Goal: Task Accomplishment & Management: Manage account settings

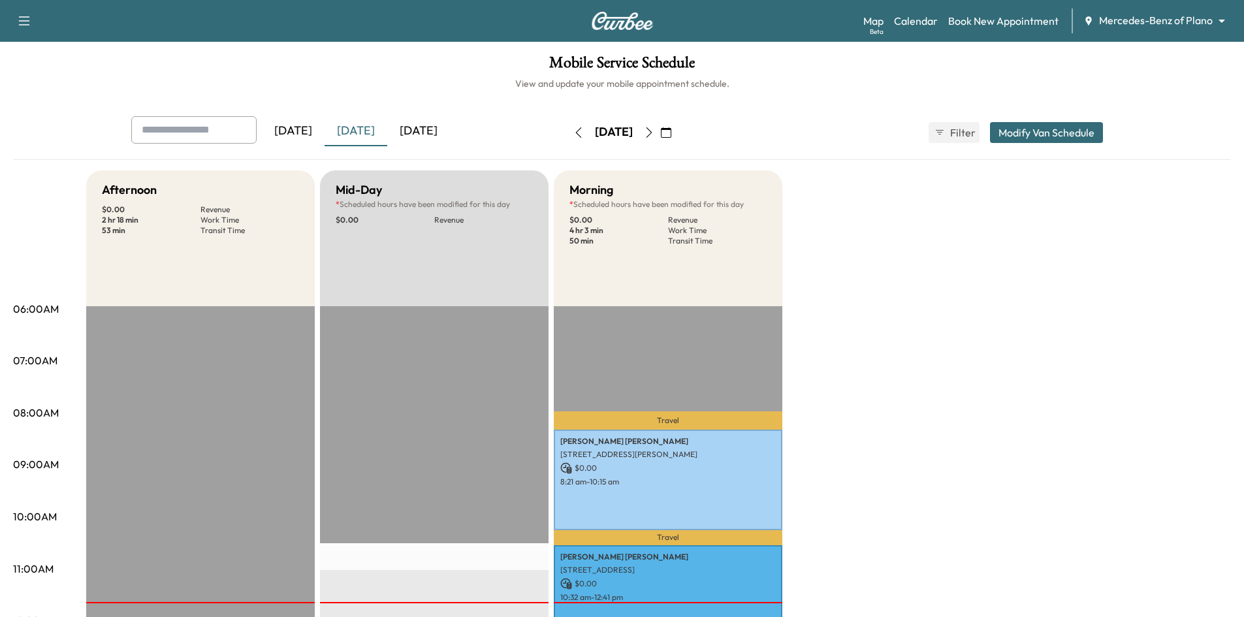
scroll to position [196, 0]
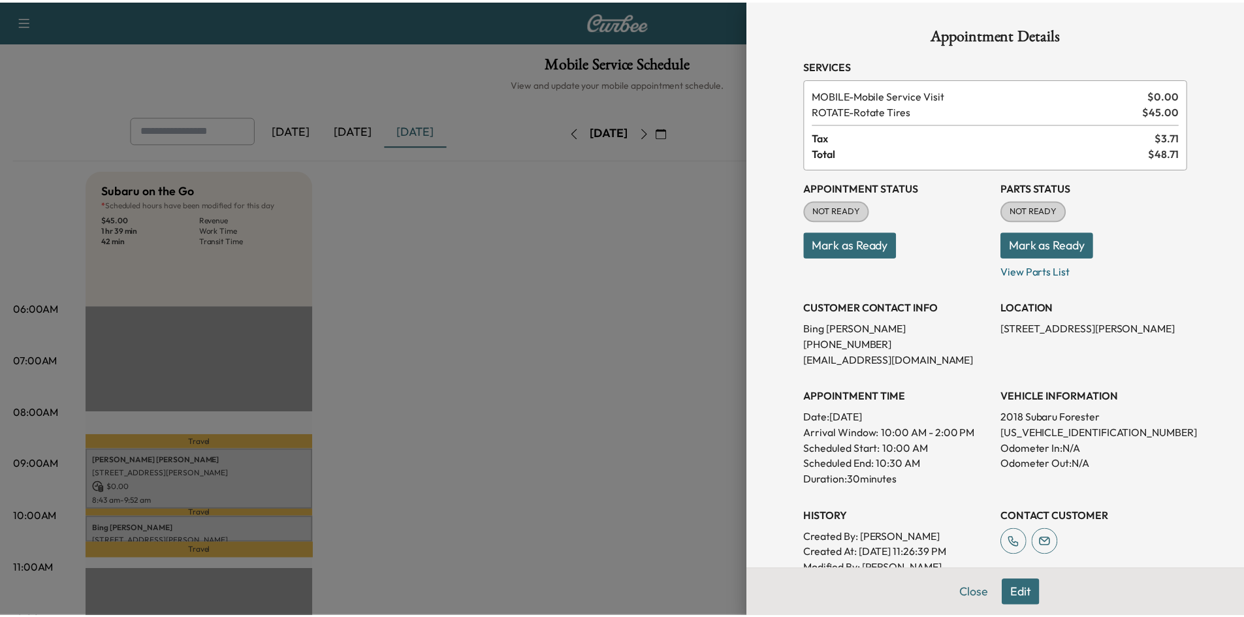
scroll to position [131, 0]
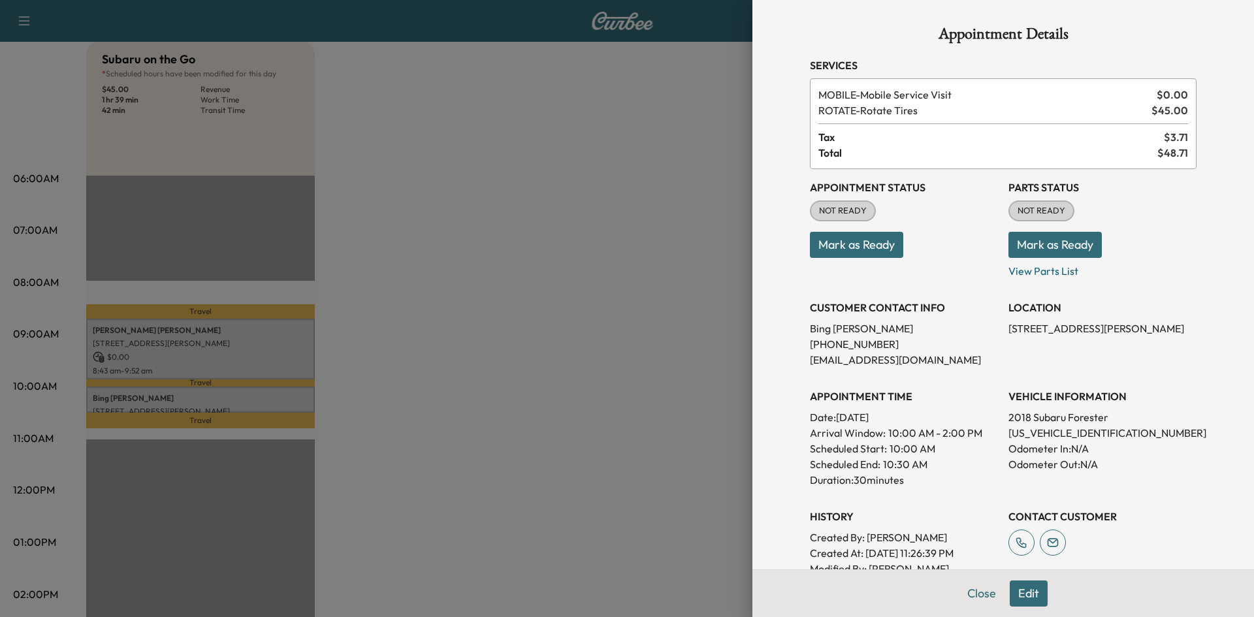
click at [605, 218] on div at bounding box center [627, 308] width 1254 height 617
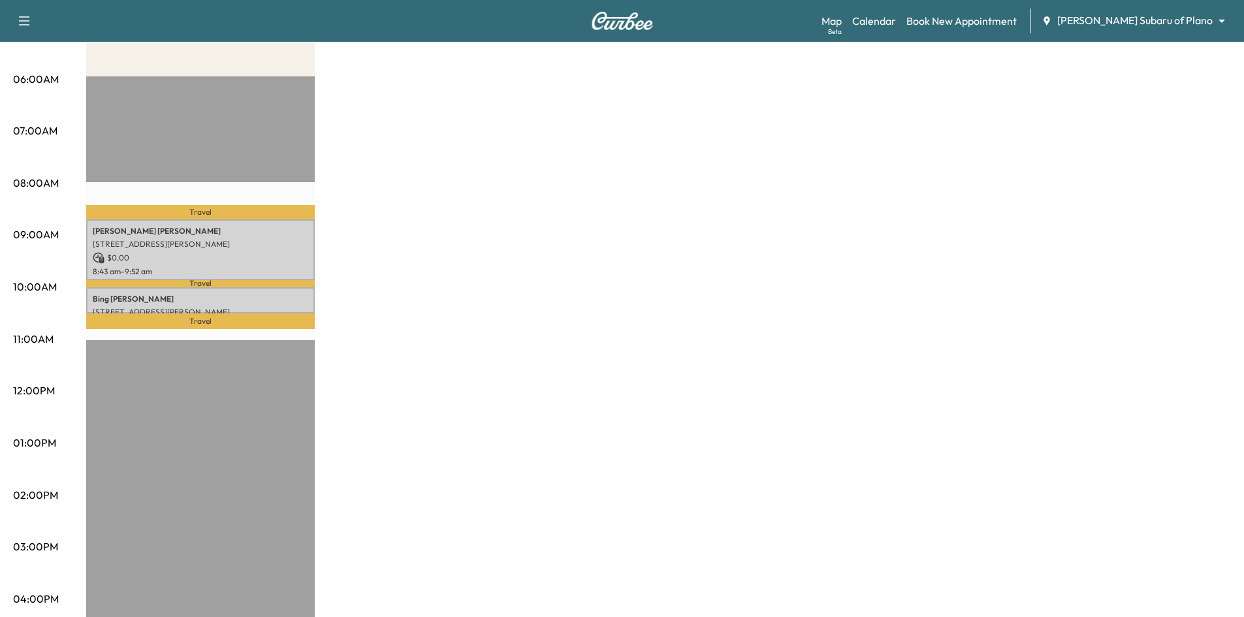
scroll to position [261, 0]
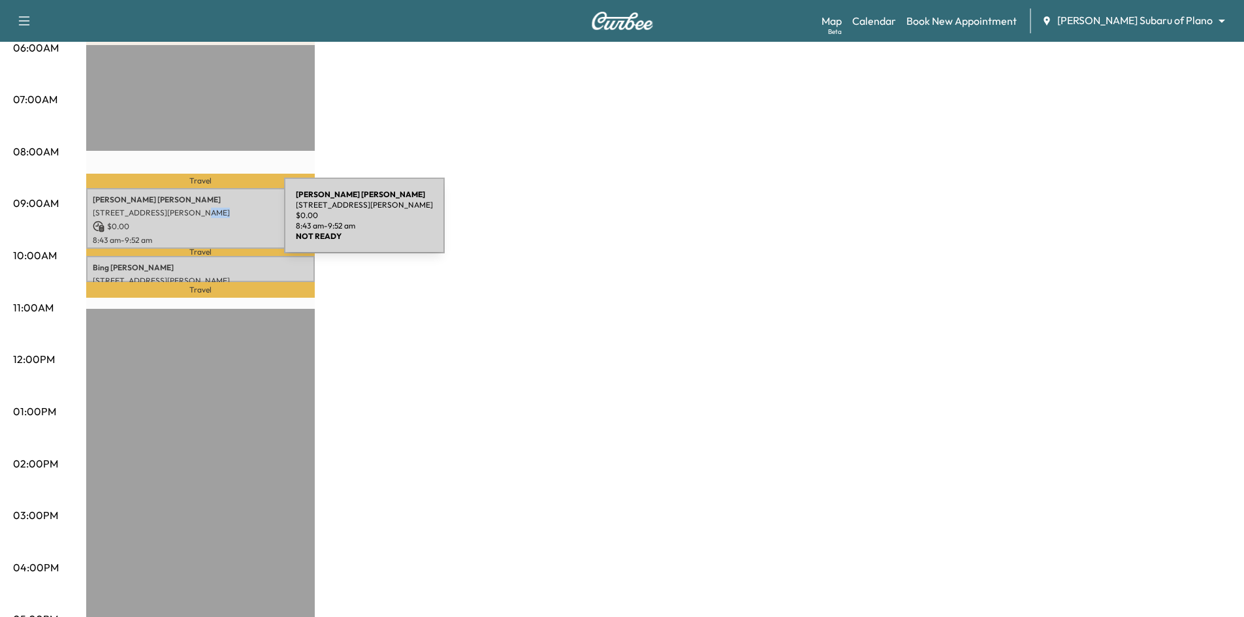
click at [182, 217] on div "Rebecca Fuller 3420 Nancy Ct, Plano, TX 75023, United States of America $ 0.00 …" at bounding box center [200, 218] width 229 height 61
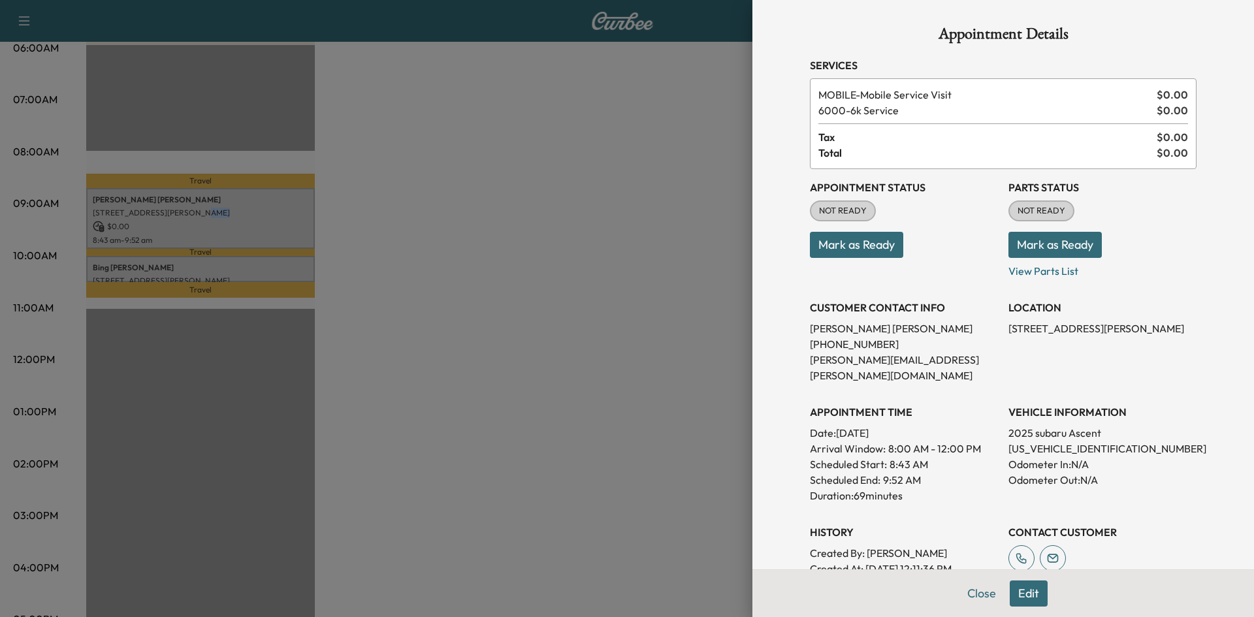
click at [866, 244] on button "Mark as Ready" at bounding box center [856, 245] width 93 height 26
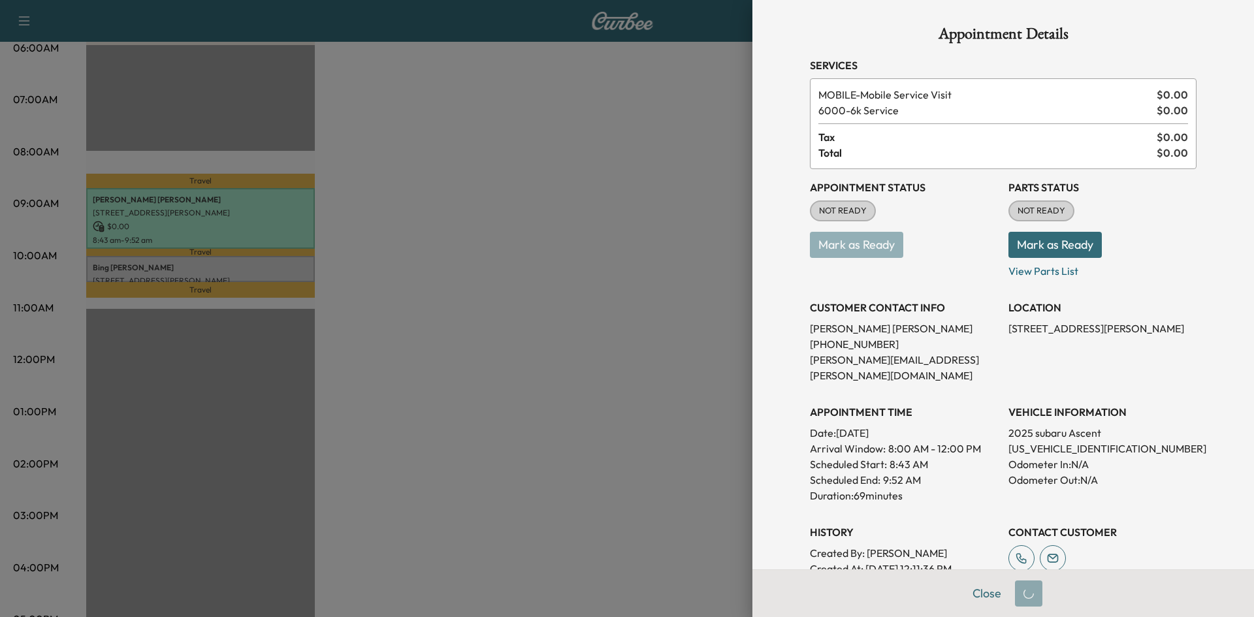
click at [240, 274] on div at bounding box center [627, 308] width 1254 height 617
click at [236, 273] on div at bounding box center [627, 308] width 1254 height 617
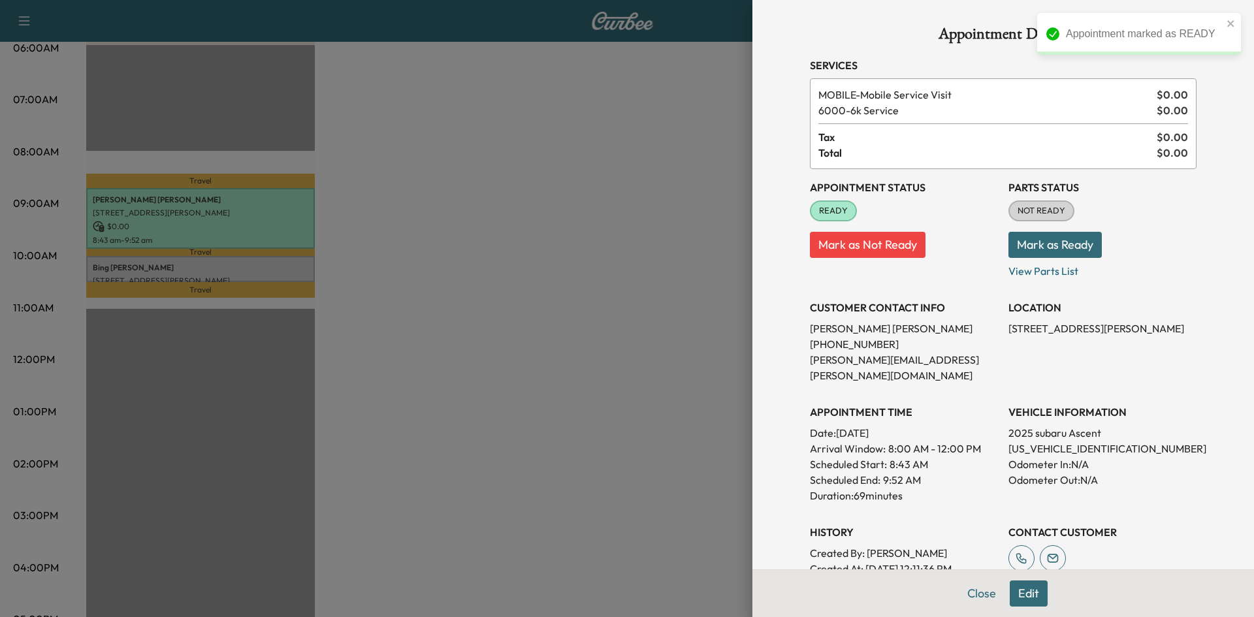
click at [238, 272] on div at bounding box center [627, 308] width 1254 height 617
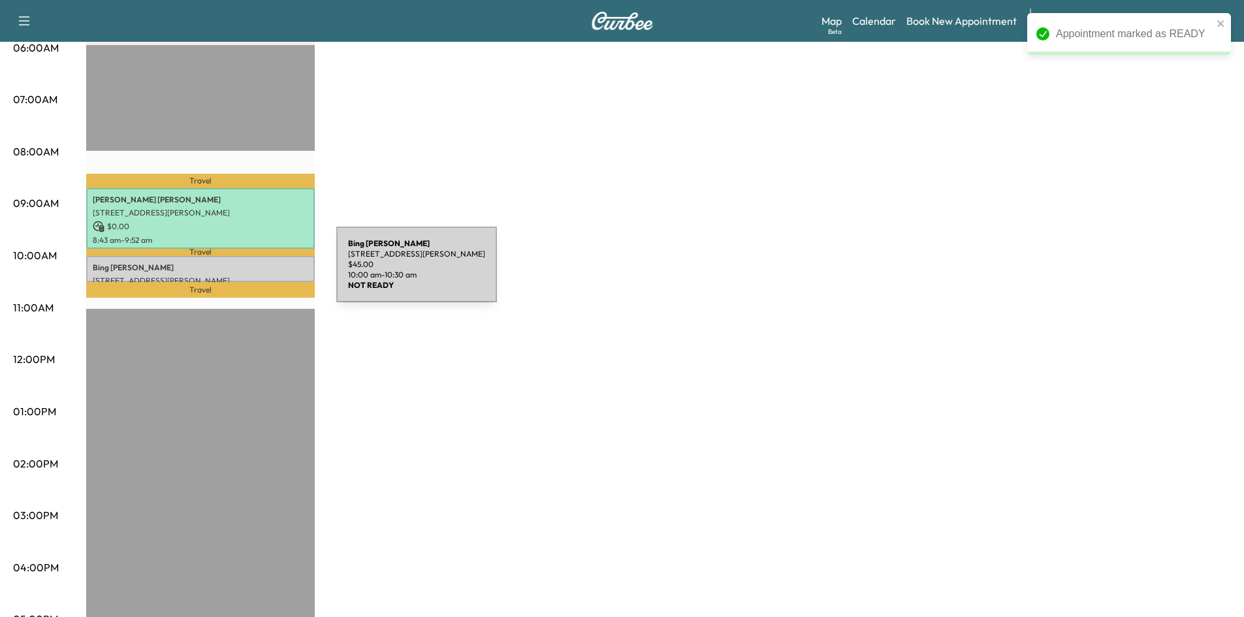
click at [239, 276] on p "[STREET_ADDRESS][PERSON_NAME]" at bounding box center [200, 281] width 215 height 10
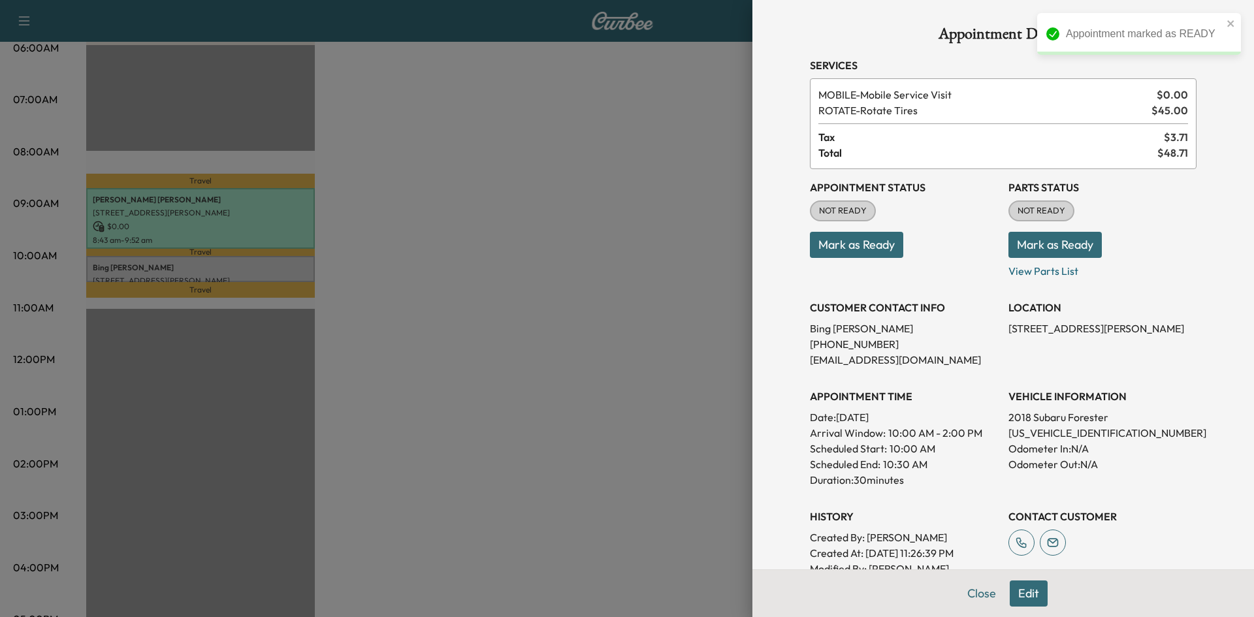
drag, startPoint x: 857, startPoint y: 247, endPoint x: 874, endPoint y: 259, distance: 21.0
click at [857, 247] on button "Mark as Ready" at bounding box center [856, 245] width 93 height 26
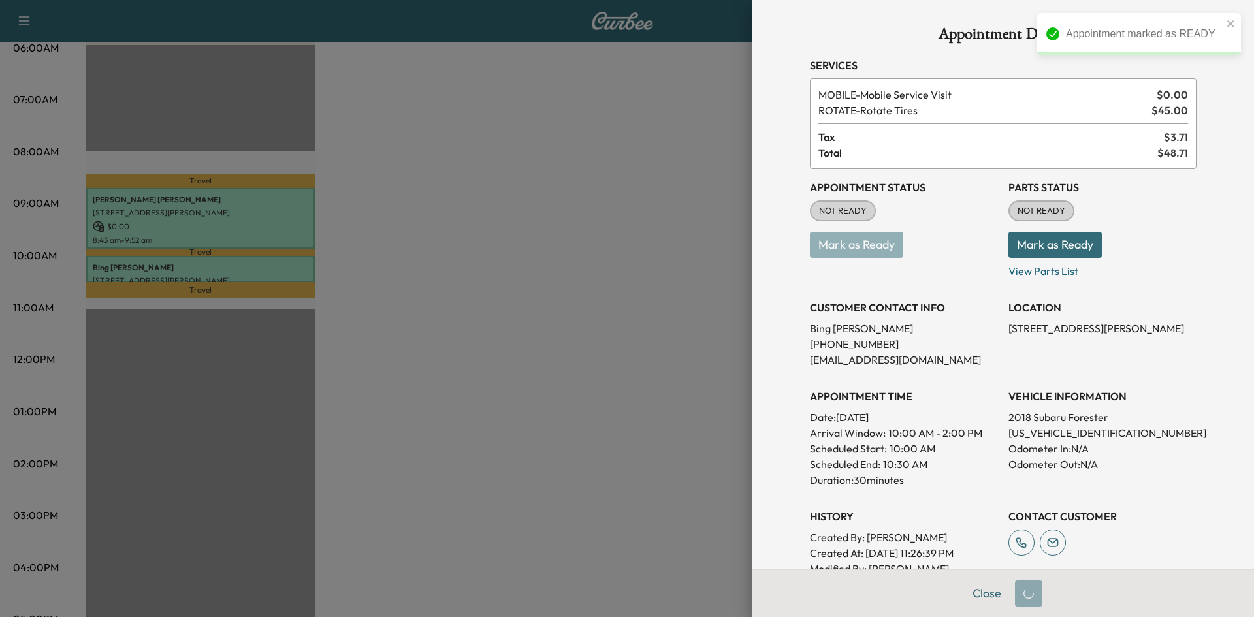
drag, startPoint x: 424, startPoint y: 207, endPoint x: 377, endPoint y: 183, distance: 52.6
click at [424, 207] on div at bounding box center [627, 308] width 1254 height 617
click at [529, 190] on div at bounding box center [627, 308] width 1254 height 617
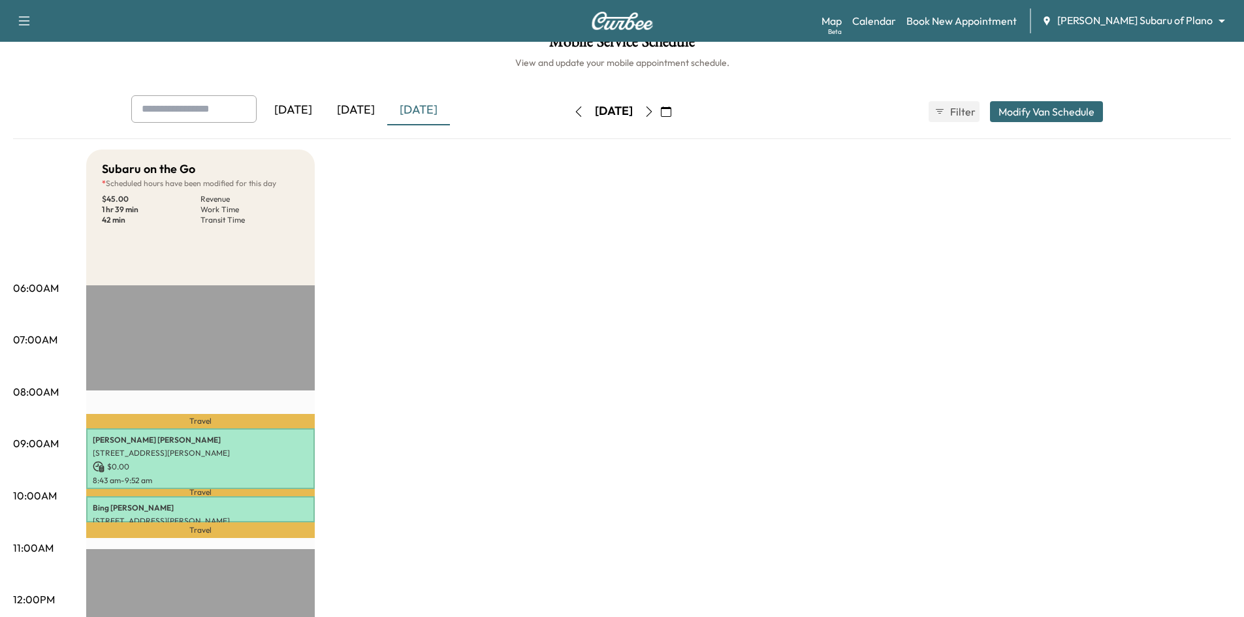
scroll to position [0, 0]
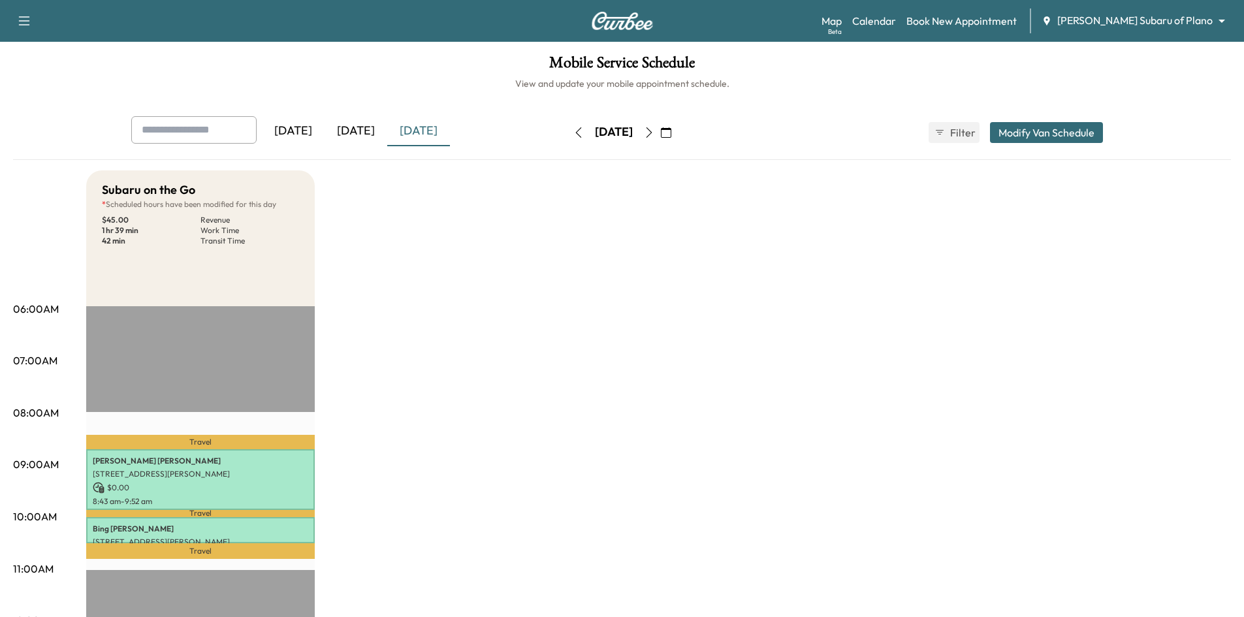
click at [366, 136] on div "[DATE]" at bounding box center [356, 131] width 63 height 30
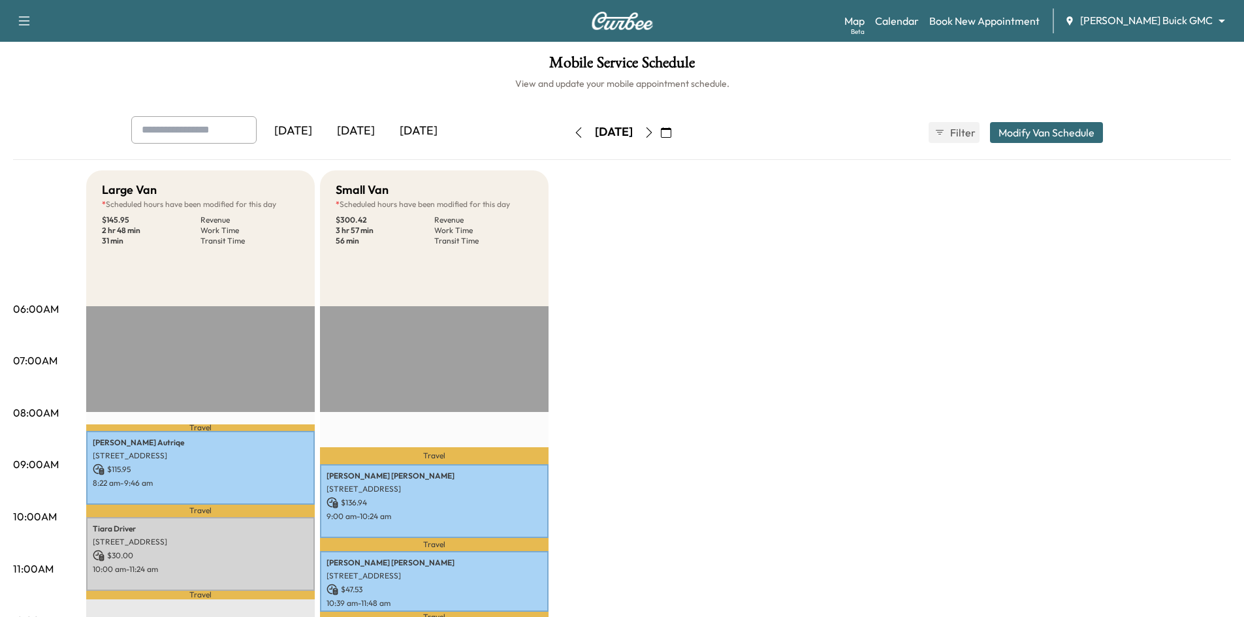
click at [429, 131] on div "[DATE]" at bounding box center [418, 131] width 63 height 30
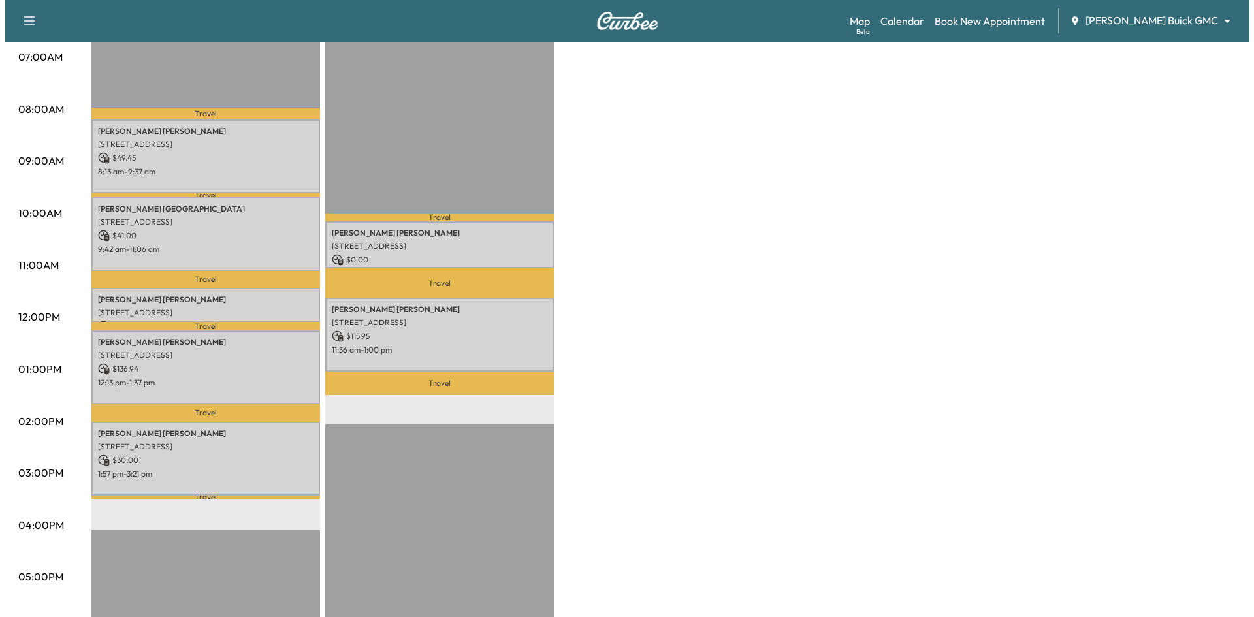
scroll to position [327, 0]
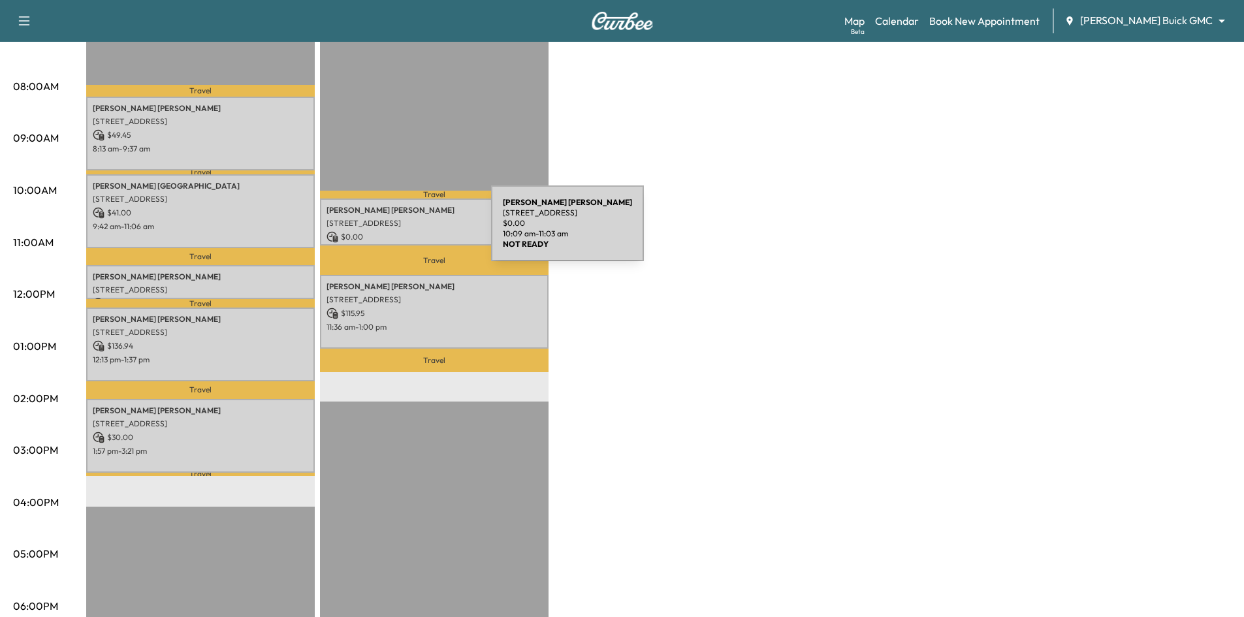
click at [393, 231] on p "$ 0.00" at bounding box center [434, 237] width 215 height 12
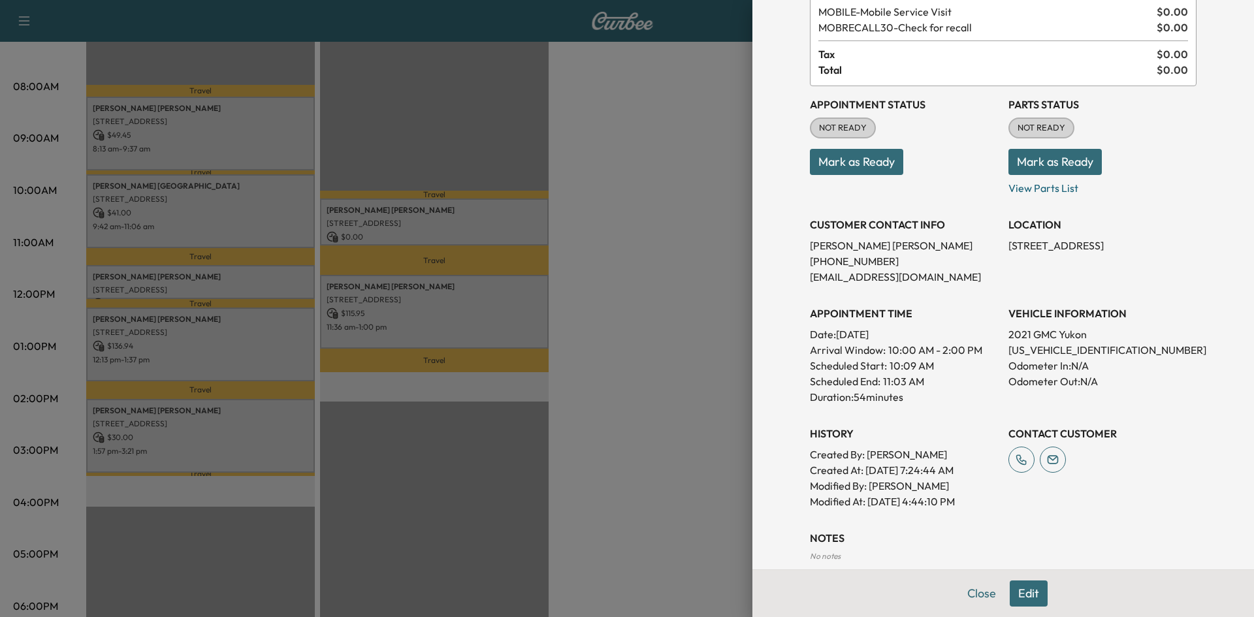
scroll to position [18, 0]
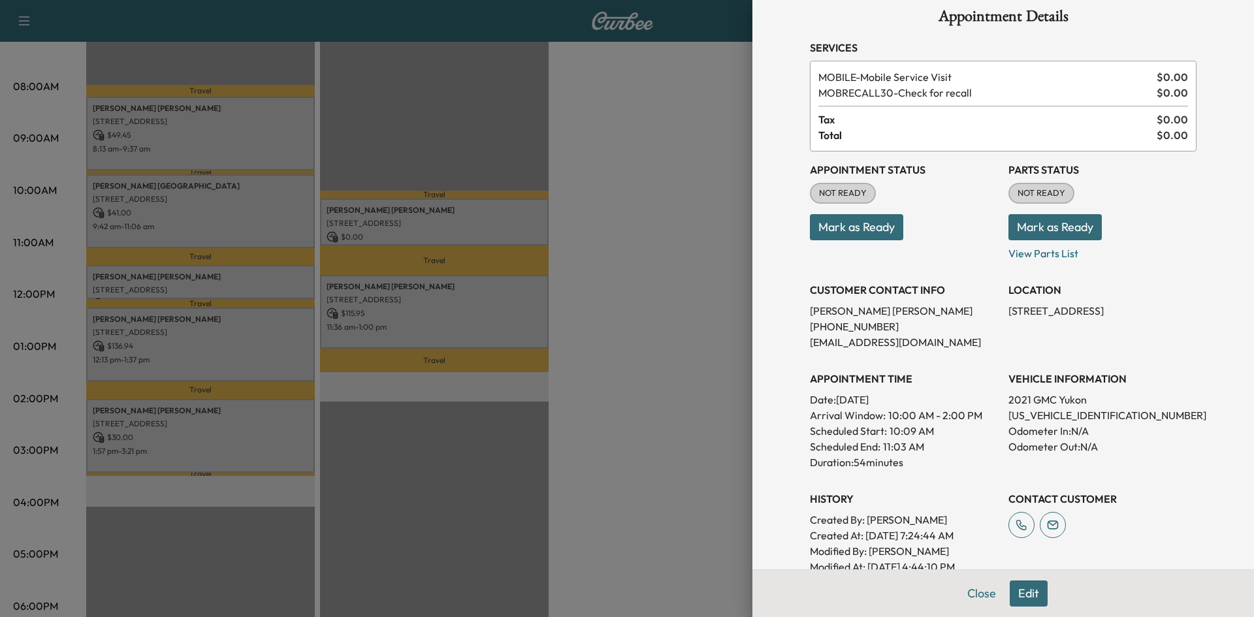
click at [445, 349] on div at bounding box center [627, 308] width 1254 height 617
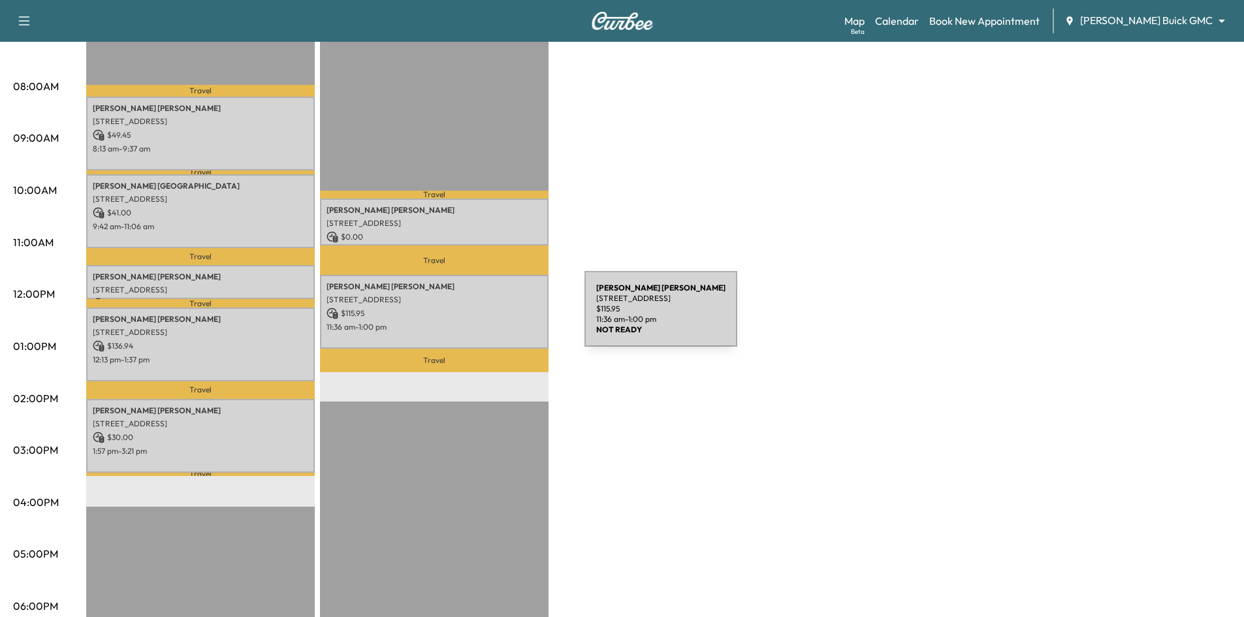
click at [486, 313] on p "$ 115.95" at bounding box center [434, 314] width 215 height 12
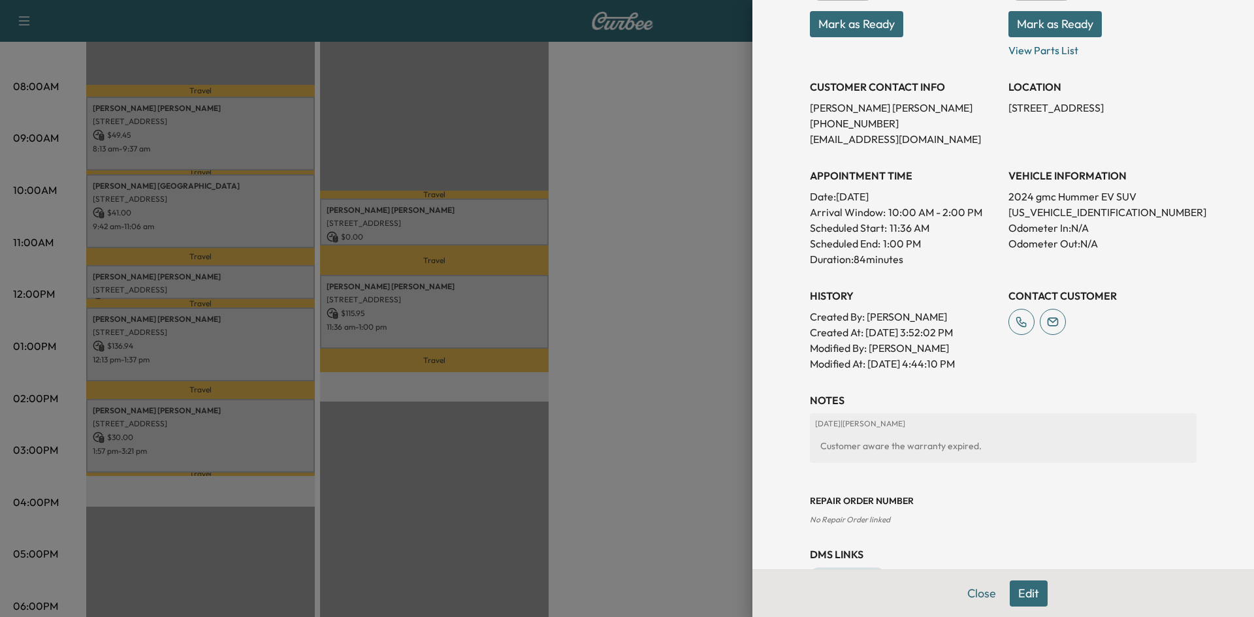
scroll to position [261, 0]
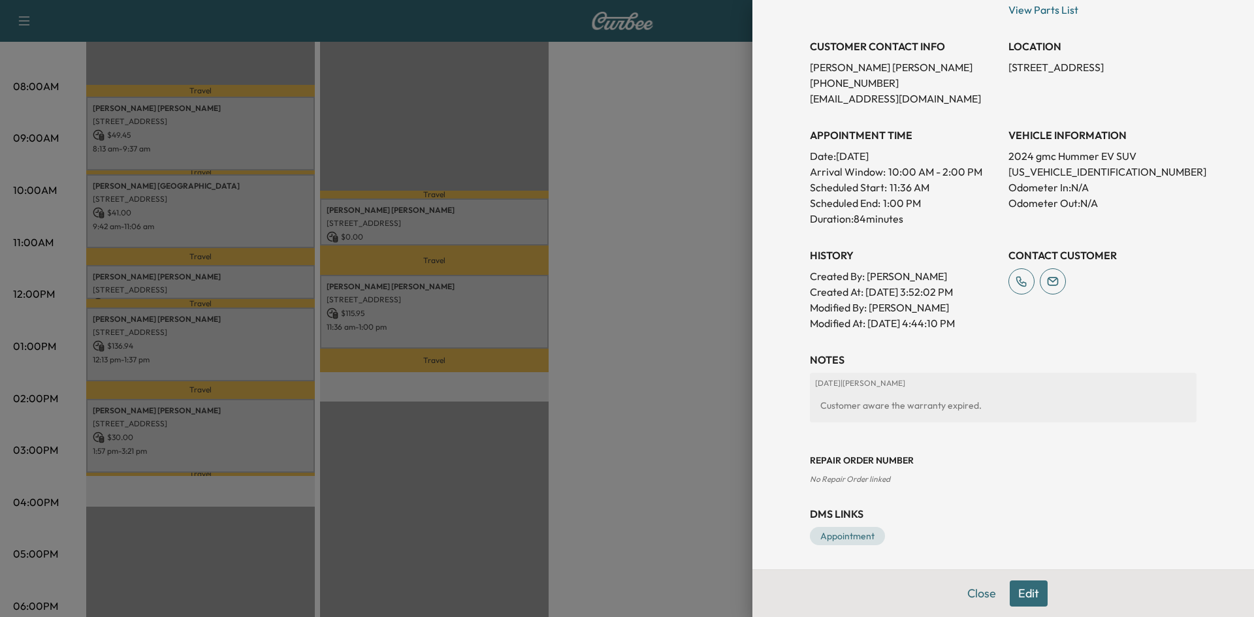
click at [406, 163] on div at bounding box center [627, 308] width 1254 height 617
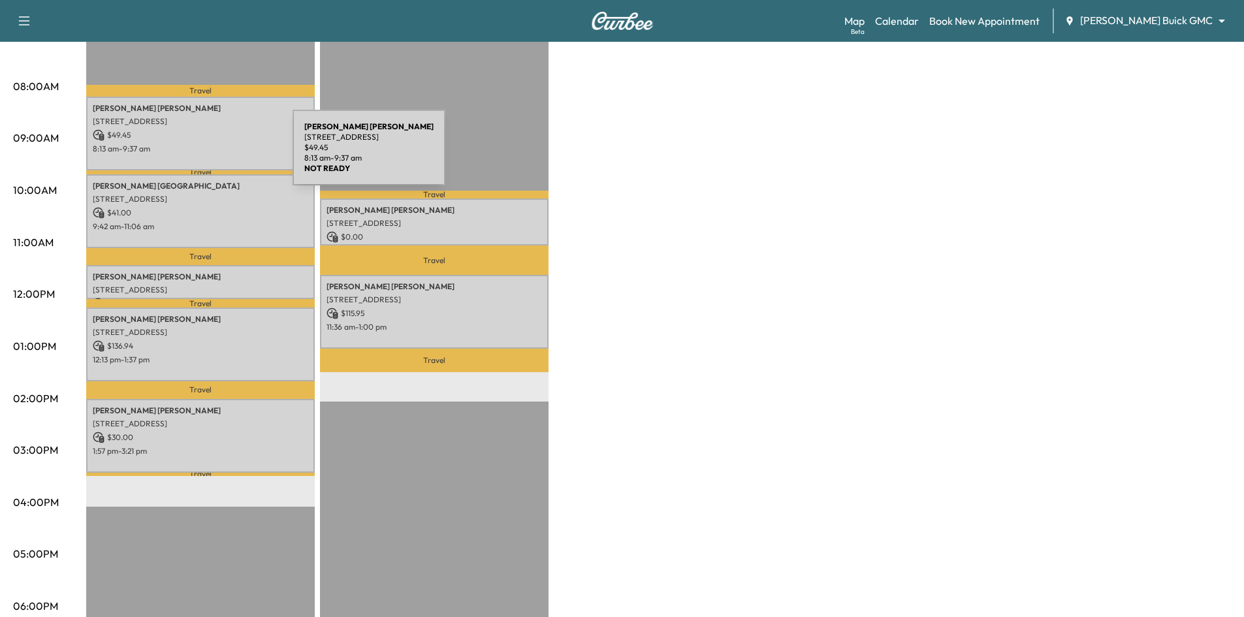
click at [197, 153] on div "Lee Williamson 3612 Sandia Dr, Plano, TX 75023, USA $ 49.45 8:13 am - 9:37 am" at bounding box center [200, 134] width 229 height 74
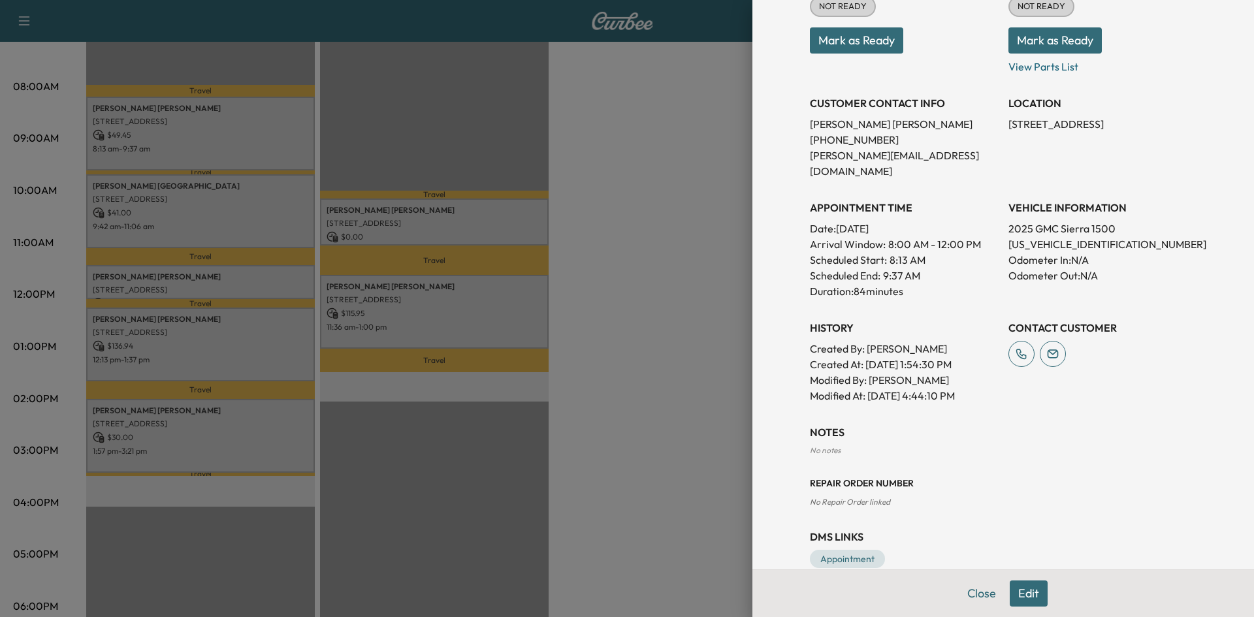
scroll to position [214, 0]
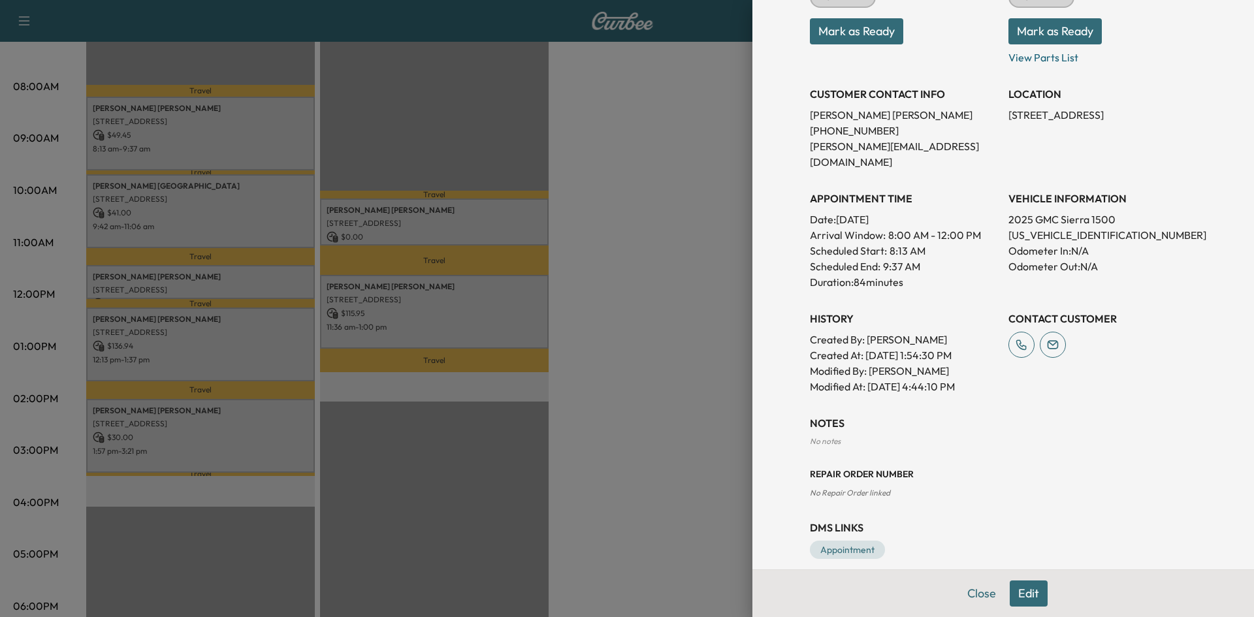
click at [214, 232] on div at bounding box center [627, 308] width 1254 height 617
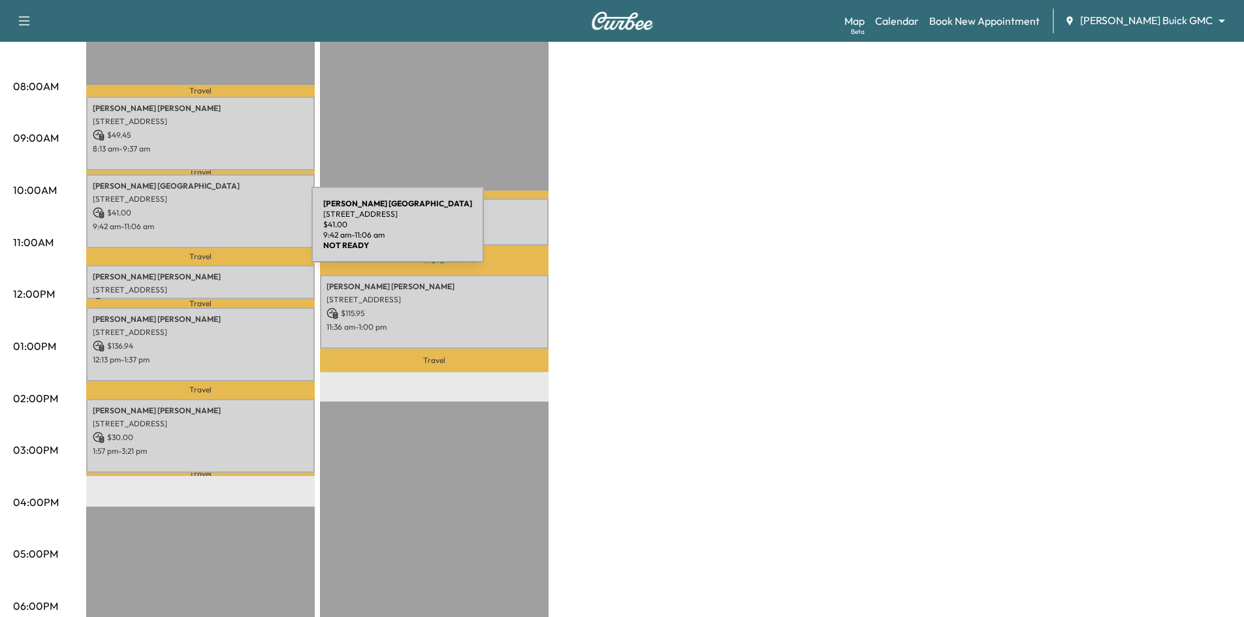
click at [214, 232] on div "Marcus Lima 2401 Glenhaven Drive, Plano, TX 75023, US $ 41.00 9:42 am - 11:06 am" at bounding box center [200, 211] width 229 height 74
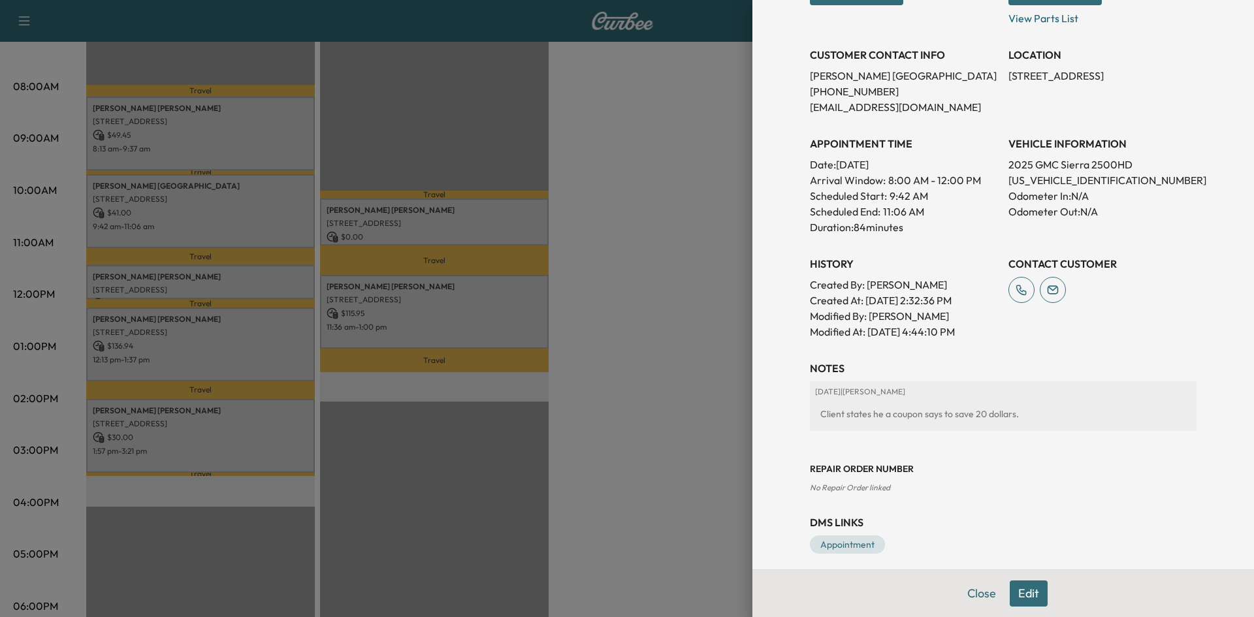
scroll to position [261, 0]
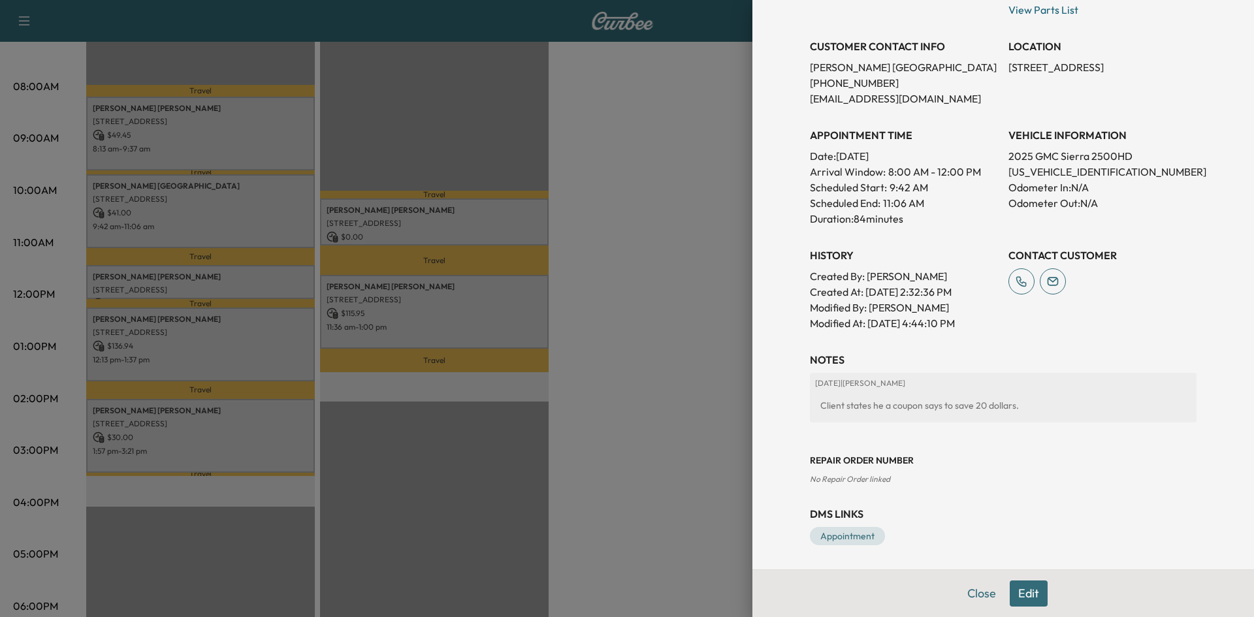
click at [261, 276] on div at bounding box center [627, 308] width 1254 height 617
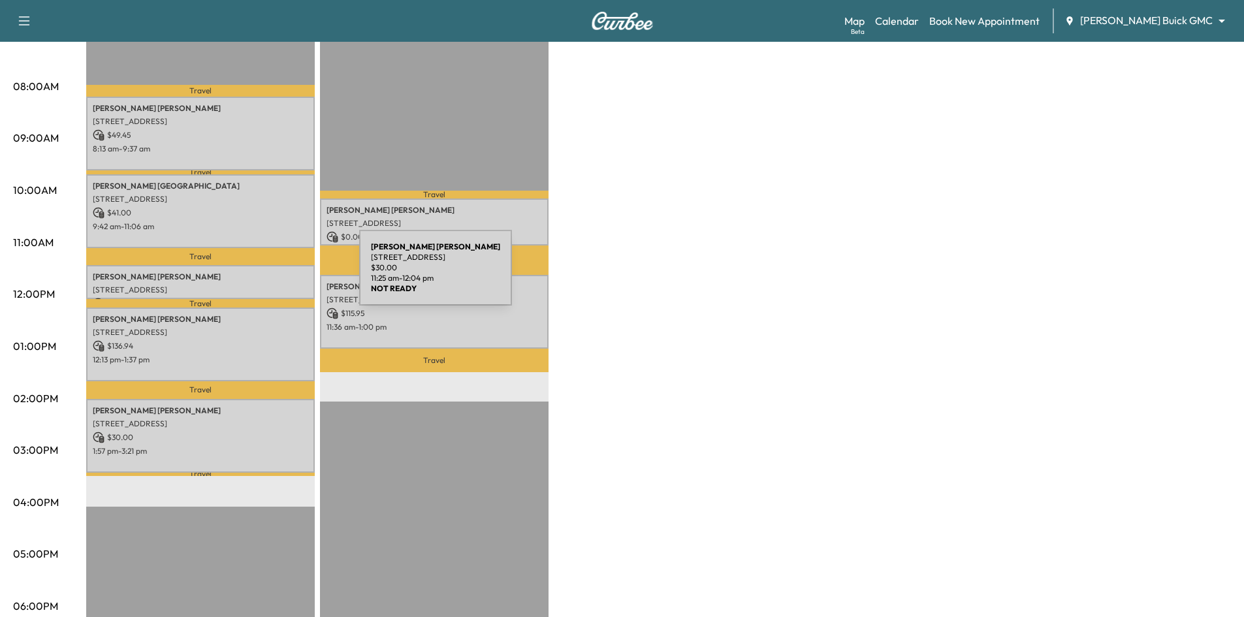
click at [261, 276] on p "Fernando Ramirez" at bounding box center [200, 277] width 215 height 10
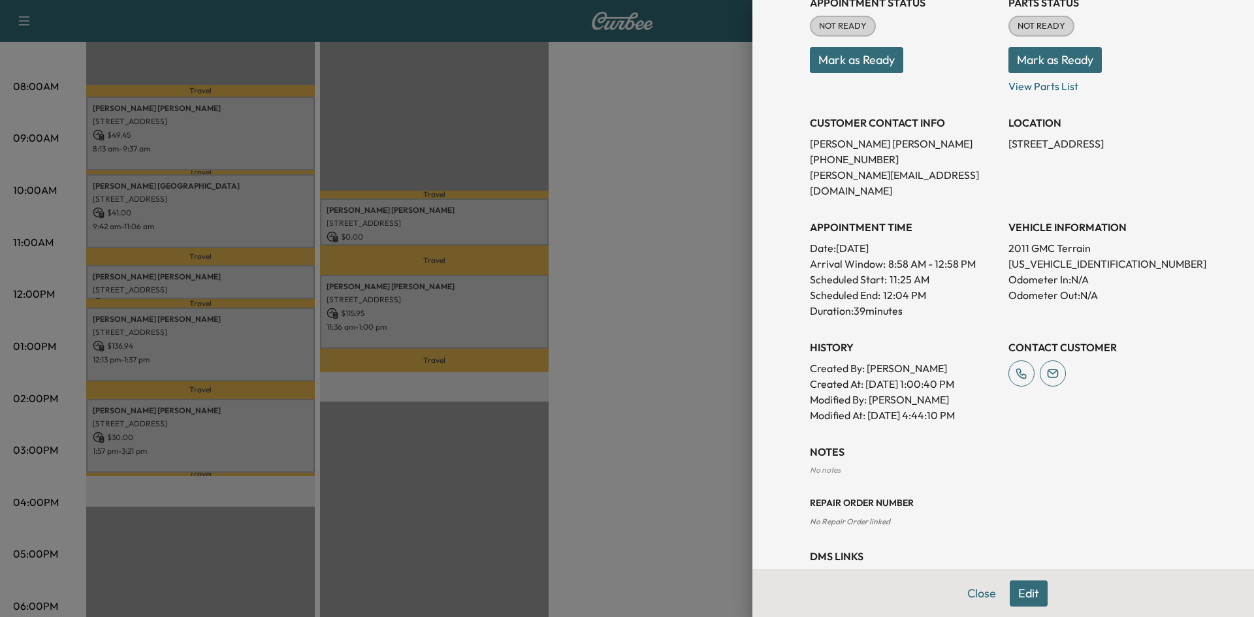
scroll to position [214, 0]
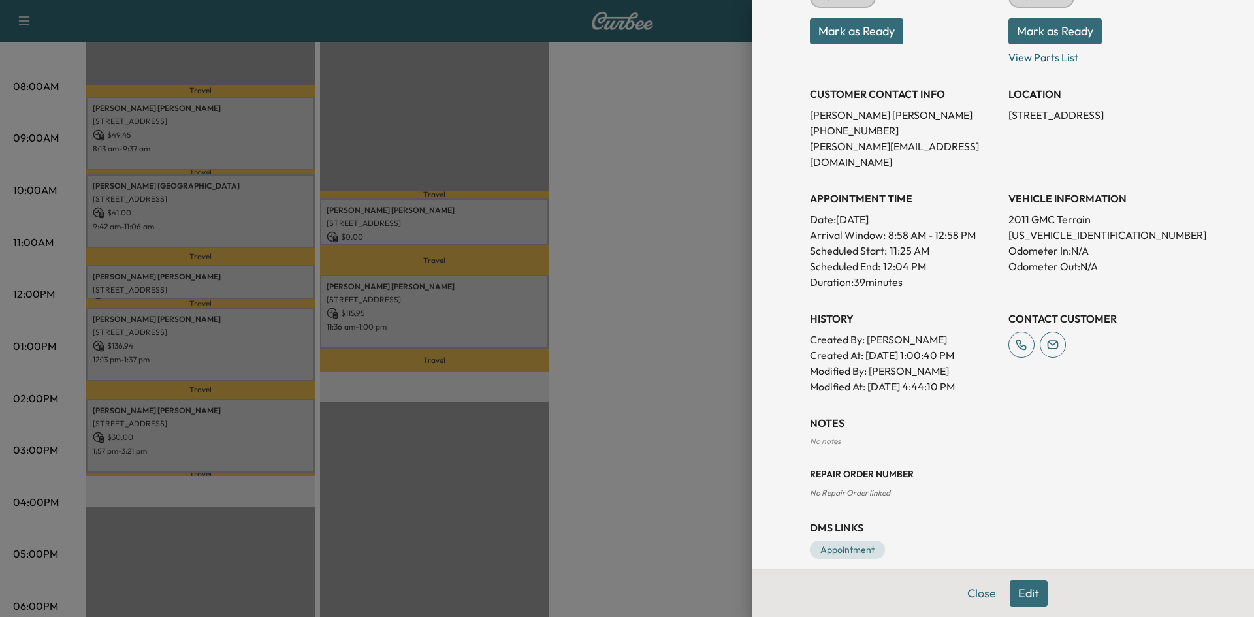
click at [287, 361] on div at bounding box center [627, 308] width 1254 height 617
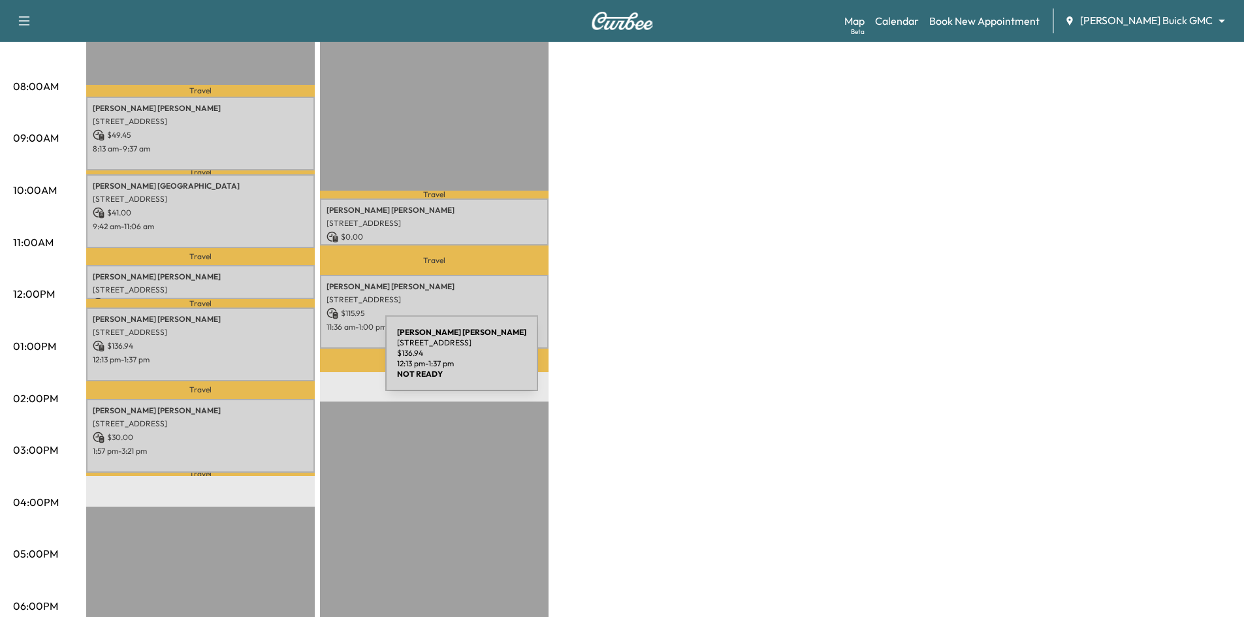
click at [287, 361] on div "Sue Sandine 1065 Big Spring Drive, Allen, TX 75013, US $ 136.94 12:13 pm - 1:37…" at bounding box center [200, 345] width 229 height 74
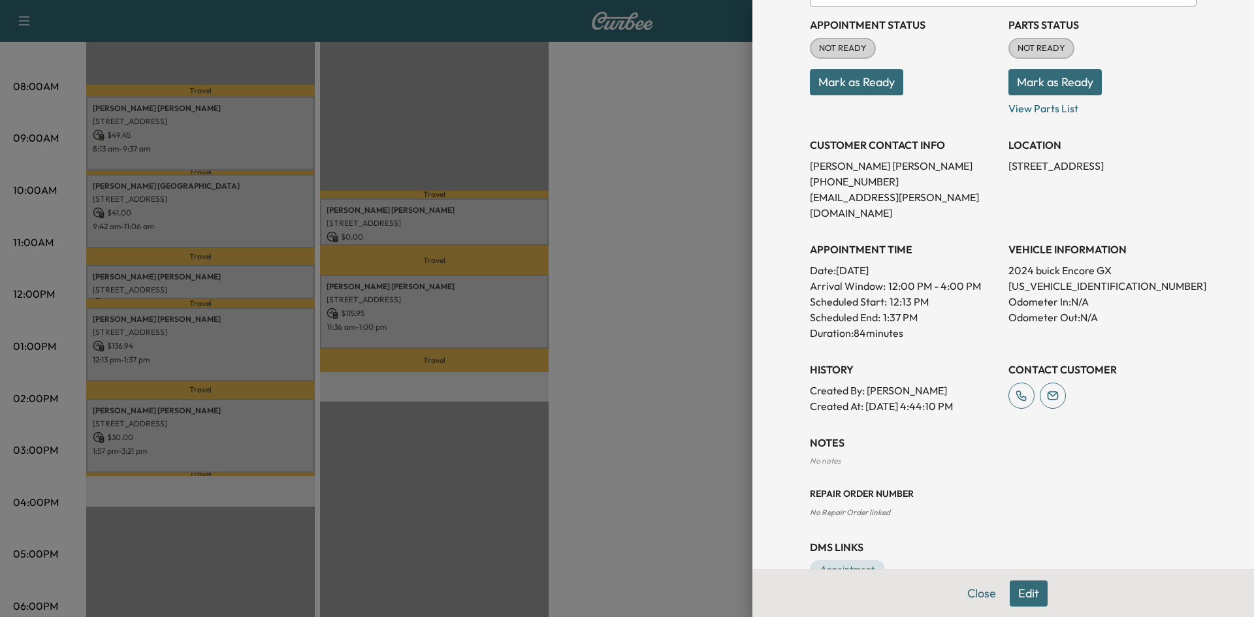
scroll to position [182, 0]
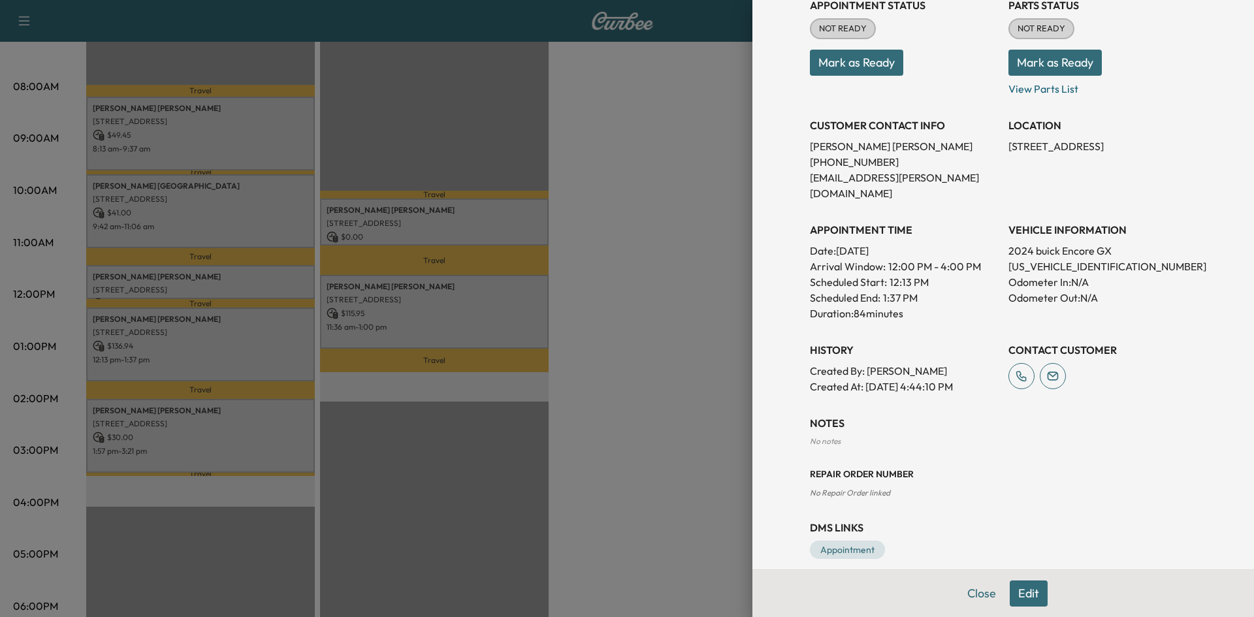
click at [249, 432] on div at bounding box center [627, 308] width 1254 height 617
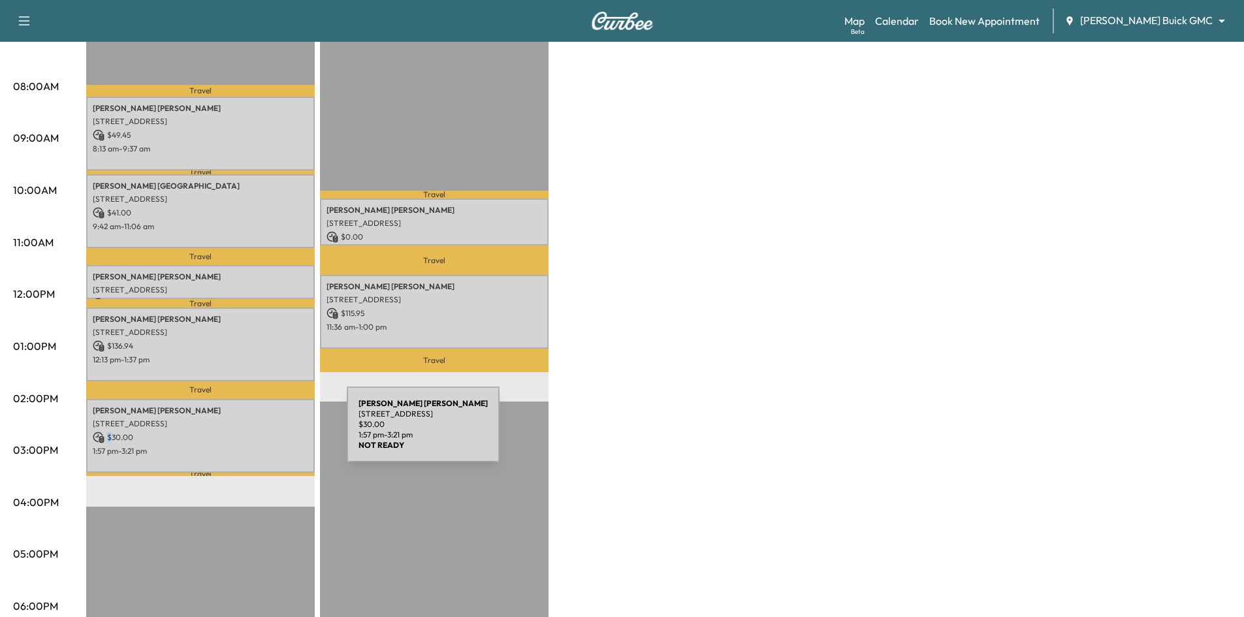
click at [249, 432] on p "$ 30.00" at bounding box center [200, 438] width 215 height 12
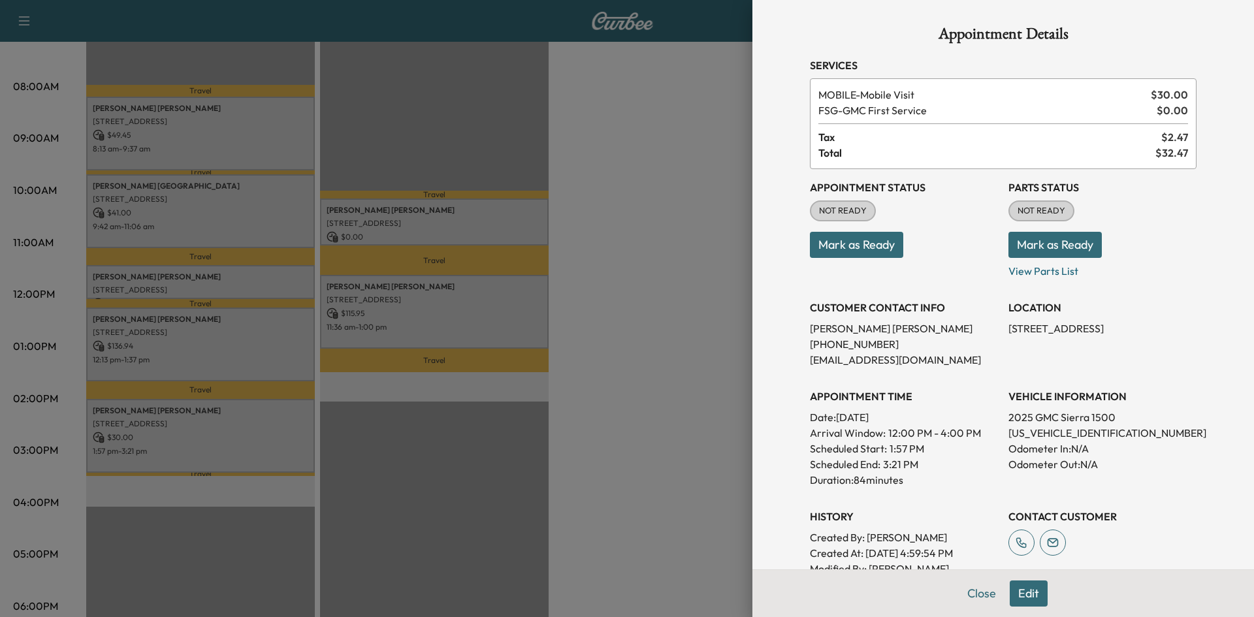
click at [295, 277] on div at bounding box center [627, 308] width 1254 height 617
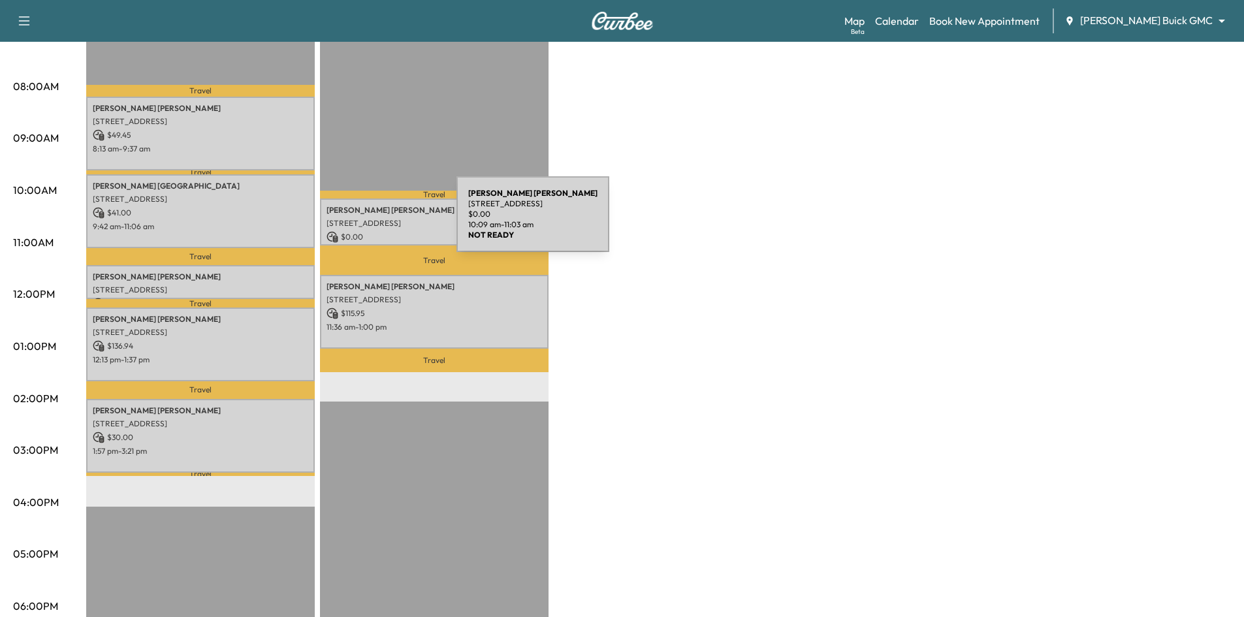
click at [359, 222] on p "2227 ARBOR CREST DR, CARROLLTON, TX 75007, USA" at bounding box center [434, 223] width 215 height 10
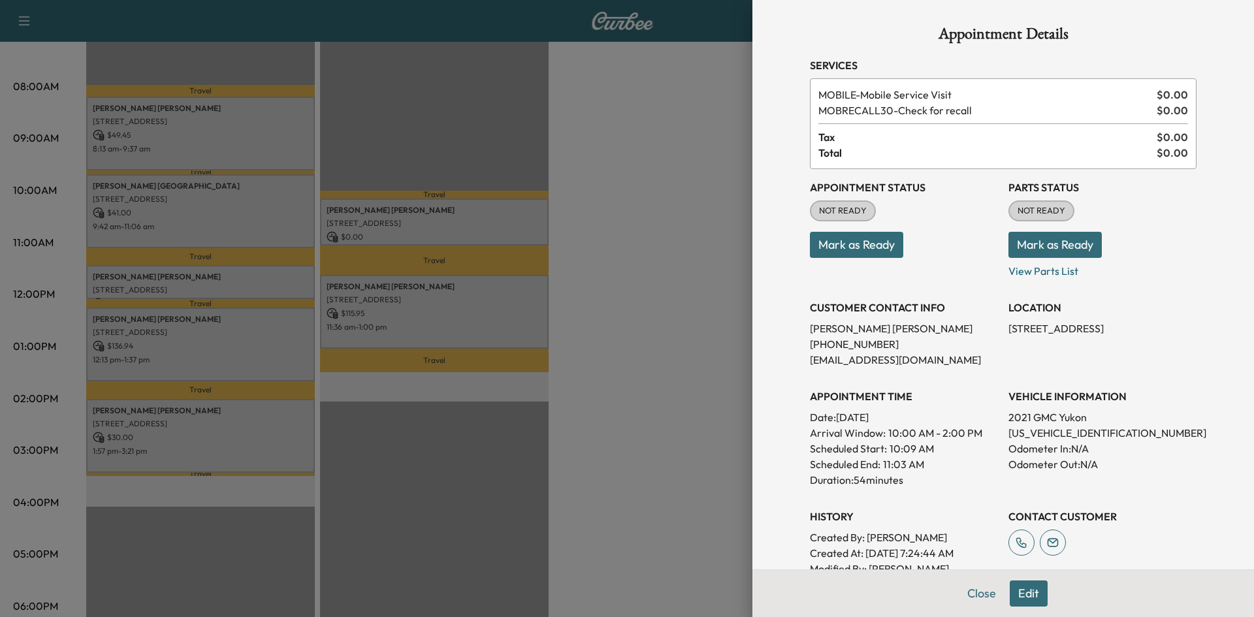
click at [606, 189] on div at bounding box center [627, 308] width 1254 height 617
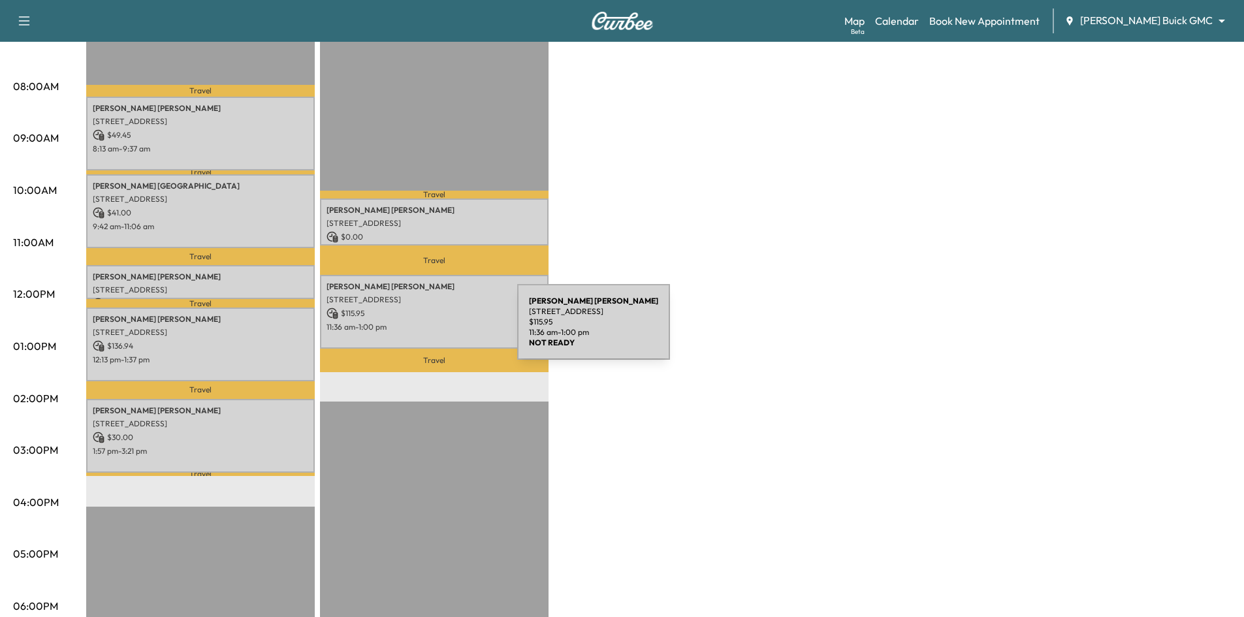
click at [419, 322] on p "11:36 am - 1:00 pm" at bounding box center [434, 327] width 215 height 10
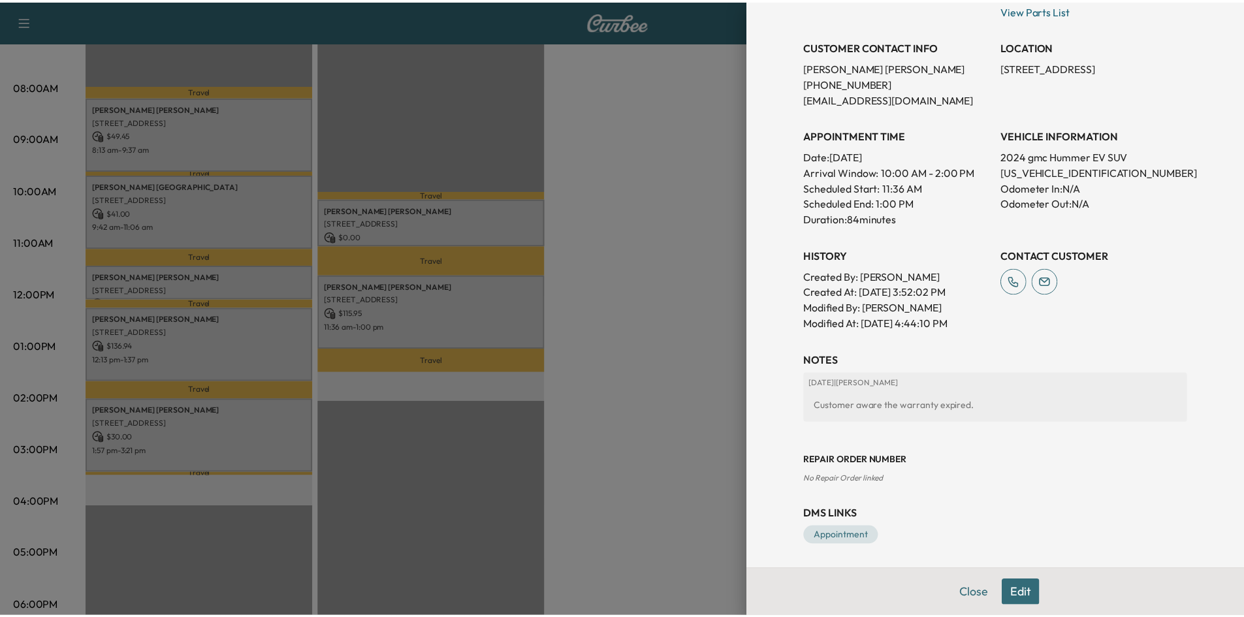
scroll to position [263, 0]
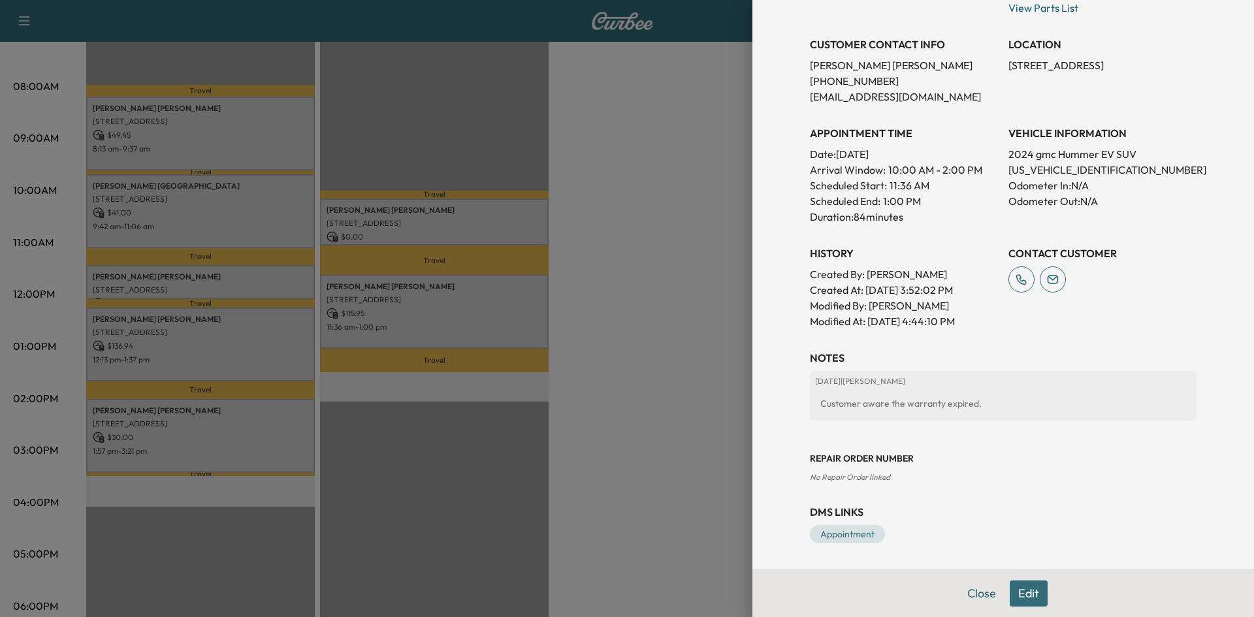
click at [656, 363] on div at bounding box center [627, 308] width 1254 height 617
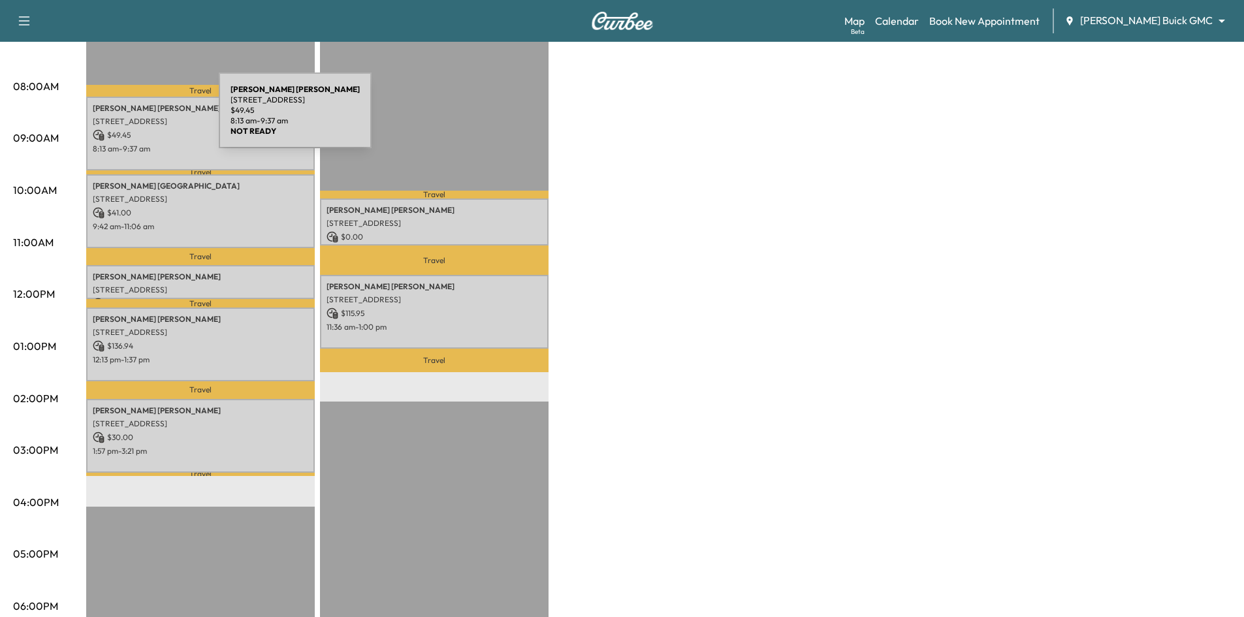
click at [121, 118] on p "3612 Sandia Dr, Plano, TX 75023, USA" at bounding box center [200, 121] width 215 height 10
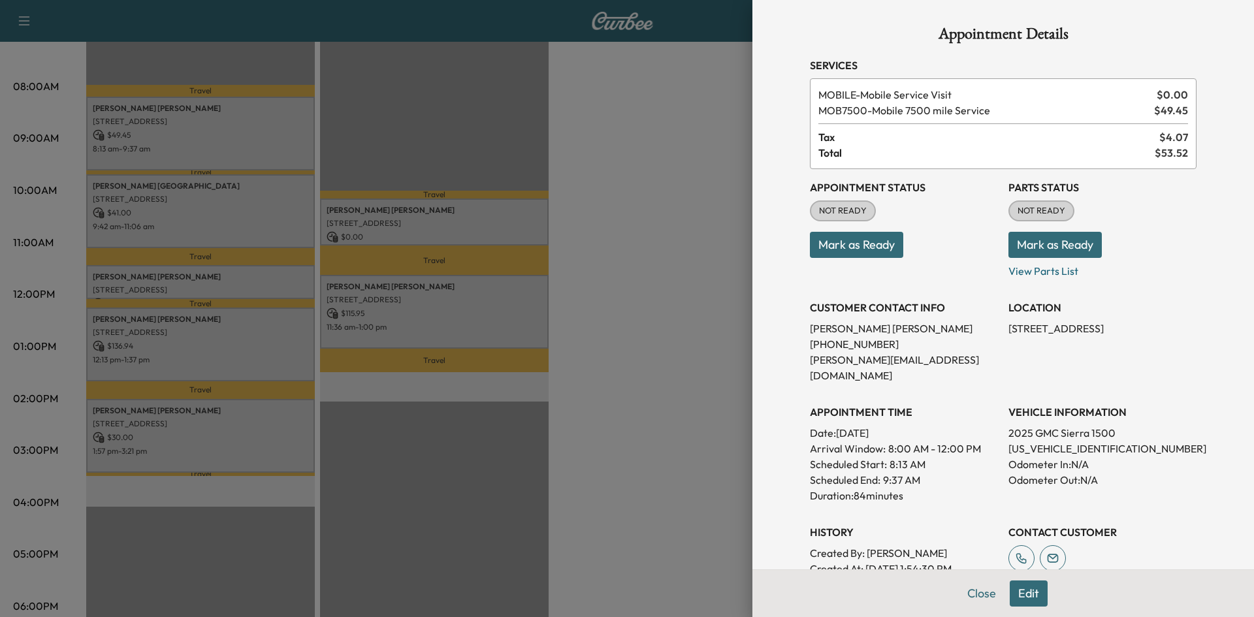
click at [845, 249] on button "Mark as Ready" at bounding box center [856, 245] width 93 height 26
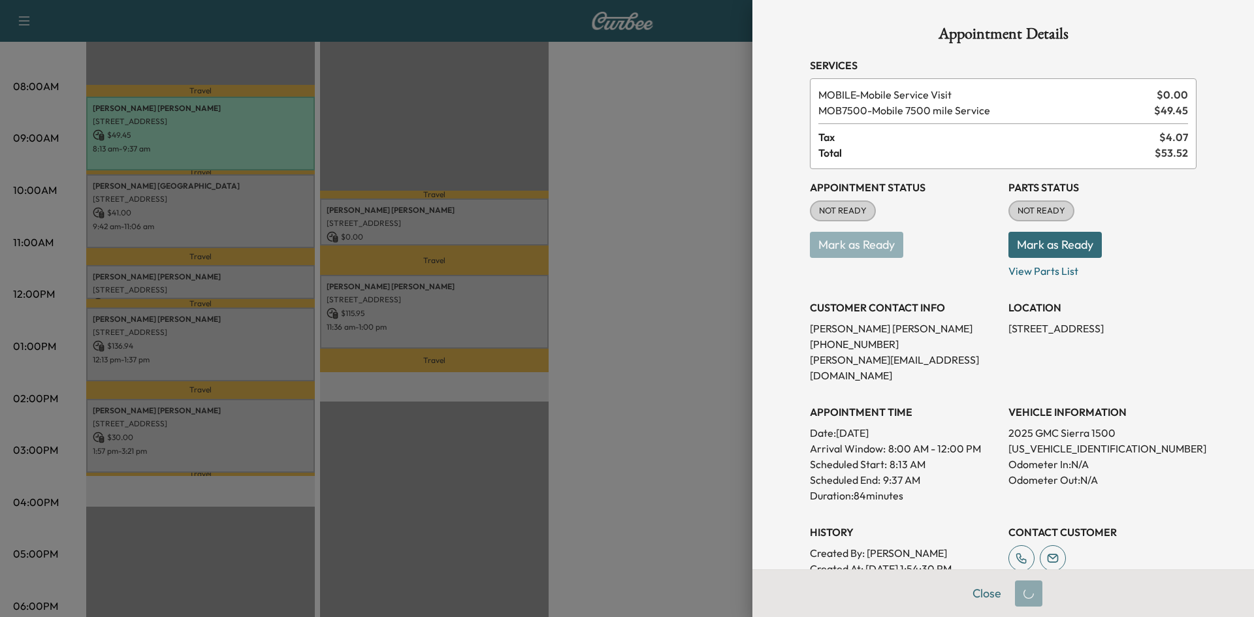
click at [258, 216] on div at bounding box center [627, 308] width 1254 height 617
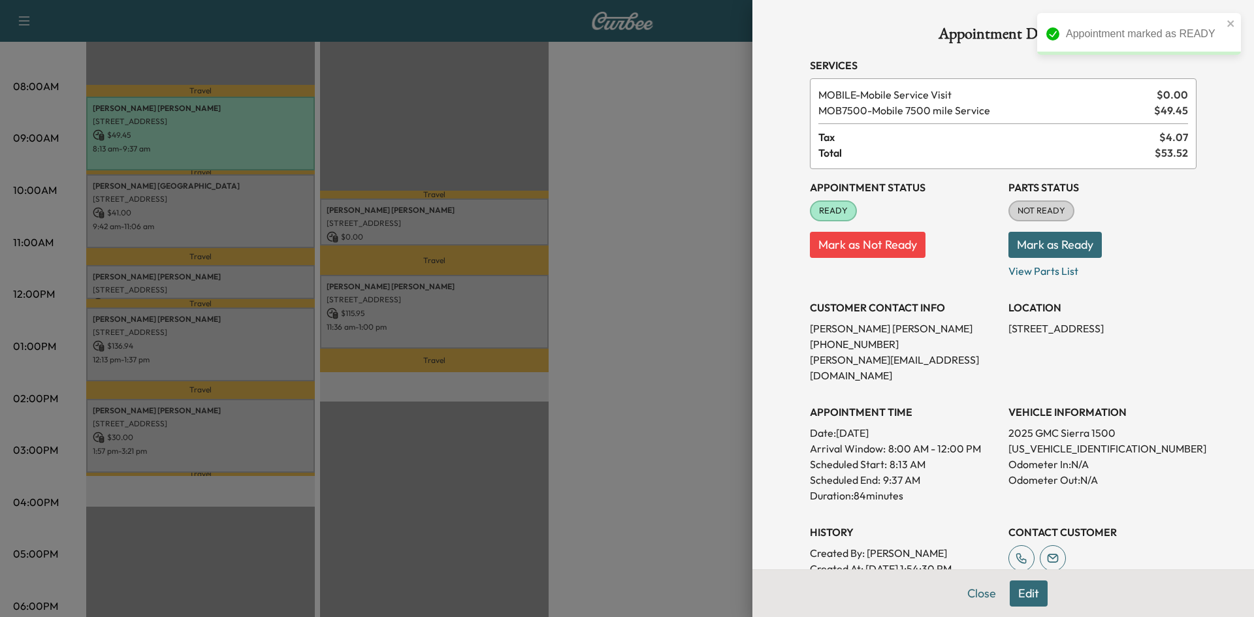
click at [258, 216] on div at bounding box center [627, 308] width 1254 height 617
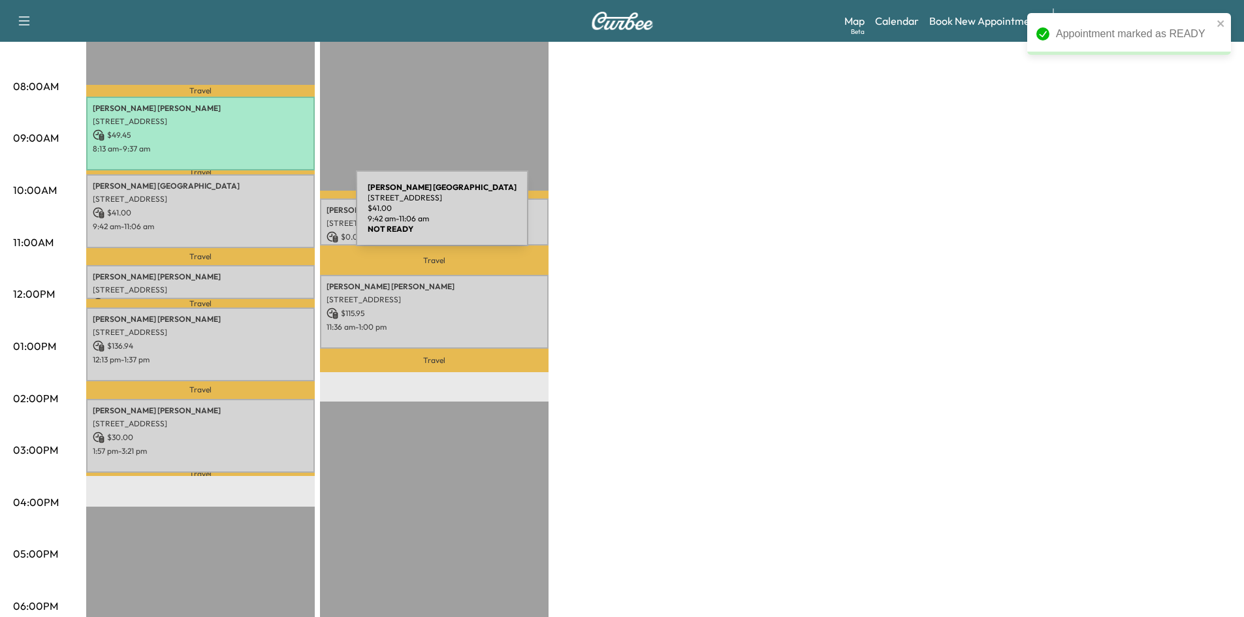
click at [258, 216] on p "$ 41.00" at bounding box center [200, 213] width 215 height 12
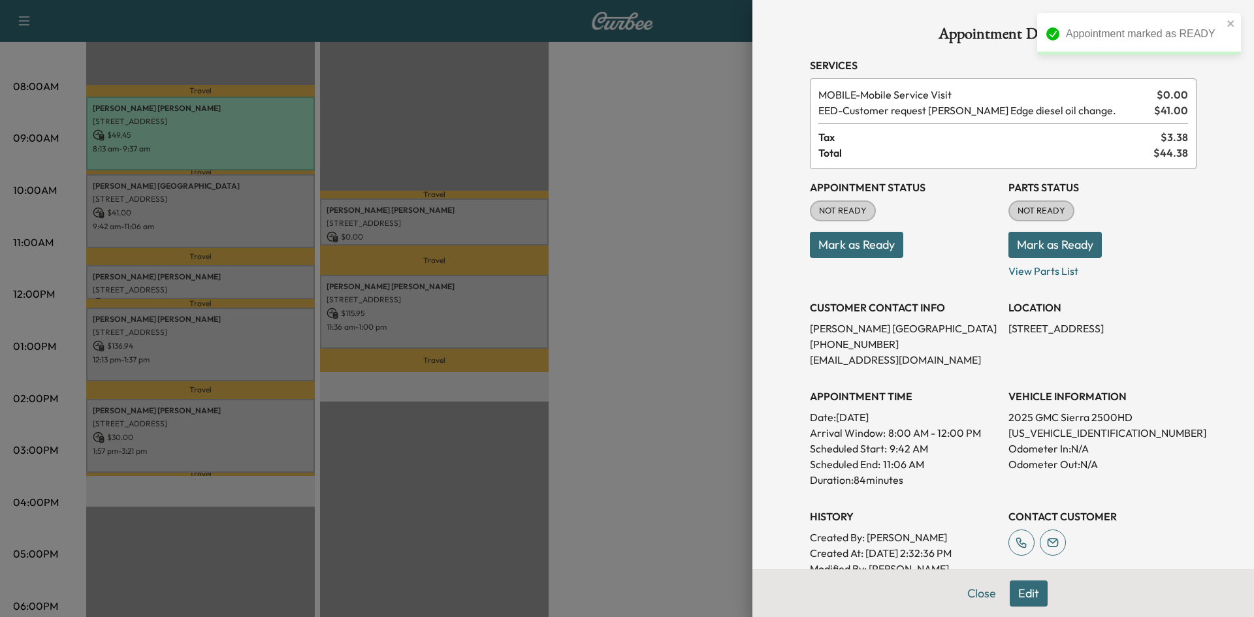
click at [873, 244] on button "Mark as Ready" at bounding box center [856, 245] width 93 height 26
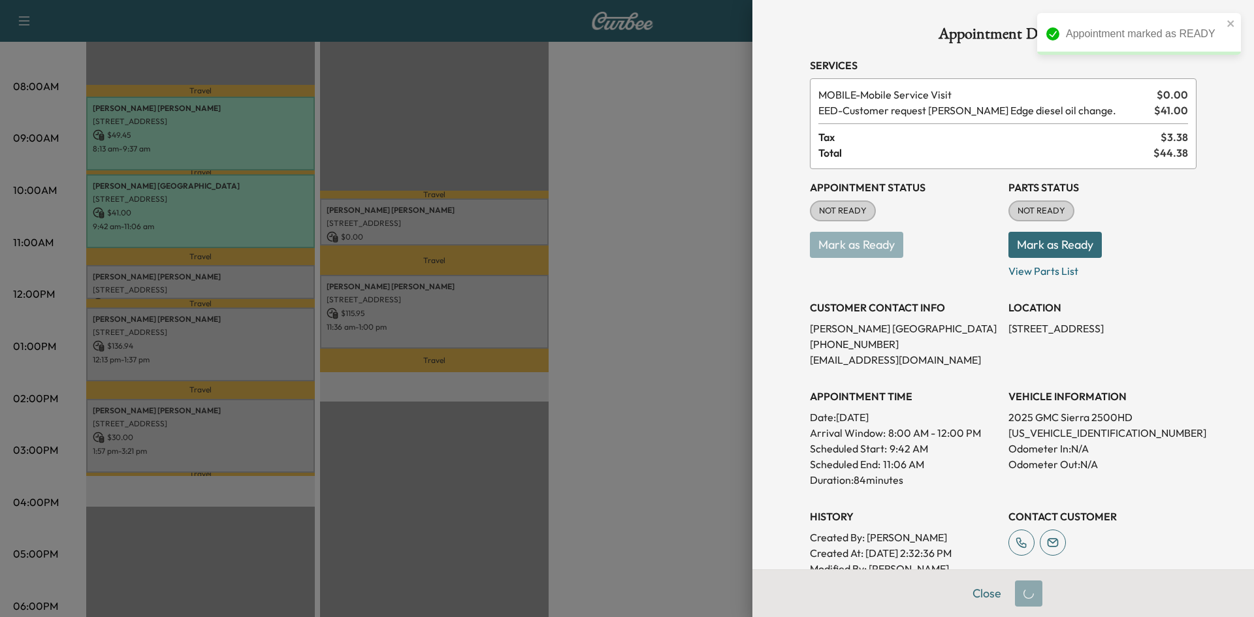
click at [204, 278] on div at bounding box center [627, 308] width 1254 height 617
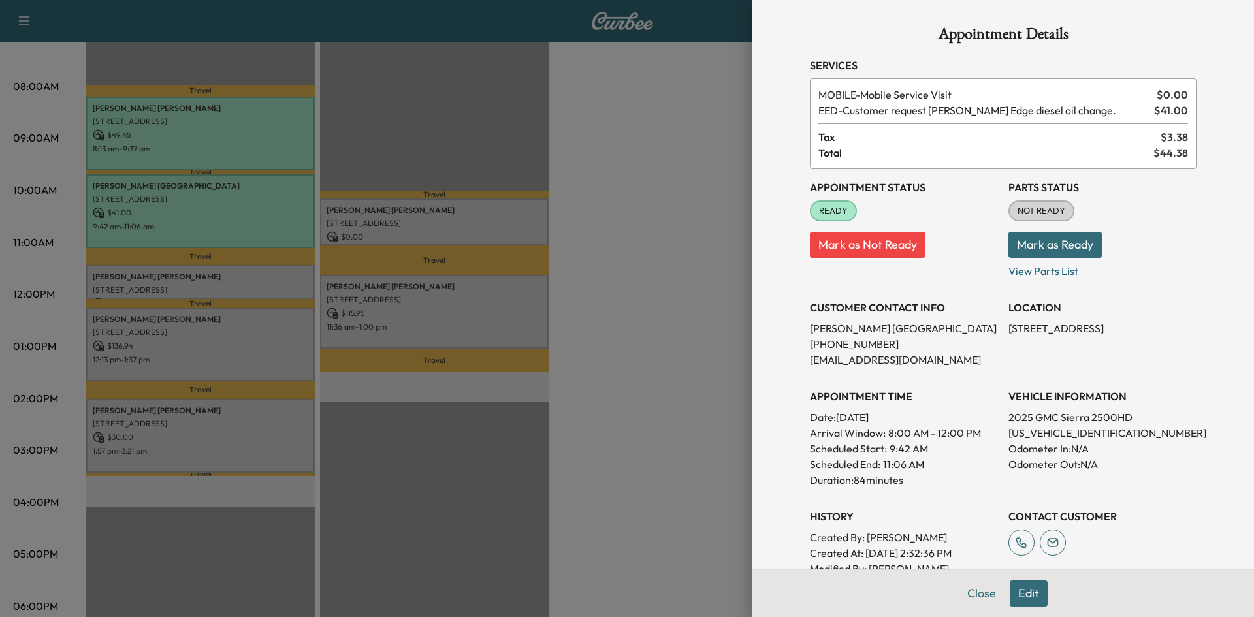
click at [241, 282] on div at bounding box center [627, 308] width 1254 height 617
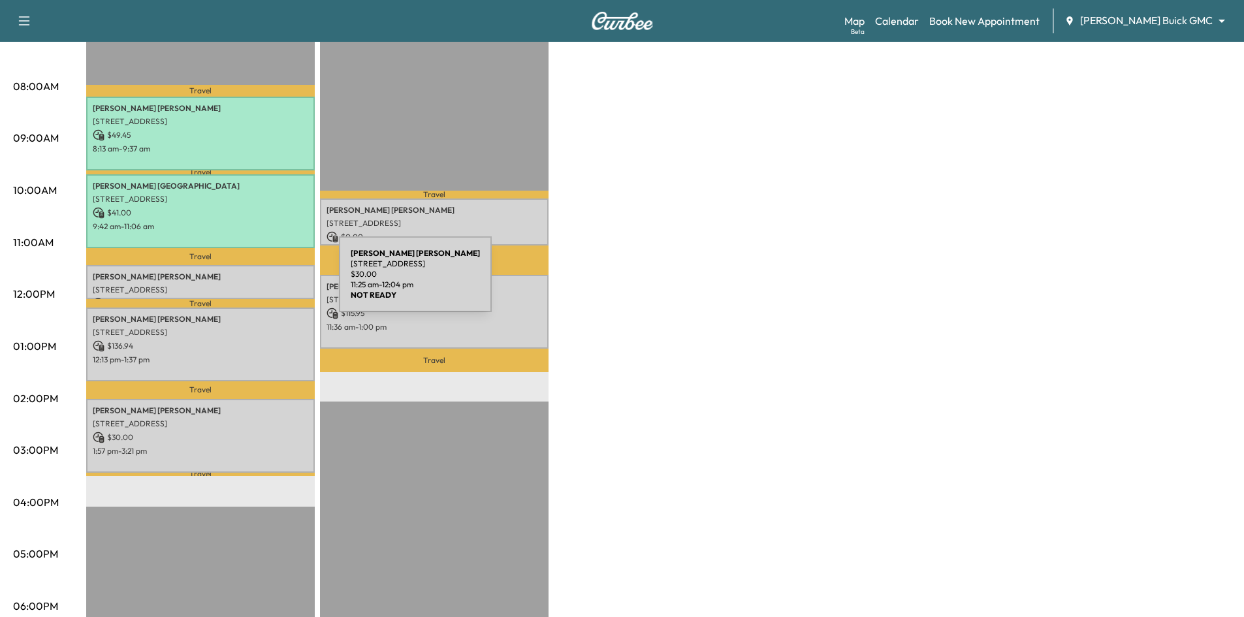
click at [241, 285] on p "1204 SUNRISE DR, ALLEN, TX 75002, USA" at bounding box center [200, 290] width 215 height 10
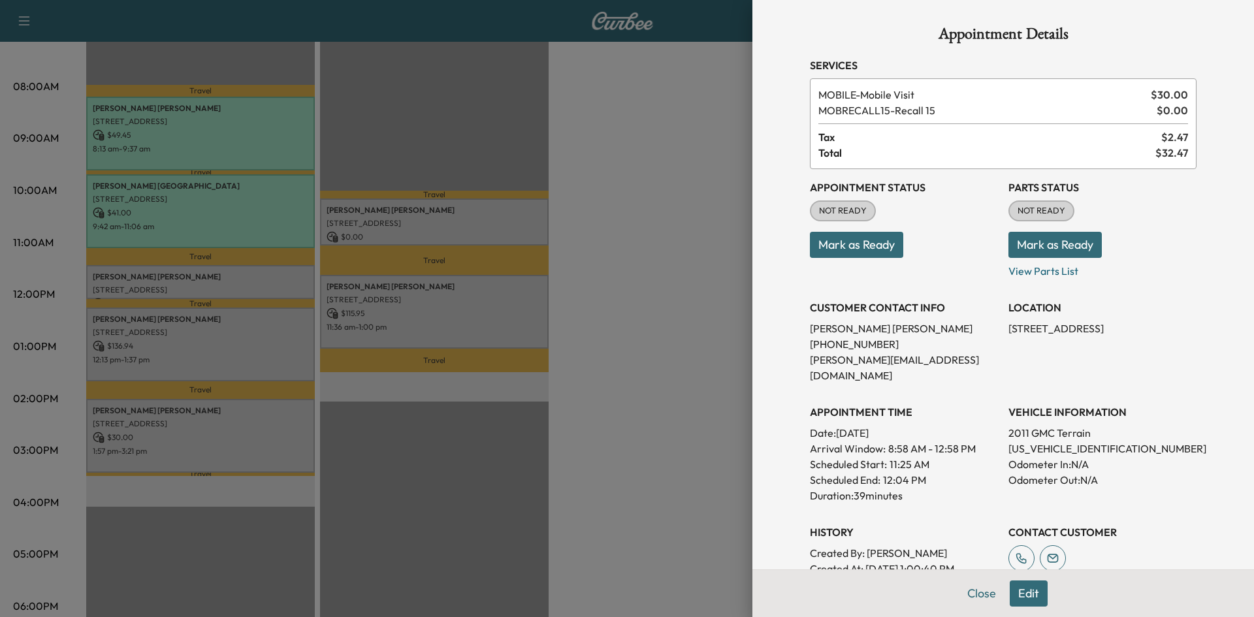
click at [846, 249] on button "Mark as Ready" at bounding box center [856, 245] width 93 height 26
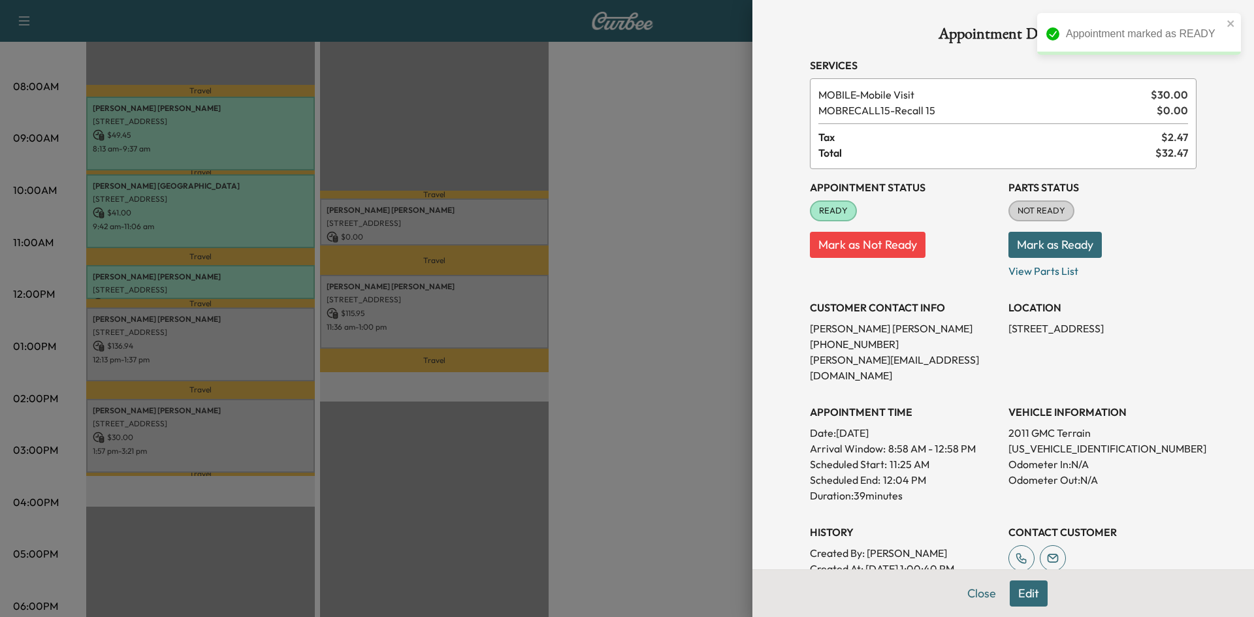
click at [268, 321] on div at bounding box center [627, 308] width 1254 height 617
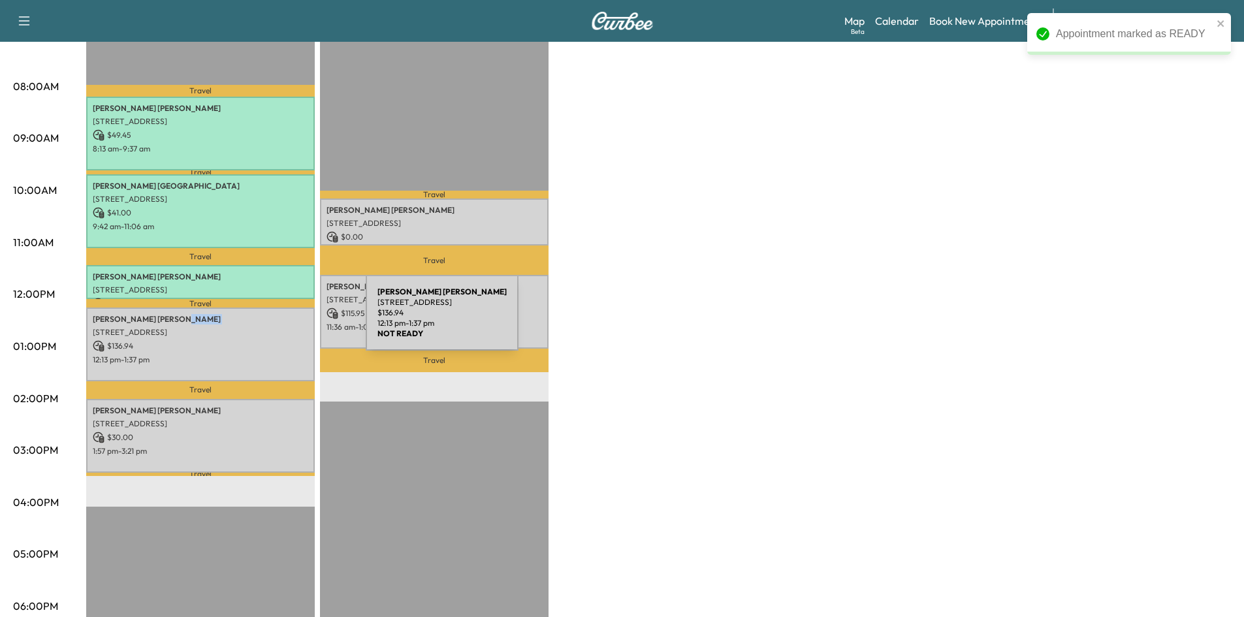
click at [268, 321] on div "Sue Sandine 1065 Big Spring Drive, Allen, TX 75013, US $ 136.94 12:13 pm - 1:37…" at bounding box center [200, 345] width 229 height 74
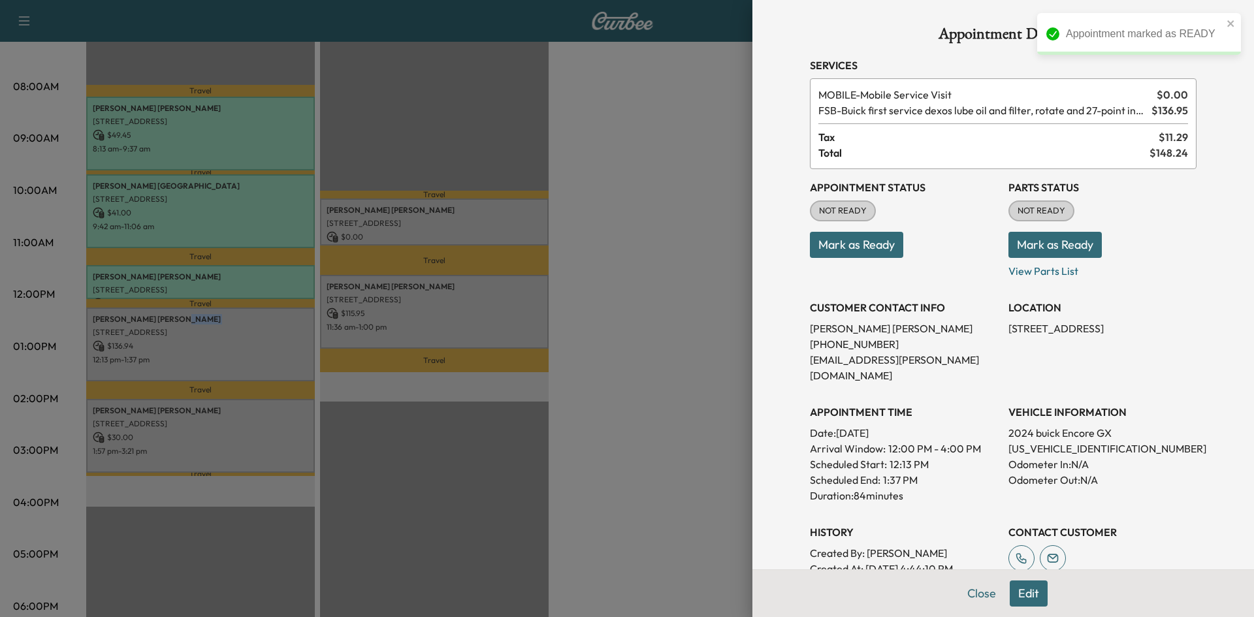
click at [833, 250] on button "Mark as Ready" at bounding box center [856, 245] width 93 height 26
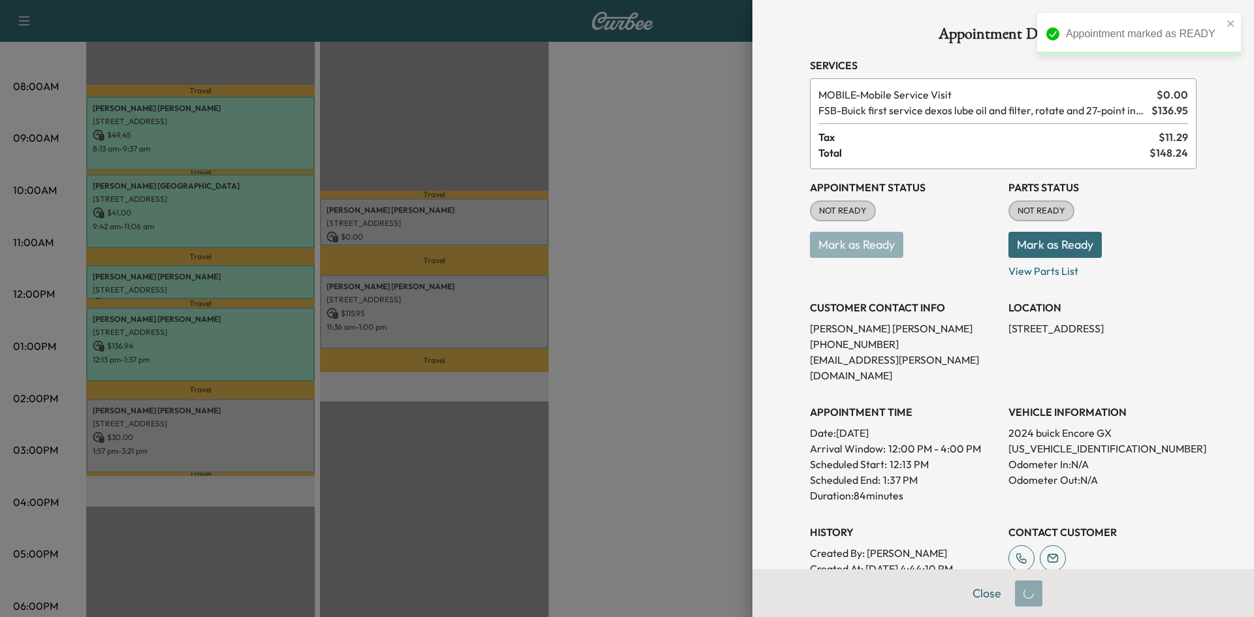
click at [285, 407] on div at bounding box center [627, 308] width 1254 height 617
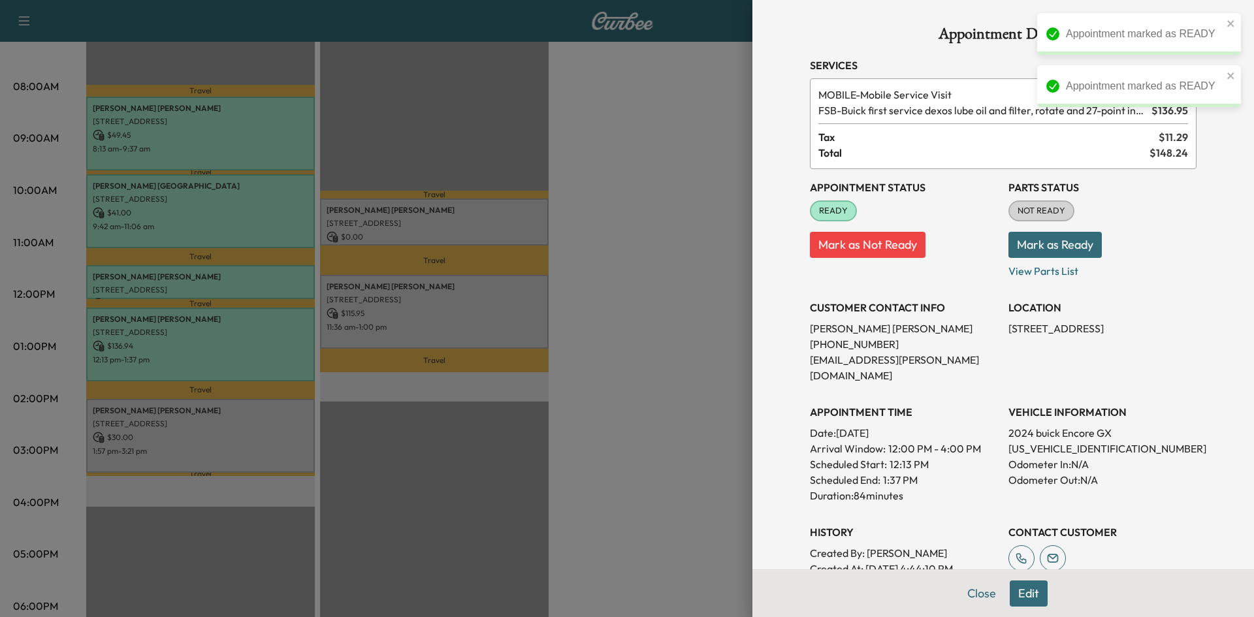
click at [287, 421] on div at bounding box center [627, 308] width 1254 height 617
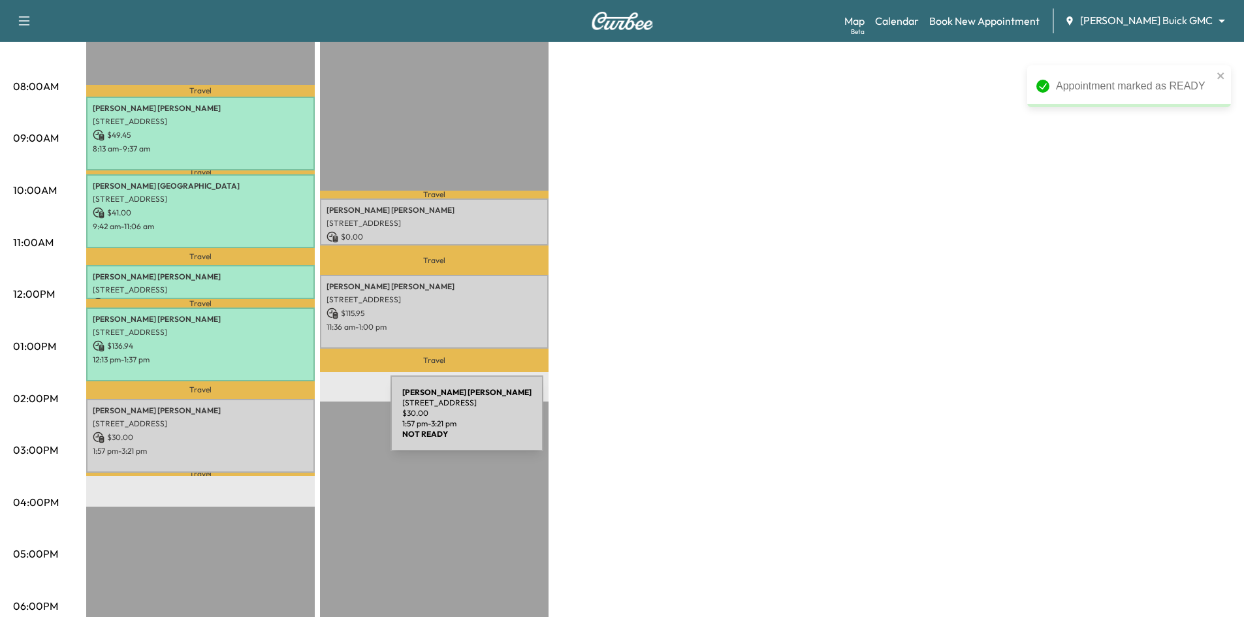
click at [293, 421] on p "6010 W Spring Creek Pkwy, Plano, TX 75024, USA" at bounding box center [200, 424] width 215 height 10
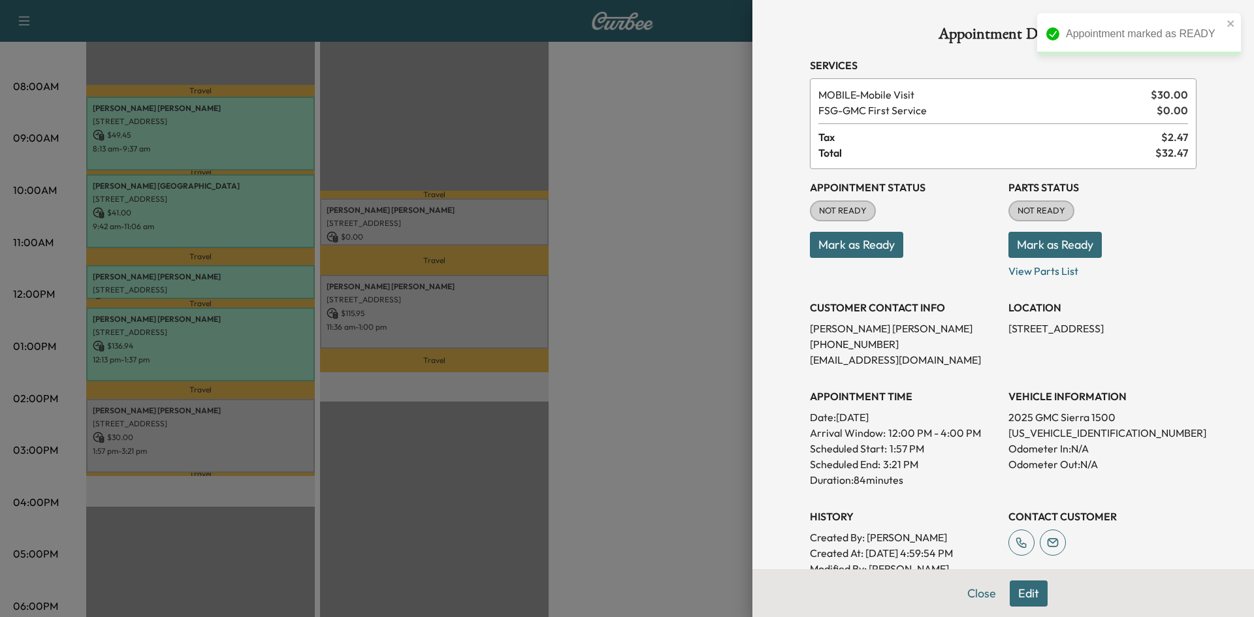
click at [813, 242] on button "Mark as Ready" at bounding box center [856, 245] width 93 height 26
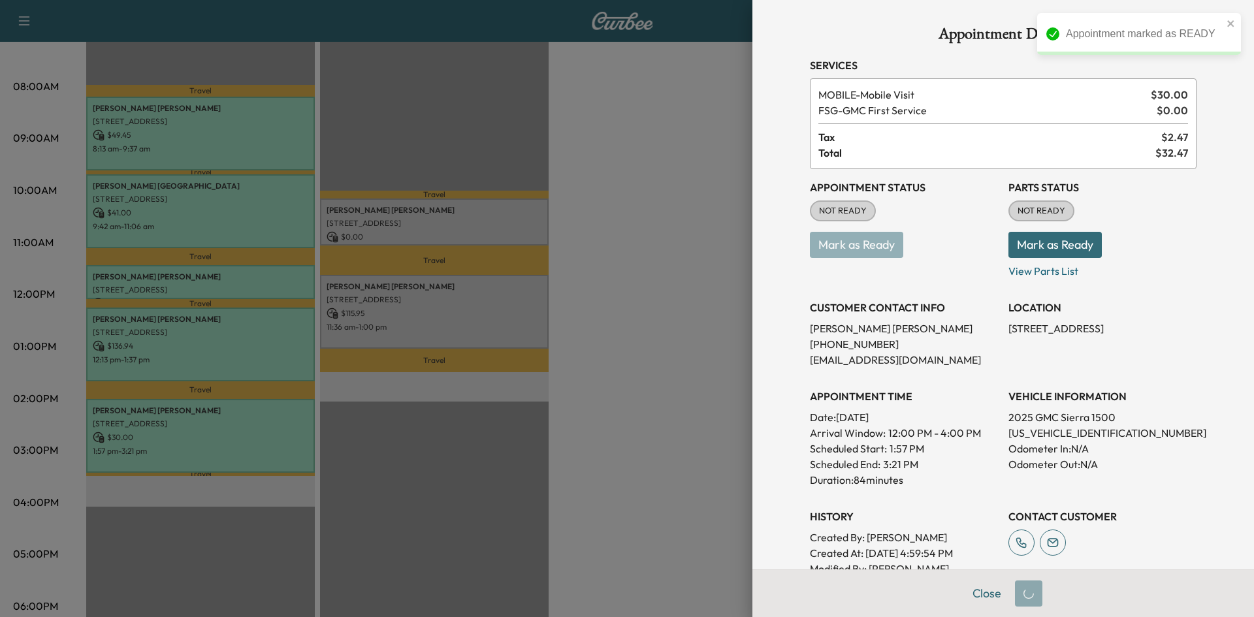
click at [496, 221] on div at bounding box center [627, 308] width 1254 height 617
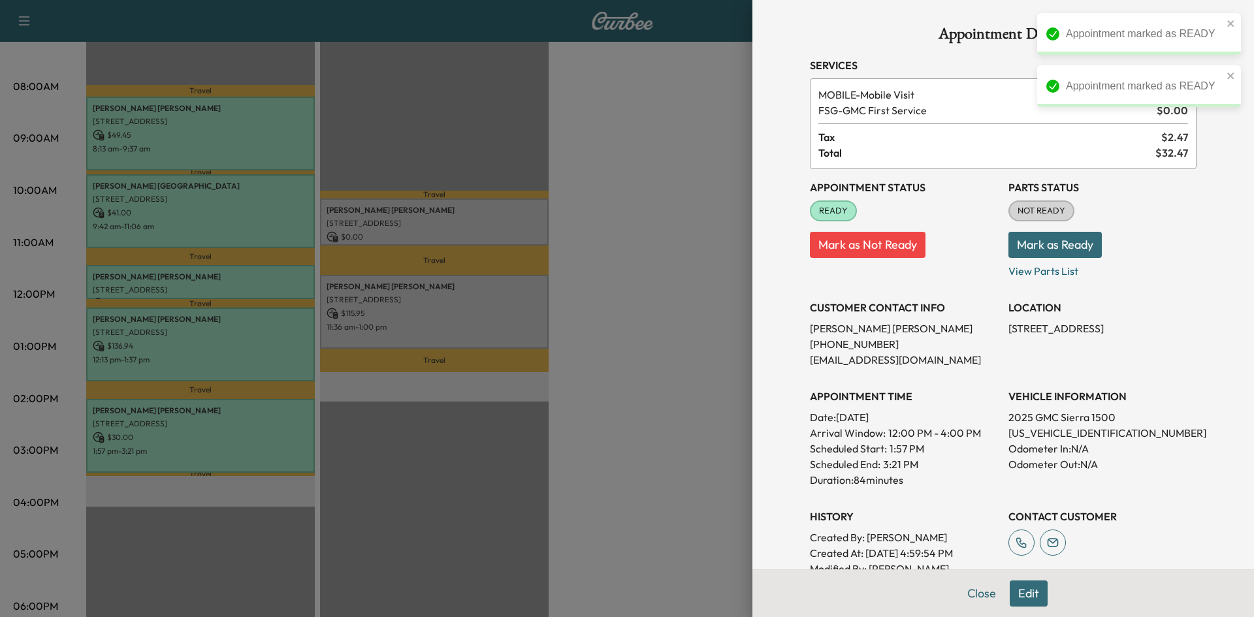
click at [496, 221] on div at bounding box center [627, 308] width 1254 height 617
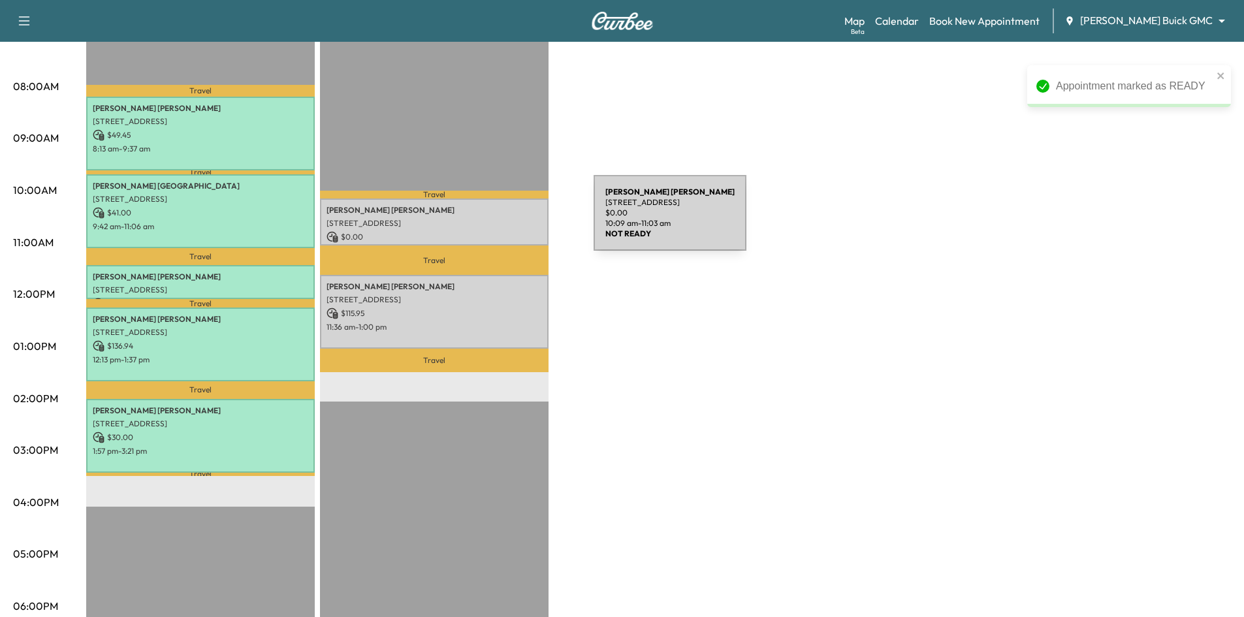
click at [496, 221] on p "2227 ARBOR CREST DR, CARROLLTON, TX 75007, USA" at bounding box center [434, 223] width 215 height 10
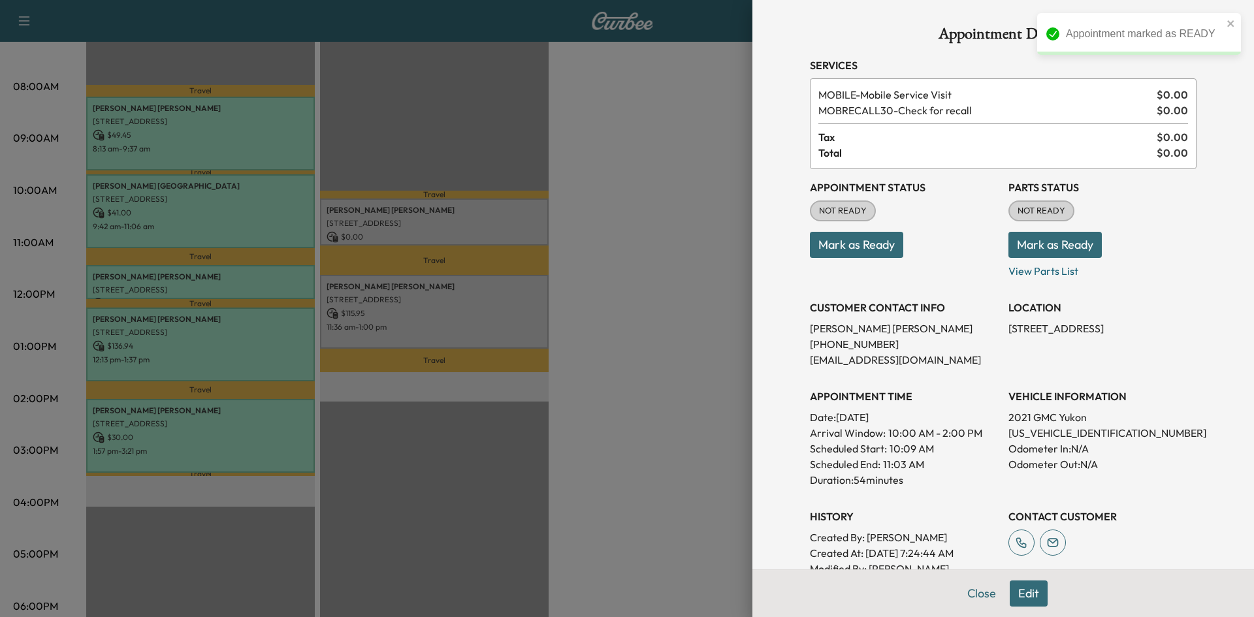
drag, startPoint x: 818, startPoint y: 234, endPoint x: 774, endPoint y: 242, distance: 44.6
click at [814, 234] on button "Mark as Ready" at bounding box center [856, 245] width 93 height 26
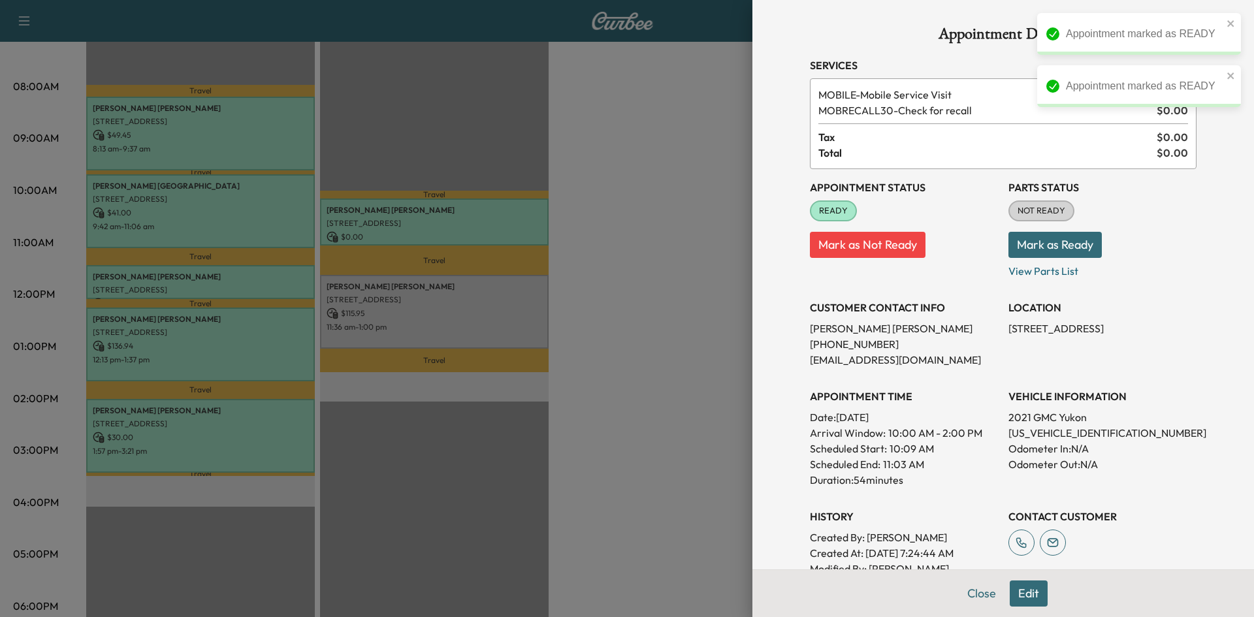
click at [448, 313] on div at bounding box center [627, 308] width 1254 height 617
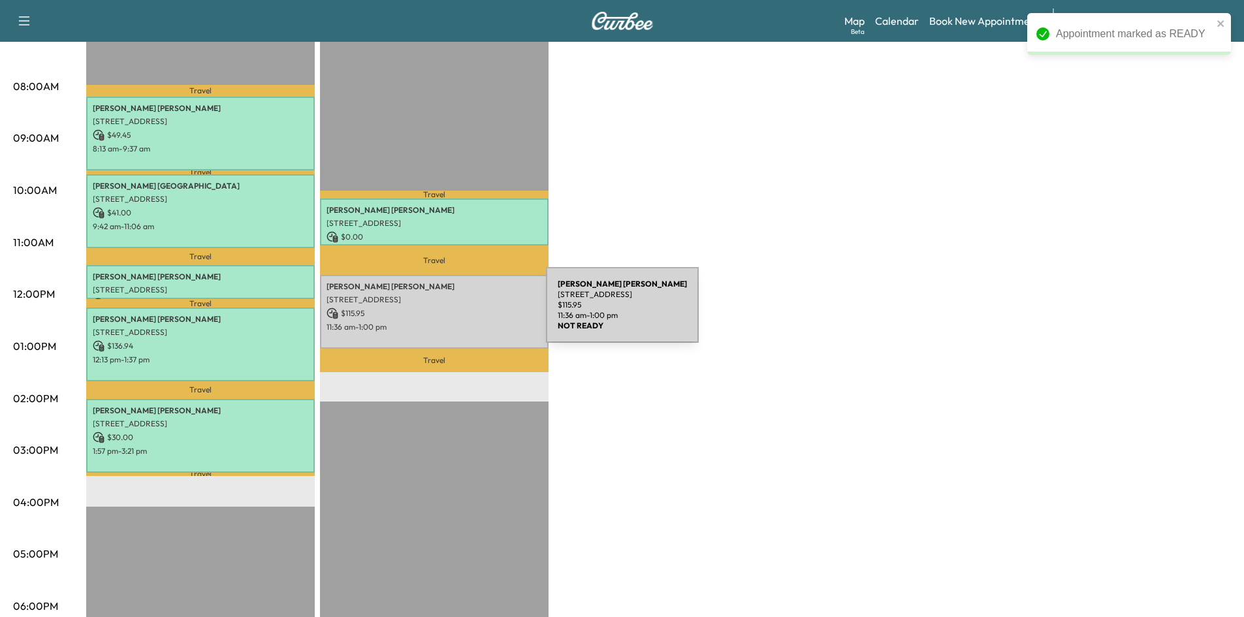
click at [448, 313] on p "$ 115.95" at bounding box center [434, 314] width 215 height 12
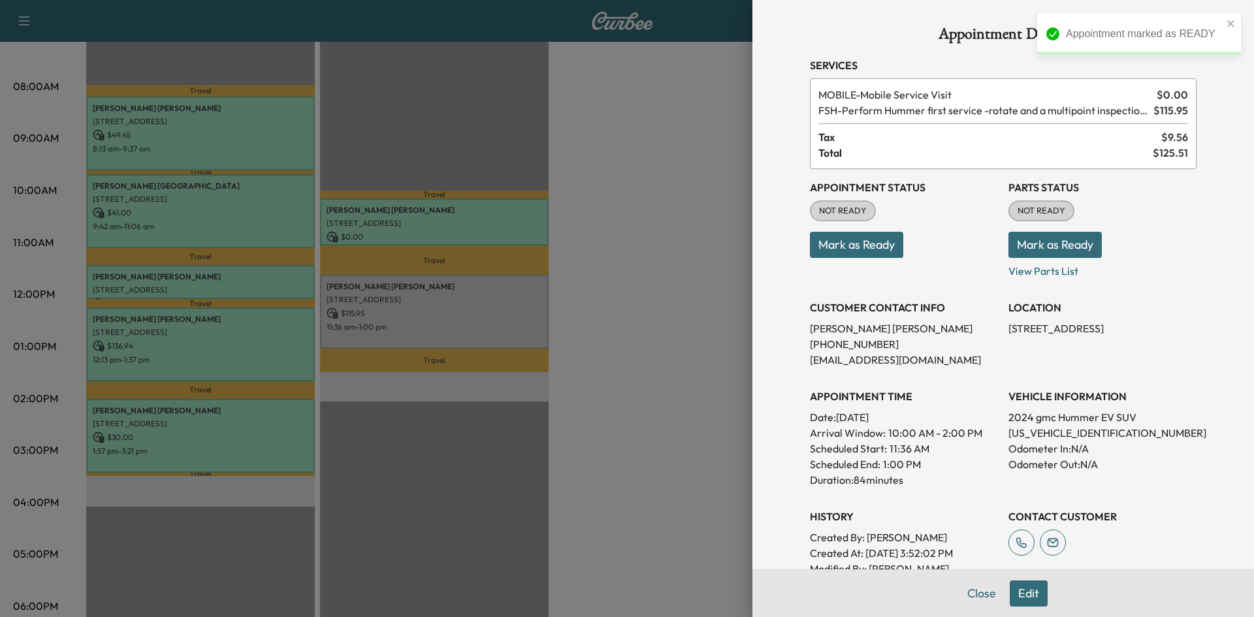
click at [838, 250] on button "Mark as Ready" at bounding box center [856, 245] width 93 height 26
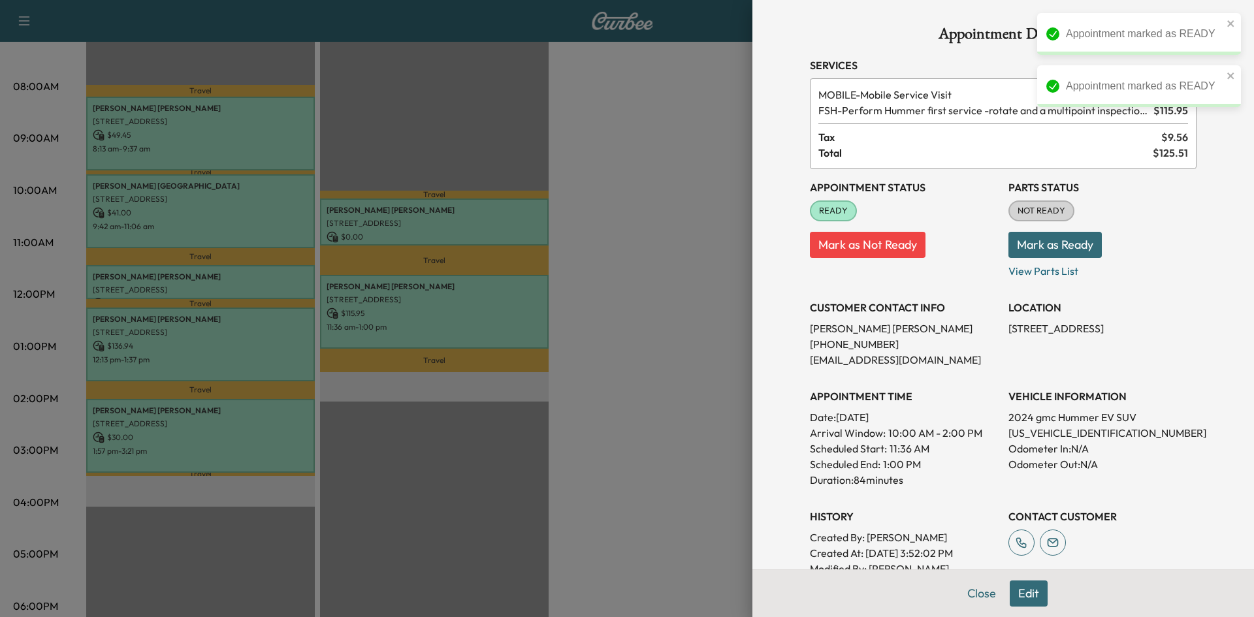
click at [594, 261] on div at bounding box center [627, 308] width 1254 height 617
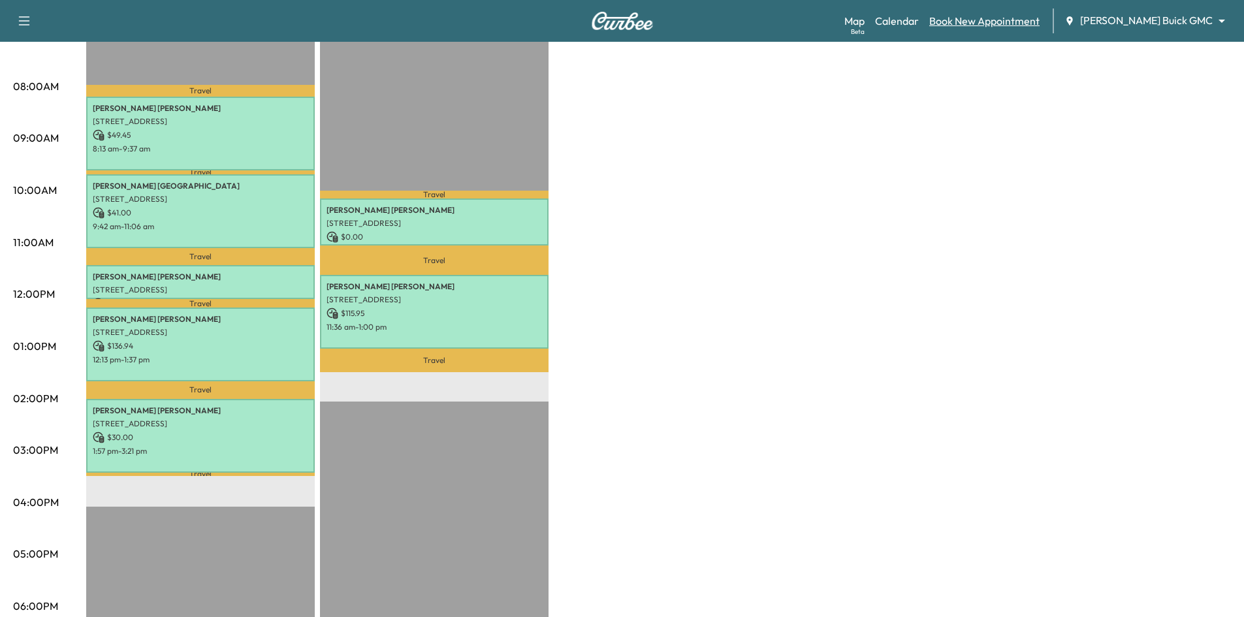
click at [985, 20] on link "Book New Appointment" at bounding box center [984, 21] width 110 height 16
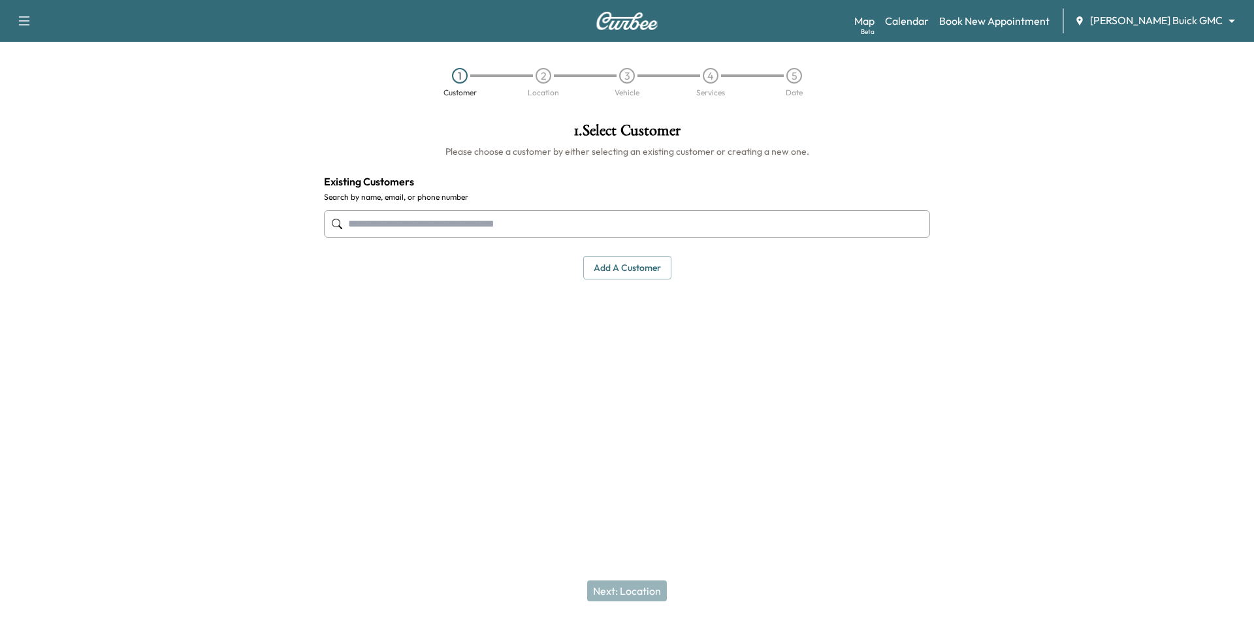
click at [573, 224] on input "text" at bounding box center [627, 223] width 606 height 27
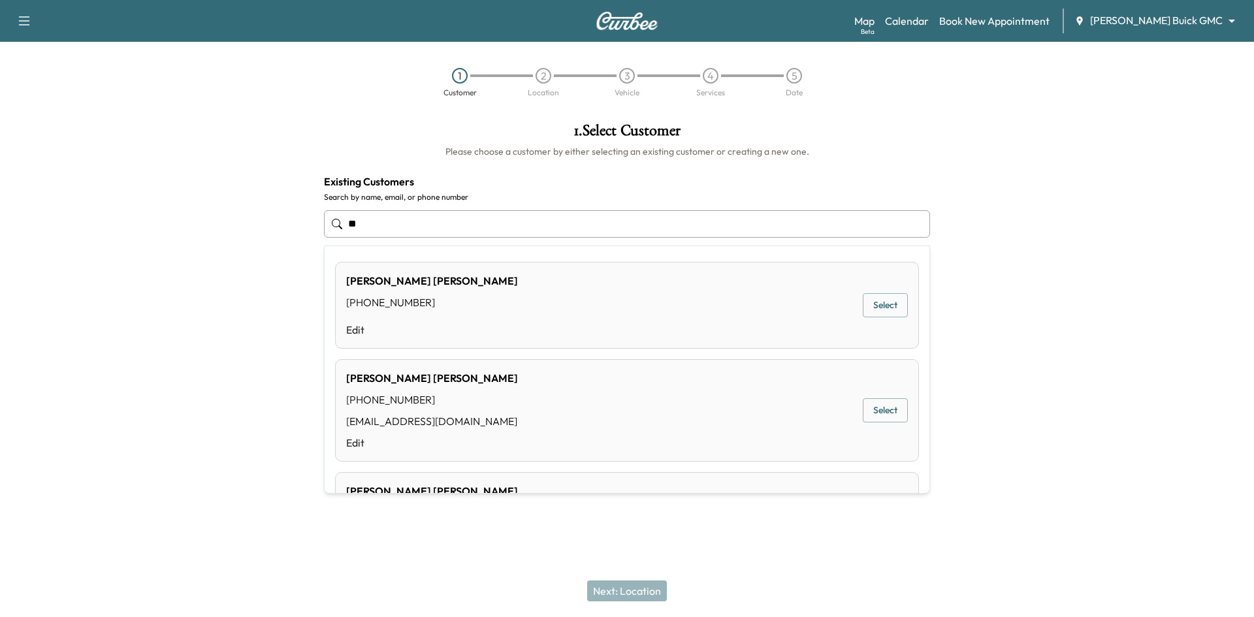
type input "*"
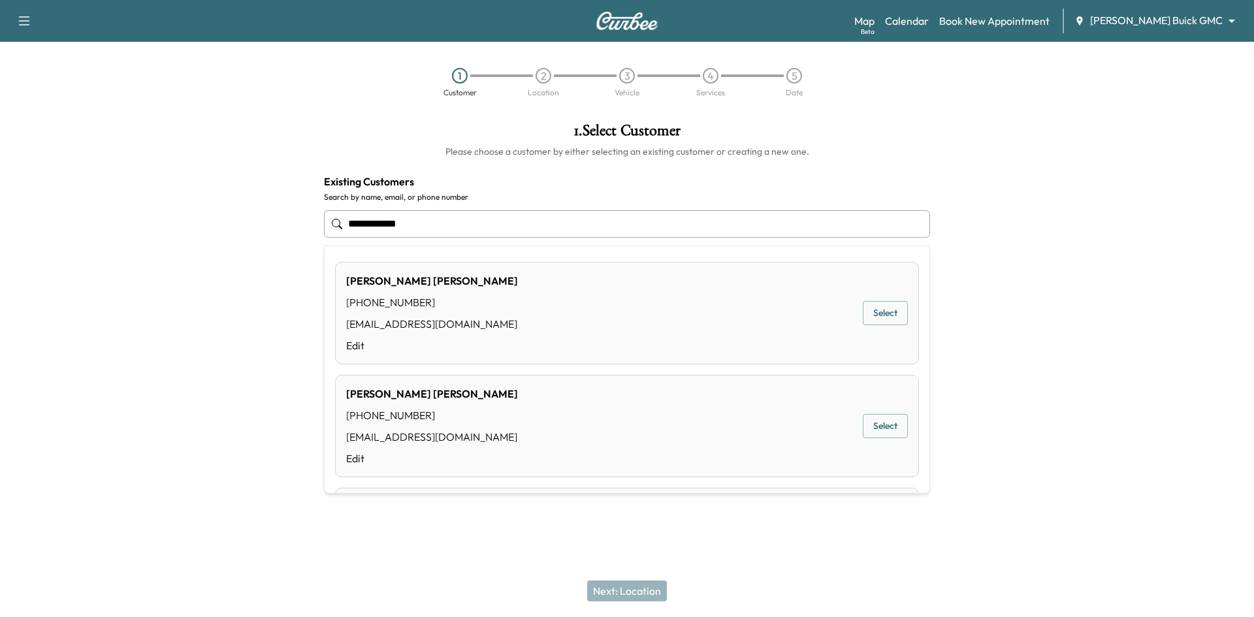
click at [867, 427] on button "Select" at bounding box center [885, 426] width 45 height 24
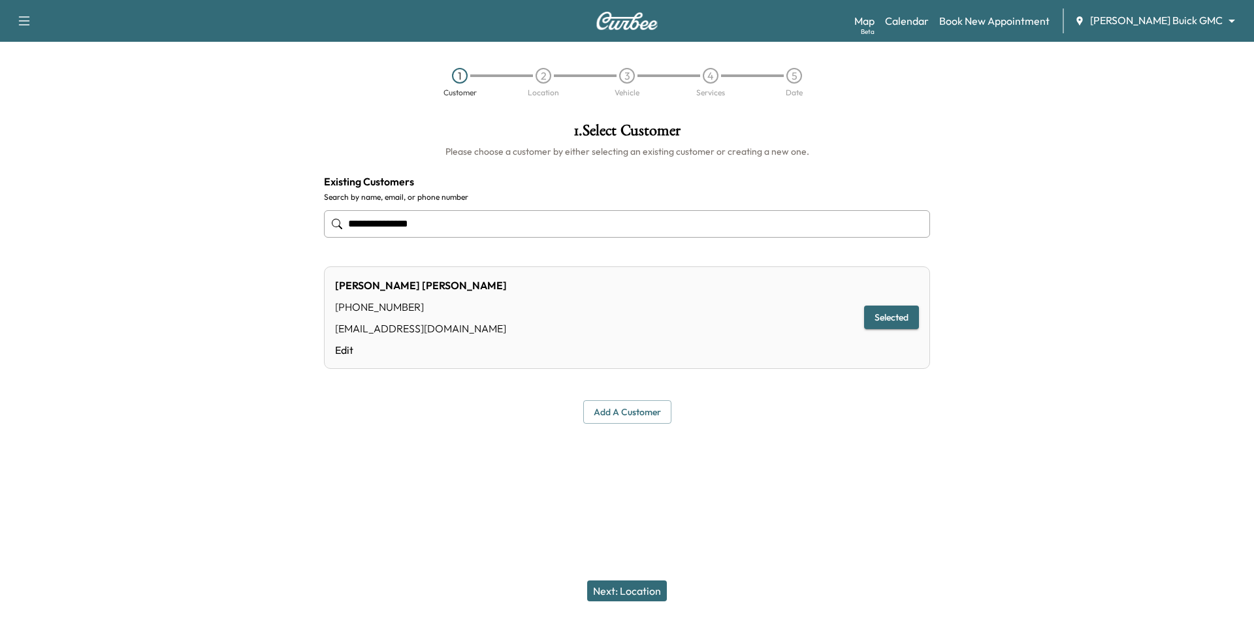
type input "**********"
click at [615, 599] on button "Next: Location" at bounding box center [627, 591] width 80 height 21
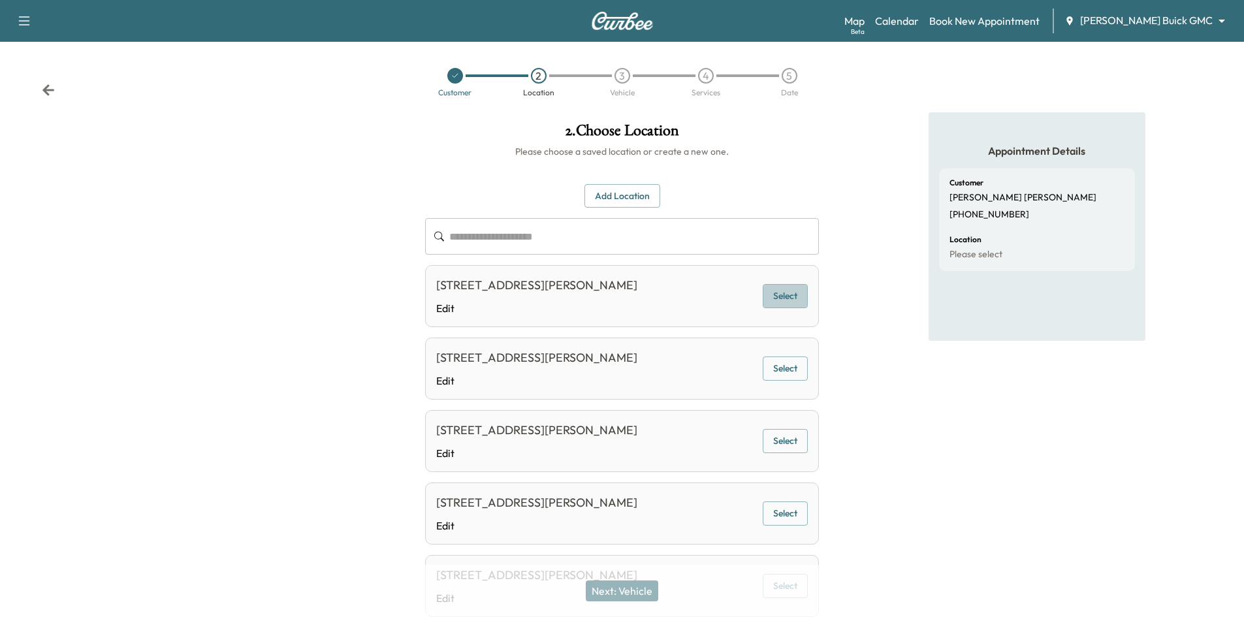
click at [794, 298] on button "Select" at bounding box center [785, 296] width 45 height 24
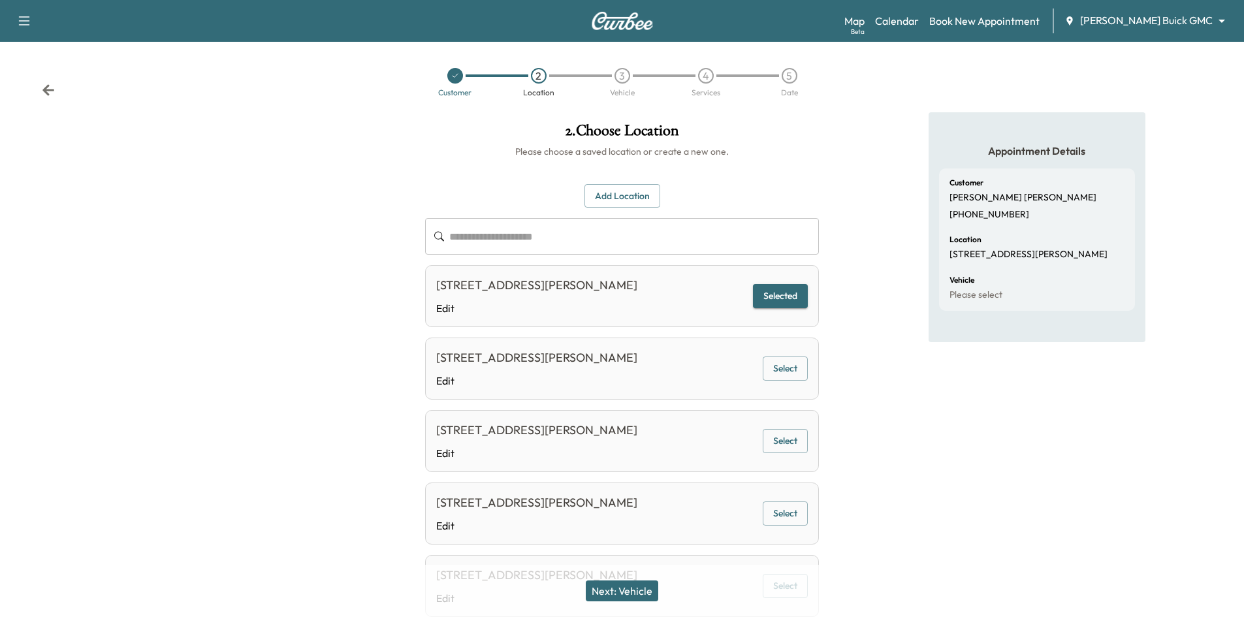
click at [621, 595] on button "Next: Vehicle" at bounding box center [622, 591] width 72 height 21
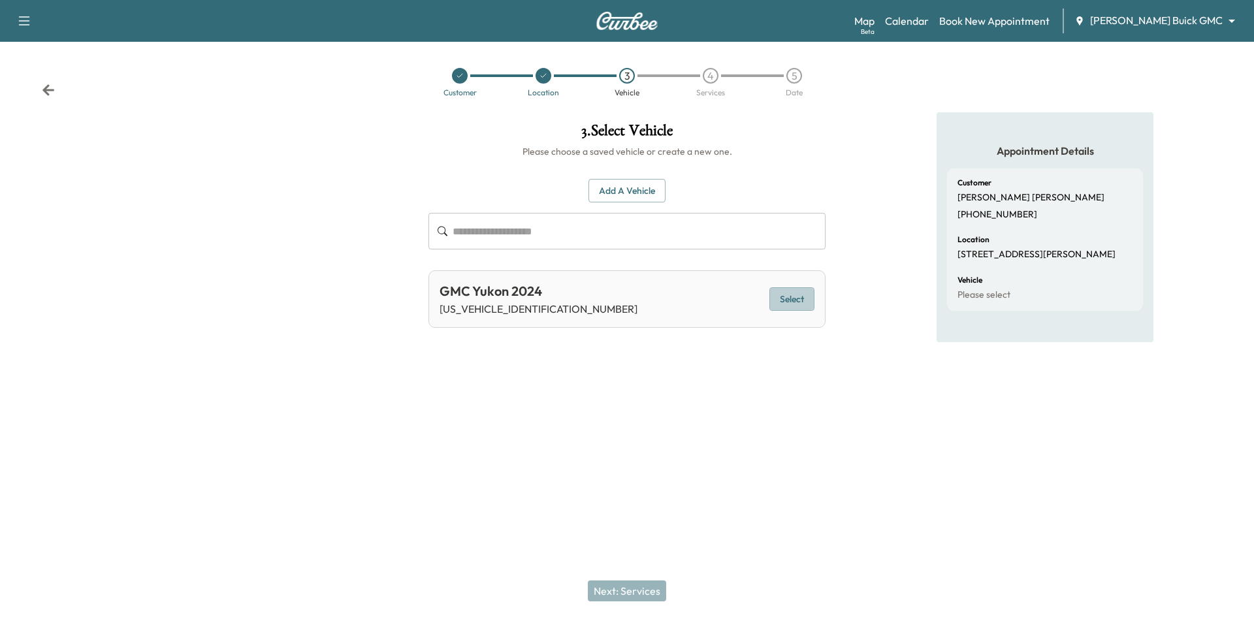
click at [802, 298] on button "Select" at bounding box center [791, 299] width 45 height 24
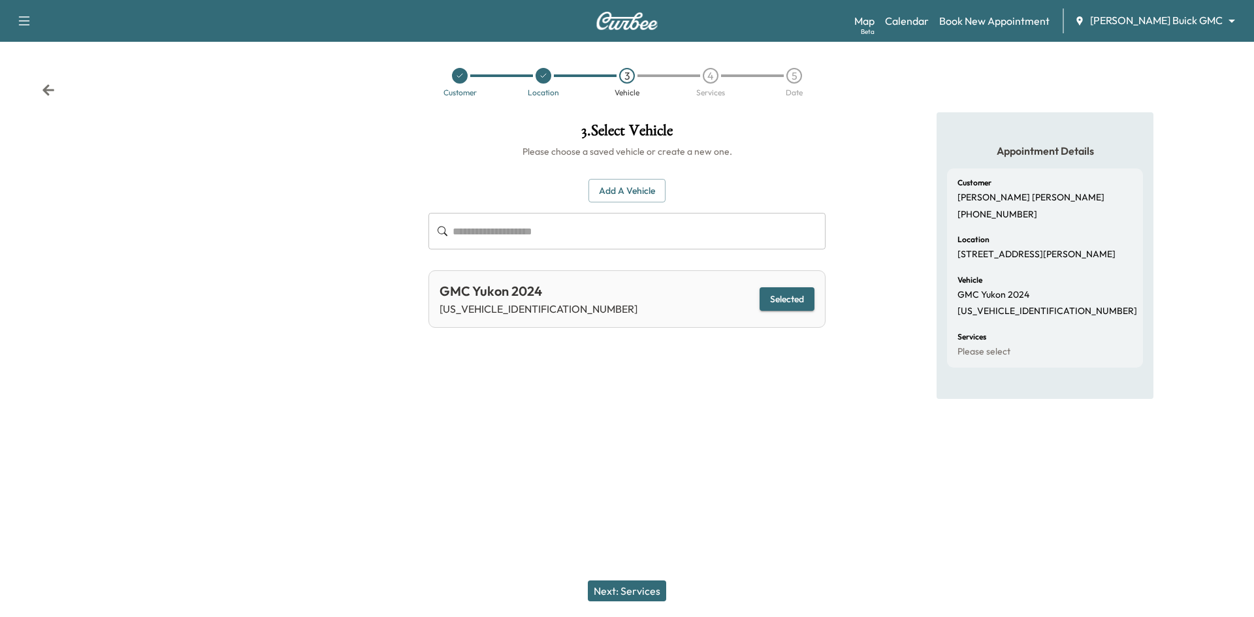
click at [645, 594] on button "Next: Services" at bounding box center [627, 591] width 78 height 21
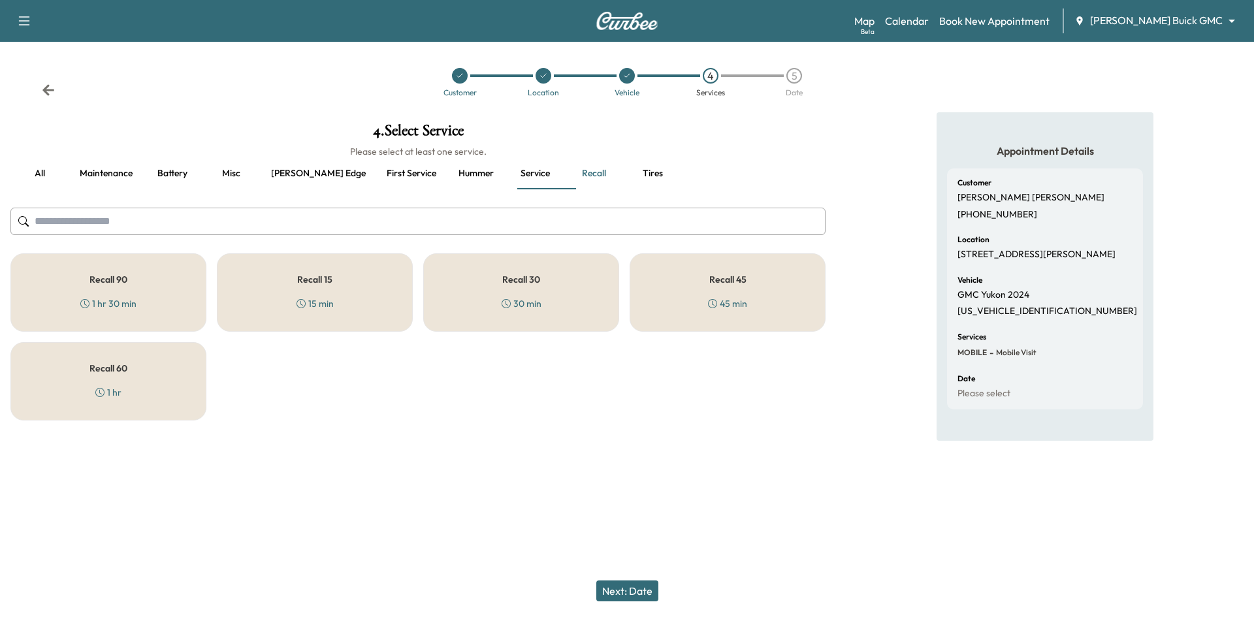
drag, startPoint x: 484, startPoint y: 282, endPoint x: 490, endPoint y: 293, distance: 12.6
click at [484, 283] on div "Recall 30 30 min" at bounding box center [521, 292] width 196 height 78
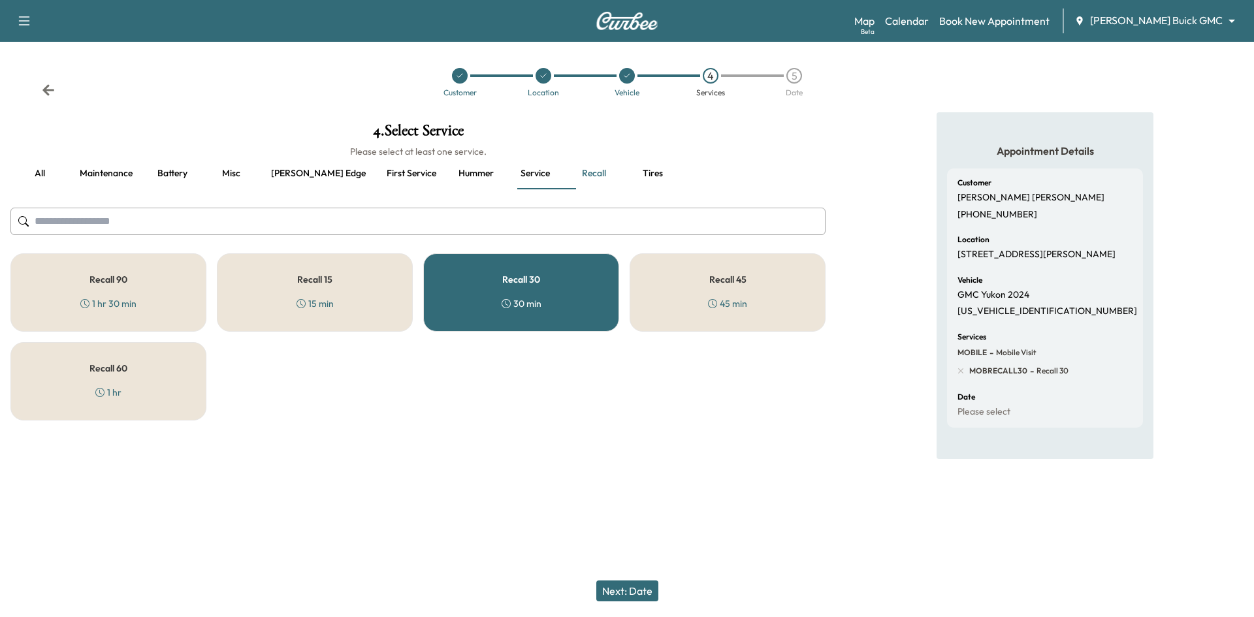
drag, startPoint x: 458, startPoint y: 74, endPoint x: 433, endPoint y: 85, distance: 27.2
click at [458, 74] on icon at bounding box center [460, 76] width 8 height 8
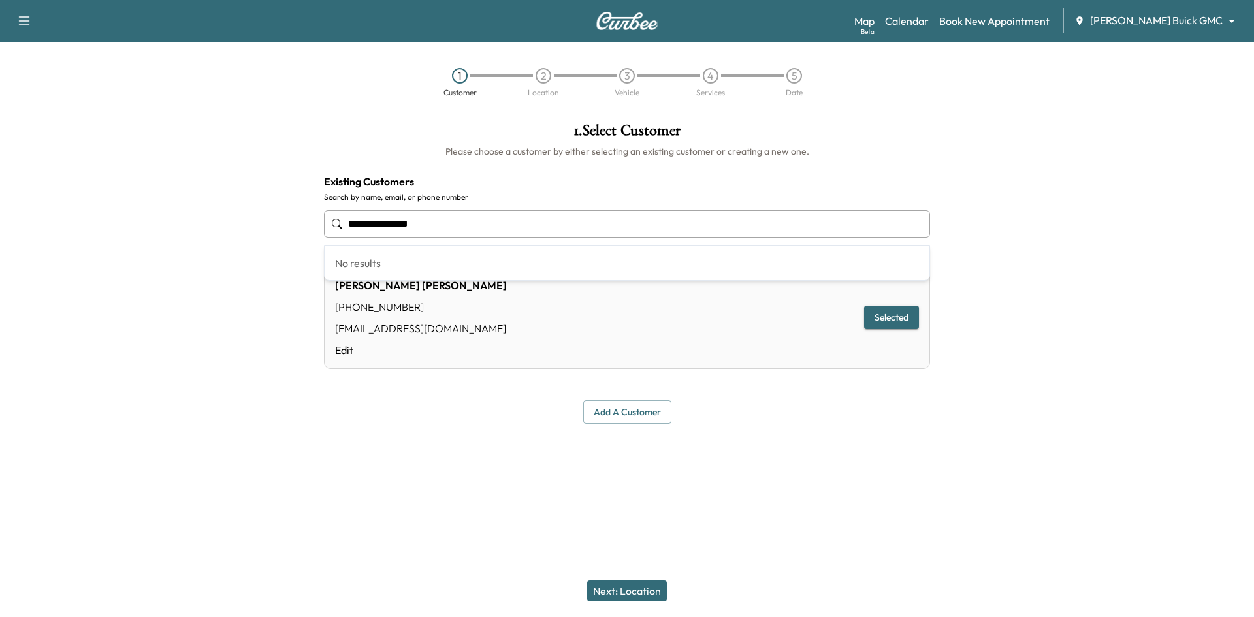
drag, startPoint x: 437, startPoint y: 225, endPoint x: 218, endPoint y: 239, distance: 219.2
click at [218, 238] on div "**********" at bounding box center [627, 273] width 1254 height 322
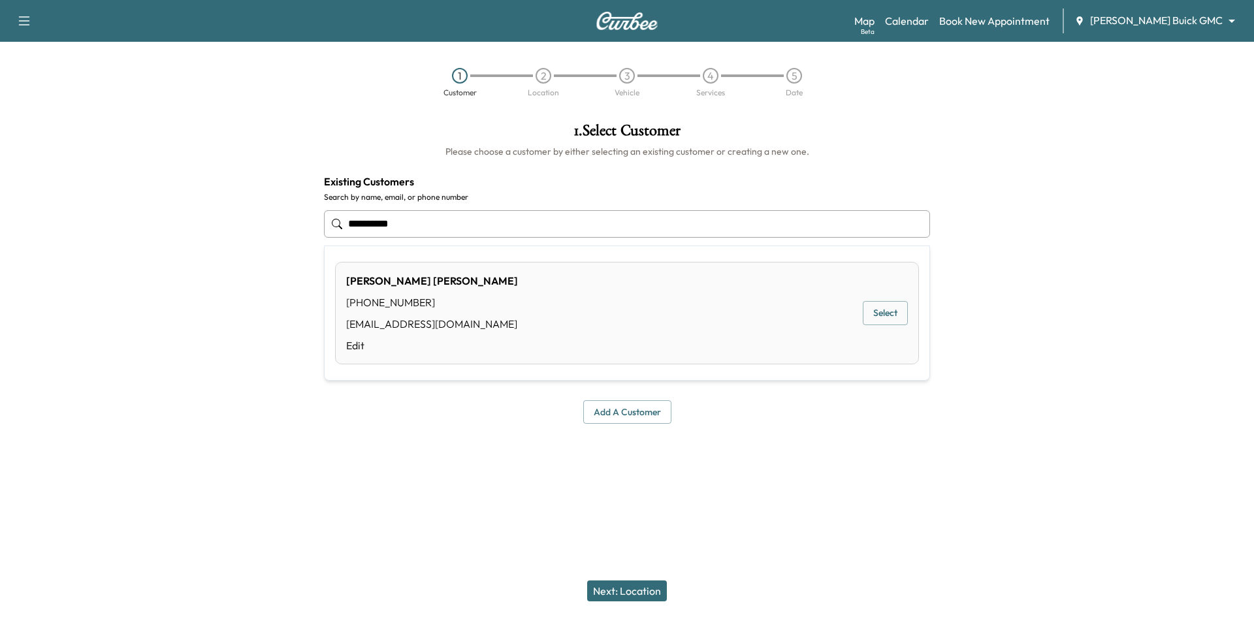
click at [867, 308] on button "Select" at bounding box center [885, 313] width 45 height 24
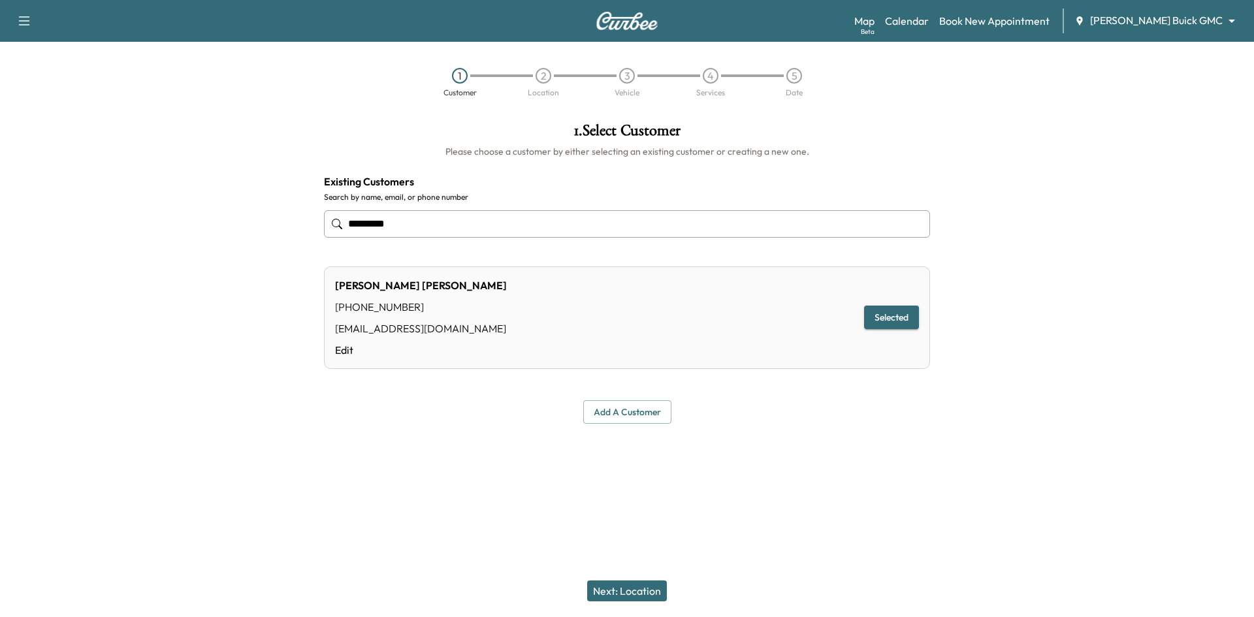
type input "*********"
click at [643, 593] on button "Next: Location" at bounding box center [627, 591] width 80 height 21
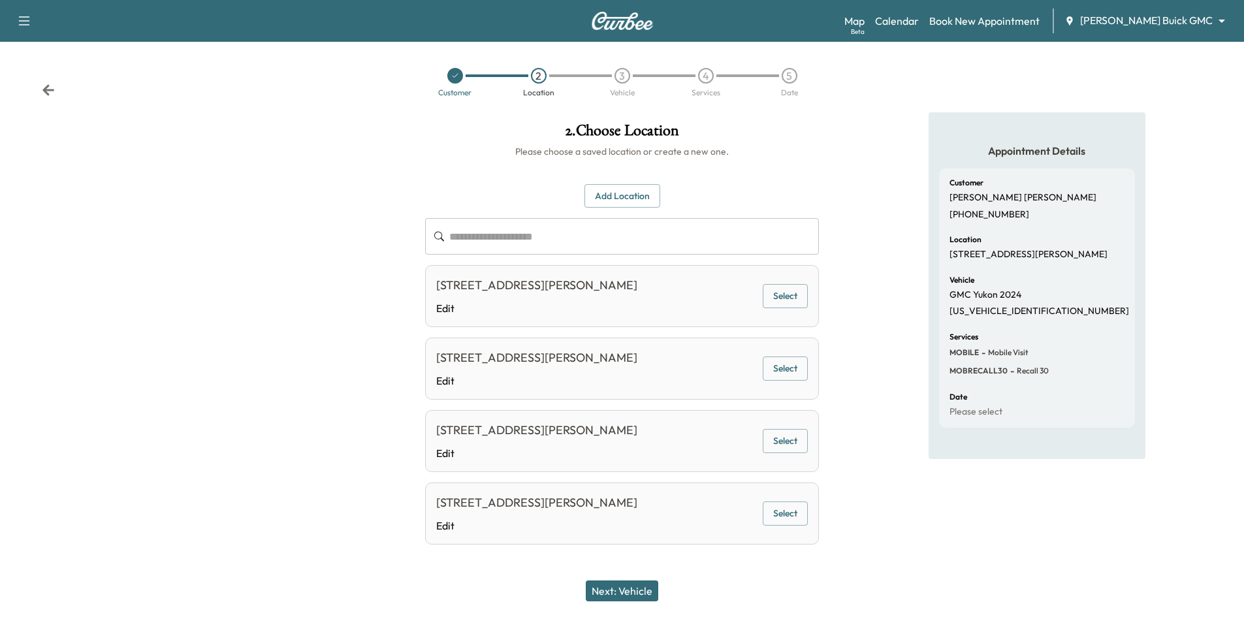
click at [775, 300] on button "Select" at bounding box center [785, 296] width 45 height 24
click at [634, 590] on button "Next: Vehicle" at bounding box center [622, 591] width 72 height 21
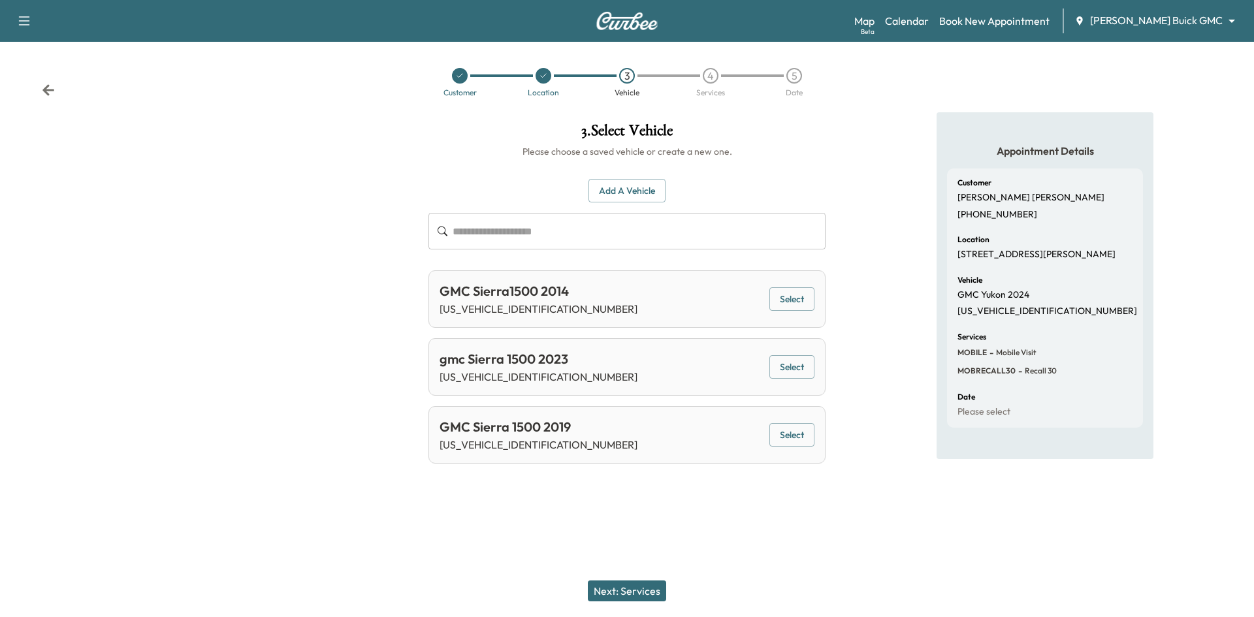
click at [788, 364] on button "Select" at bounding box center [791, 367] width 45 height 24
click at [633, 586] on button "Next: Services" at bounding box center [627, 591] width 78 height 21
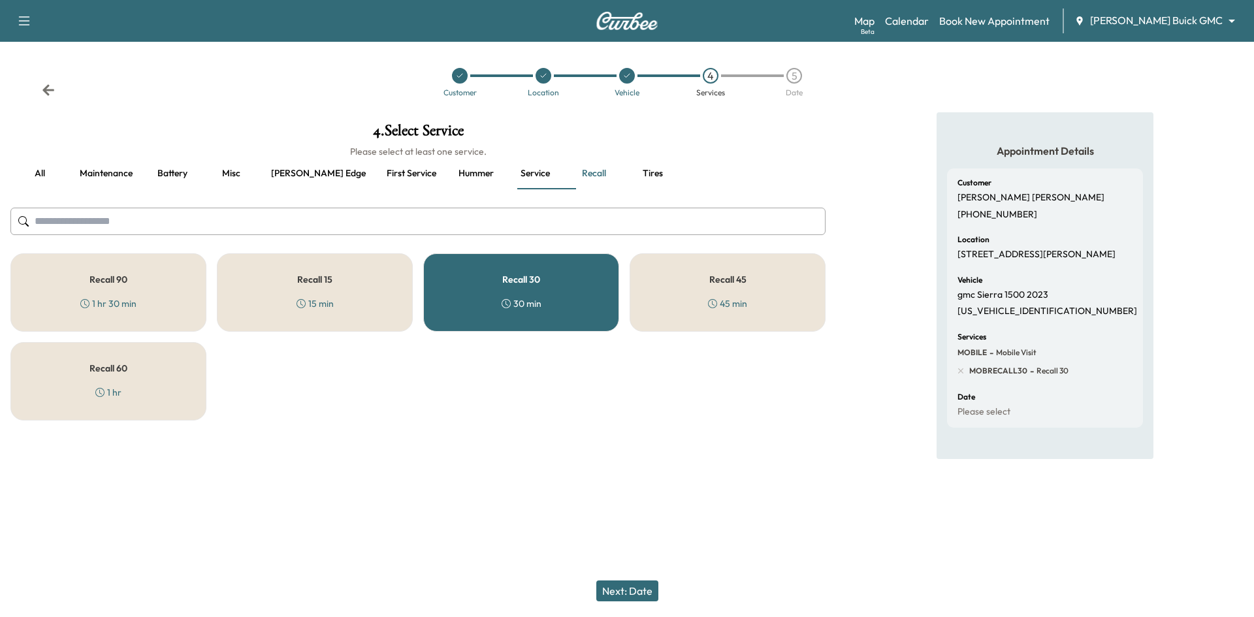
click at [631, 590] on button "Next: Date" at bounding box center [627, 591] width 62 height 21
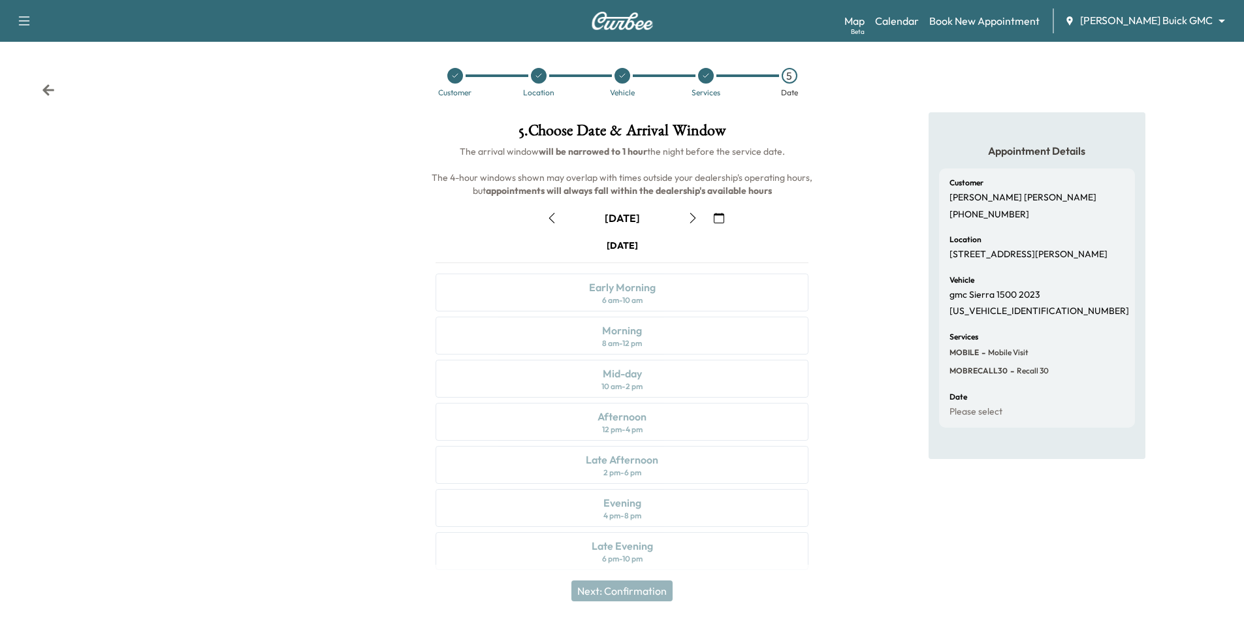
click at [716, 219] on icon "button" at bounding box center [719, 218] width 10 height 10
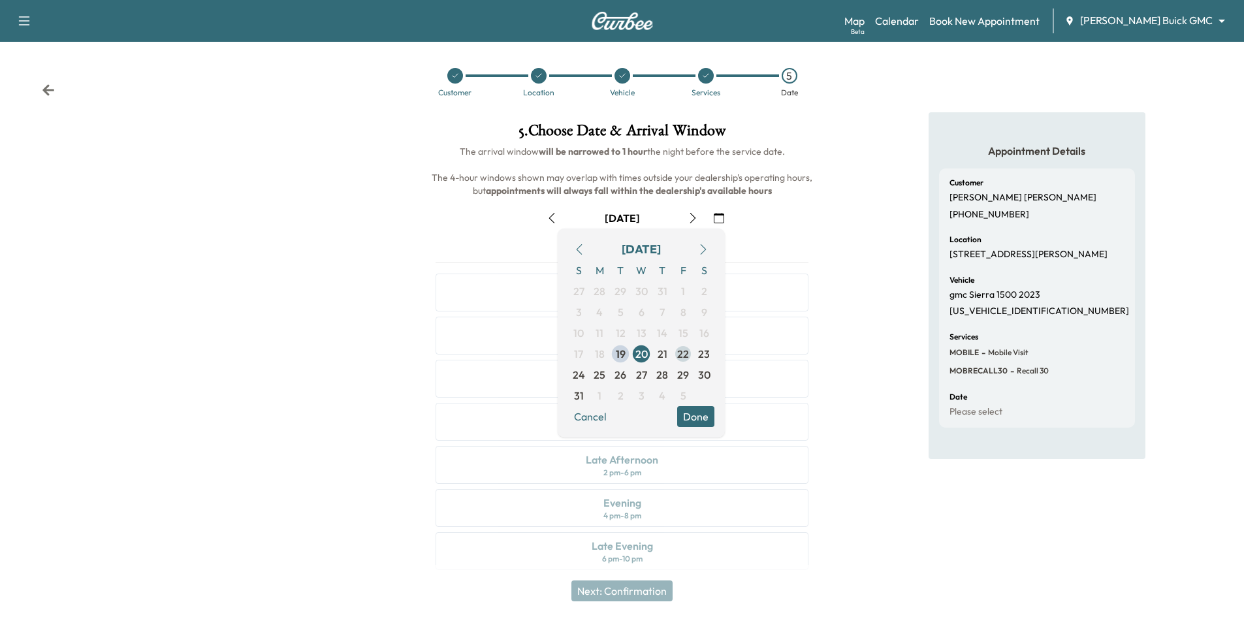
click at [686, 358] on span "22" at bounding box center [683, 354] width 12 height 16
click at [778, 220] on div "August 22" at bounding box center [622, 218] width 394 height 21
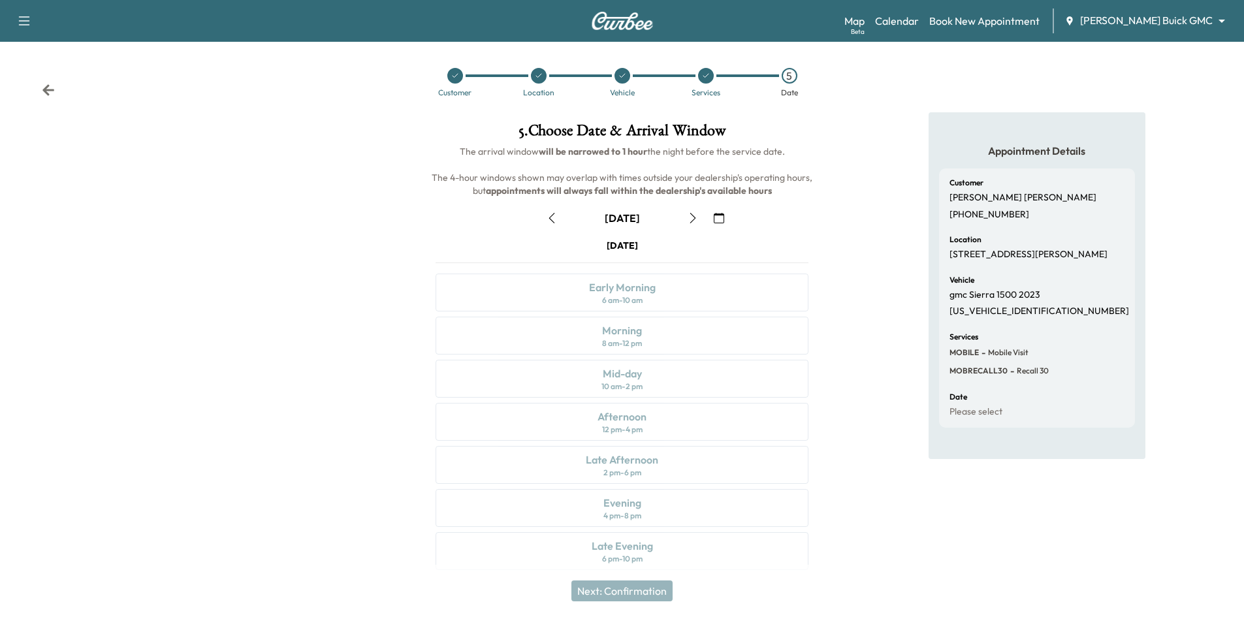
click at [716, 221] on icon "button" at bounding box center [719, 218] width 10 height 10
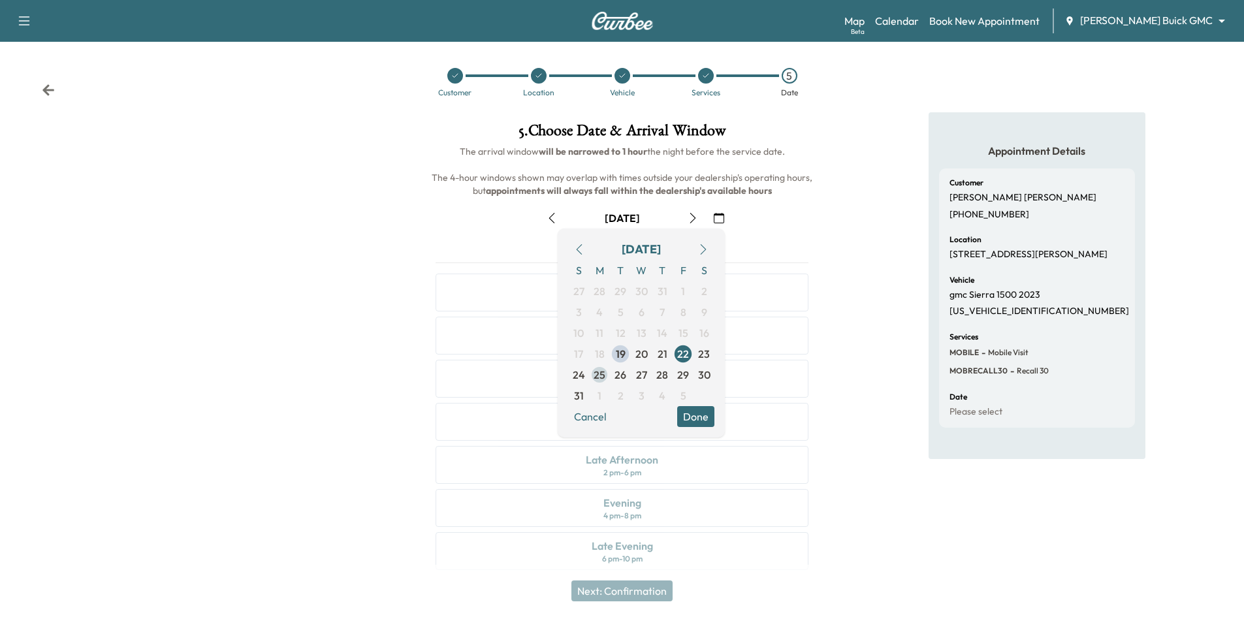
click at [602, 377] on span "25" at bounding box center [600, 375] width 12 height 16
click at [490, 216] on div "August 25" at bounding box center [622, 218] width 394 height 21
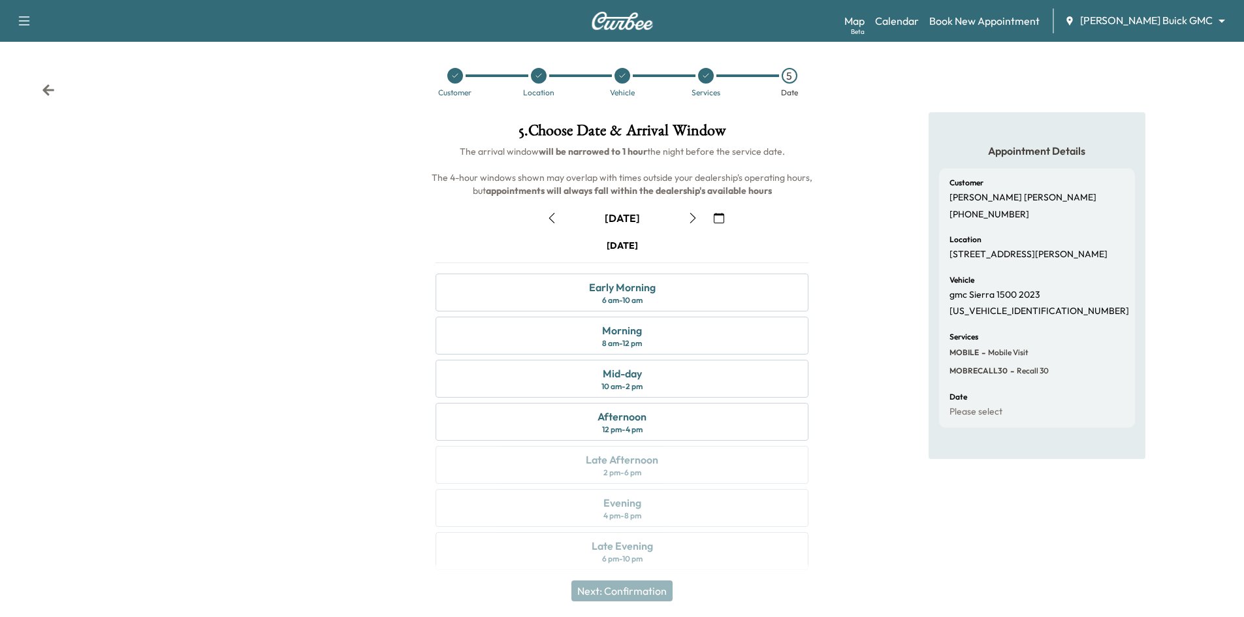
click at [458, 79] on div at bounding box center [455, 76] width 16 height 16
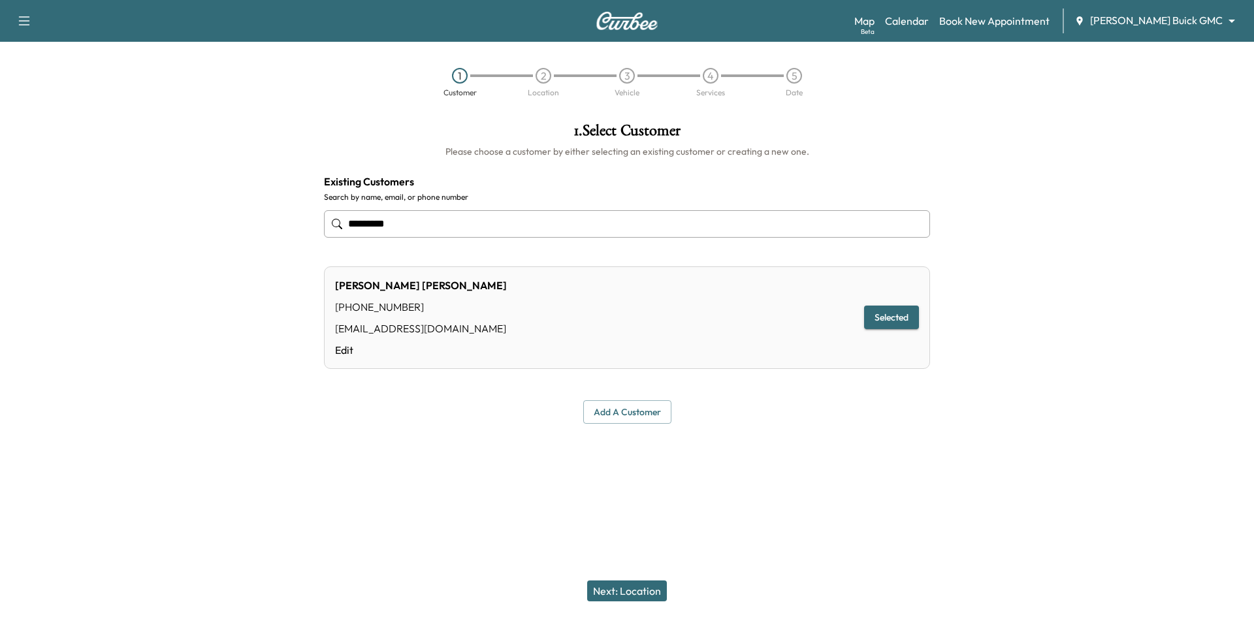
drag, startPoint x: 483, startPoint y: 221, endPoint x: 295, endPoint y: 320, distance: 212.7
click at [227, 298] on div "**********" at bounding box center [627, 273] width 1254 height 322
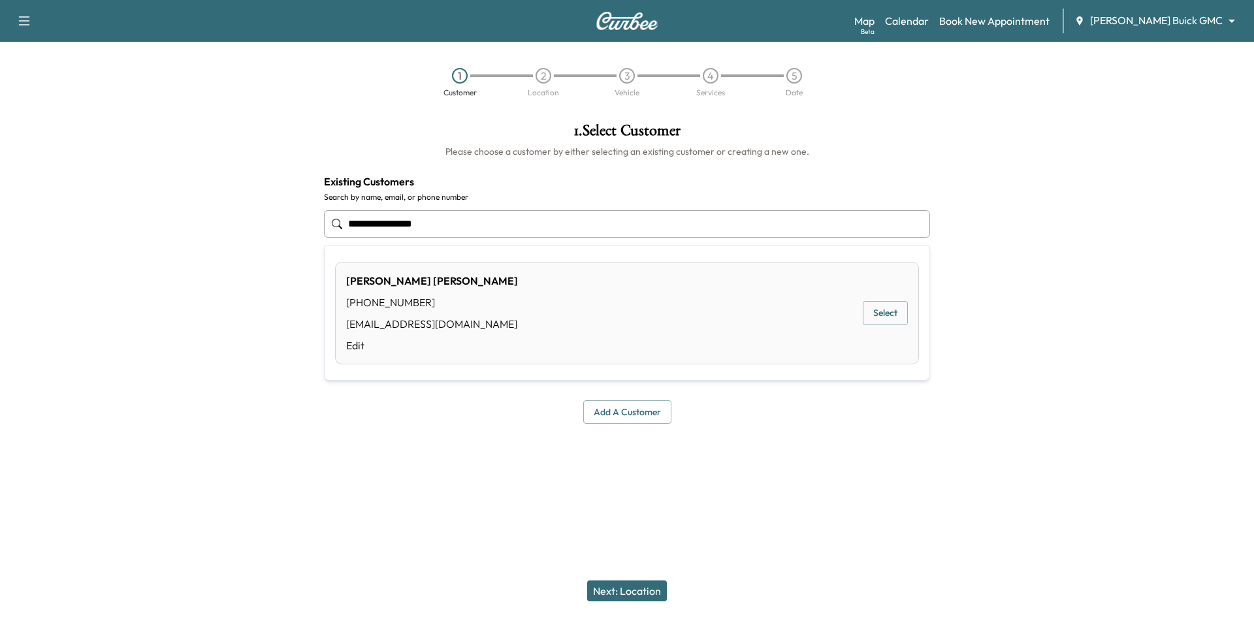
drag, startPoint x: 870, startPoint y: 313, endPoint x: 858, endPoint y: 311, distance: 12.5
click at [870, 313] on button "Select" at bounding box center [885, 313] width 45 height 24
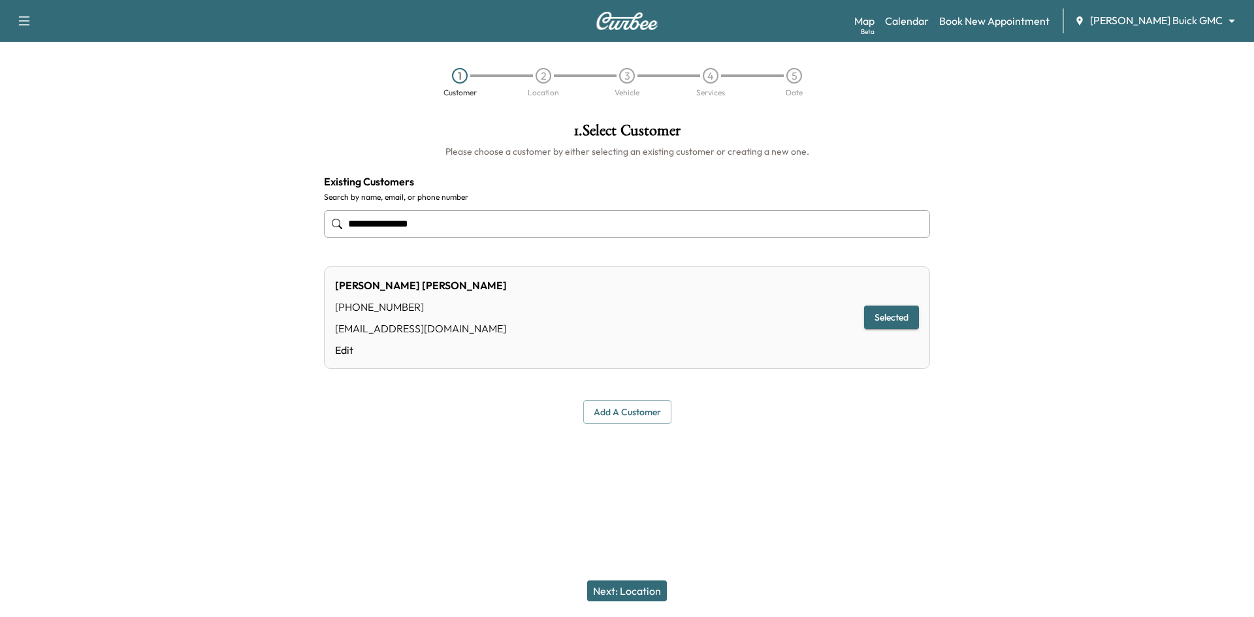
type input "**********"
click at [641, 588] on button "Next: Location" at bounding box center [627, 591] width 80 height 21
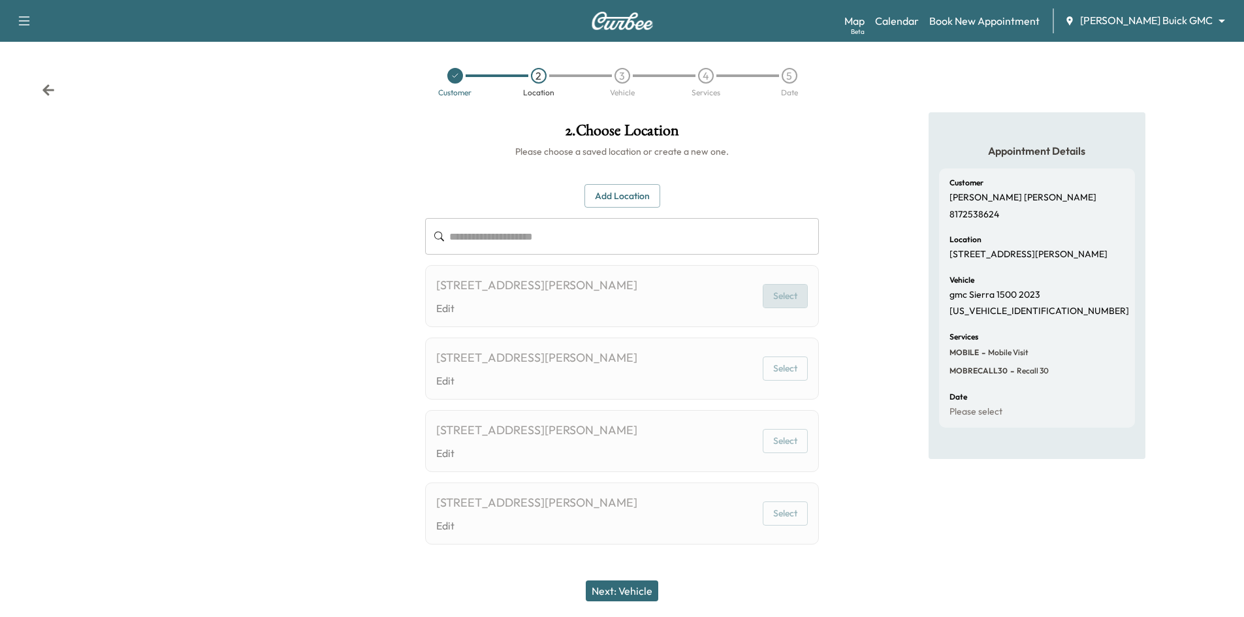
click at [773, 297] on button "Select" at bounding box center [785, 296] width 45 height 24
click at [791, 298] on button "Select" at bounding box center [785, 296] width 45 height 24
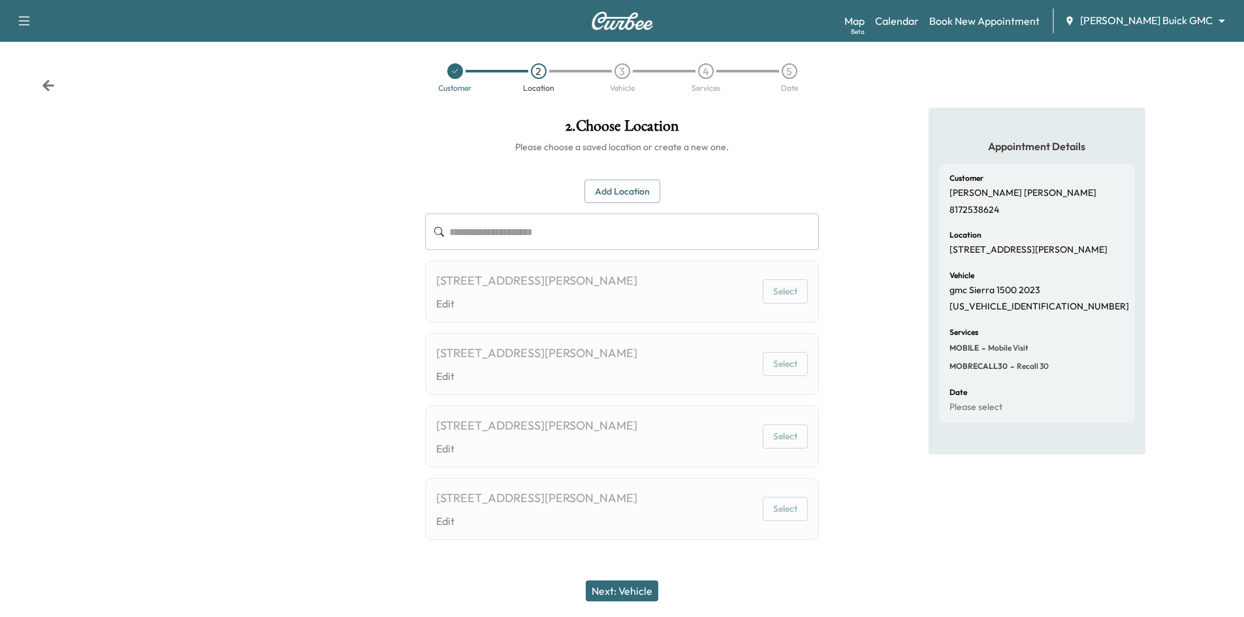
scroll to position [6, 0]
click at [602, 195] on button "Add Location" at bounding box center [622, 190] width 76 height 24
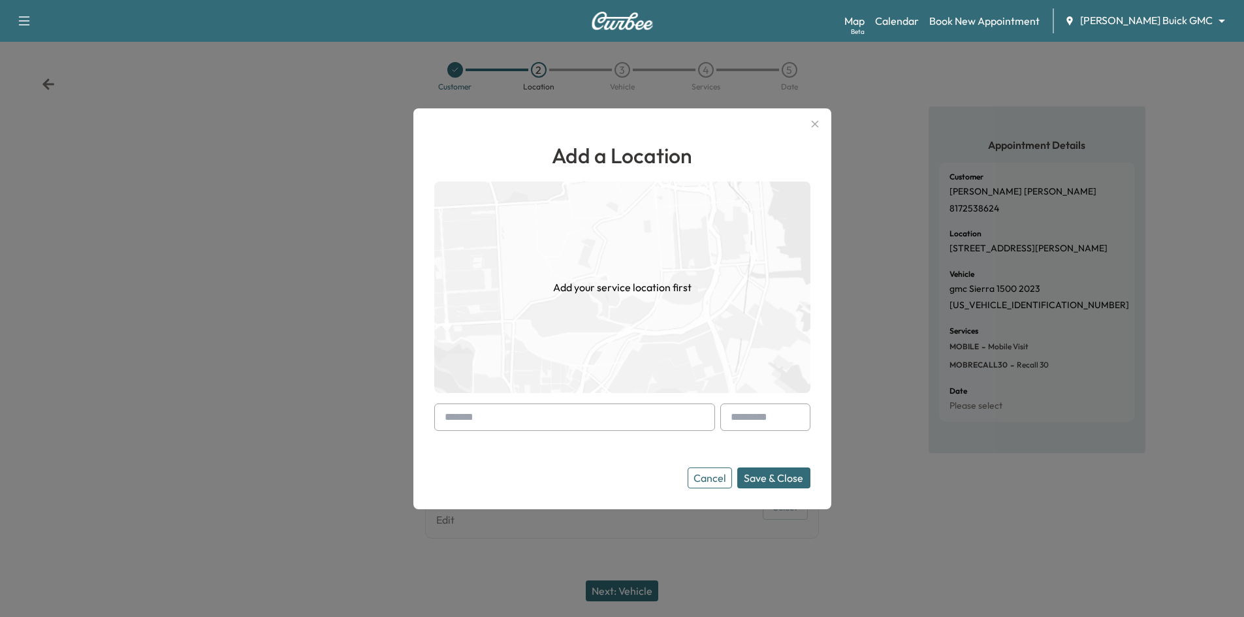
click at [542, 419] on input "text" at bounding box center [574, 417] width 281 height 27
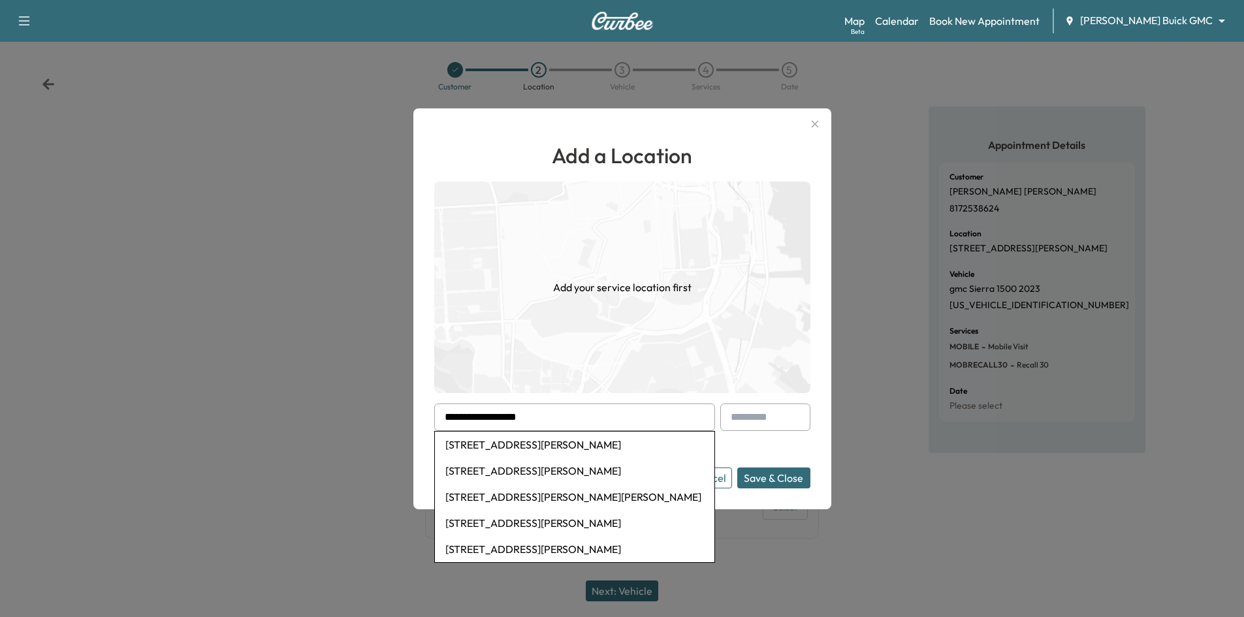
click at [568, 445] on li "4690 Whitehead Rd, Midlothian, TX, USA" at bounding box center [574, 445] width 279 height 26
type input "**********"
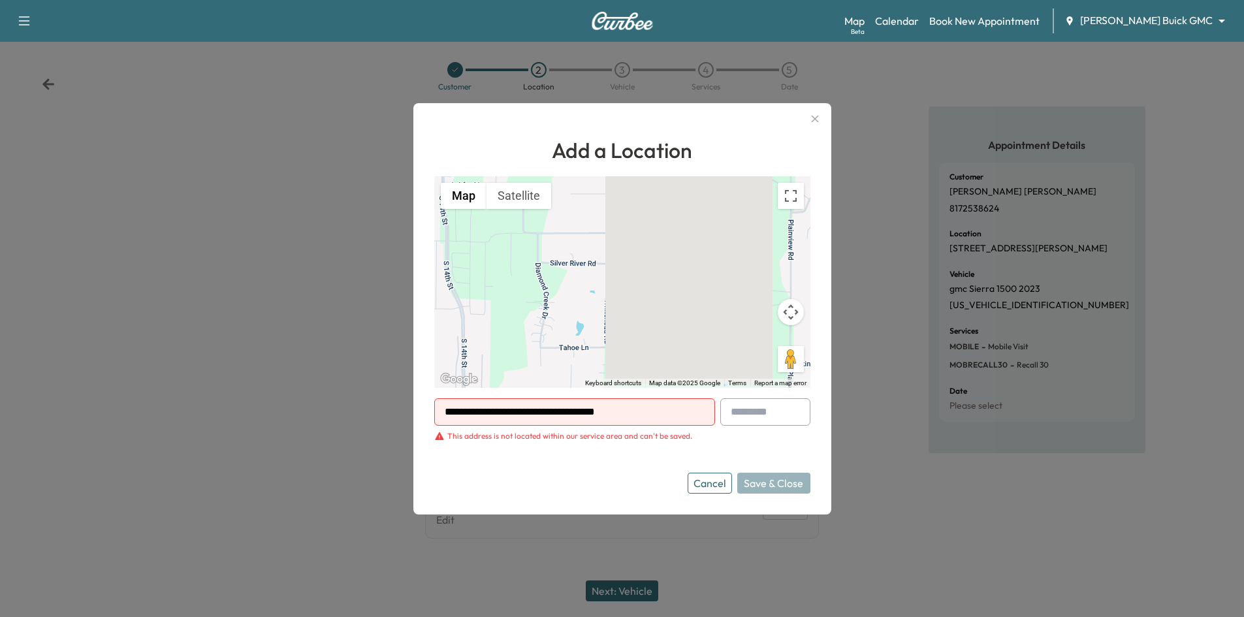
click at [710, 484] on button "Cancel" at bounding box center [710, 483] width 44 height 21
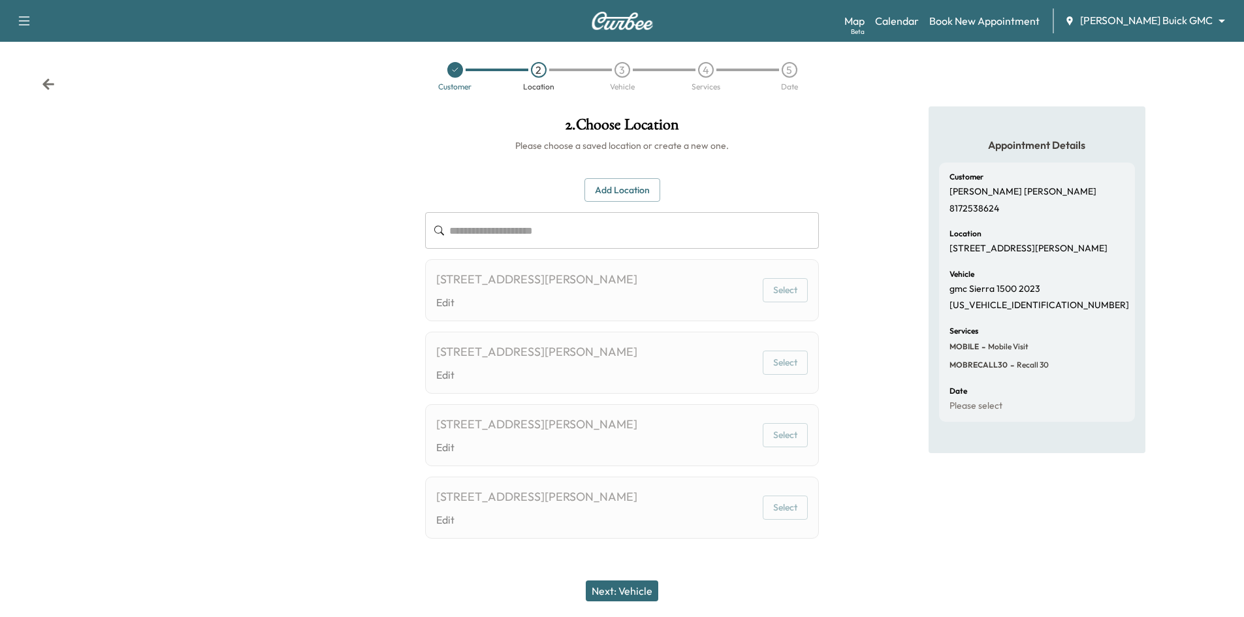
click at [456, 72] on icon at bounding box center [455, 70] width 8 height 8
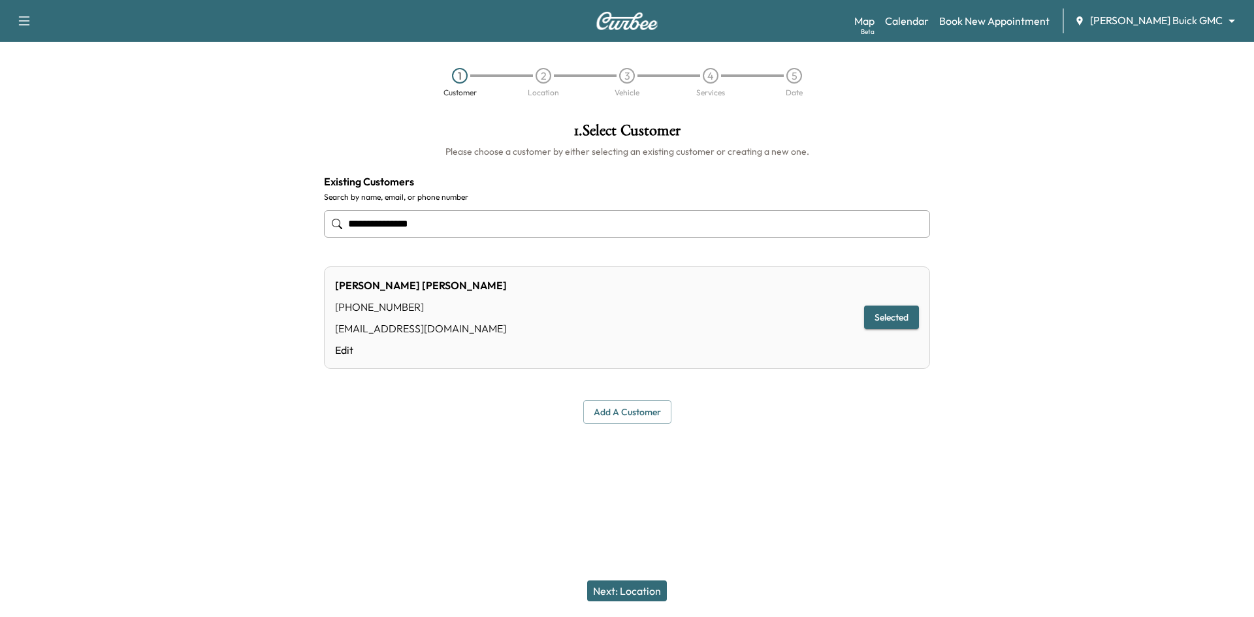
drag, startPoint x: 292, startPoint y: 234, endPoint x: 215, endPoint y: 239, distance: 77.2
click at [219, 246] on div "**********" at bounding box center [627, 273] width 1254 height 322
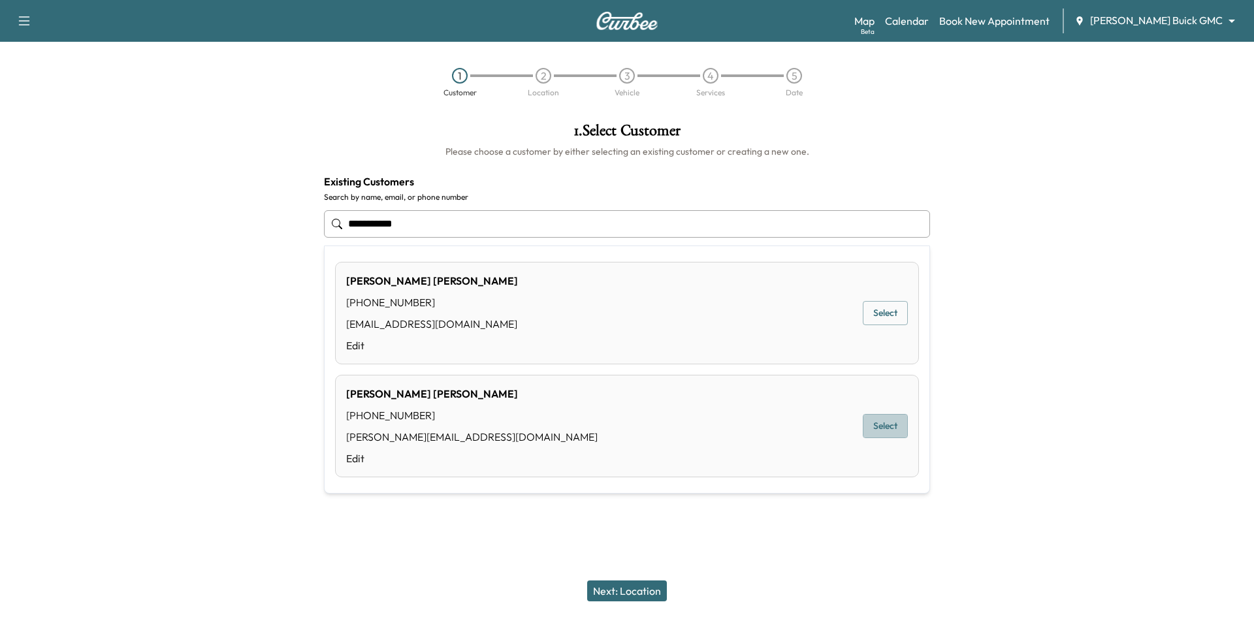
click at [878, 426] on button "Select" at bounding box center [885, 426] width 45 height 24
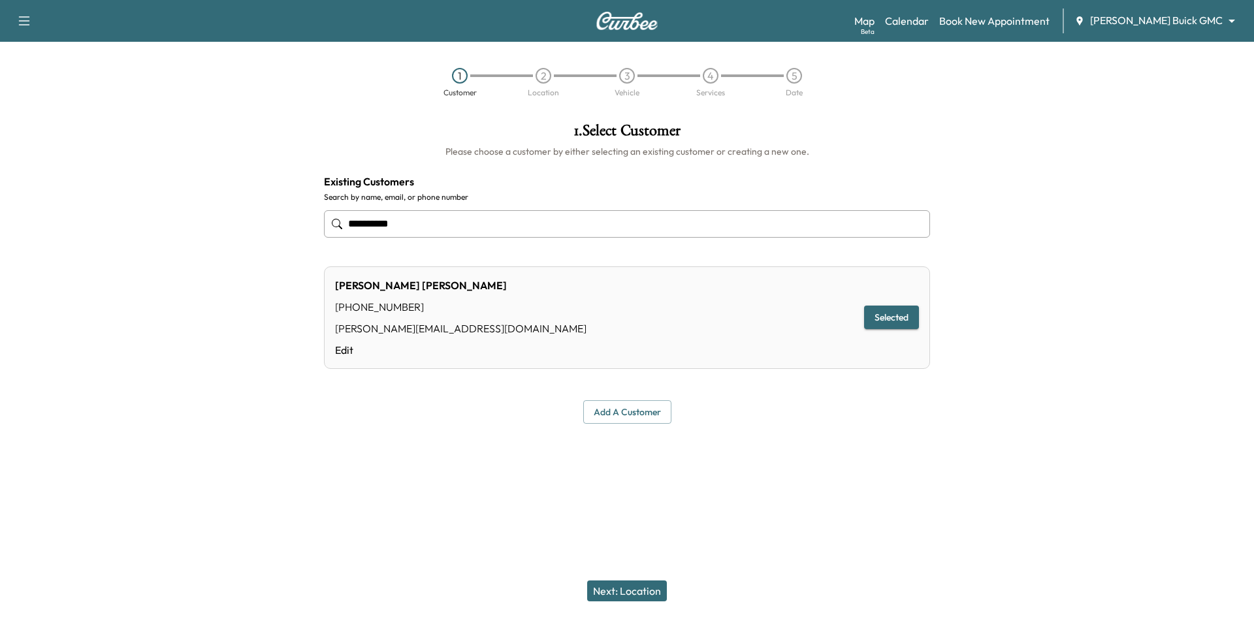
type input "**********"
click at [631, 590] on button "Next: Location" at bounding box center [627, 591] width 80 height 21
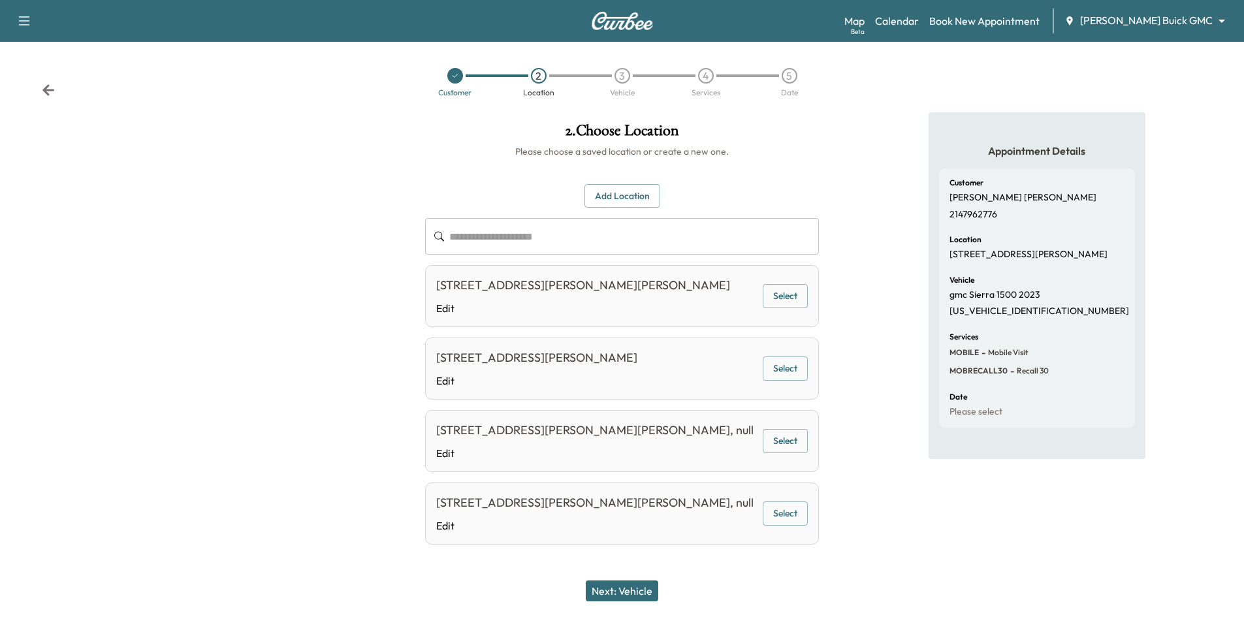
click at [795, 368] on button "Select" at bounding box center [785, 369] width 45 height 24
click at [647, 592] on button "Next: Vehicle" at bounding box center [622, 591] width 72 height 21
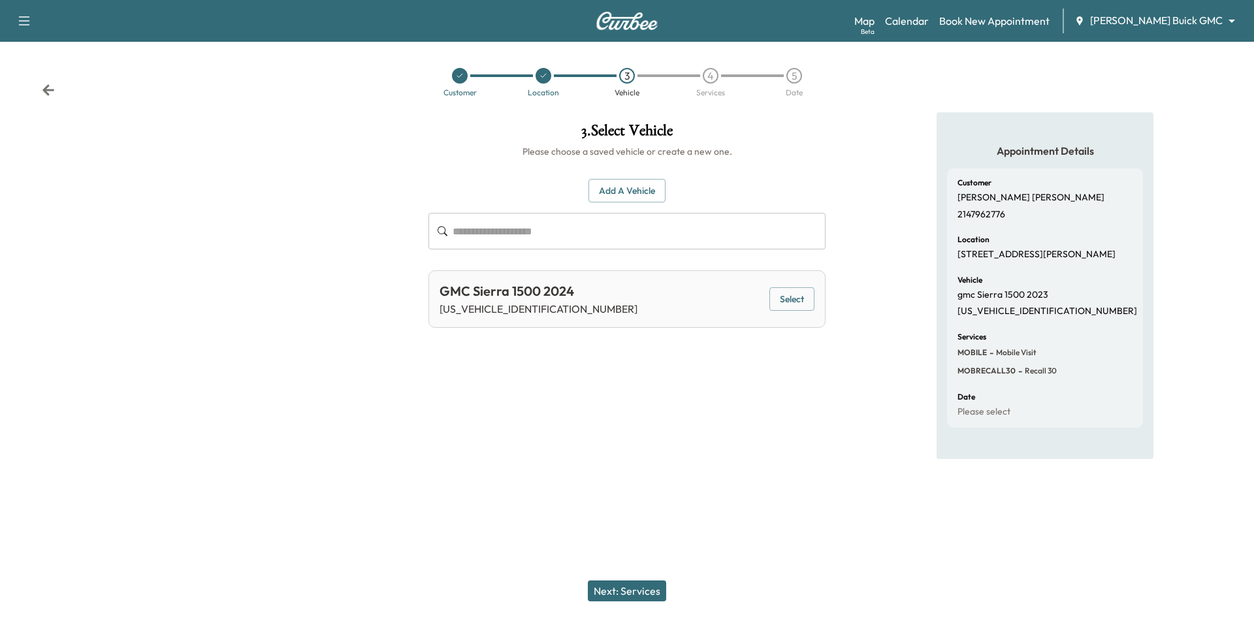
click at [796, 302] on button "Select" at bounding box center [791, 299] width 45 height 24
click at [612, 590] on button "Next: Services" at bounding box center [627, 591] width 78 height 21
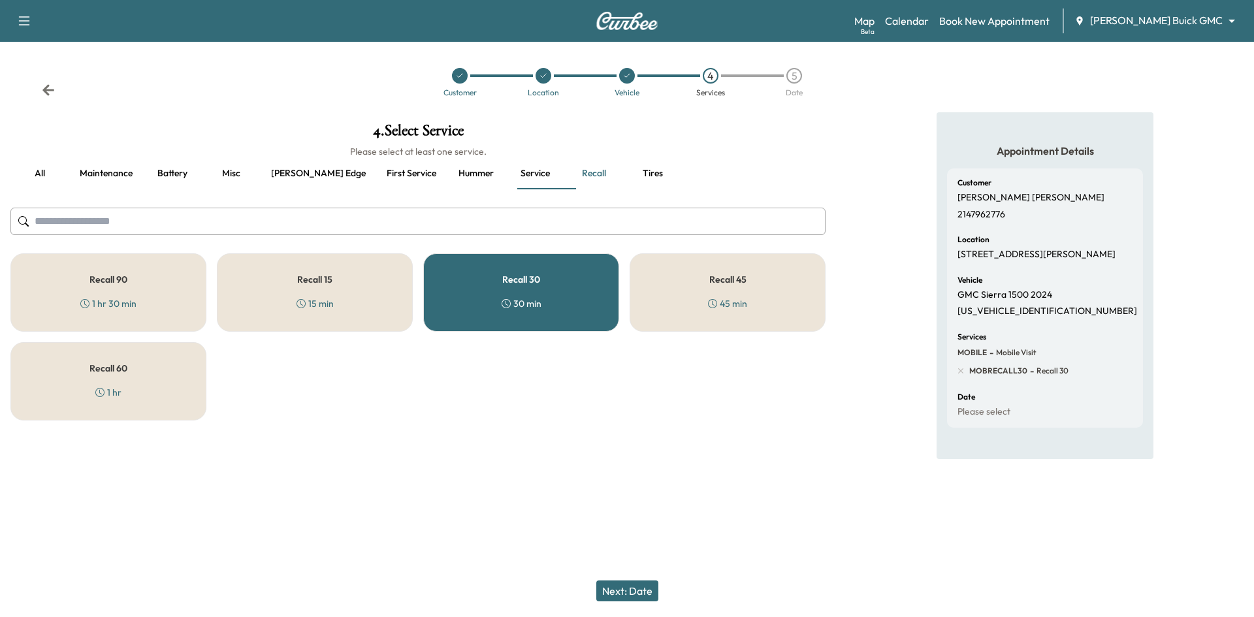
click at [577, 296] on div "Recall 30 30 min" at bounding box center [521, 292] width 196 height 78
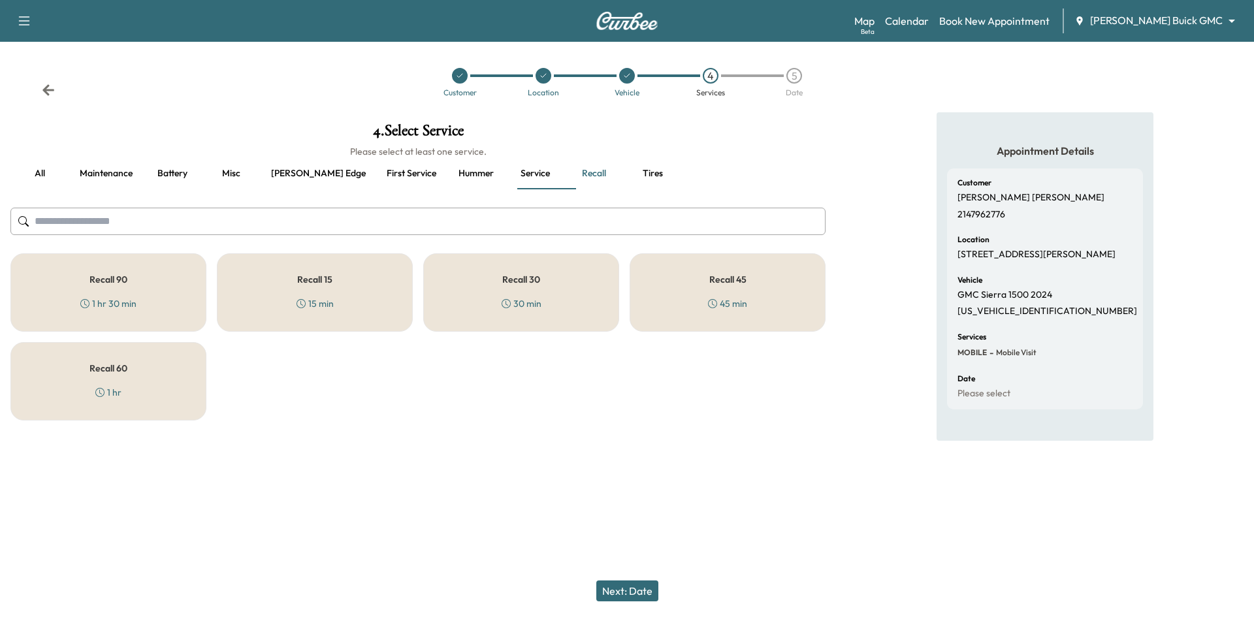
drag, startPoint x: 530, startPoint y: 296, endPoint x: 539, endPoint y: 338, distance: 43.4
click at [531, 296] on div "Recall 30 30 min" at bounding box center [521, 292] width 196 height 78
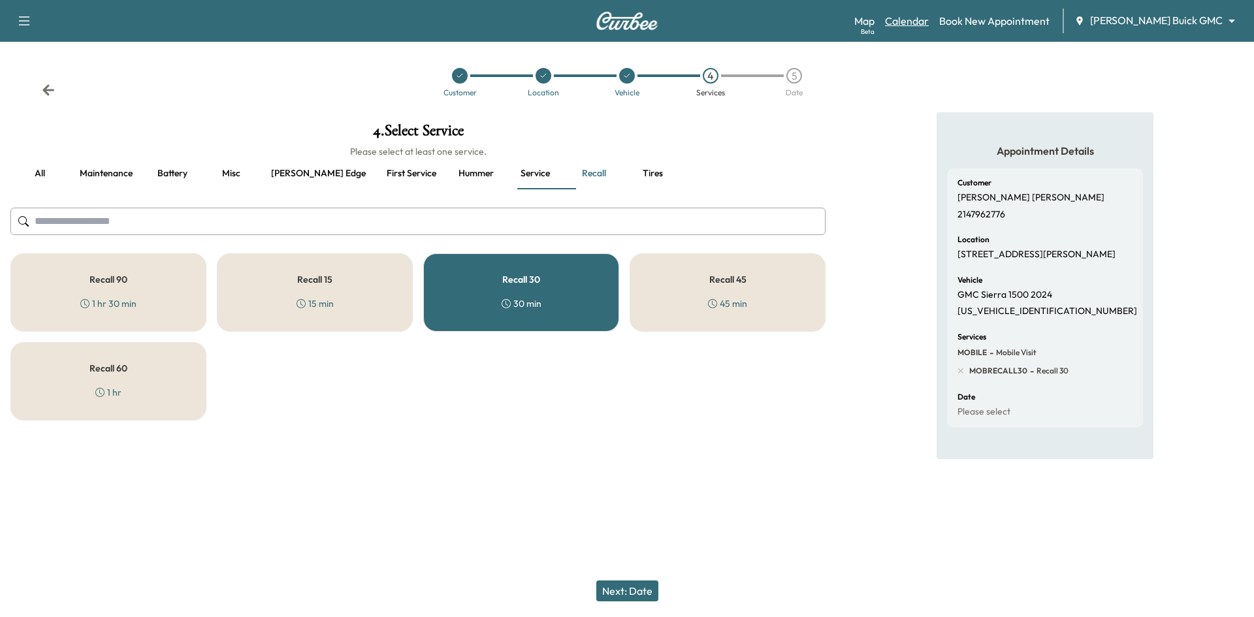
click at [929, 21] on link "Calendar" at bounding box center [907, 21] width 44 height 16
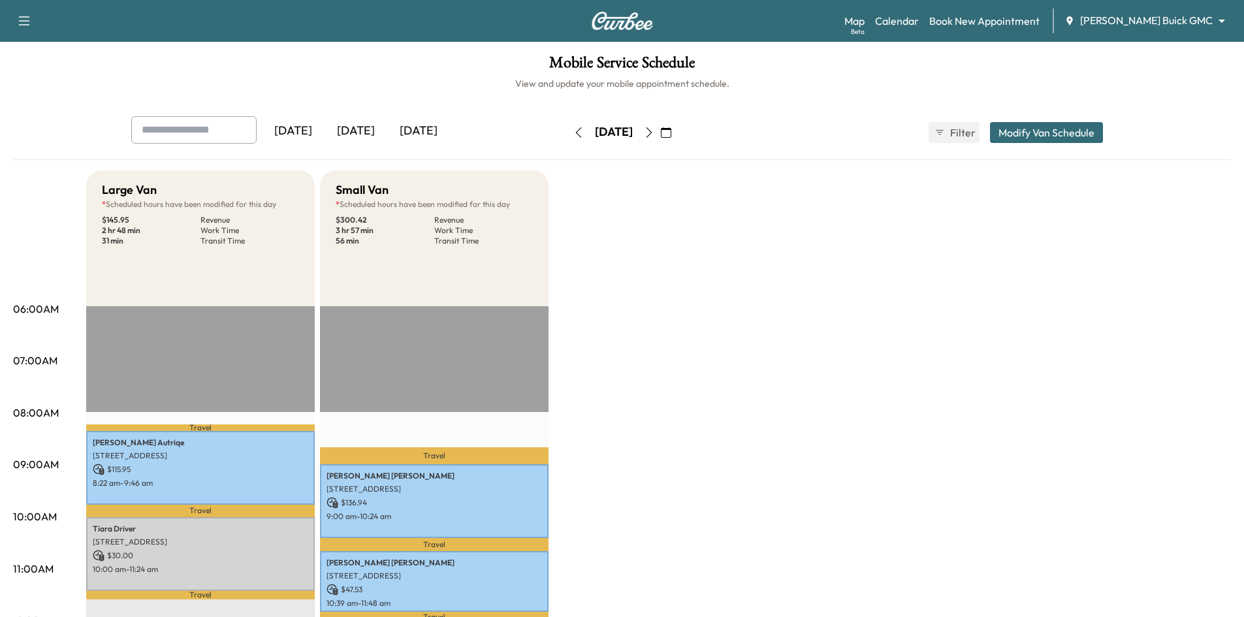
click at [402, 123] on div "[DATE]" at bounding box center [418, 131] width 63 height 30
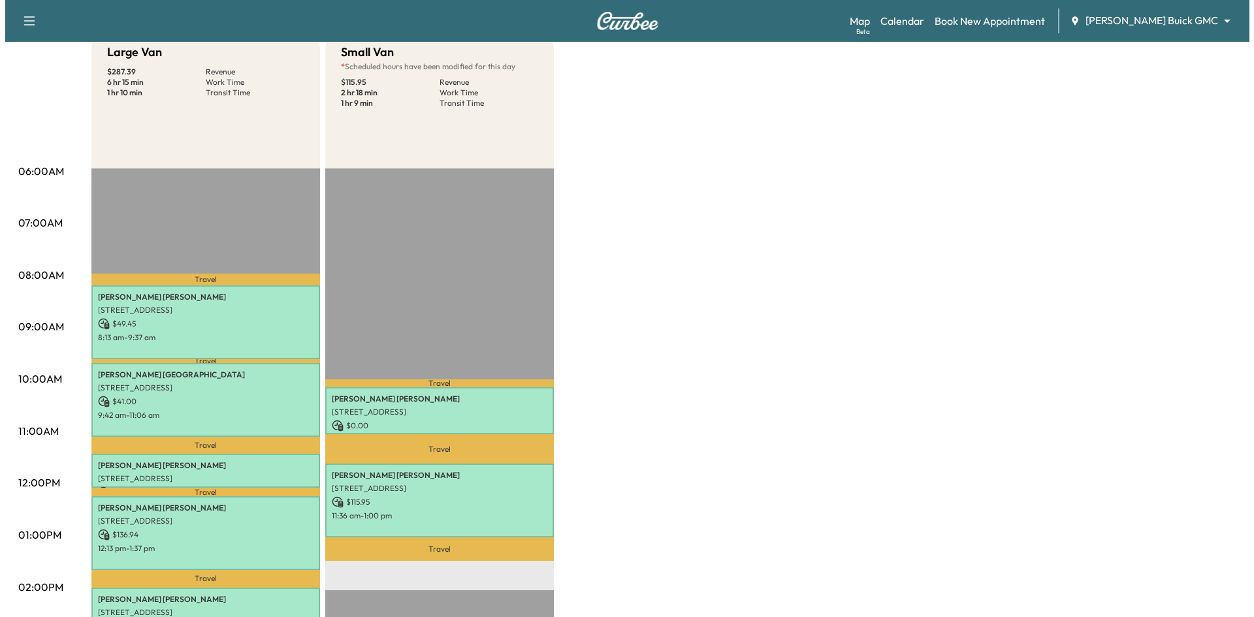
scroll to position [261, 0]
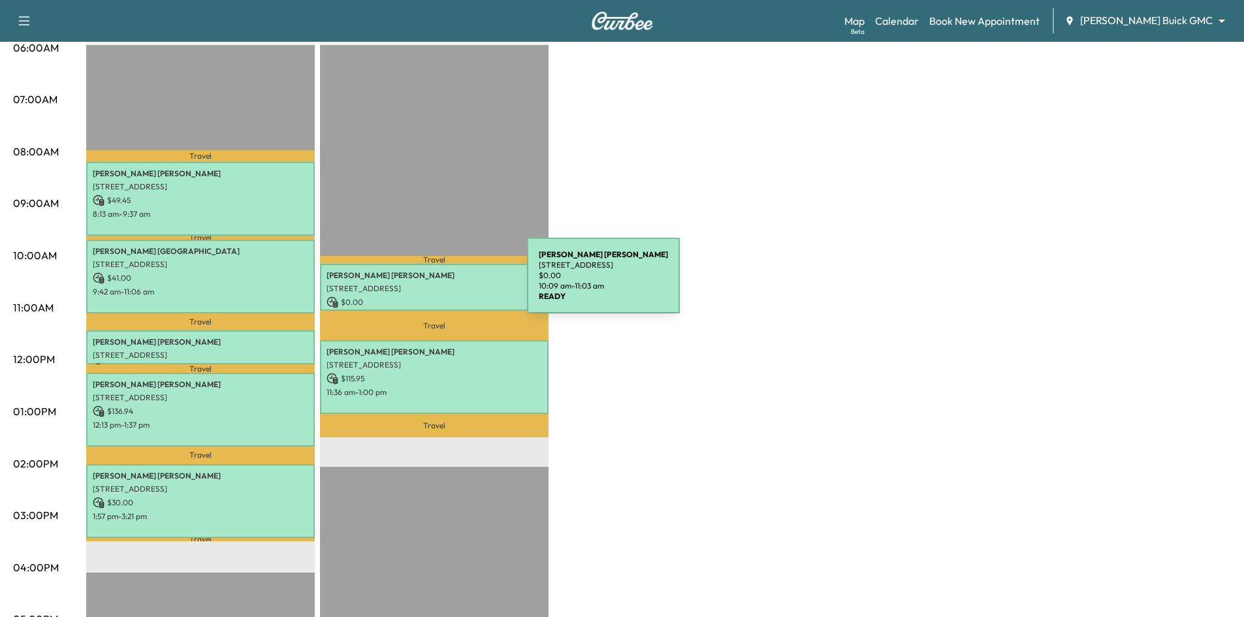
click at [429, 283] on p "2227 ARBOR CREST DR, CARROLLTON, TX 75007, USA" at bounding box center [434, 288] width 215 height 10
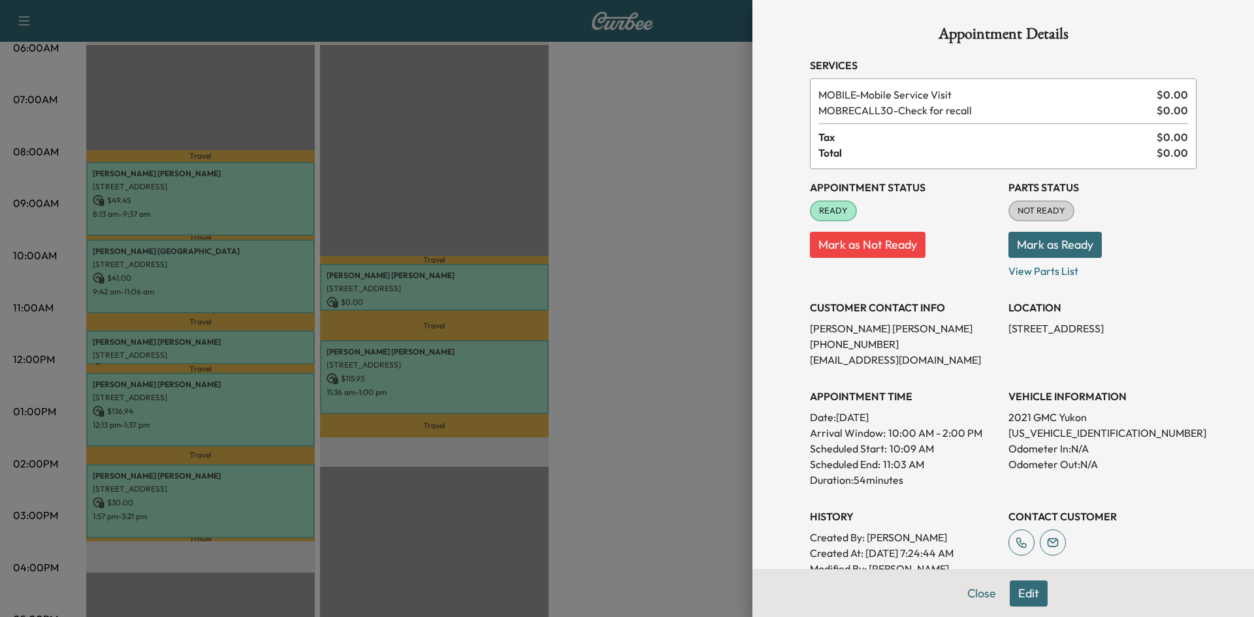
click at [439, 380] on div at bounding box center [627, 308] width 1254 height 617
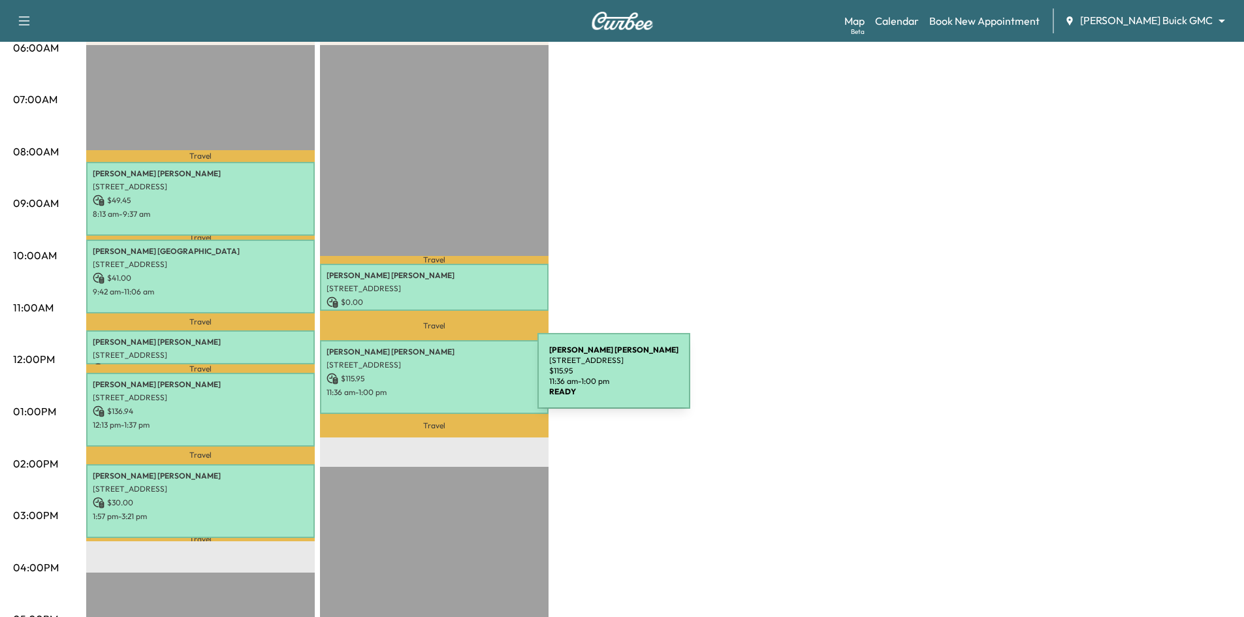
click at [439, 378] on p "$ 115.95" at bounding box center [434, 379] width 215 height 12
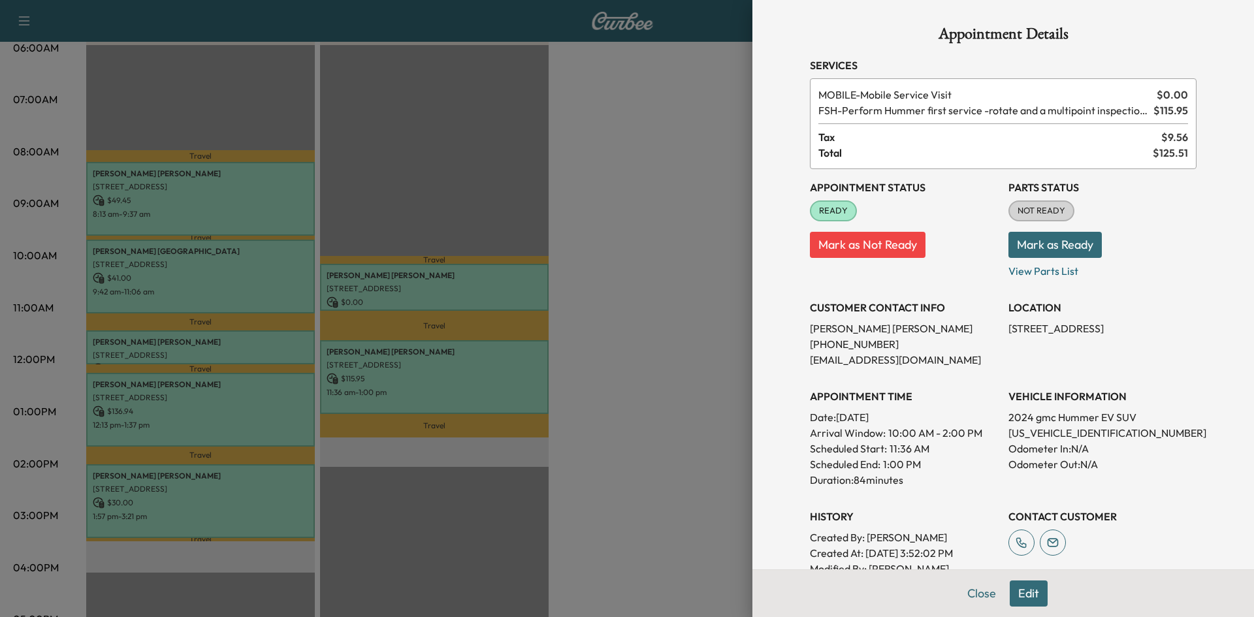
click at [524, 165] on div at bounding box center [627, 308] width 1254 height 617
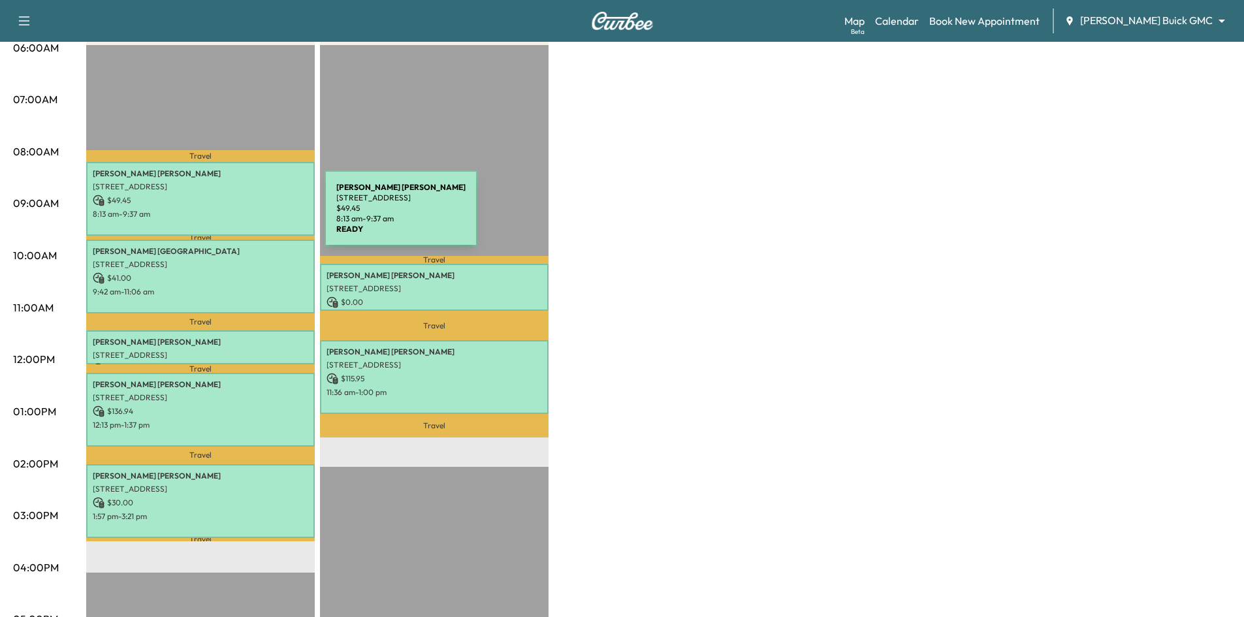
click at [227, 216] on p "8:13 am - 9:37 am" at bounding box center [200, 214] width 215 height 10
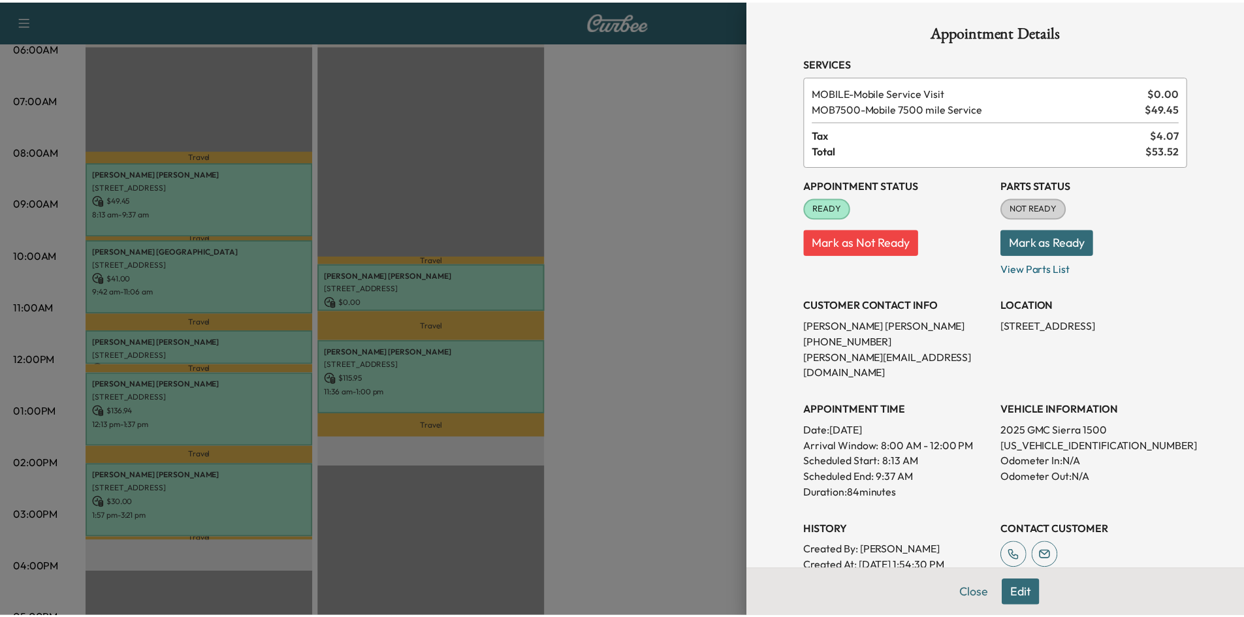
scroll to position [0, 0]
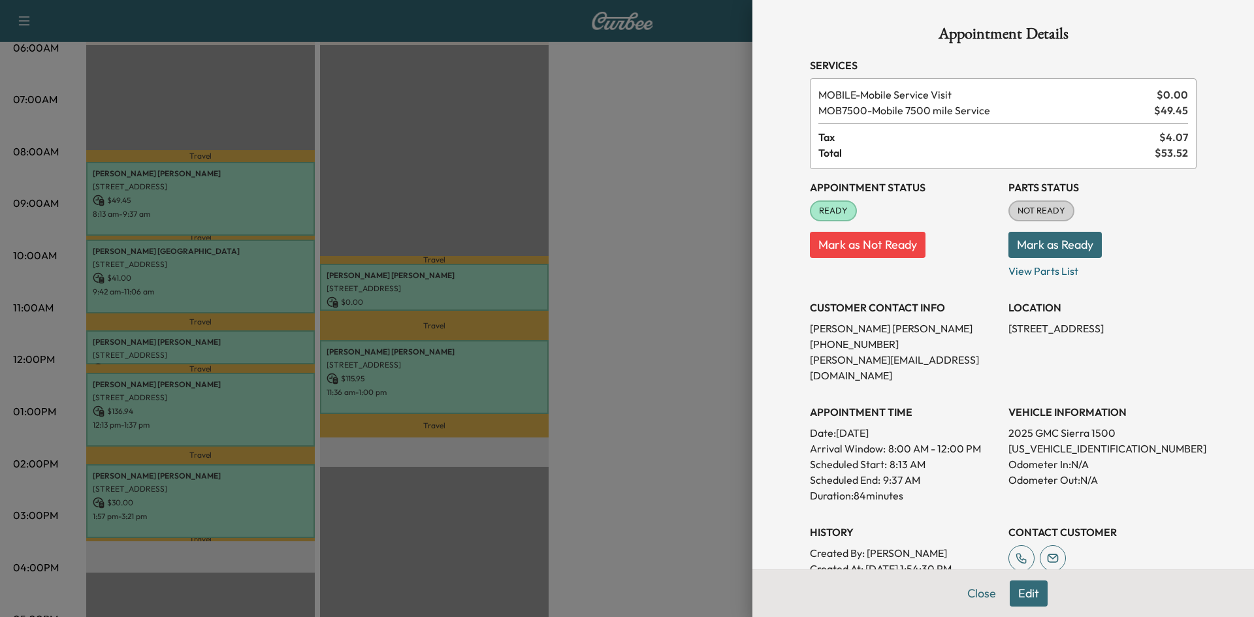
click at [236, 277] on div at bounding box center [627, 308] width 1254 height 617
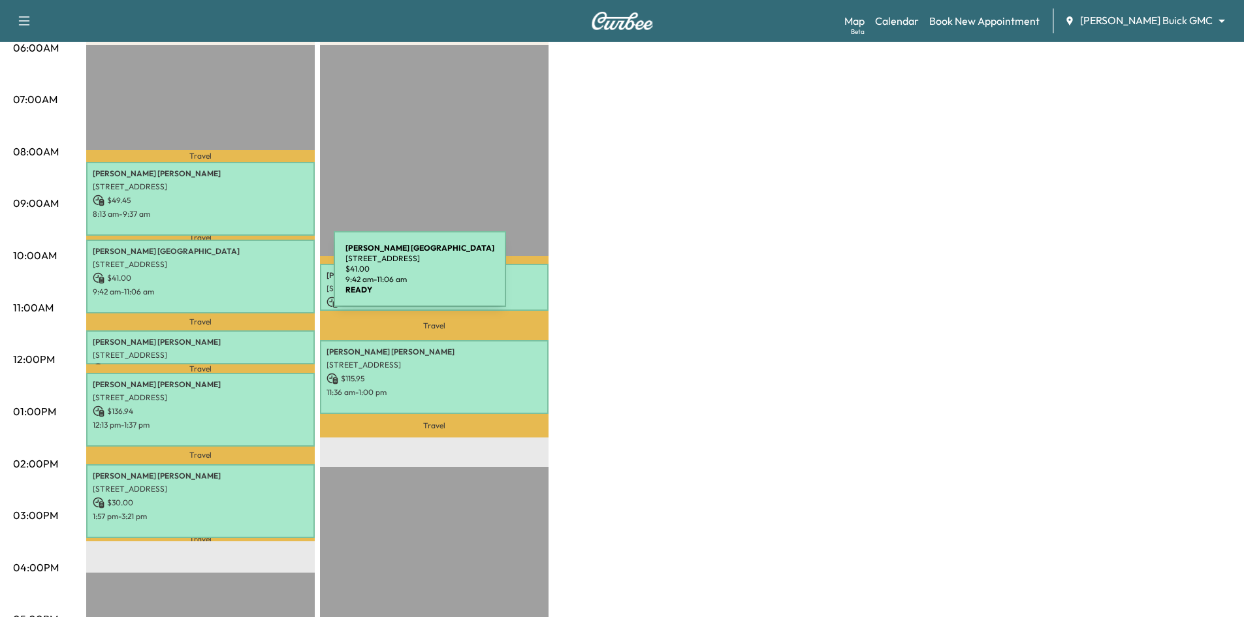
click at [236, 277] on p "$ 41.00" at bounding box center [200, 278] width 215 height 12
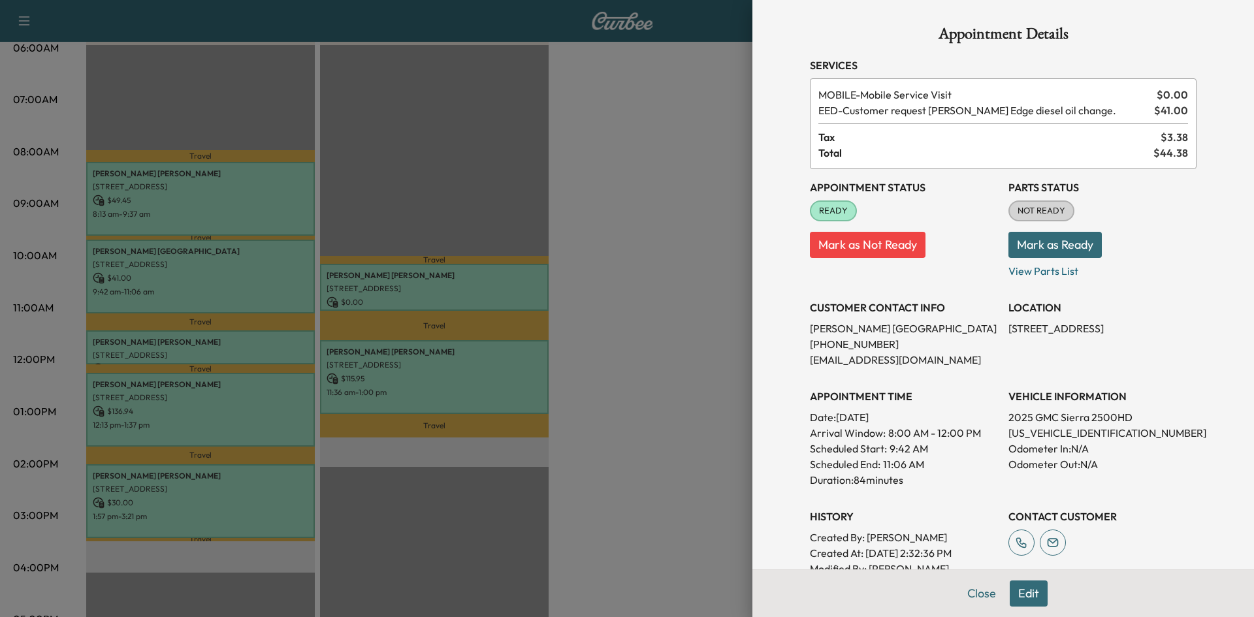
drag, startPoint x: 195, startPoint y: 71, endPoint x: 183, endPoint y: 60, distance: 16.2
click at [197, 71] on div at bounding box center [627, 308] width 1254 height 617
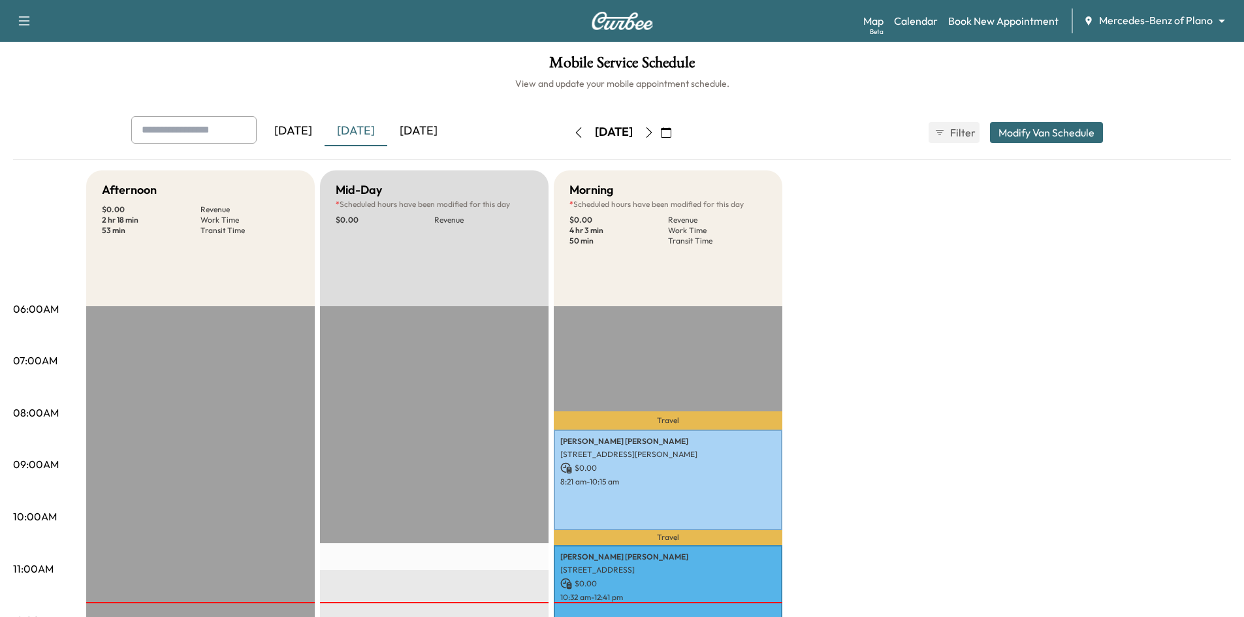
click at [438, 128] on div "[DATE]" at bounding box center [418, 131] width 63 height 30
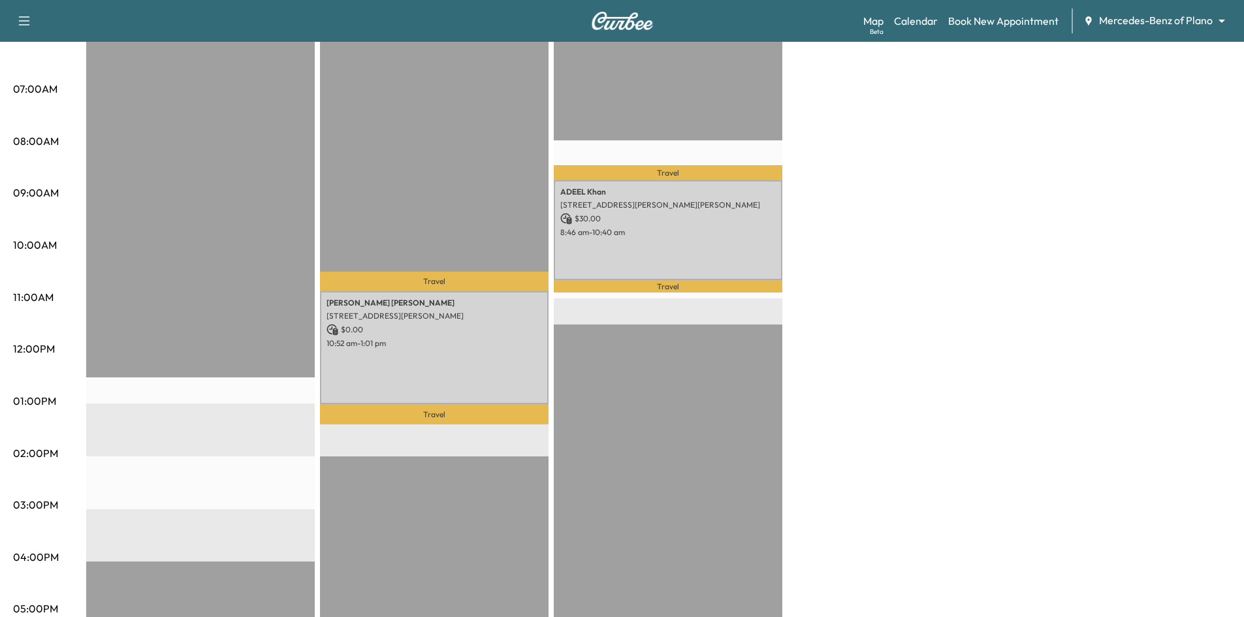
scroll to position [392, 0]
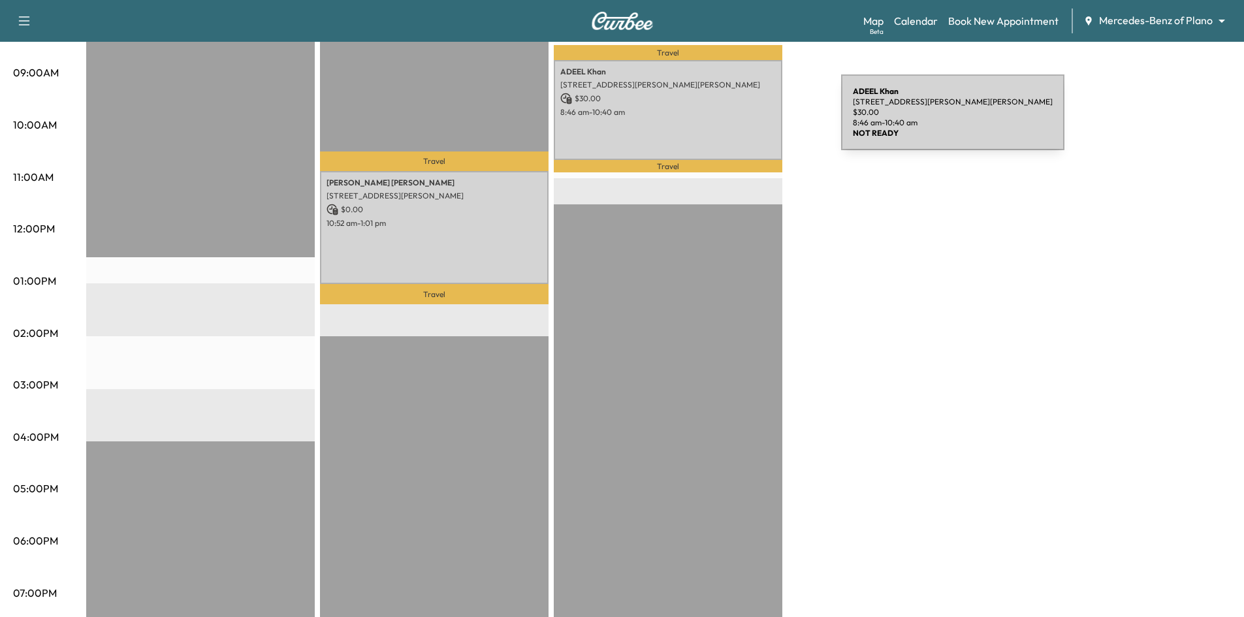
click at [742, 120] on div "ADEEL Khan 7300 Henneman Way, McKinney, TX 75070, US $ 30.00 8:46 am - 10:40 am" at bounding box center [668, 110] width 229 height 100
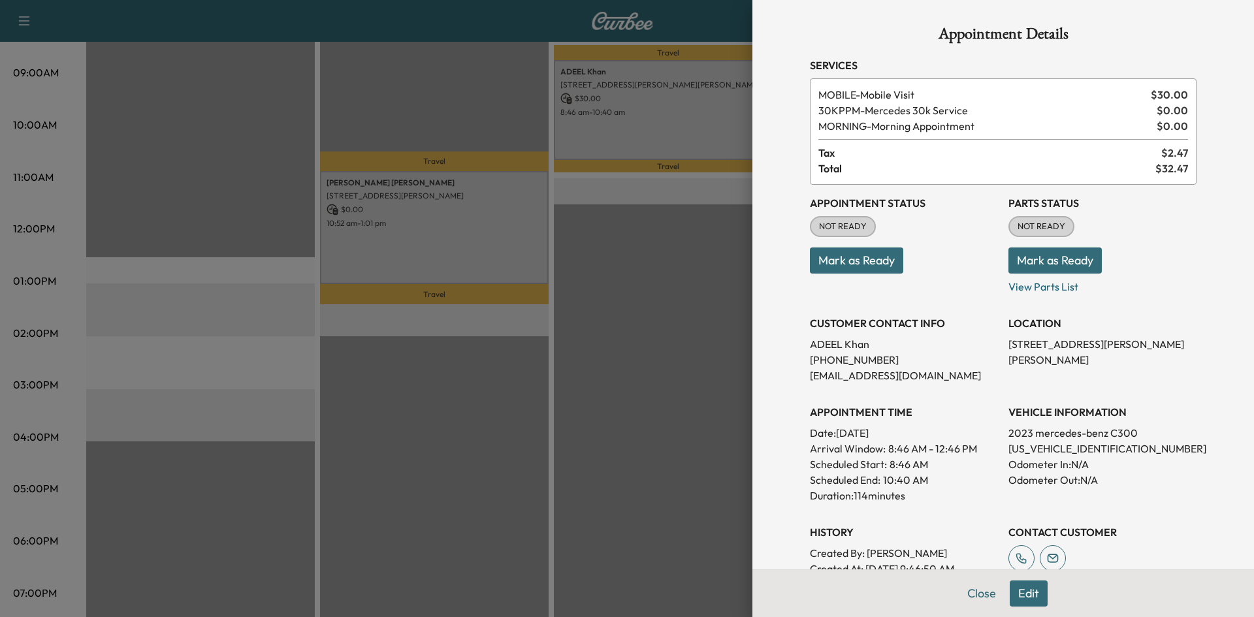
click at [698, 280] on div at bounding box center [627, 308] width 1254 height 617
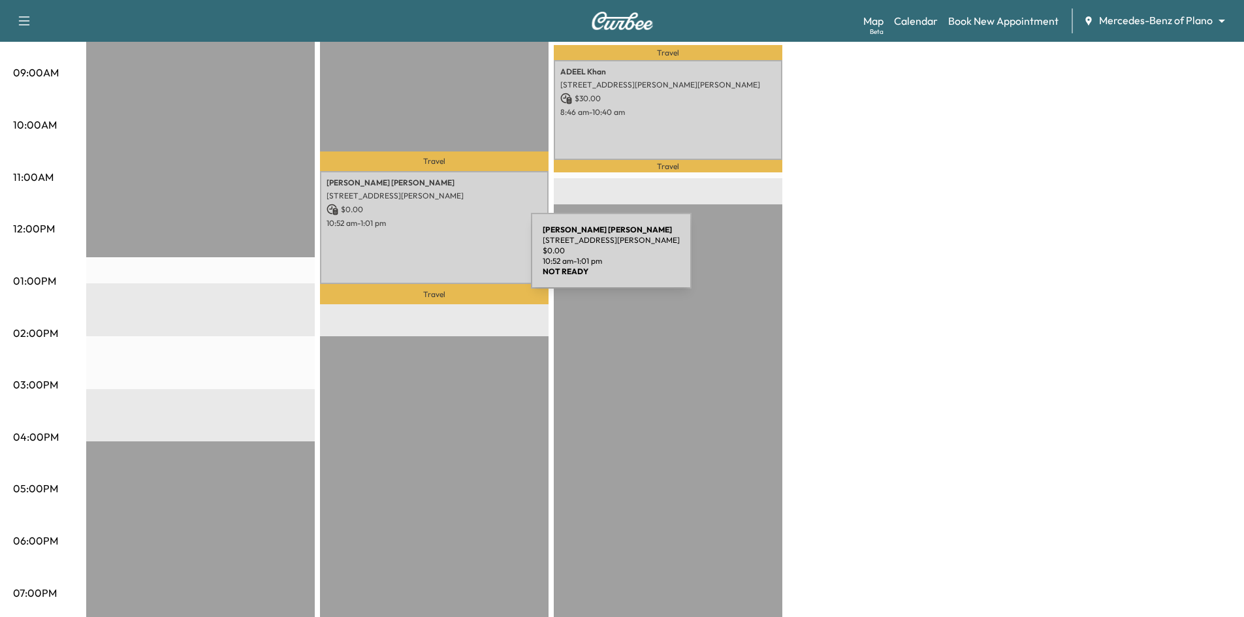
click at [434, 259] on div "Milton Molina 8448 Abrams Rd, Dallas, TX 75243, USA $ 0.00 10:52 am - 1:01 pm" at bounding box center [434, 228] width 229 height 114
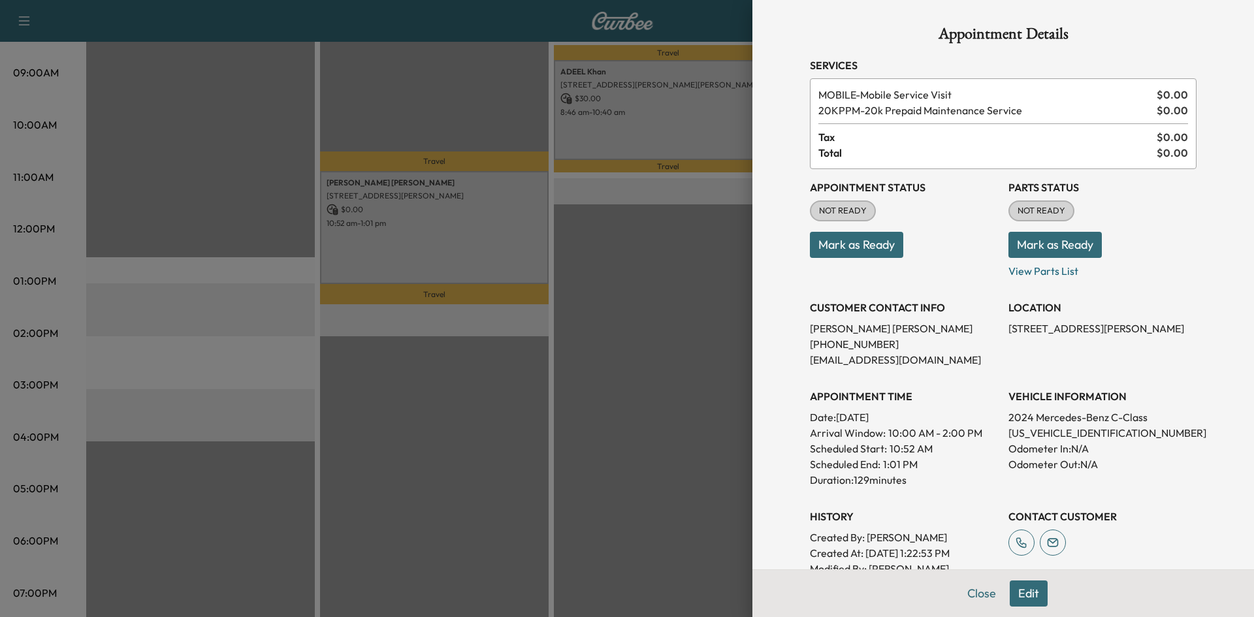
click at [699, 270] on div at bounding box center [627, 308] width 1254 height 617
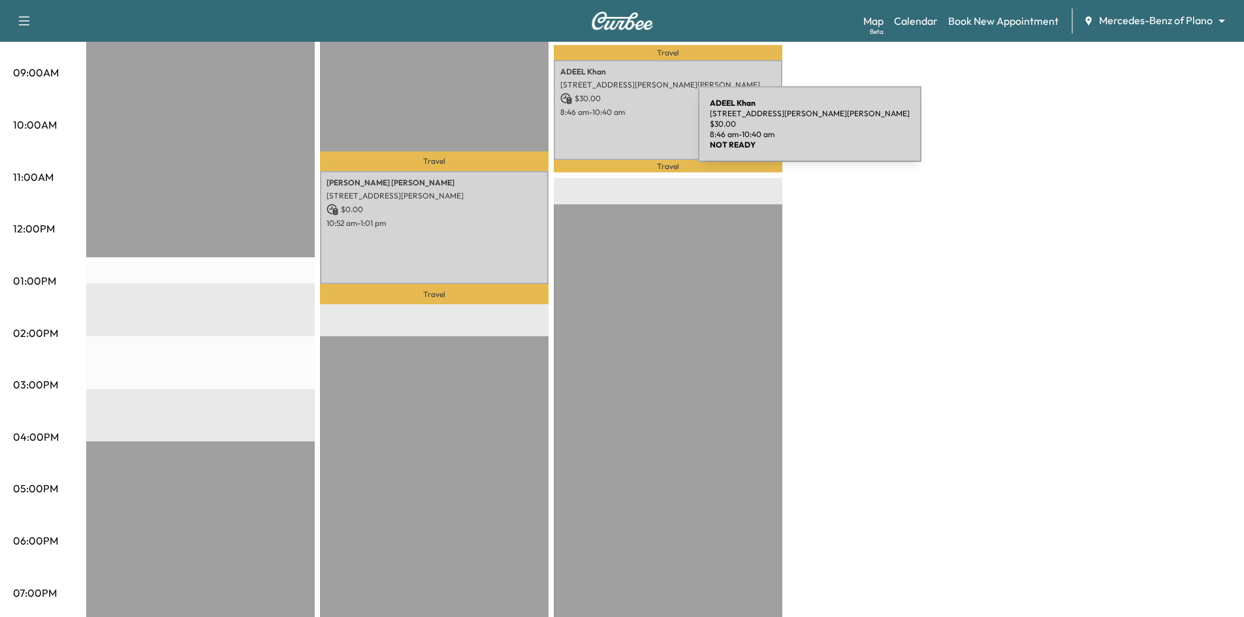
click at [603, 130] on div "ADEEL Khan 7300 Henneman Way, McKinney, TX 75070, US $ 30.00 8:46 am - 10:40 am" at bounding box center [668, 110] width 229 height 100
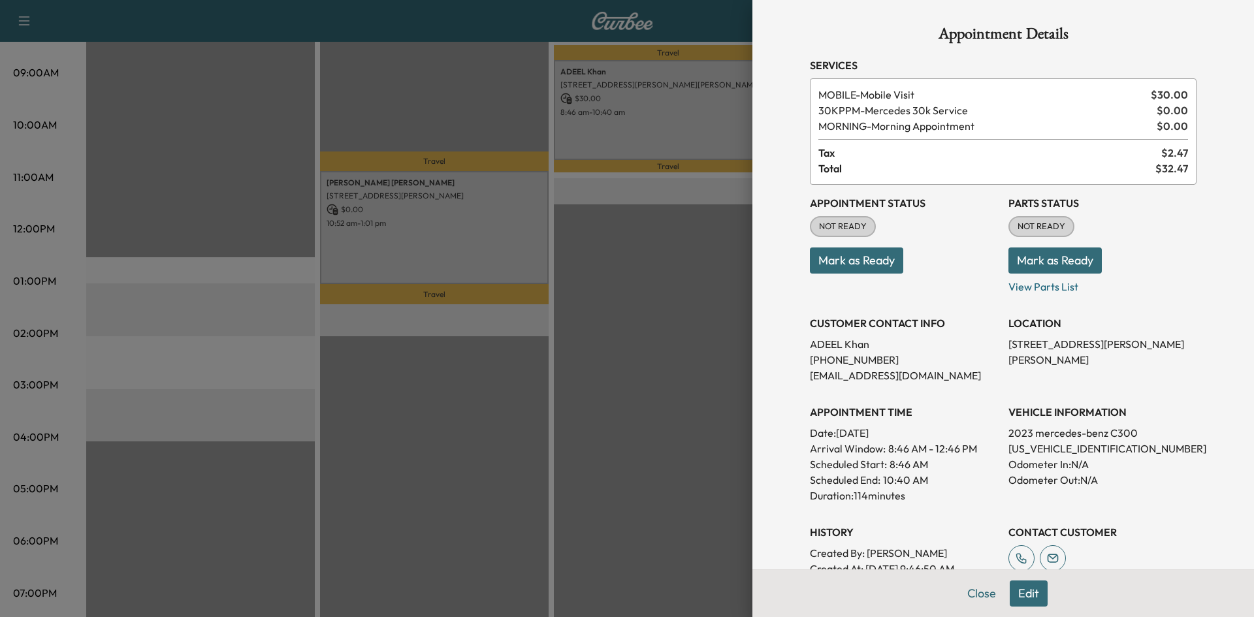
click at [1050, 449] on p "W1KAF4GB0PR118384" at bounding box center [1102, 449] width 188 height 16
copy p "W1KAF4GB0PR118384"
click at [1083, 447] on p "W1KAF4GB0PR118384" at bounding box center [1102, 449] width 188 height 16
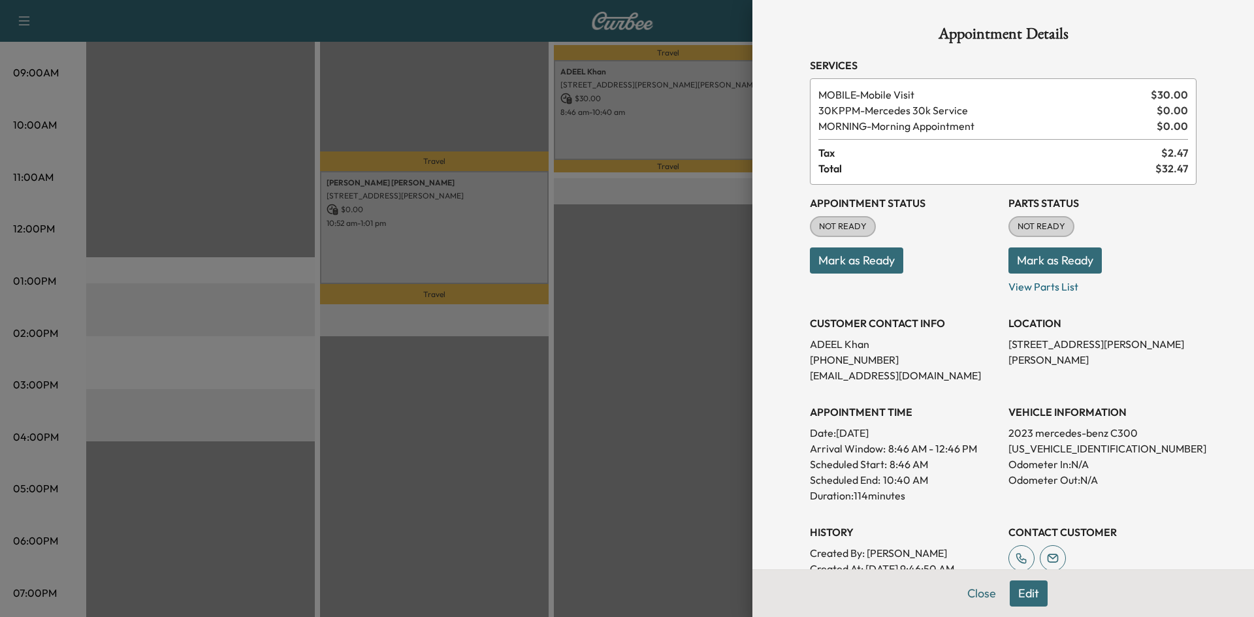
drag, startPoint x: 558, startPoint y: 269, endPoint x: 560, endPoint y: 262, distance: 7.3
click at [560, 267] on div at bounding box center [627, 308] width 1254 height 617
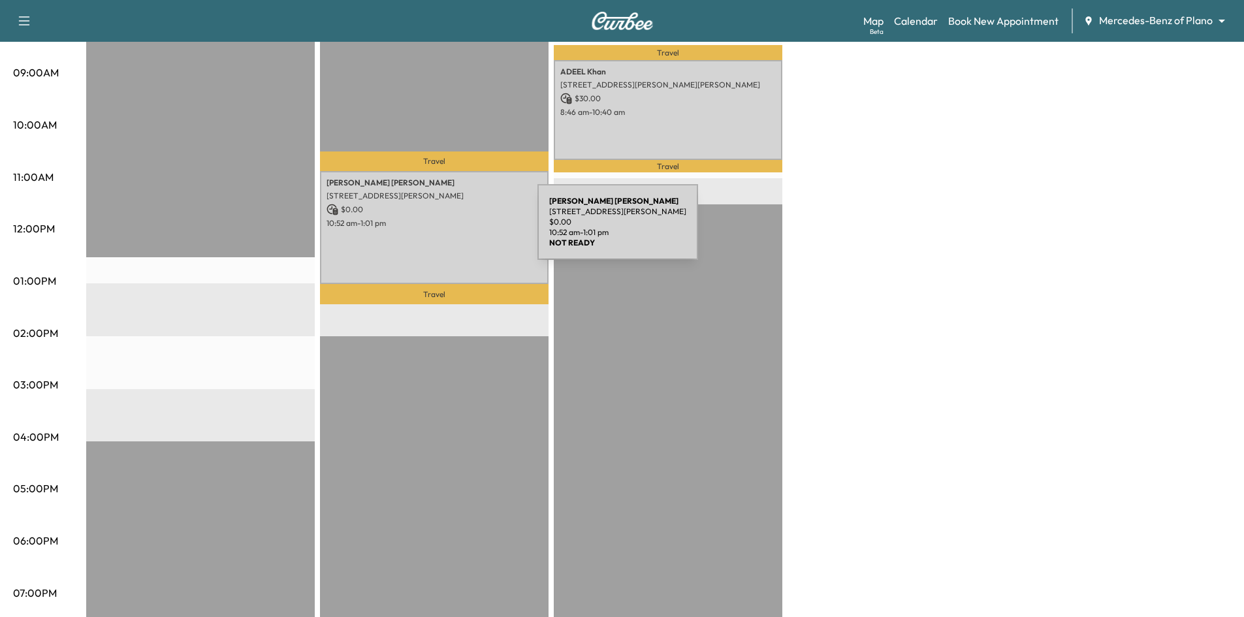
click at [440, 230] on div "Milton Molina 8448 Abrams Rd, Dallas, TX 75243, USA $ 0.00 10:52 am - 1:01 pm" at bounding box center [434, 228] width 229 height 114
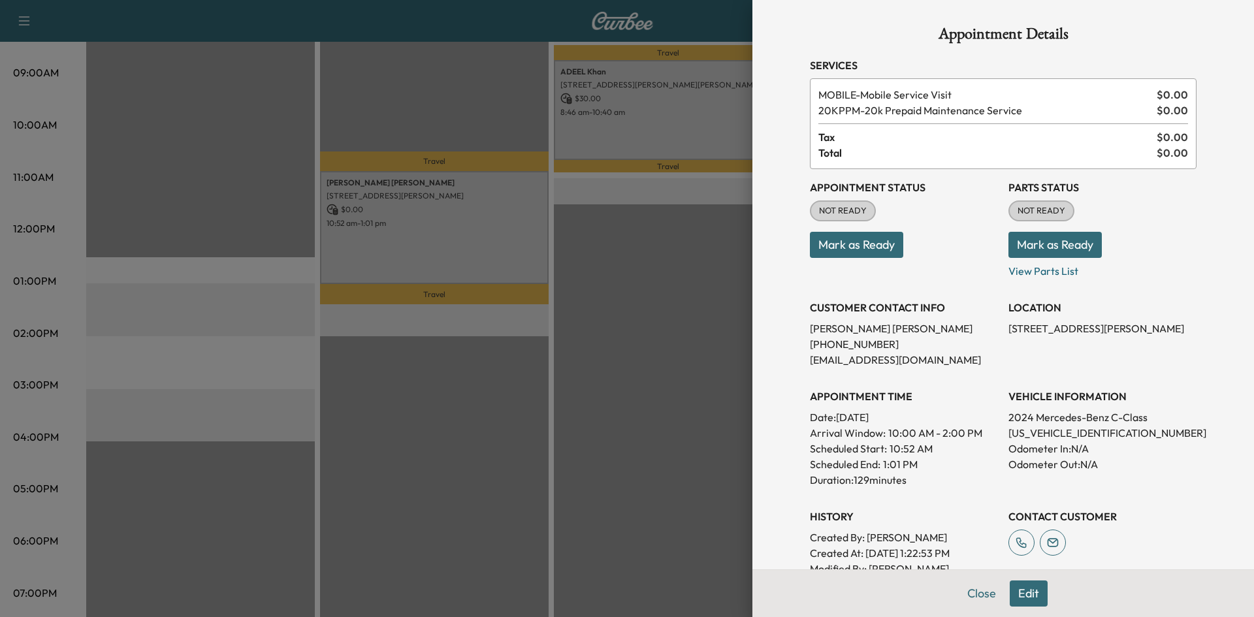
click at [1041, 432] on p "W1KAF4HB3RR229478" at bounding box center [1102, 433] width 188 height 16
copy p "W1KAF4HB3RR229478"
click at [399, 76] on div at bounding box center [627, 308] width 1254 height 617
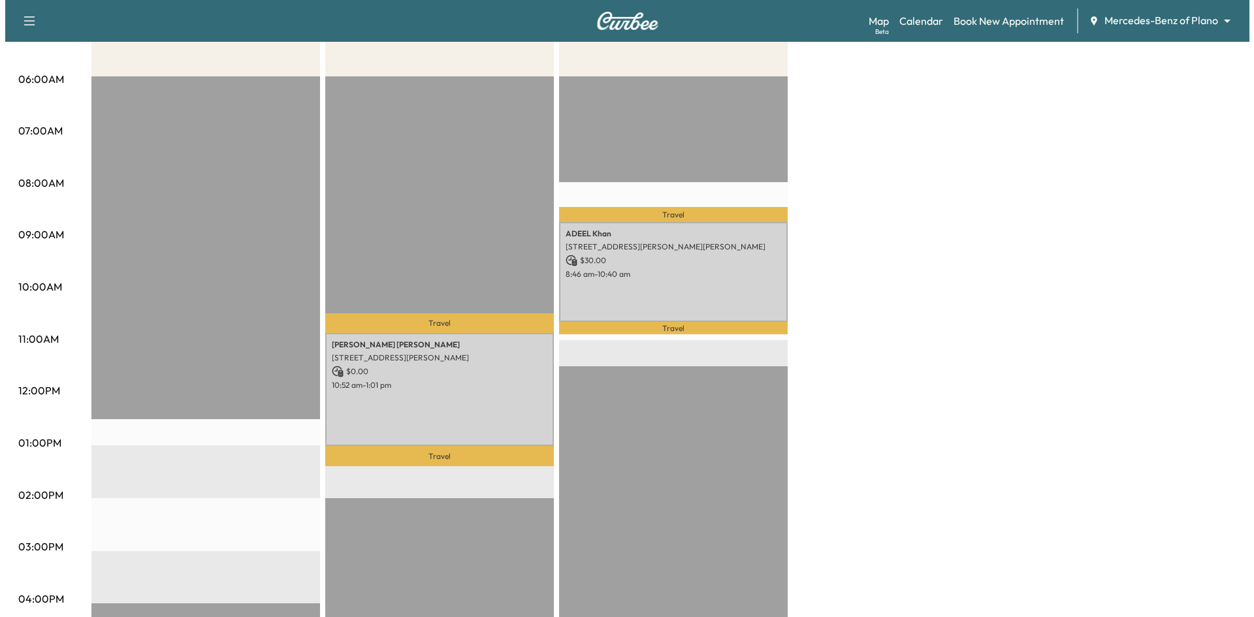
scroll to position [327, 0]
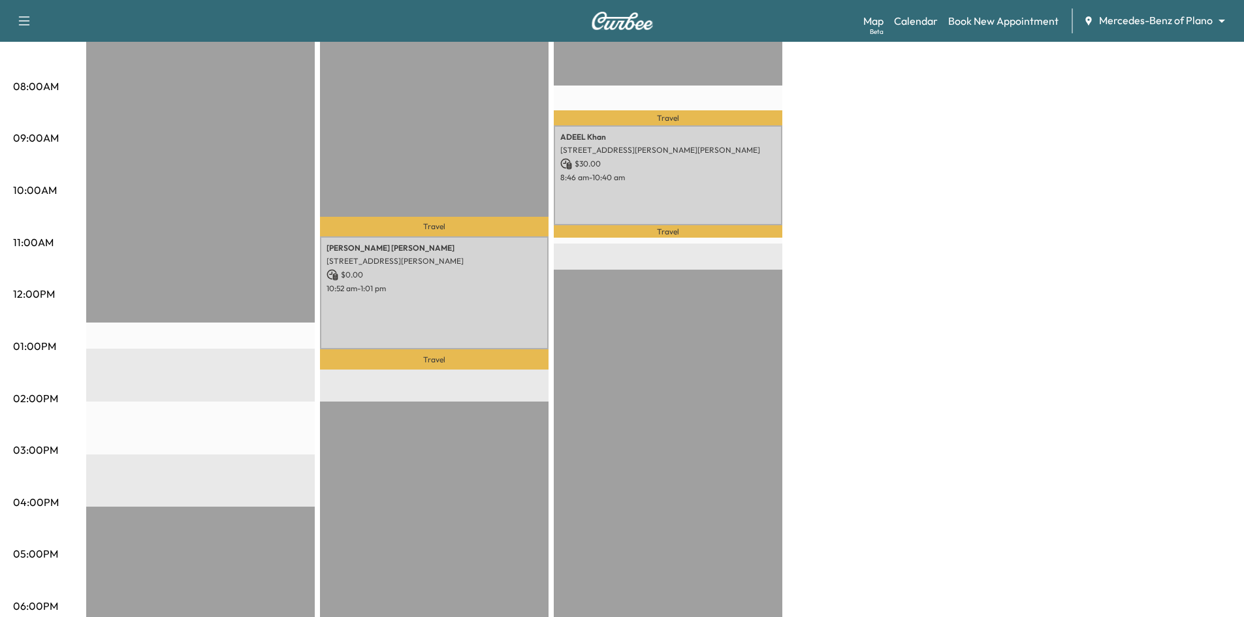
click at [656, 125] on div "ADEEL Khan 7300 Henneman Way, McKinney, TX 75070, US $ 30.00 8:46 am - 10:40 am" at bounding box center [668, 175] width 229 height 100
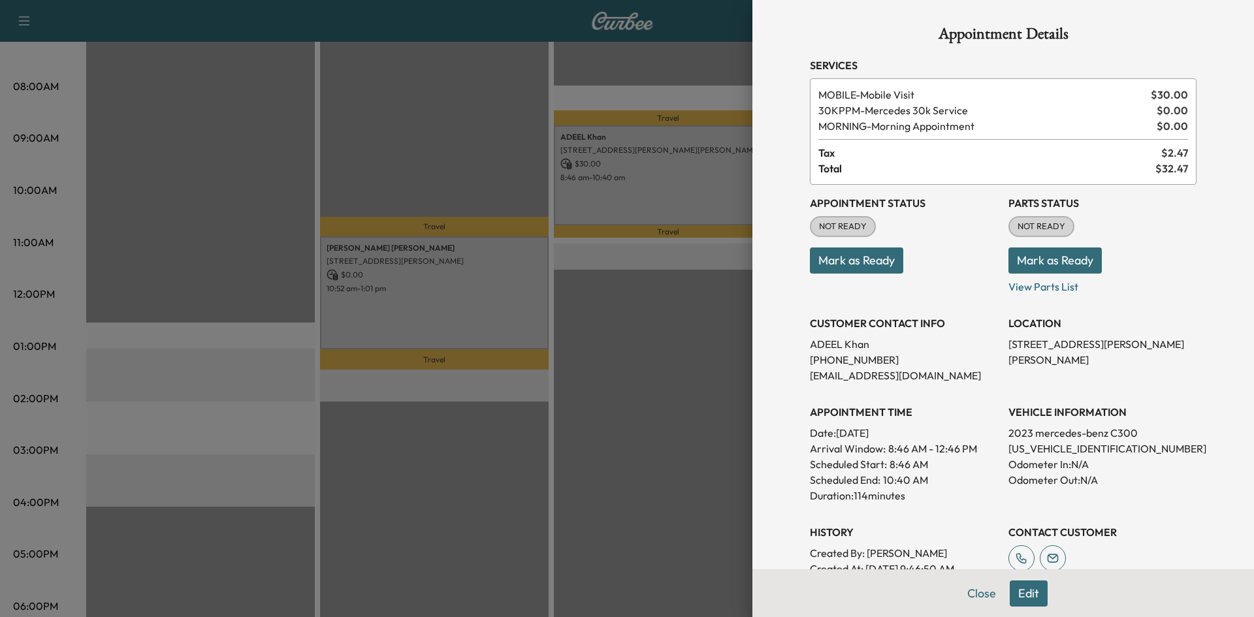
click at [525, 264] on div at bounding box center [627, 308] width 1254 height 617
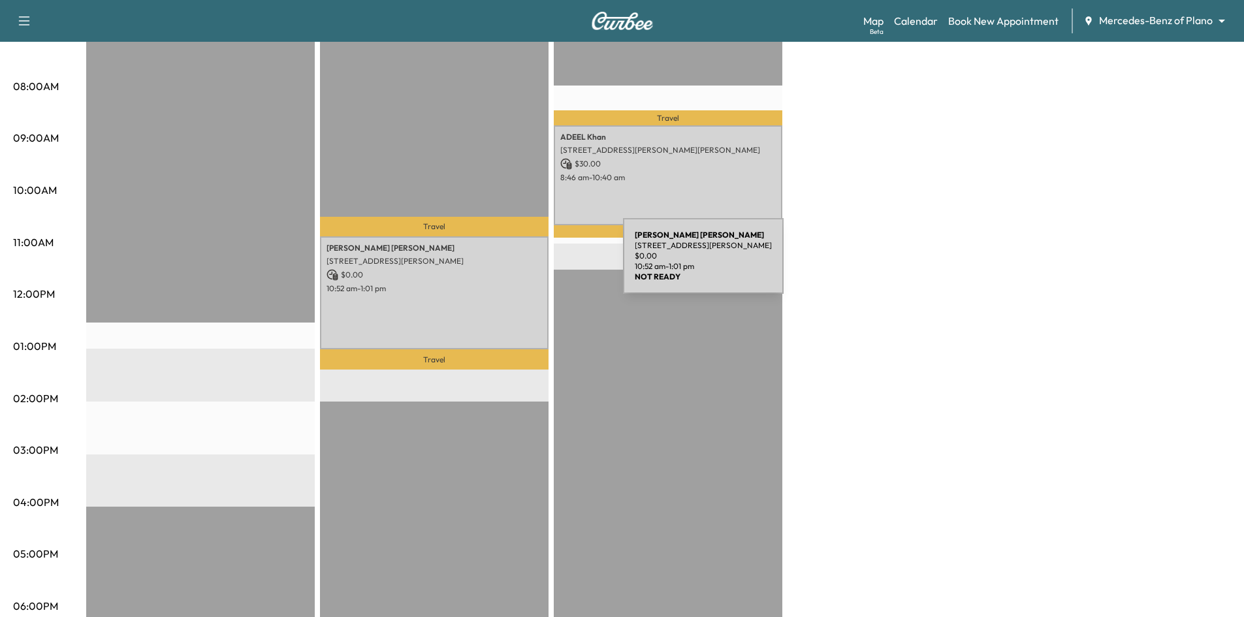
click at [525, 264] on div "Milton Molina 8448 Abrams Rd, Dallas, TX 75243, USA $ 0.00 10:52 am - 1:01 pm" at bounding box center [434, 293] width 229 height 114
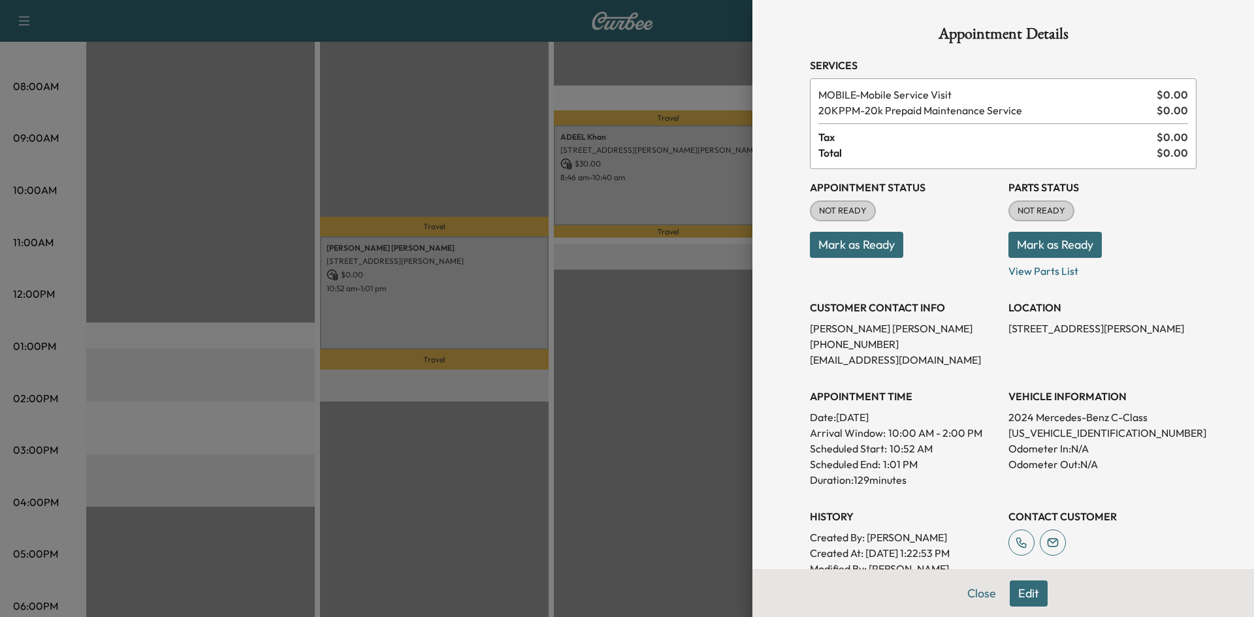
click at [518, 117] on div at bounding box center [627, 308] width 1254 height 617
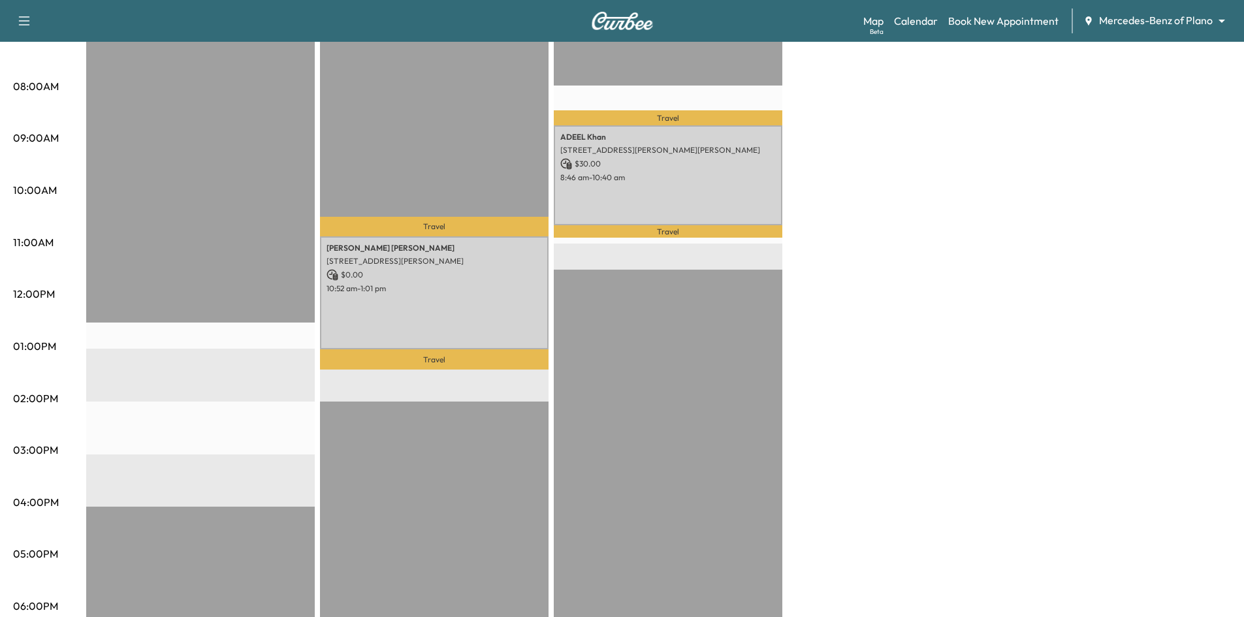
click at [610, 215] on div "ADEEL Khan 7300 Henneman Way, McKinney, TX 75070, US $ 30.00 8:46 am - 10:40 am" at bounding box center [668, 175] width 229 height 100
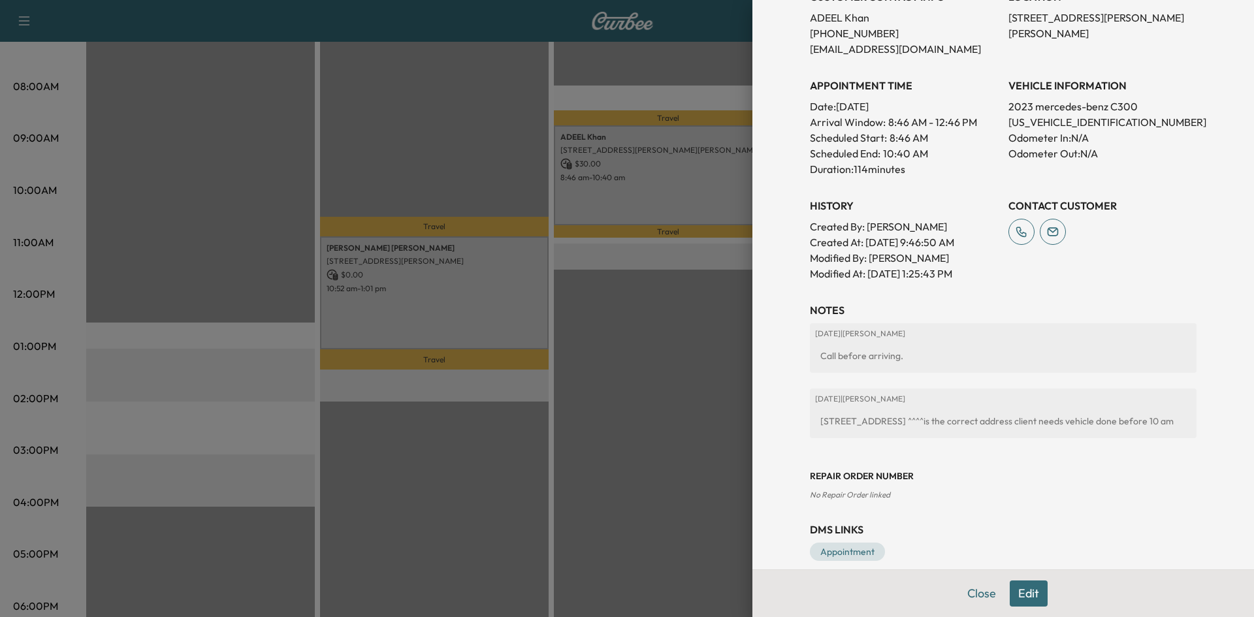
click at [456, 182] on div at bounding box center [627, 308] width 1254 height 617
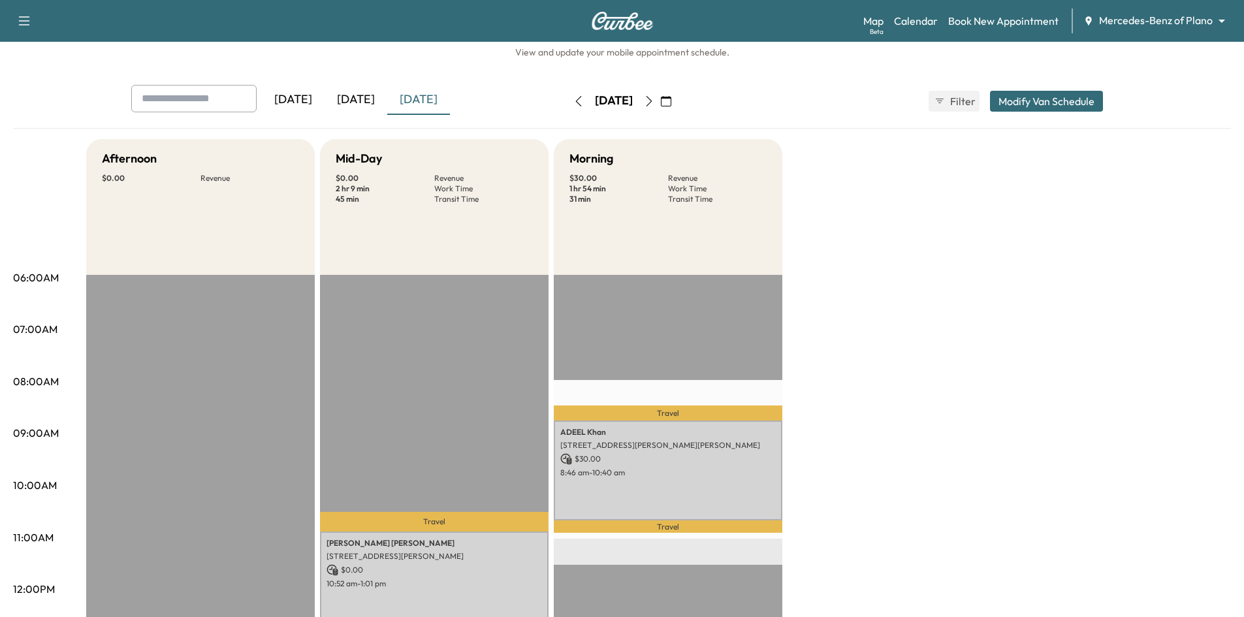
scroll to position [0, 0]
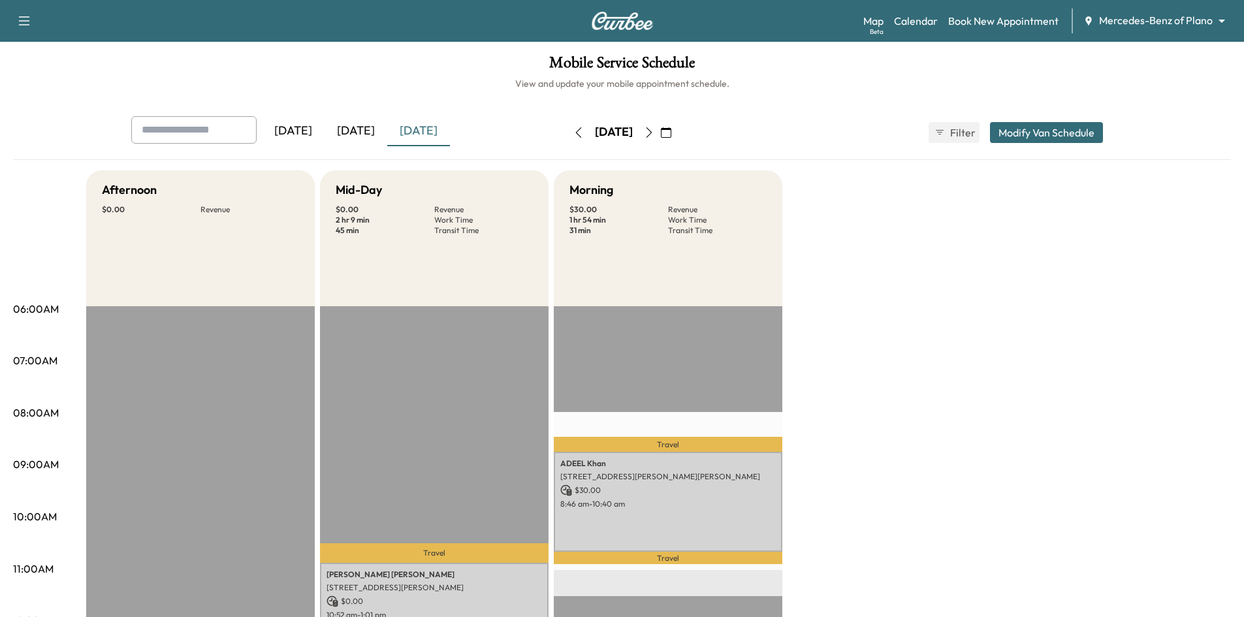
click at [671, 135] on icon "button" at bounding box center [666, 132] width 10 height 10
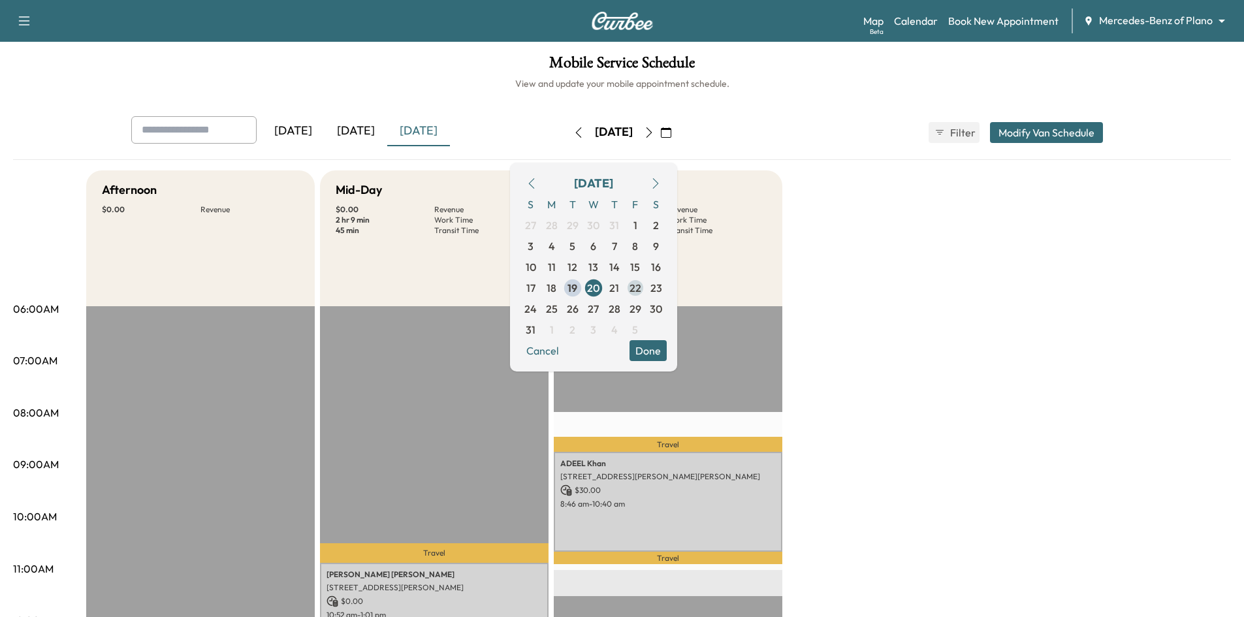
click at [641, 290] on span "22" at bounding box center [636, 288] width 12 height 16
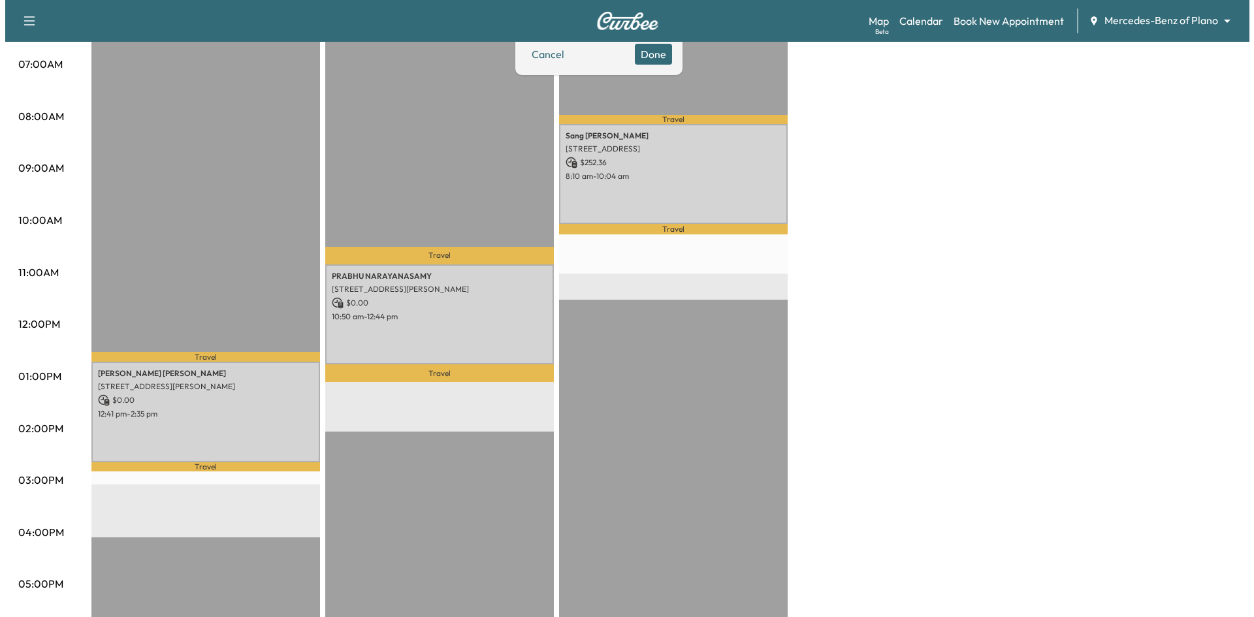
scroll to position [327, 0]
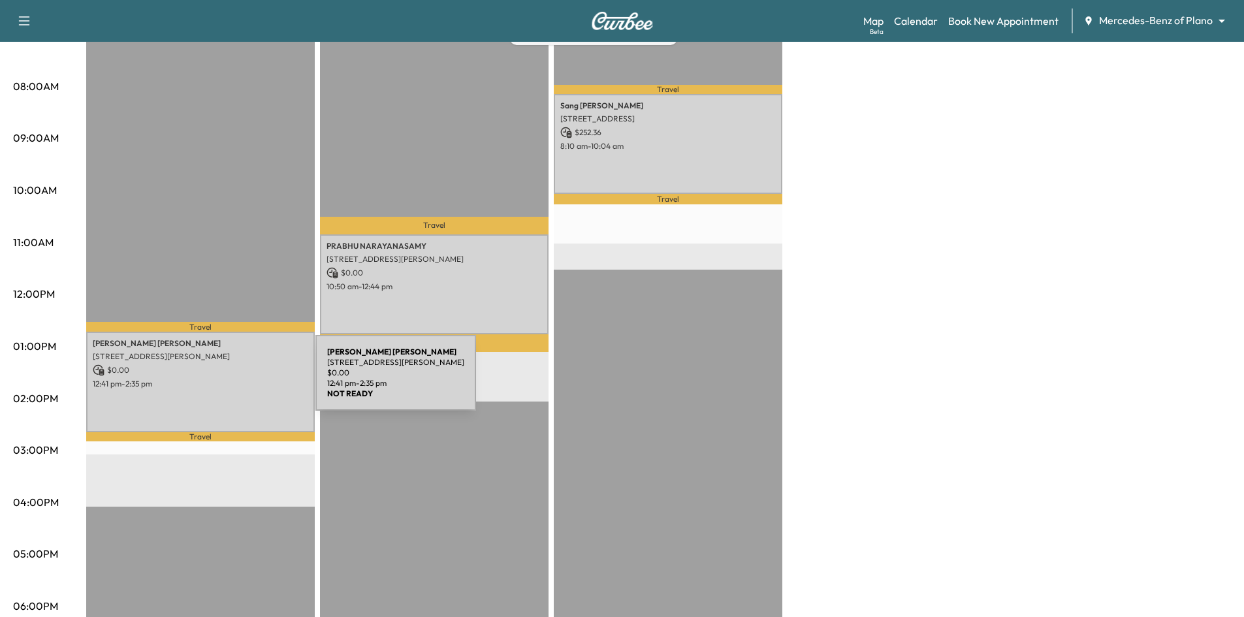
click at [217, 381] on p "12:41 pm - 2:35 pm" at bounding box center [200, 384] width 215 height 10
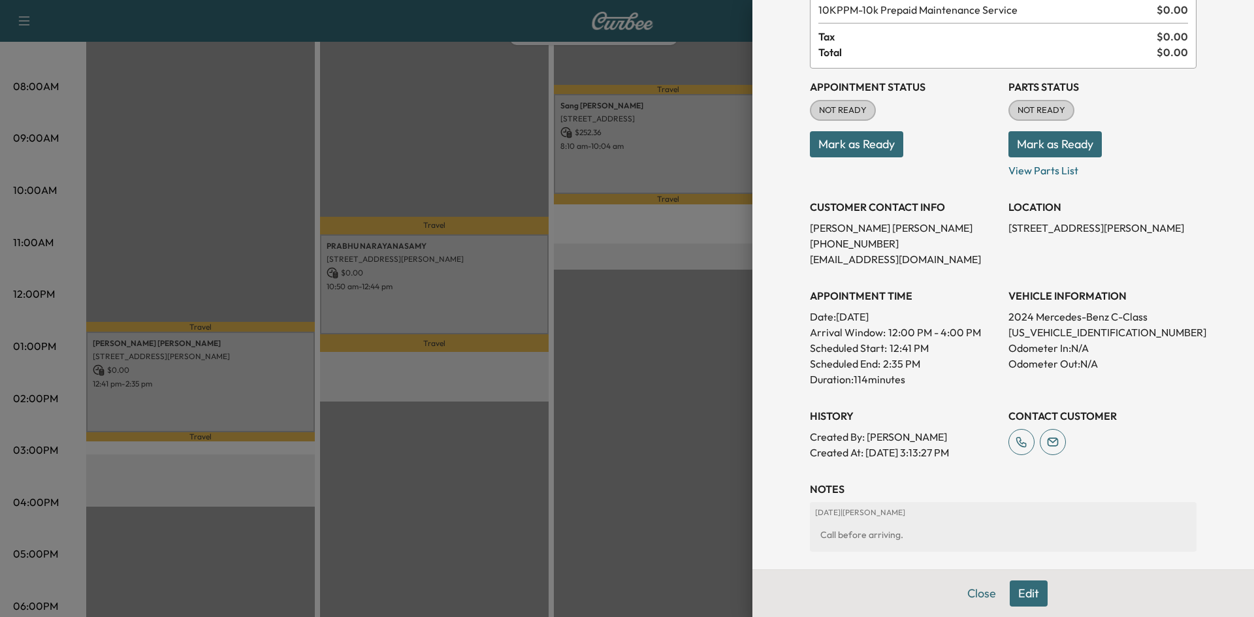
scroll to position [232, 0]
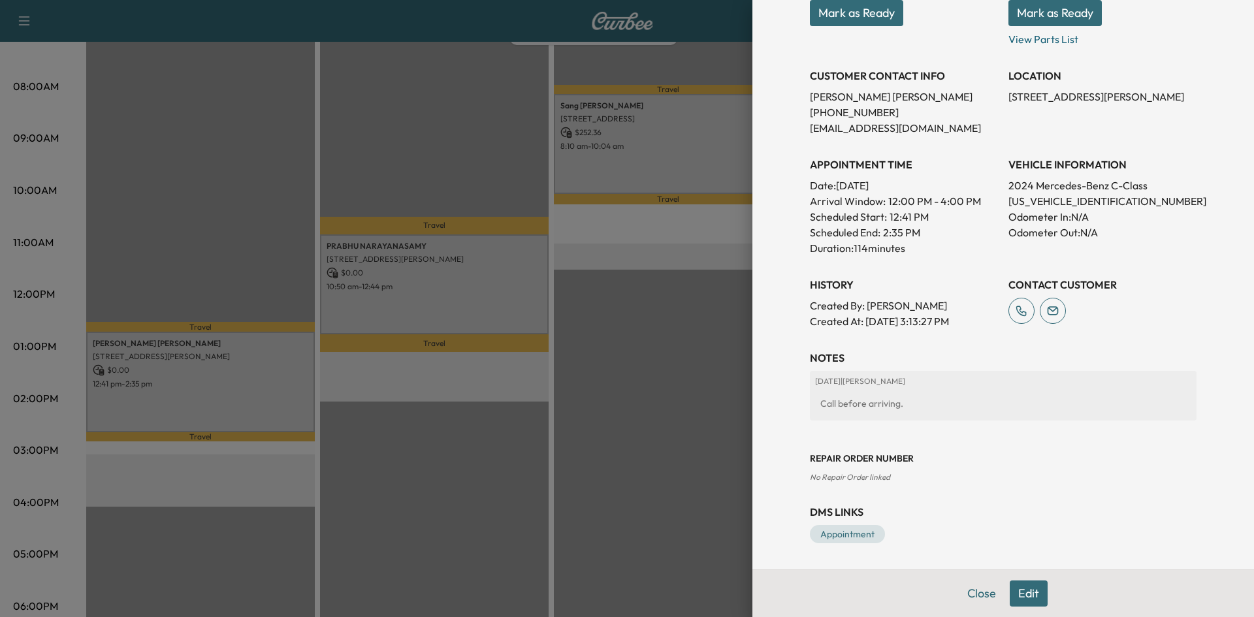
drag, startPoint x: 1019, startPoint y: 594, endPoint x: 1012, endPoint y: 575, distance: 20.3
click at [1019, 594] on button "Edit" at bounding box center [1029, 594] width 38 height 26
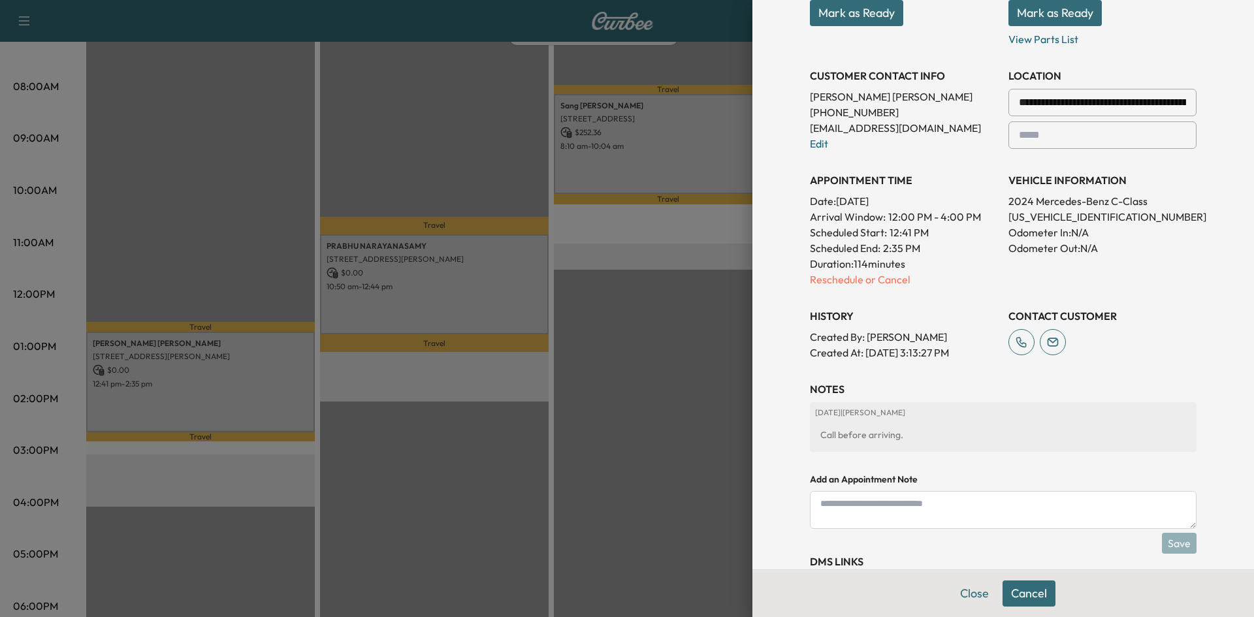
click at [910, 496] on textarea at bounding box center [1003, 510] width 387 height 38
type textarea "**********"
click at [1176, 544] on button "Save" at bounding box center [1179, 543] width 35 height 21
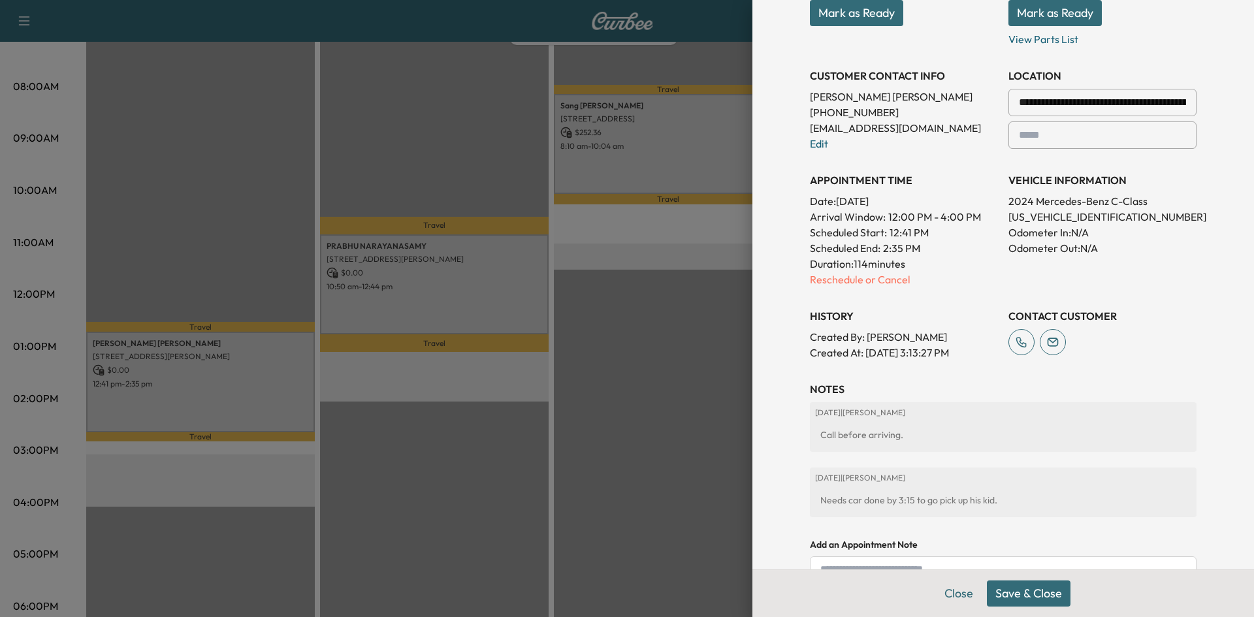
click at [1045, 595] on button "Save & Close" at bounding box center [1029, 594] width 84 height 26
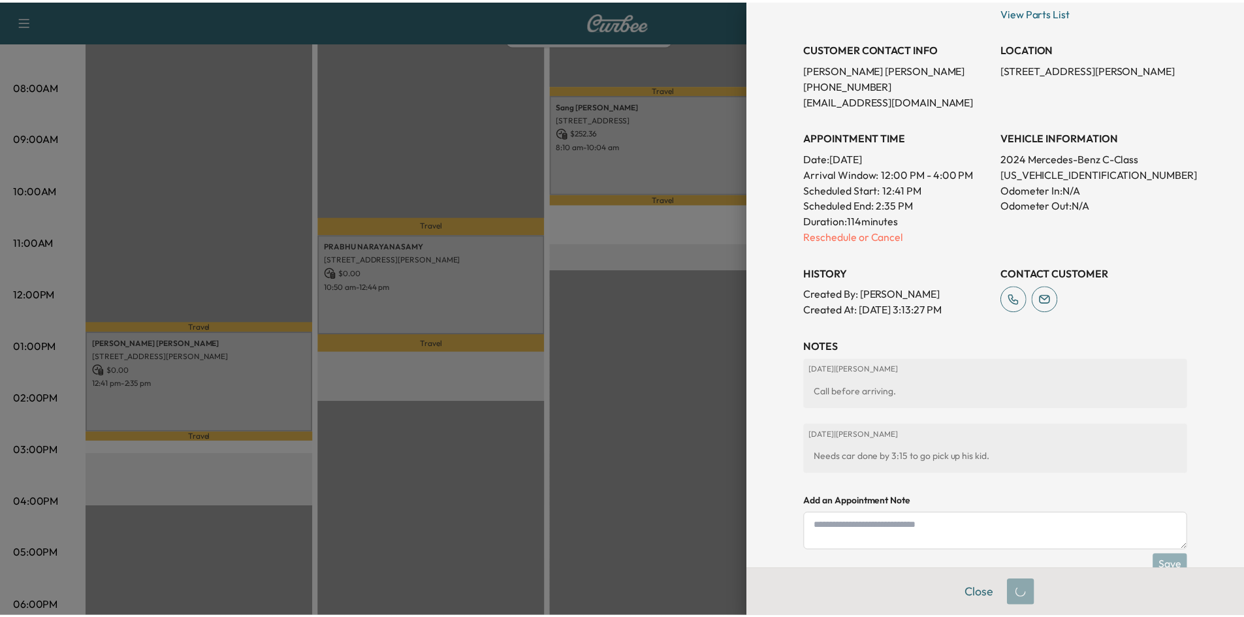
scroll to position [232, 0]
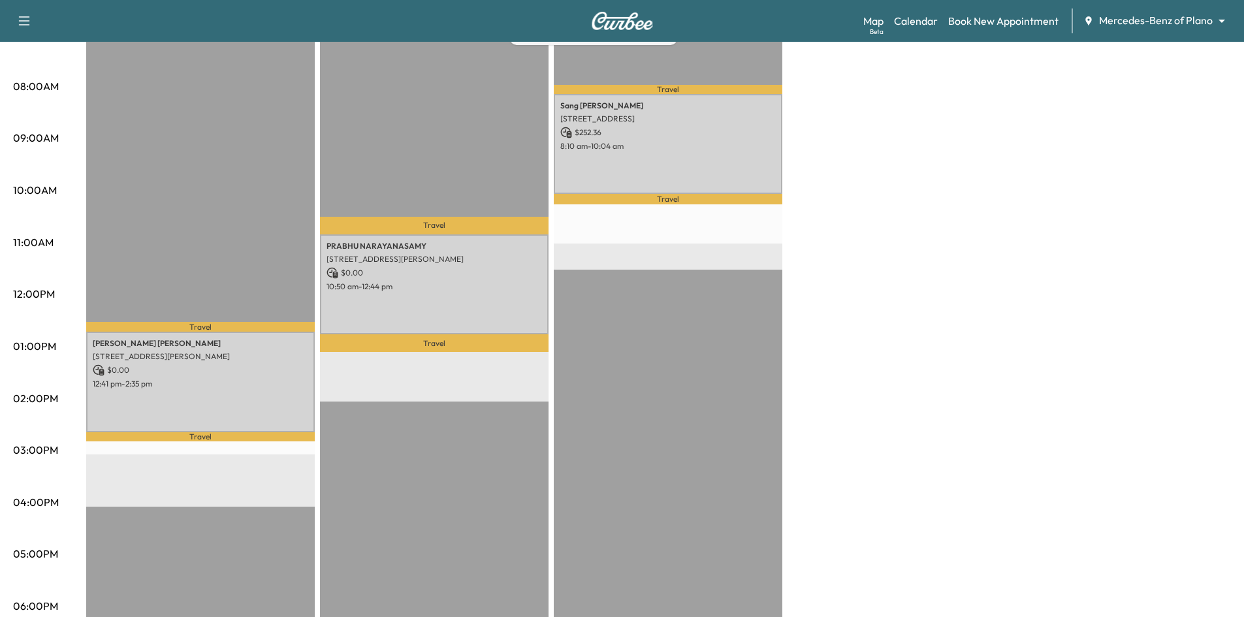
click at [669, 466] on div "Travel Sang Kim 2349 Mare Rd, Carrollton, TX 75010, United States of America $ …" at bounding box center [668, 402] width 229 height 844
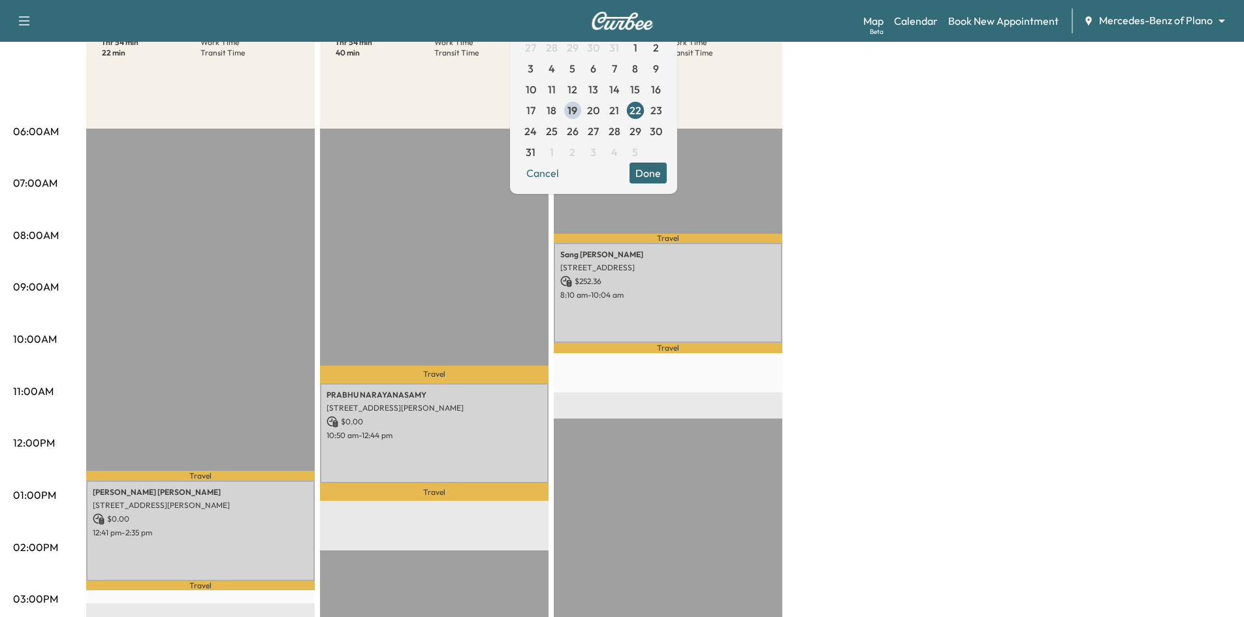
scroll to position [180, 0]
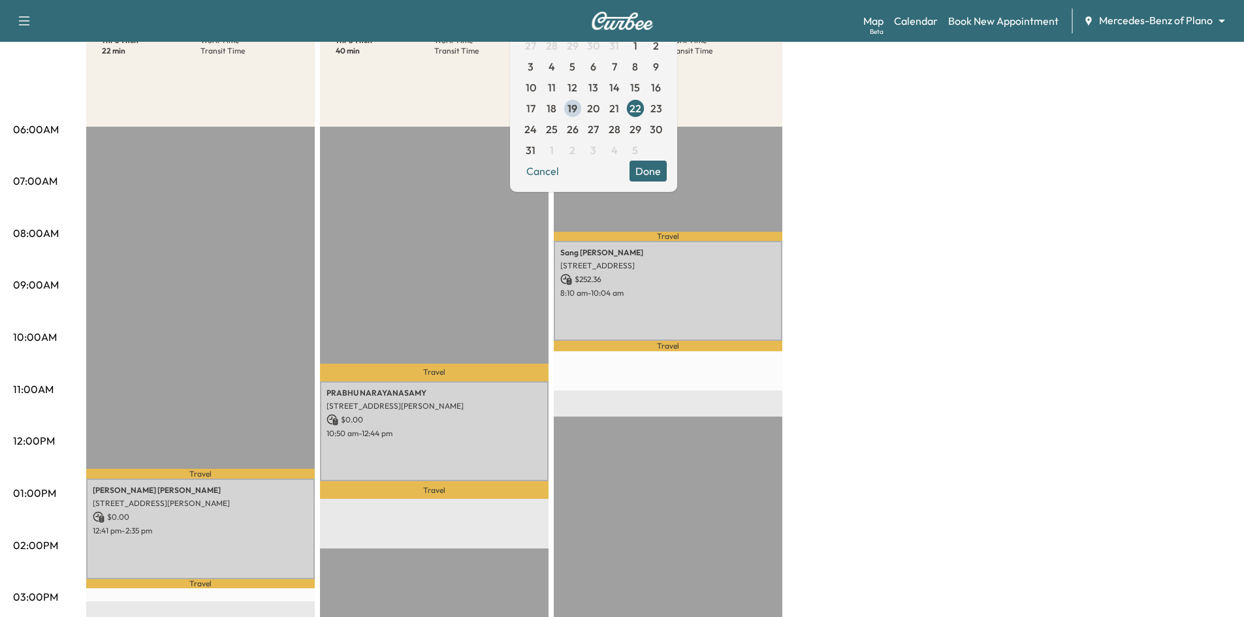
click at [667, 177] on button "Done" at bounding box center [648, 171] width 37 height 21
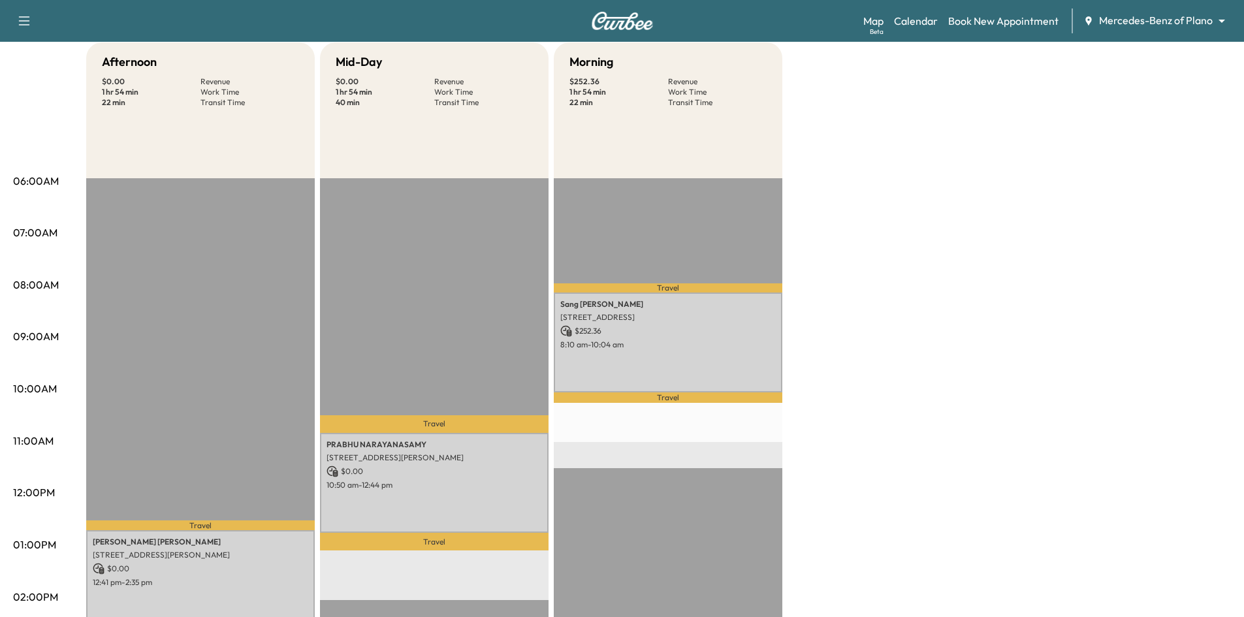
scroll to position [0, 0]
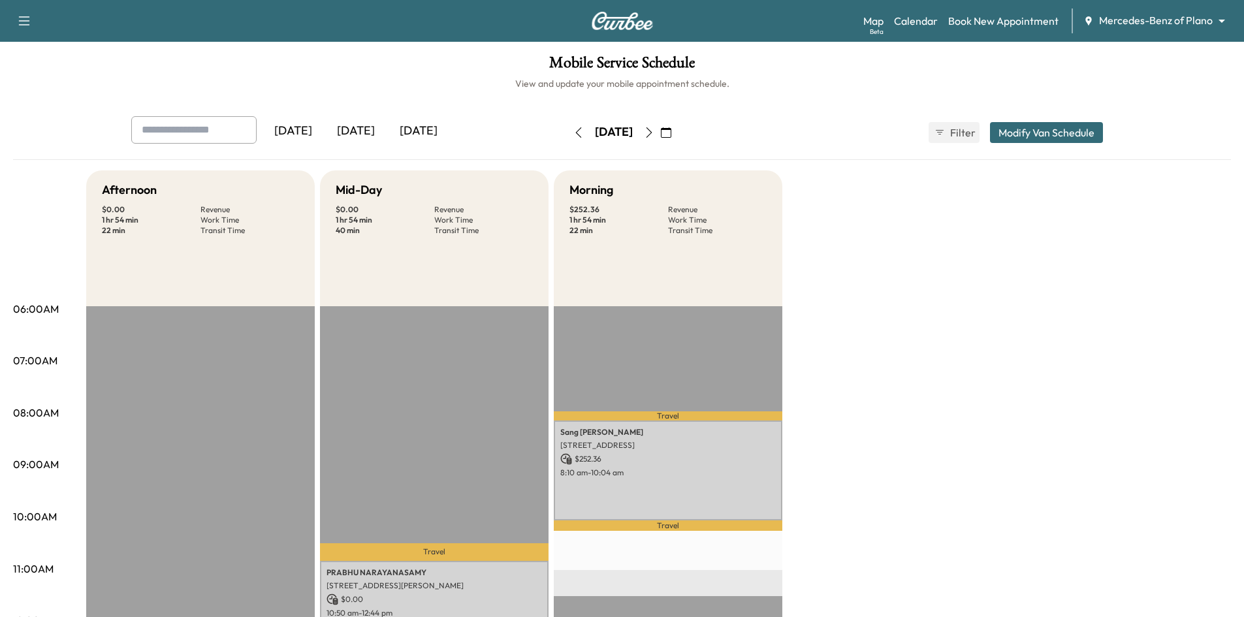
click at [349, 129] on div "[DATE]" at bounding box center [356, 131] width 63 height 30
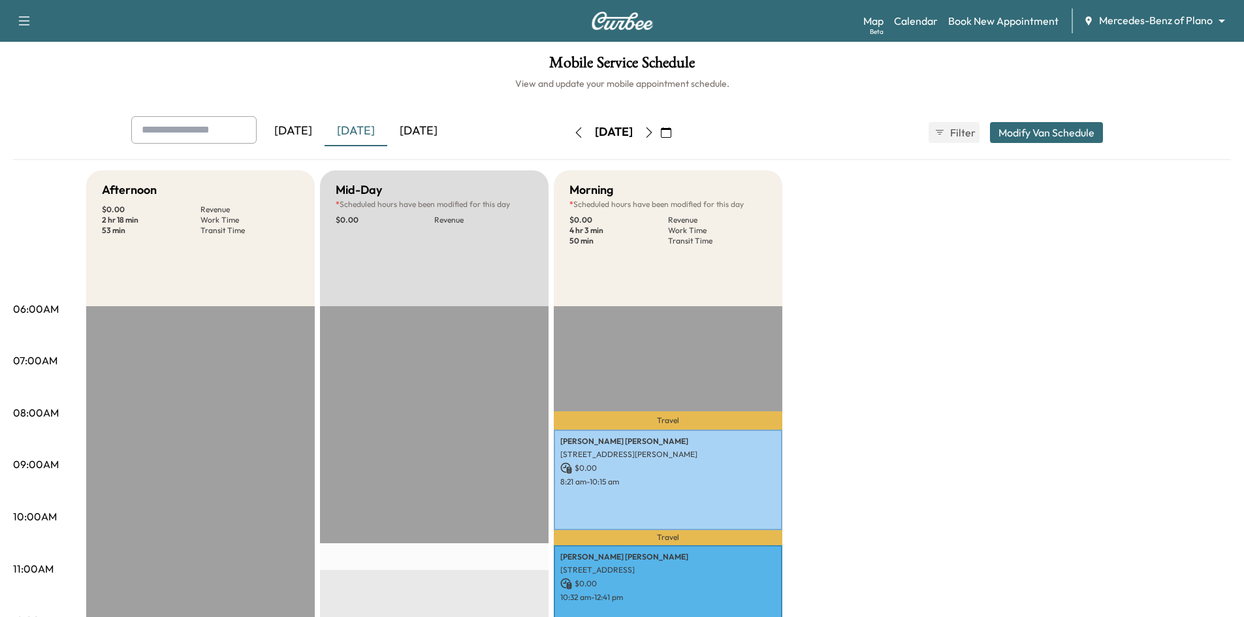
click at [427, 131] on div "[DATE]" at bounding box center [418, 131] width 63 height 30
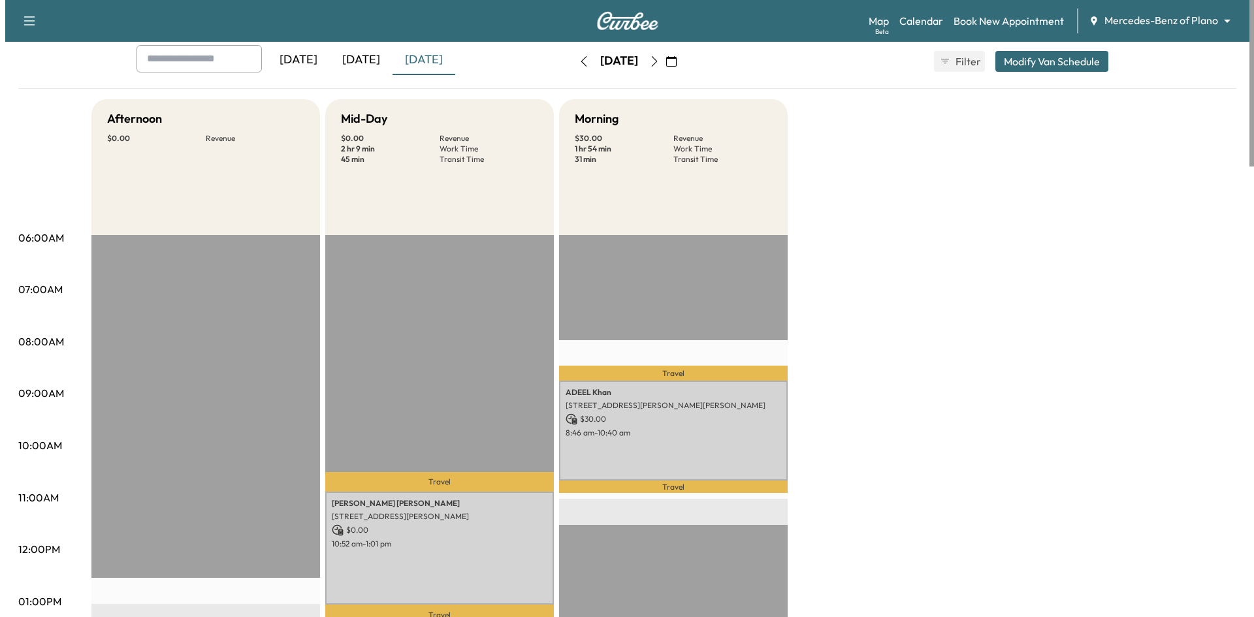
scroll to position [131, 0]
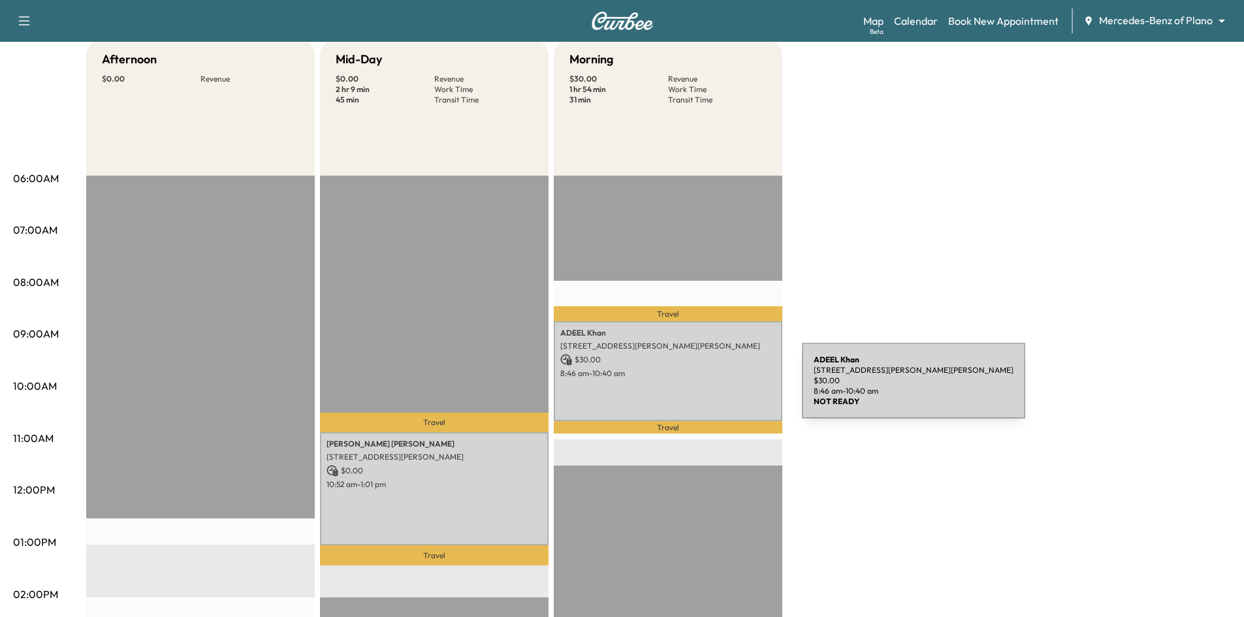
click at [703, 389] on div "ADEEL Khan 7300 Henneman Way, McKinney, TX 75070, US $ 30.00 8:46 am - 10:40 am" at bounding box center [668, 371] width 229 height 100
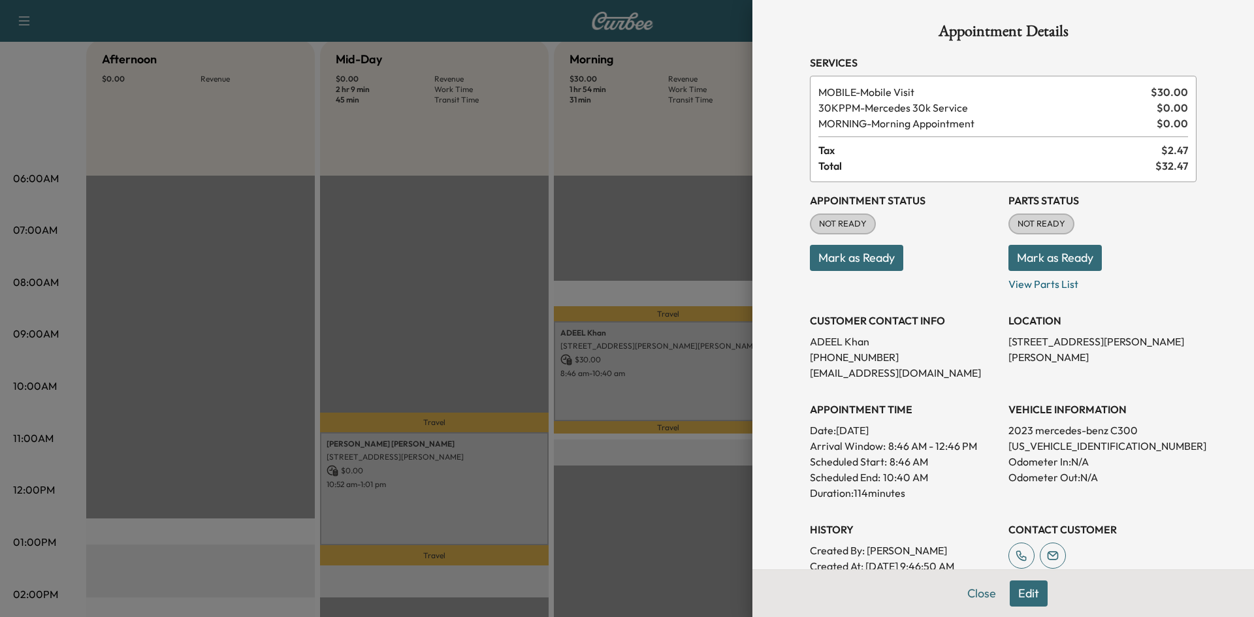
scroll to position [0, 0]
click at [1049, 446] on p "W1KAF4GB0PR118384" at bounding box center [1102, 449] width 188 height 16
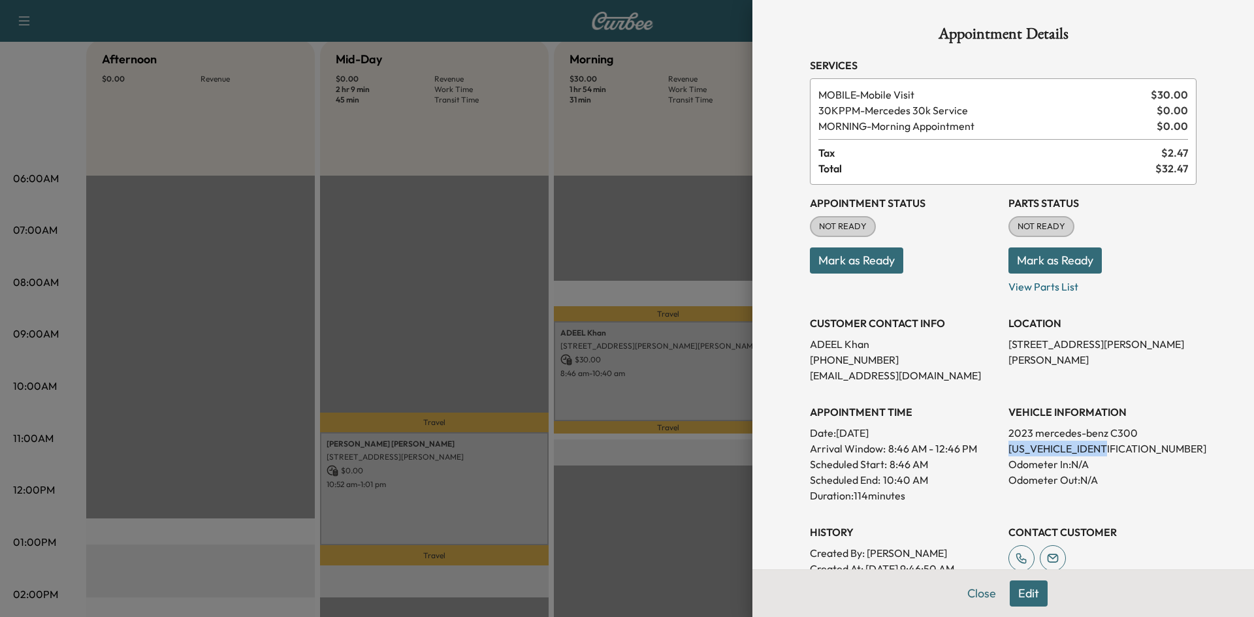
click at [1048, 447] on p "W1KAF4GB0PR118384" at bounding box center [1102, 449] width 188 height 16
copy p "W1KAF4GB0PR118384"
click at [581, 274] on div at bounding box center [627, 308] width 1254 height 617
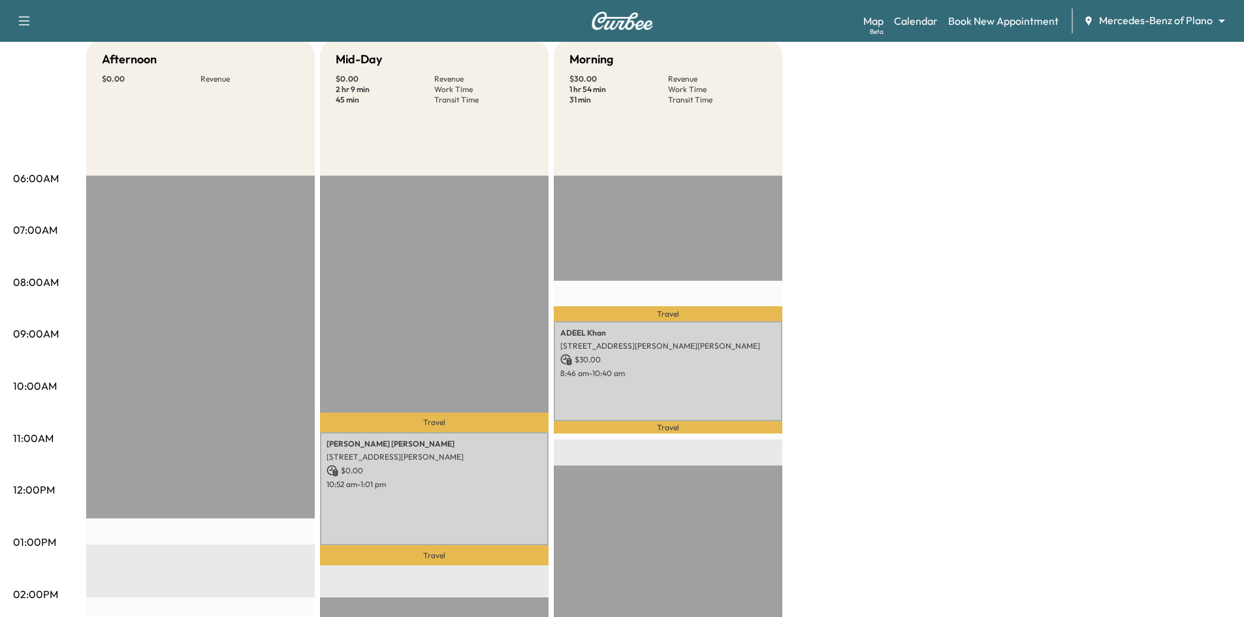
click at [462, 459] on div "Milton Molina 8448 Abrams Rd, Dallas, TX 75243, USA $ 0.00 10:52 am - 1:01 pm" at bounding box center [434, 489] width 229 height 114
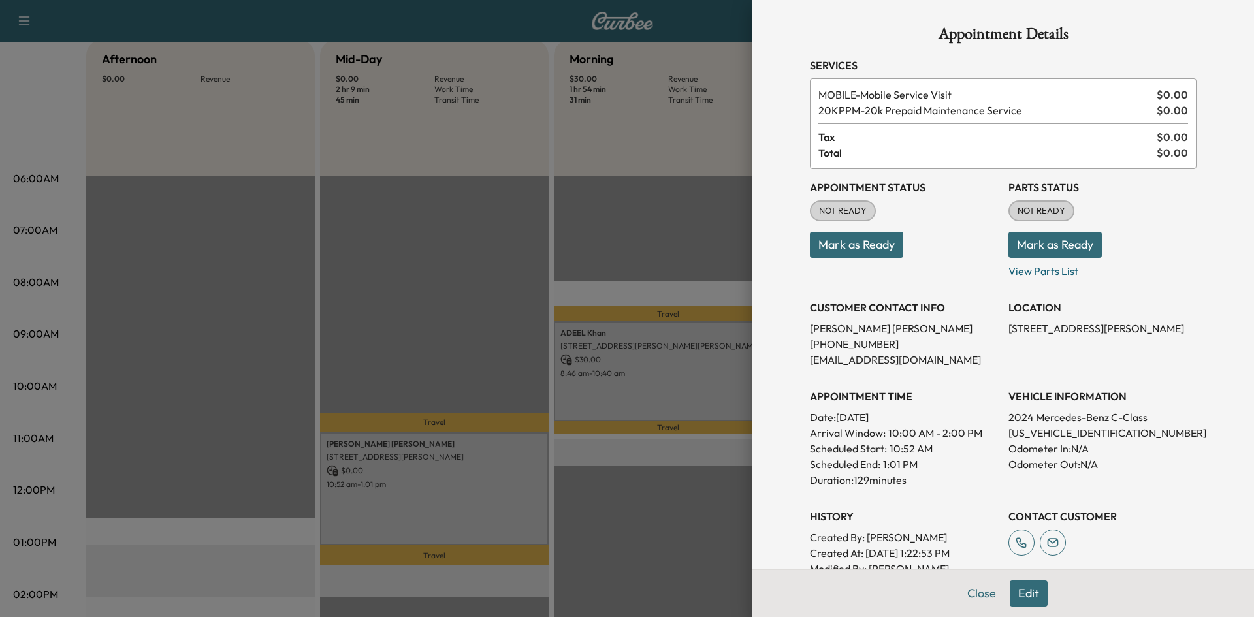
click at [638, 391] on div at bounding box center [627, 308] width 1254 height 617
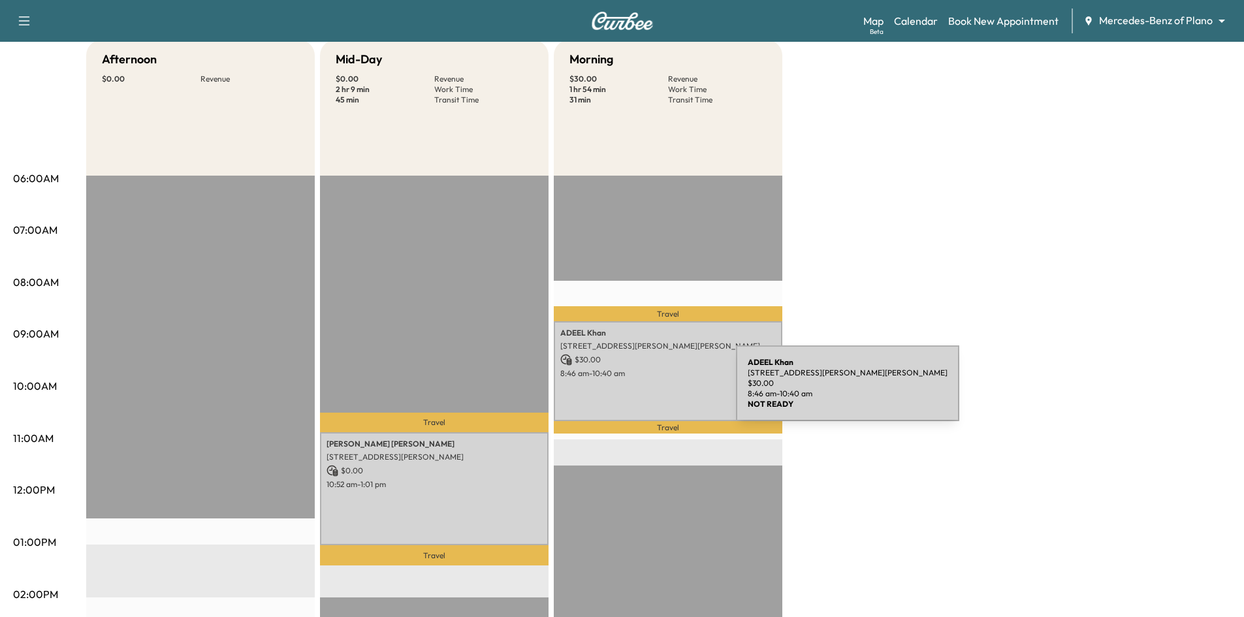
click at [638, 394] on div "ADEEL Khan 7300 Henneman Way, McKinney, TX 75070, US $ 30.00 8:46 am - 10:40 am" at bounding box center [668, 371] width 229 height 100
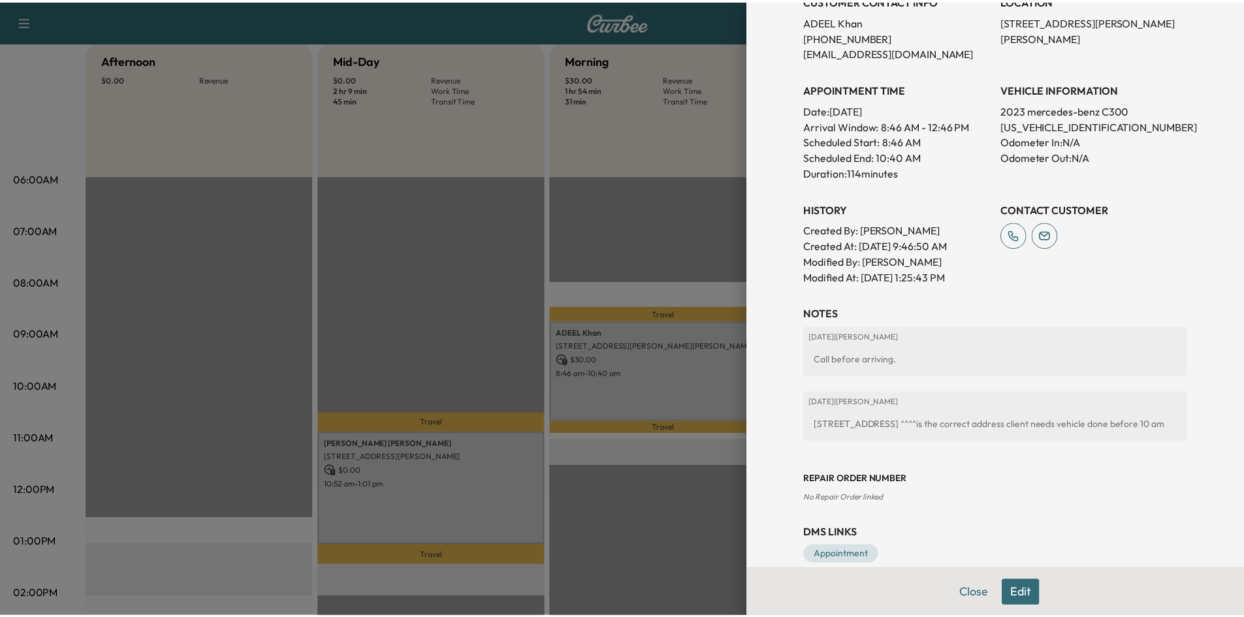
scroll to position [327, 0]
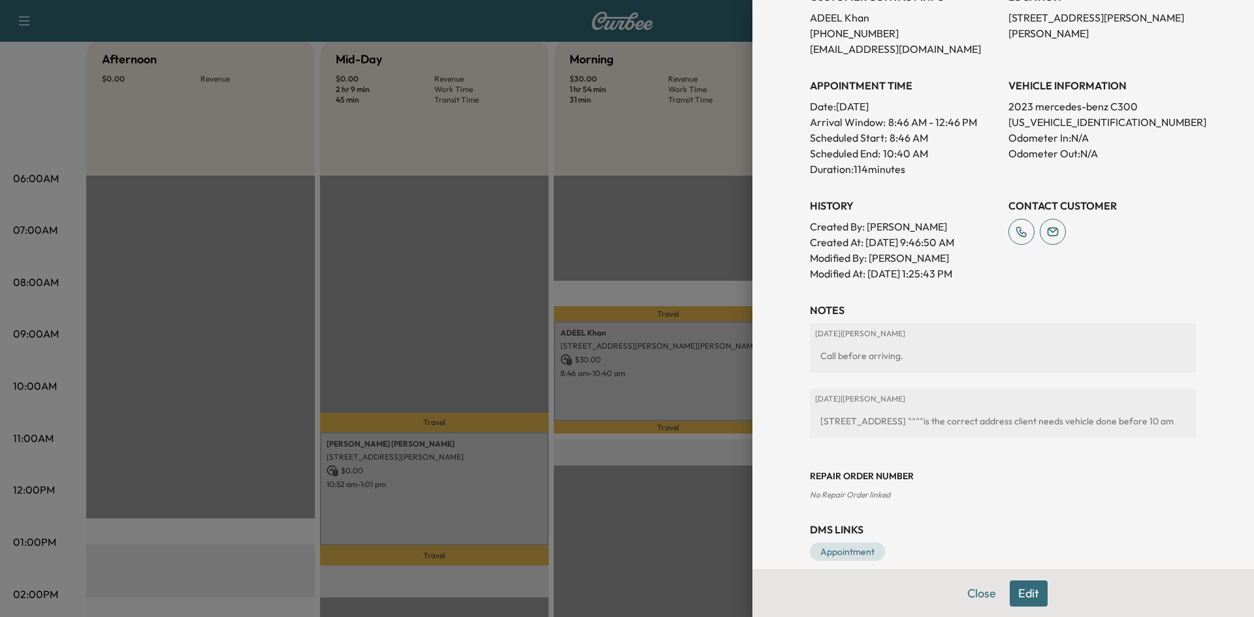
click at [658, 225] on div at bounding box center [627, 308] width 1254 height 617
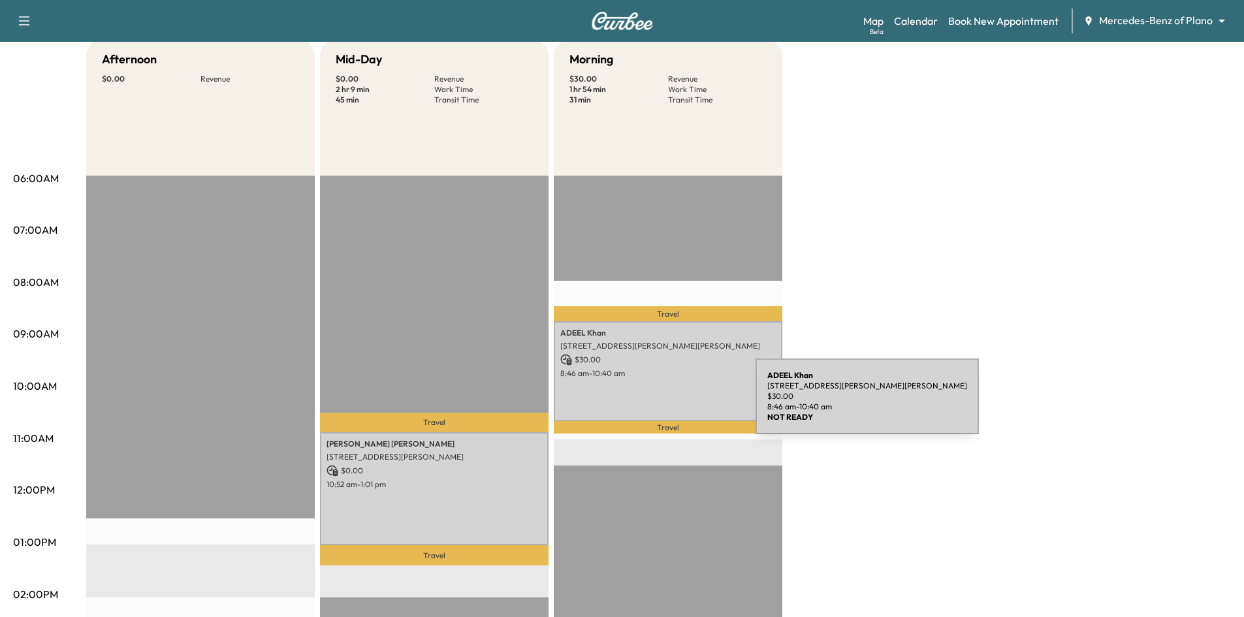
click at [658, 404] on div "ADEEL Khan 7300 Henneman Way, McKinney, TX 75070, US $ 30.00 8:46 am - 10:40 am" at bounding box center [668, 371] width 229 height 100
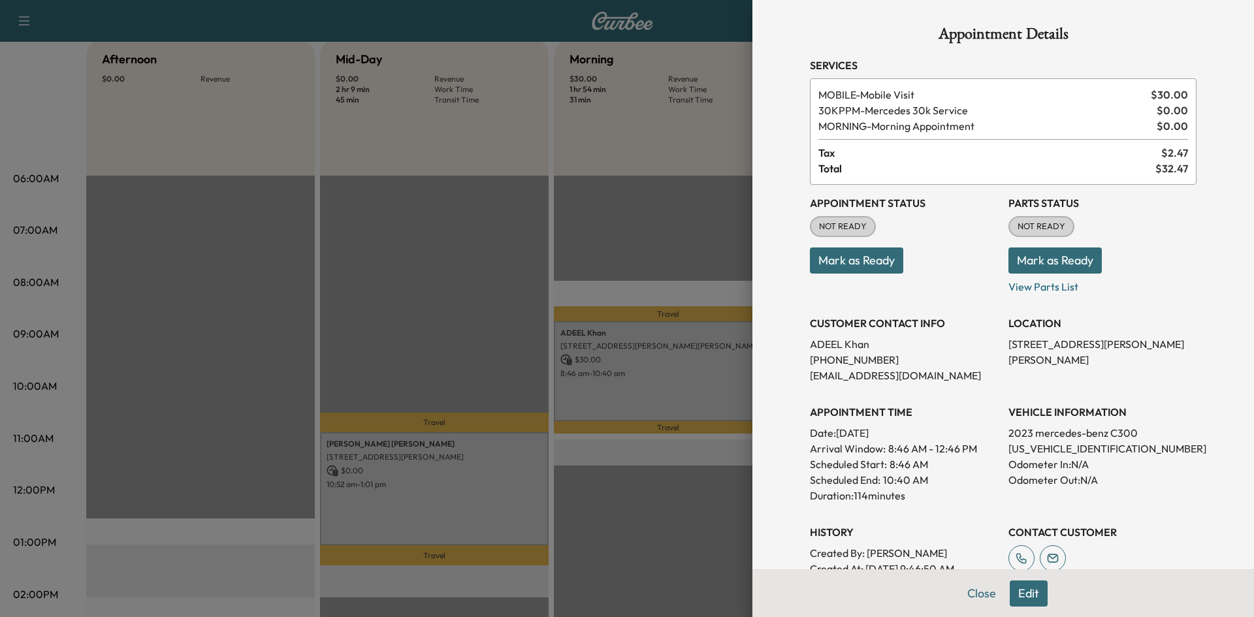
click at [846, 265] on button "Mark as Ready" at bounding box center [856, 260] width 93 height 26
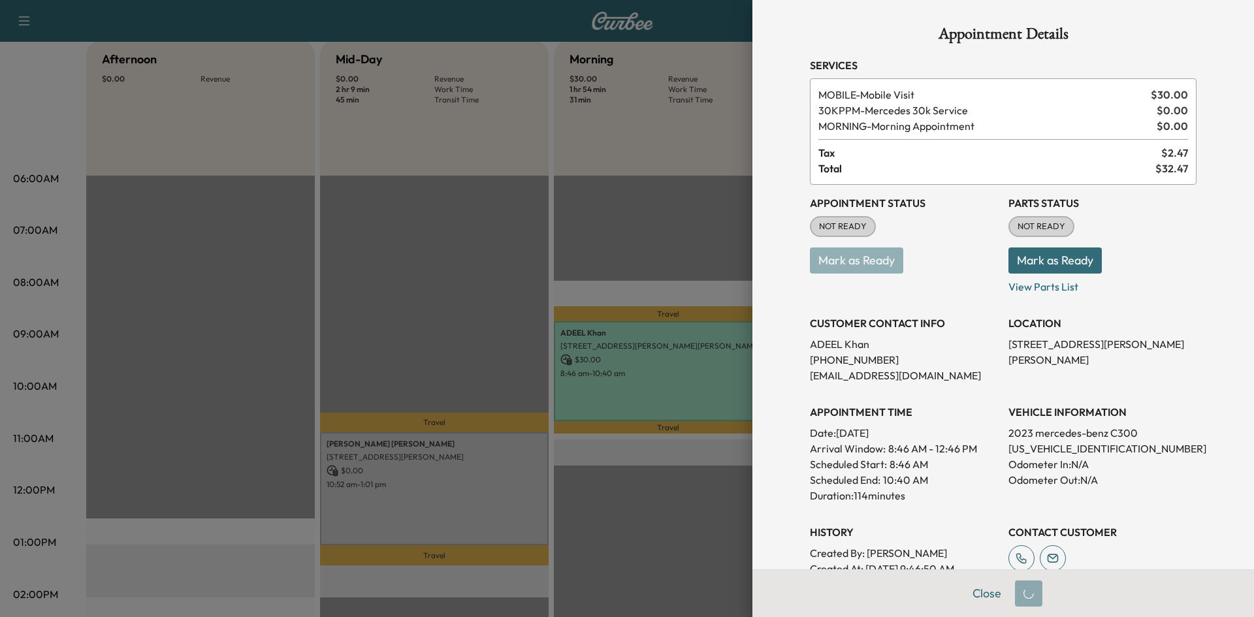
click at [470, 271] on div at bounding box center [627, 308] width 1254 height 617
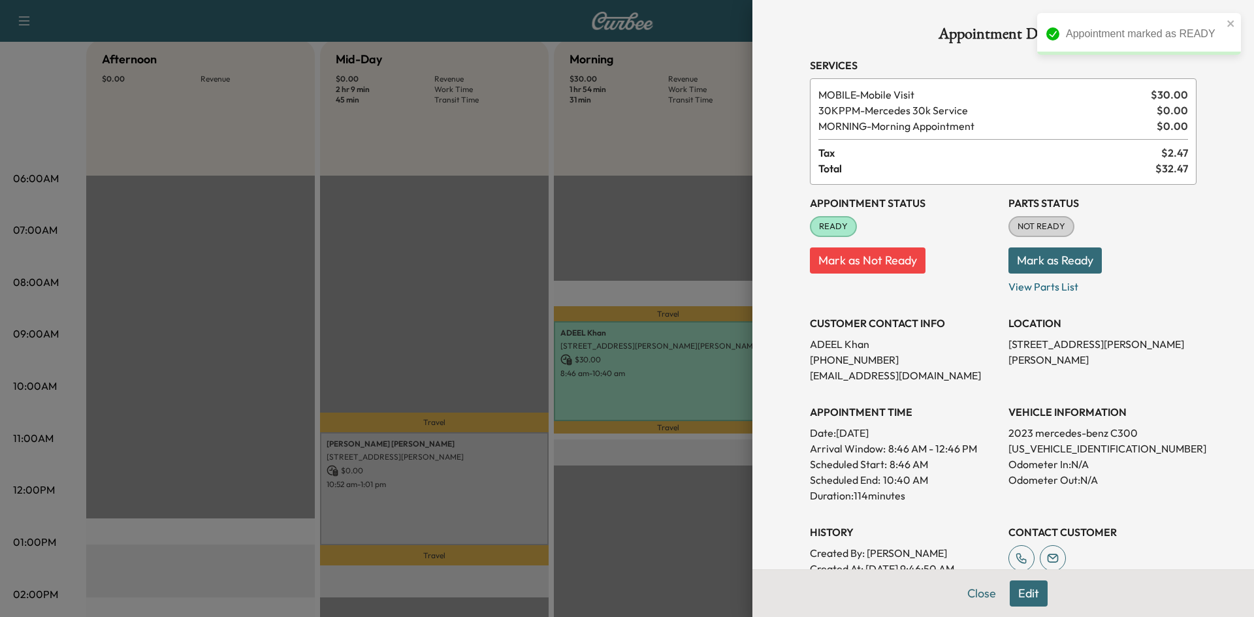
click at [475, 281] on div at bounding box center [627, 308] width 1254 height 617
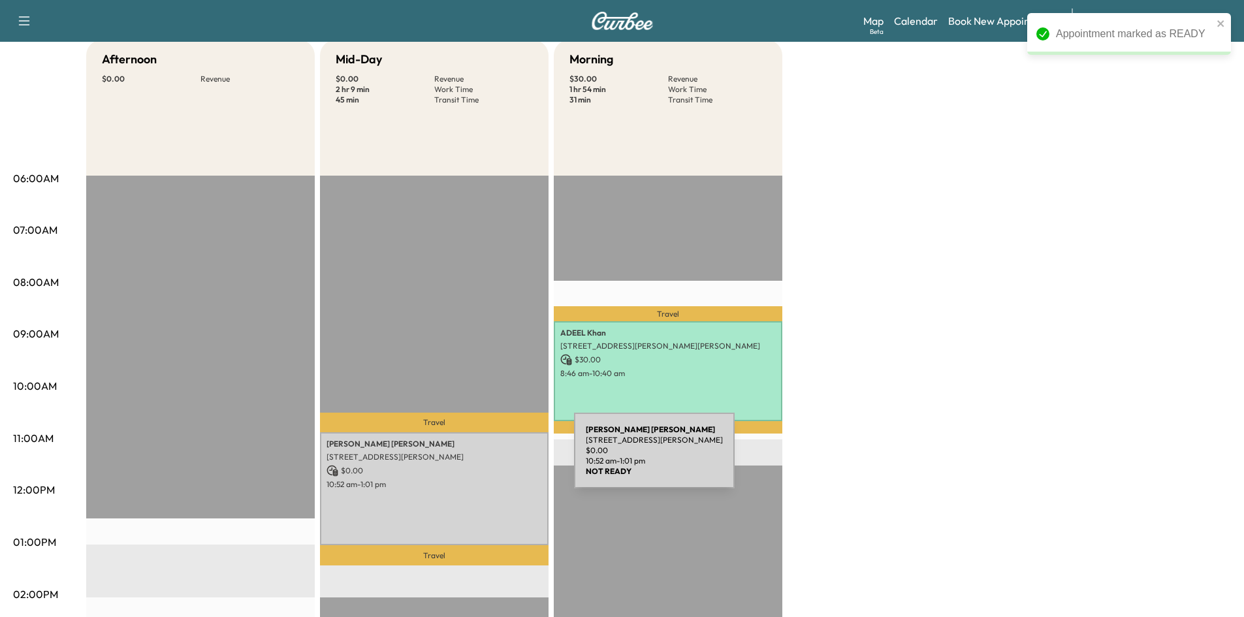
click at [476, 458] on p "8448 Abrams Rd, Dallas, TX 75243, USA" at bounding box center [434, 457] width 215 height 10
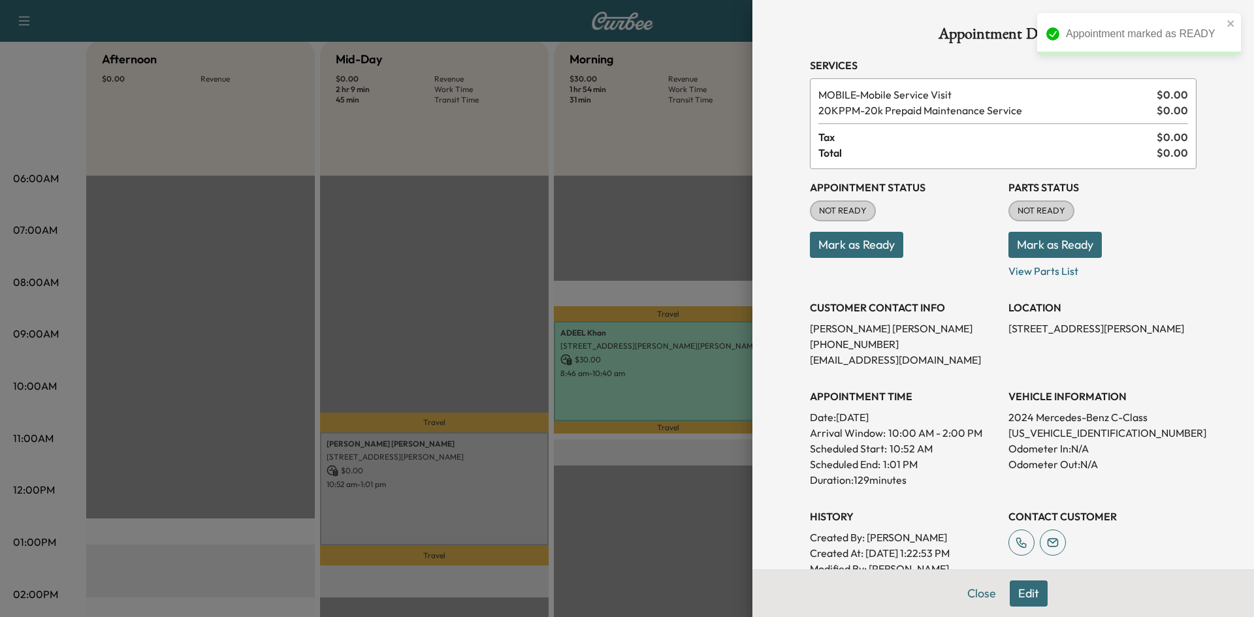
click at [846, 254] on button "Mark as Ready" at bounding box center [856, 245] width 93 height 26
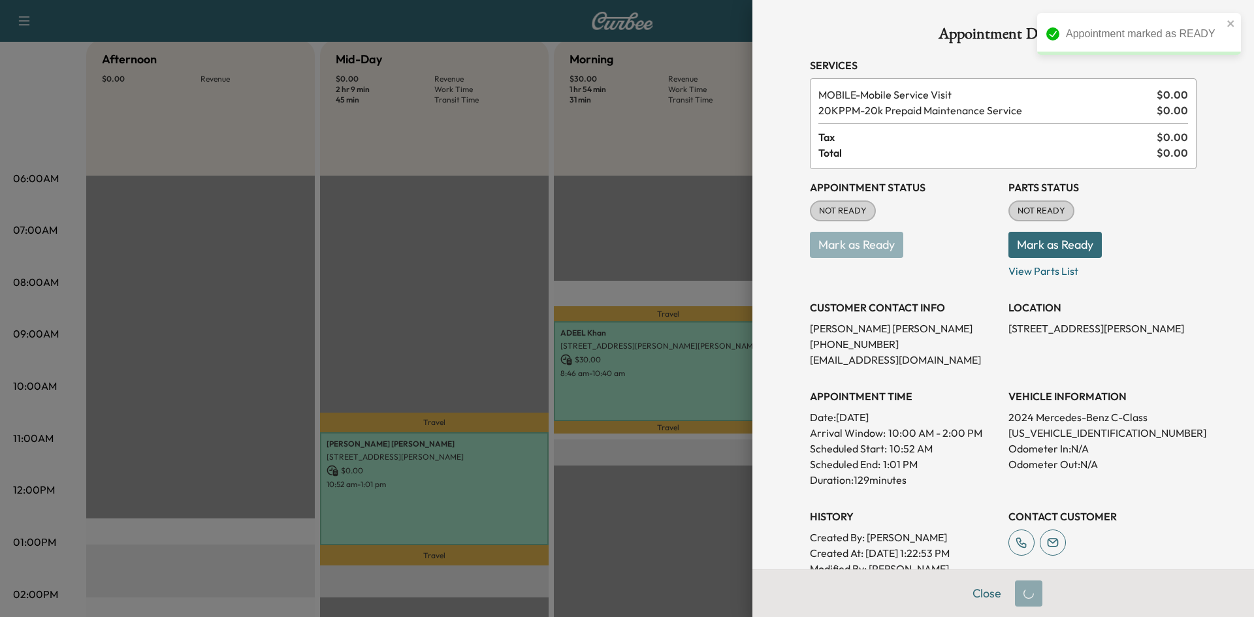
click at [605, 260] on div at bounding box center [627, 308] width 1254 height 617
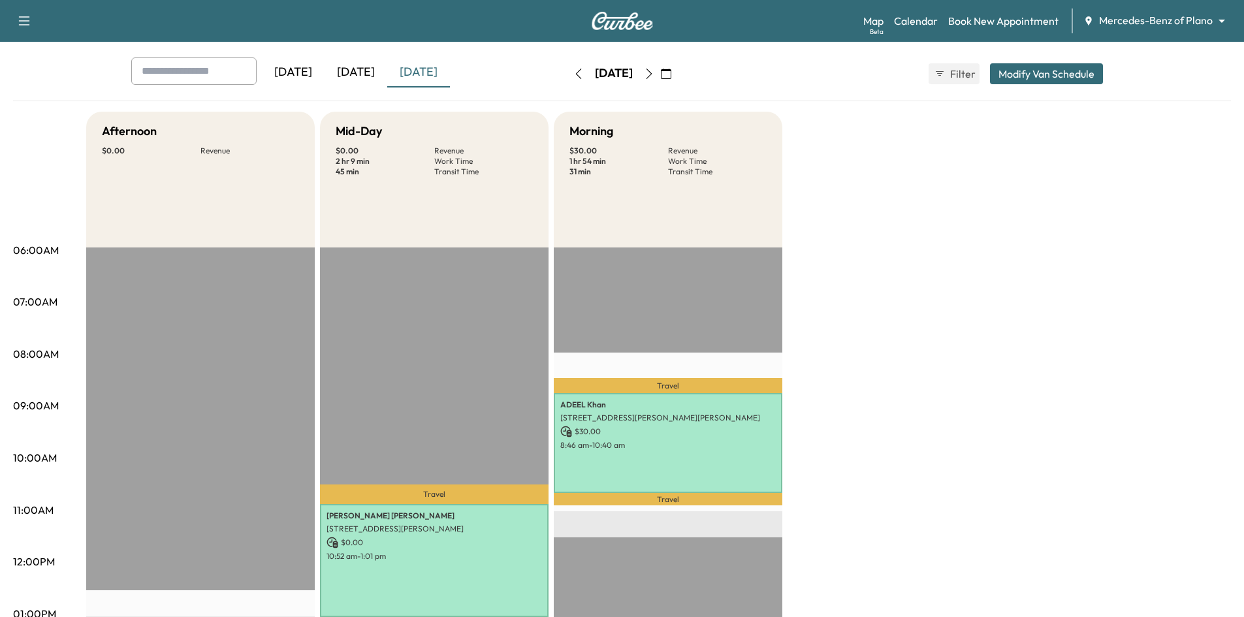
scroll to position [0, 0]
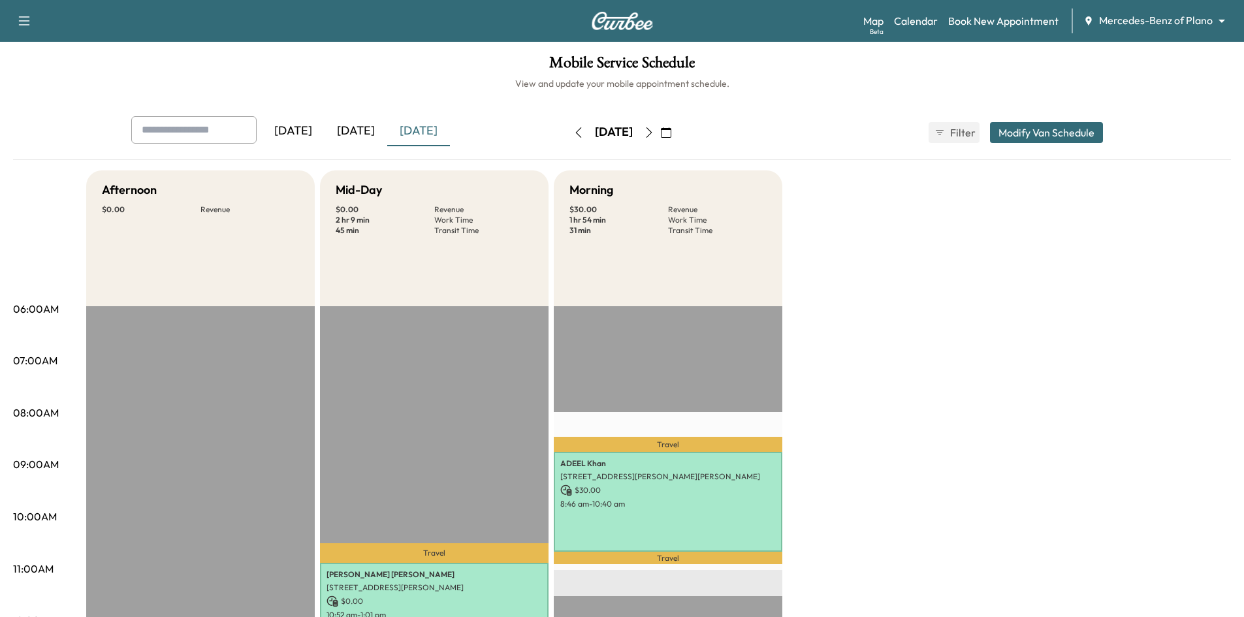
click at [671, 129] on icon "button" at bounding box center [666, 132] width 10 height 10
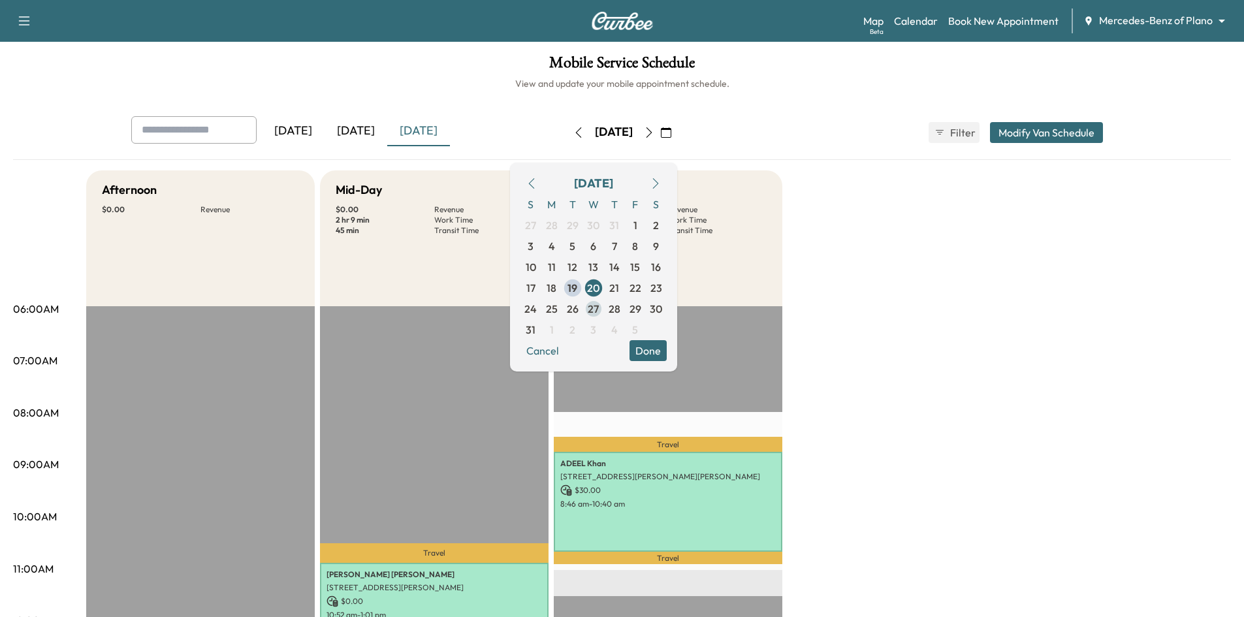
click at [599, 306] on span "27" at bounding box center [593, 309] width 11 height 16
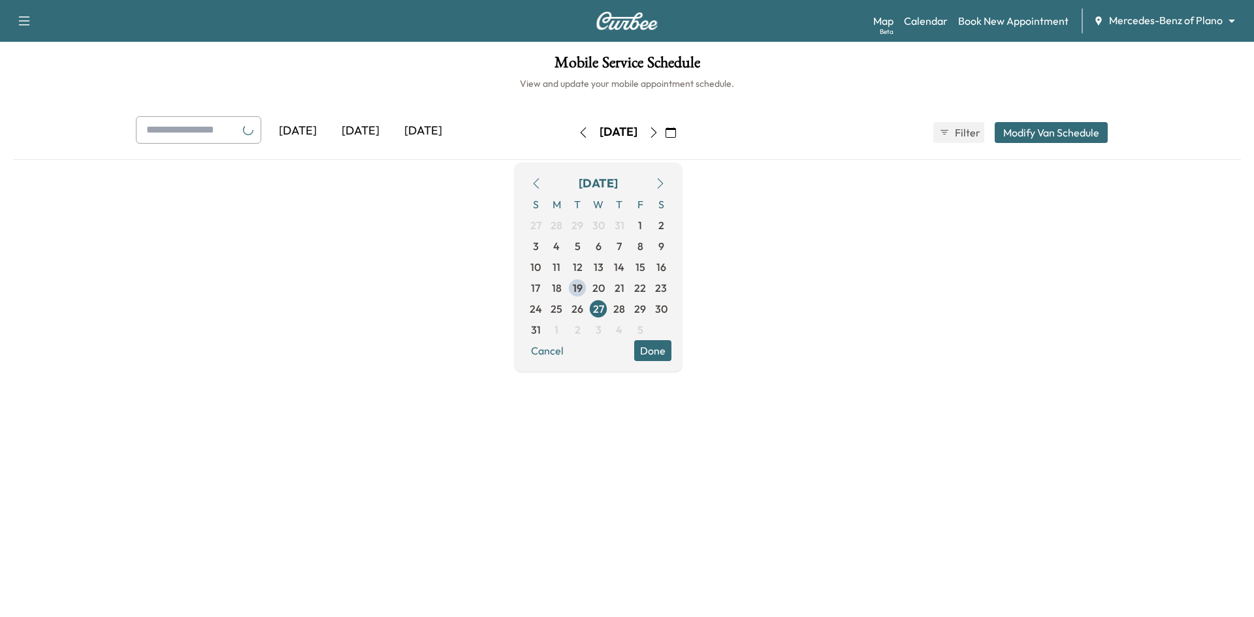
click at [671, 351] on button "Done" at bounding box center [652, 350] width 37 height 21
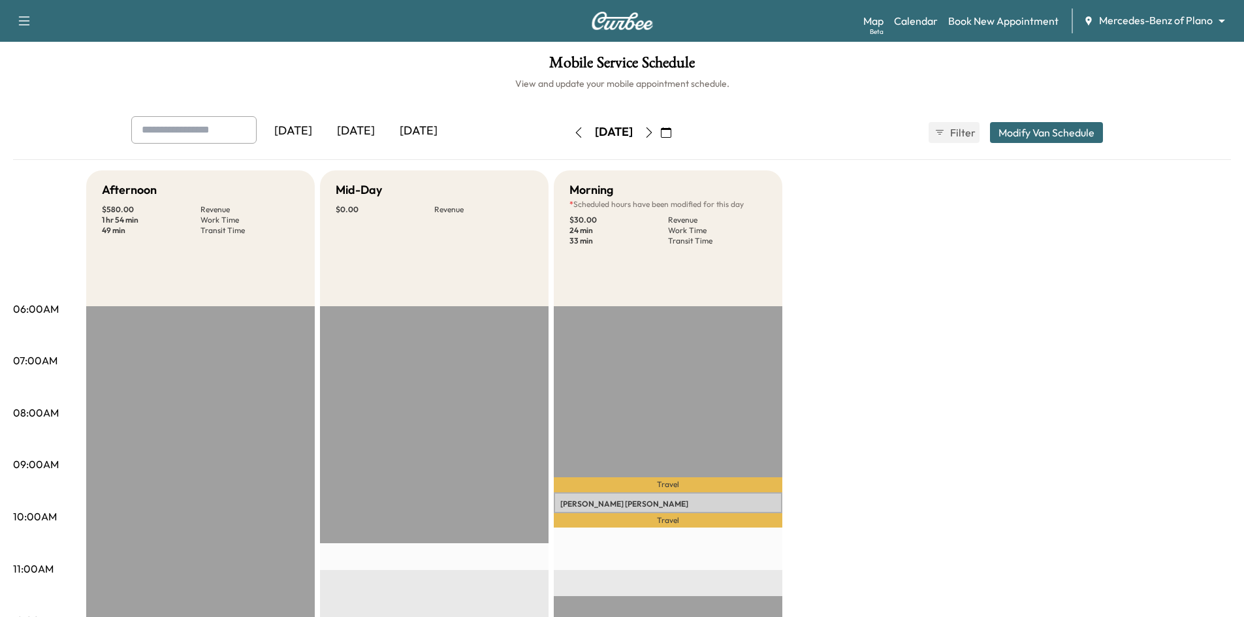
scroll to position [196, 0]
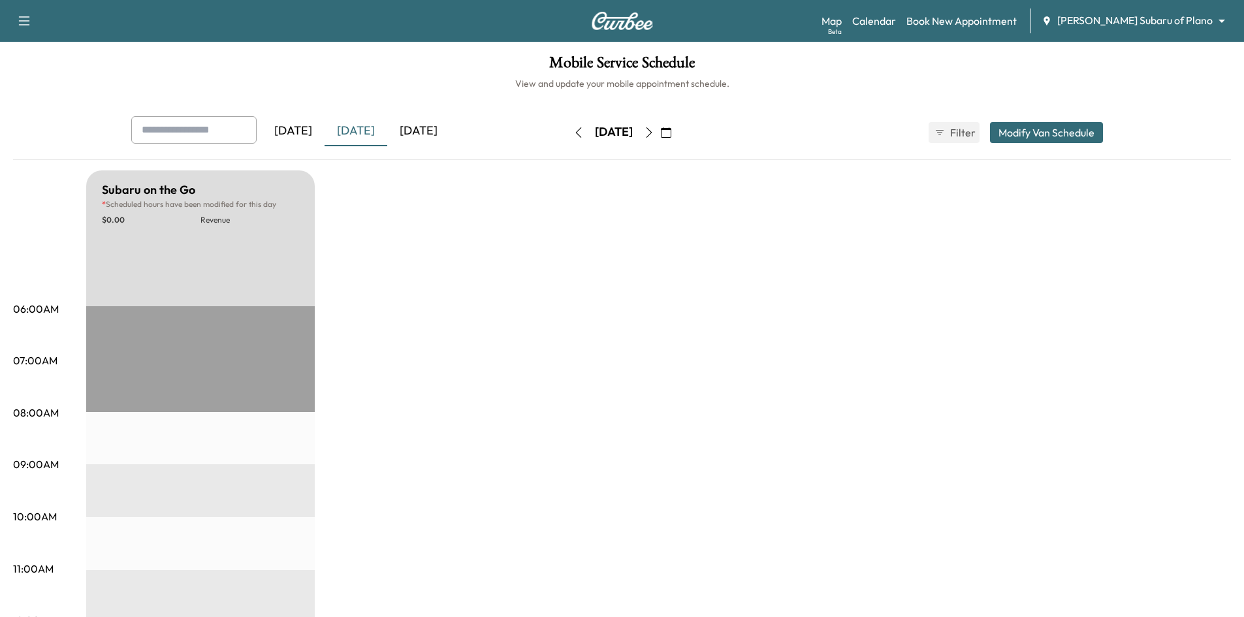
click at [448, 131] on div "[DATE]" at bounding box center [418, 131] width 63 height 30
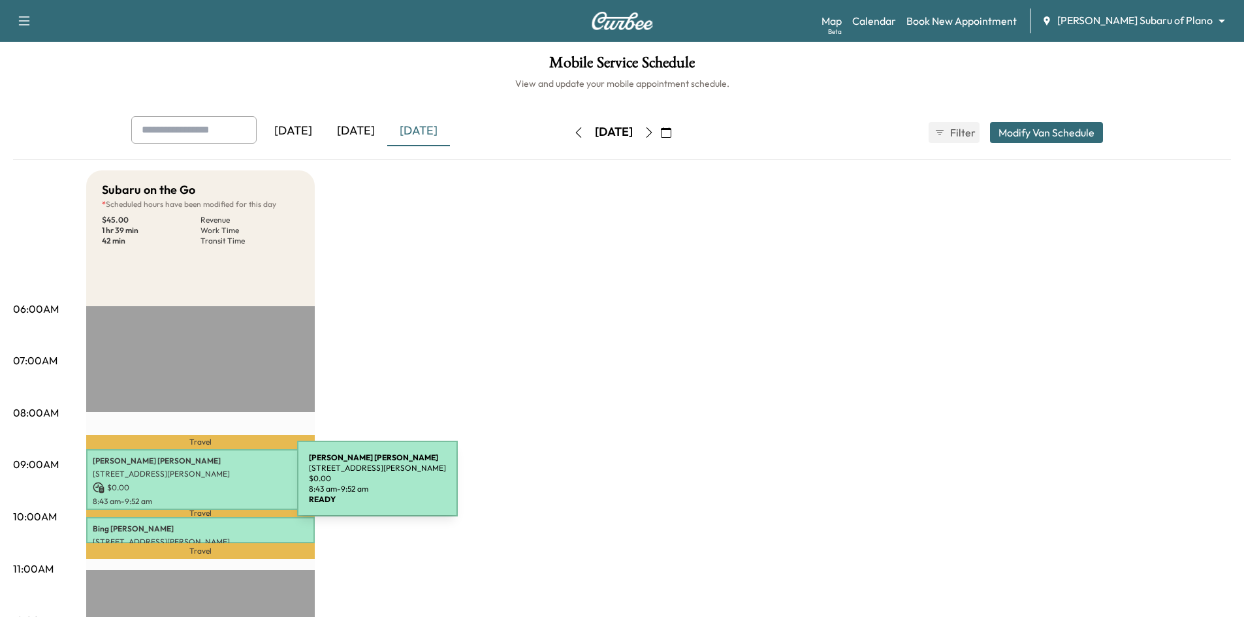
click at [199, 486] on p "$ 0.00" at bounding box center [200, 488] width 215 height 12
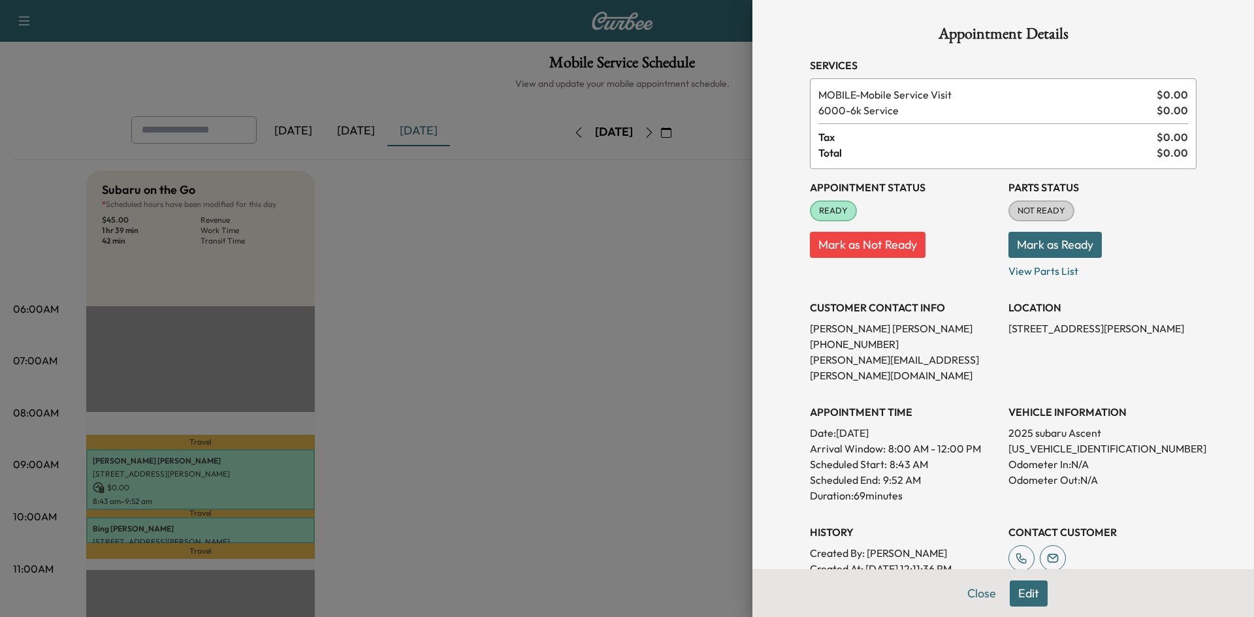
drag, startPoint x: 475, startPoint y: 370, endPoint x: 461, endPoint y: 375, distance: 15.1
click at [475, 370] on div at bounding box center [627, 308] width 1254 height 617
